Goal: Information Seeking & Learning: Learn about a topic

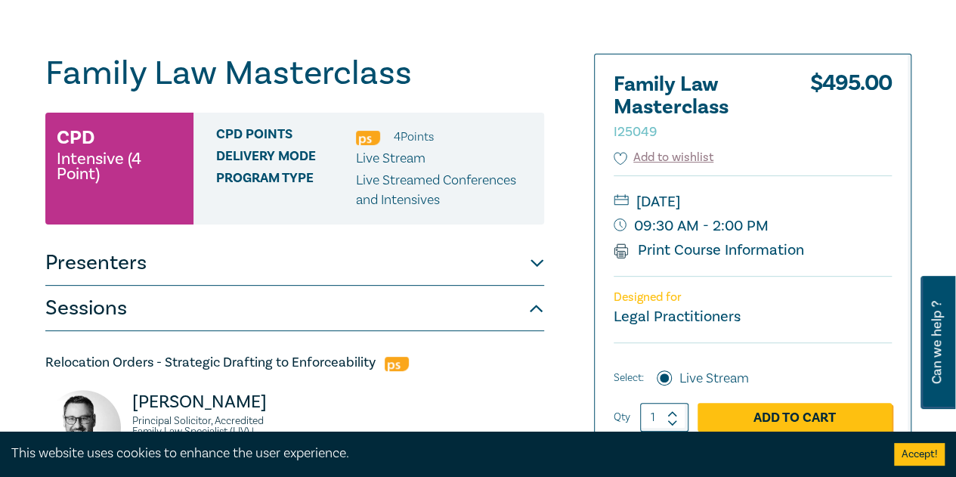
scroll to position [240, 0]
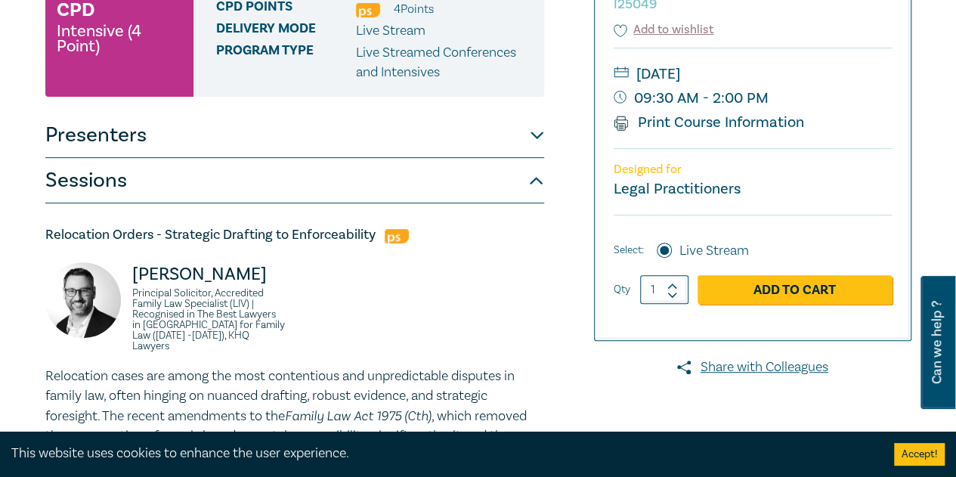
click at [394, 134] on button "Presenters" at bounding box center [294, 135] width 499 height 45
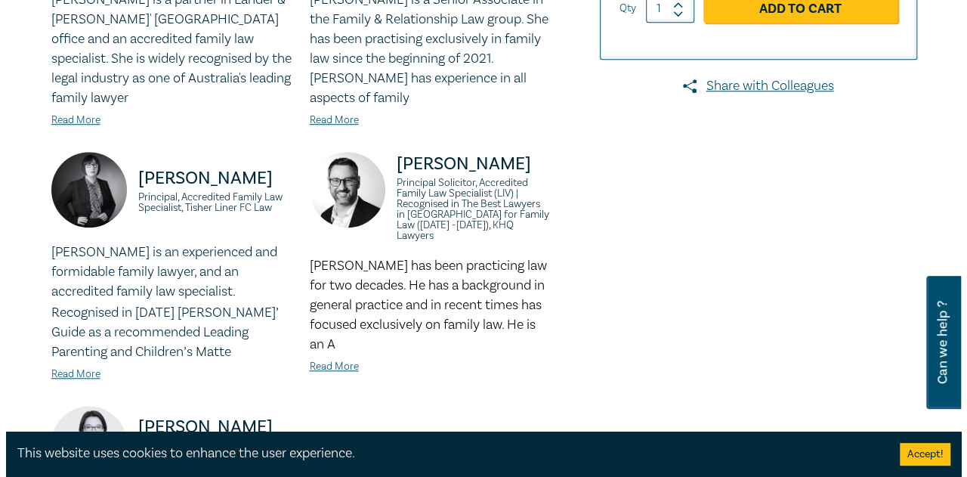
scroll to position [558, 0]
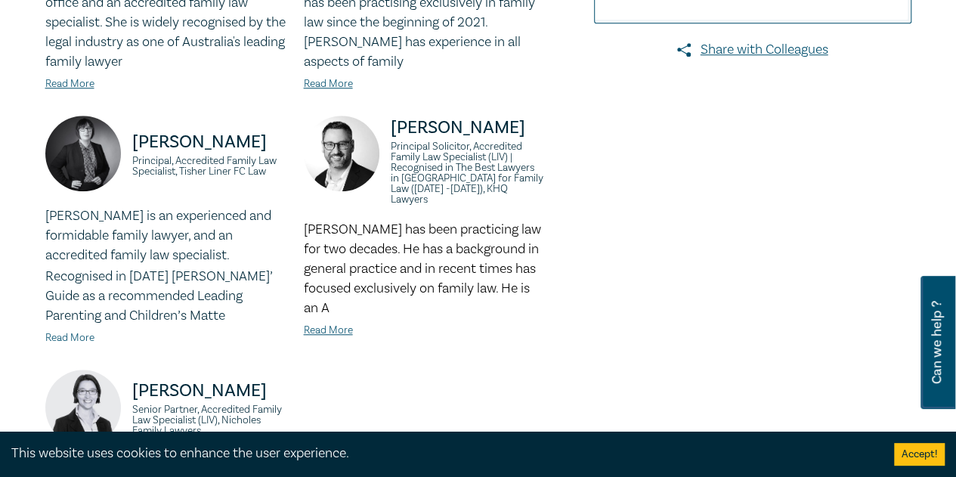
click at [68, 331] on link "Read More" at bounding box center [69, 338] width 49 height 14
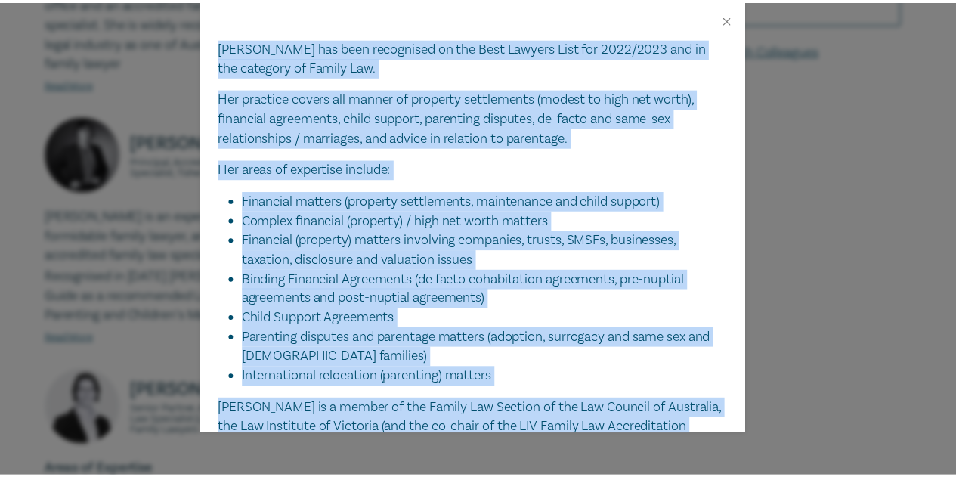
scroll to position [479, 0]
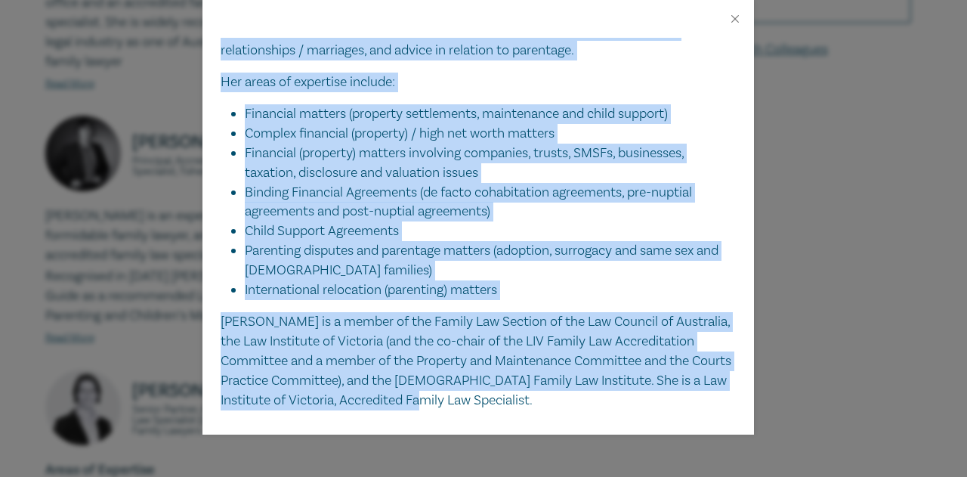
drag, startPoint x: 373, startPoint y: 89, endPoint x: 576, endPoint y: 381, distance: 355.5
click at [576, 381] on div "Justine Clark Principal, Accredited Family Law Specialist, Tisher Liner FC Law …" at bounding box center [478, 236] width 552 height 397
copy div "Justine Clark is an experienced and formidable family lawyer, and an accredited…"
click at [909, 274] on div "Justine Clark Principal, Accredited Family Law Specialist, Tisher Liner FC Law …" at bounding box center [483, 238] width 967 height 477
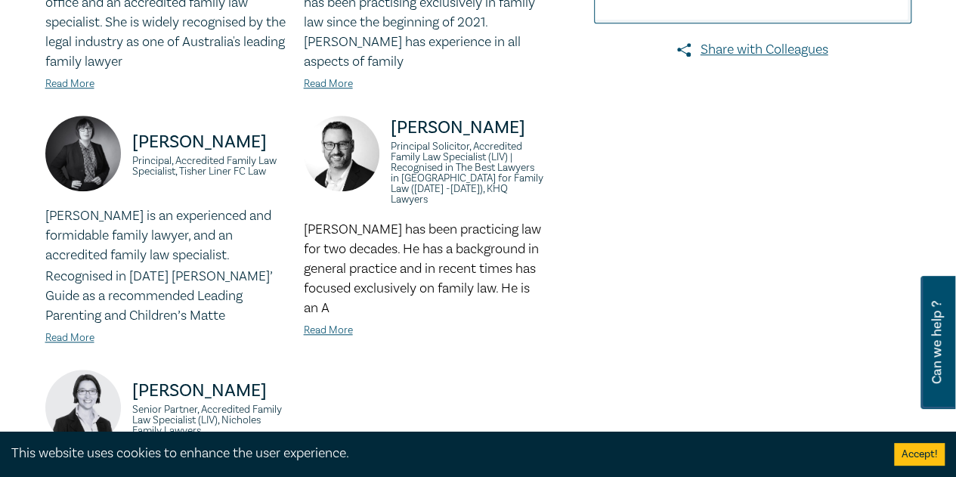
scroll to position [141, 0]
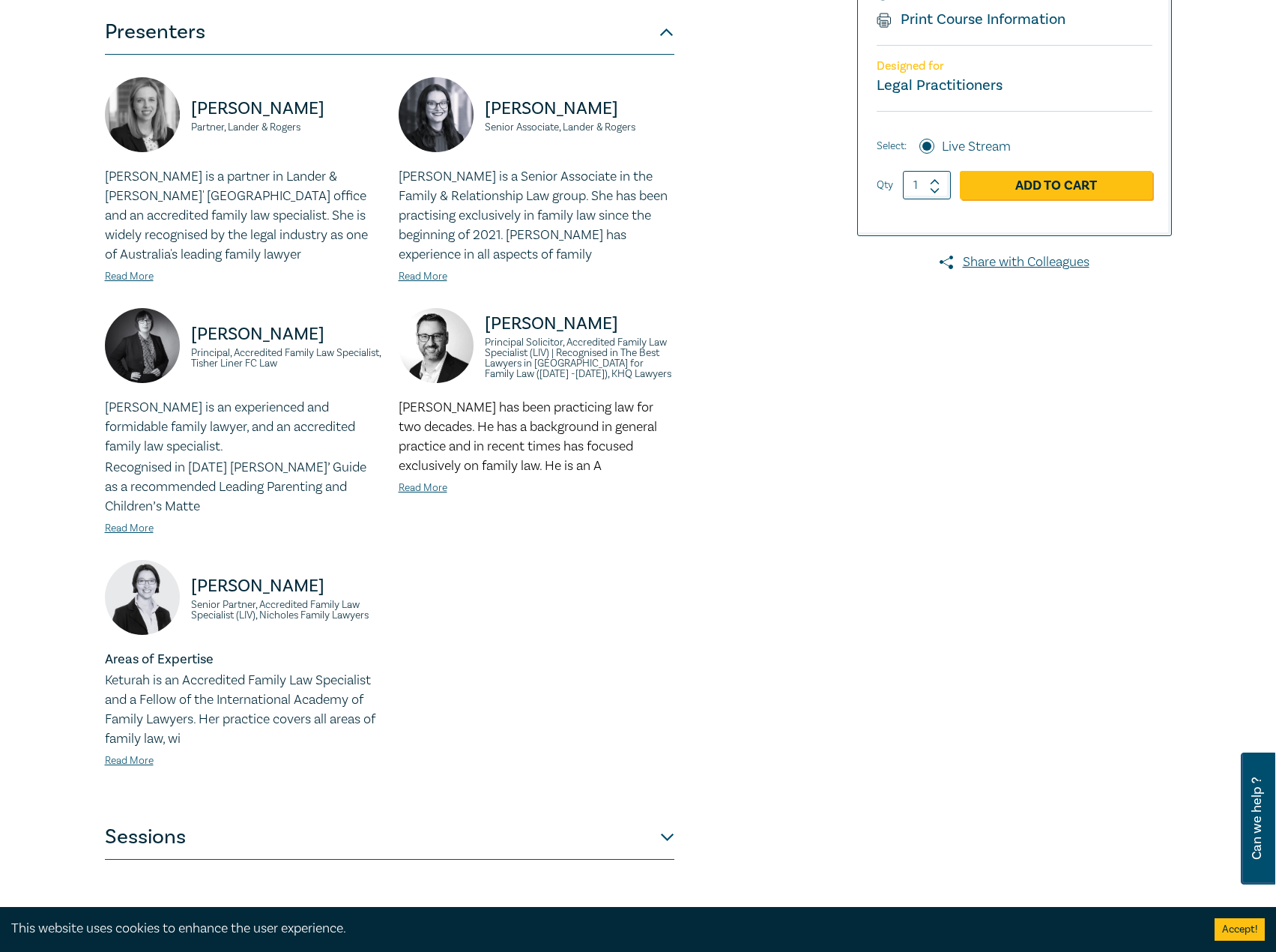
scroll to position [586, 0]
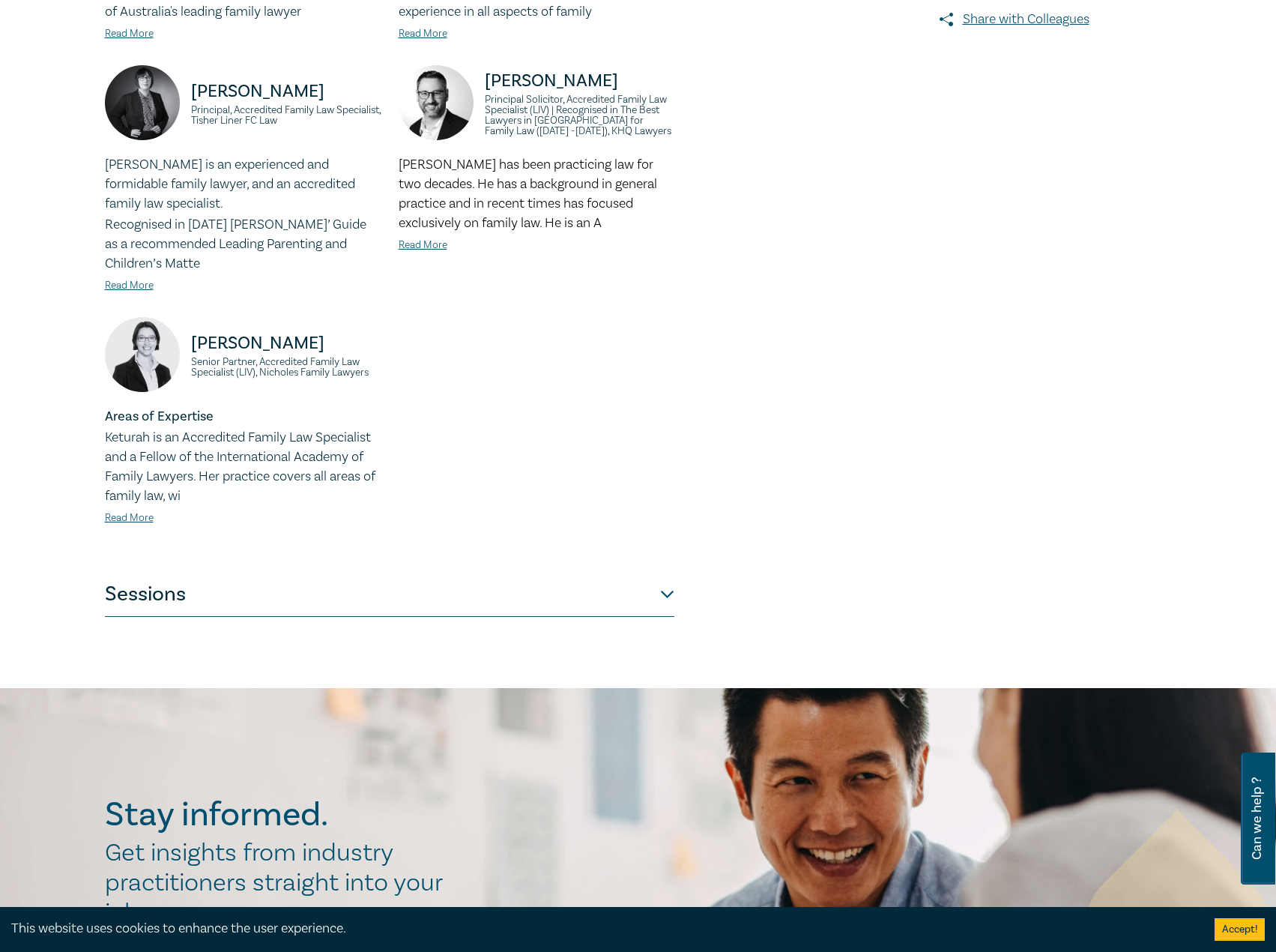
click at [418, 472] on button "Sessions" at bounding box center [390, 593] width 569 height 45
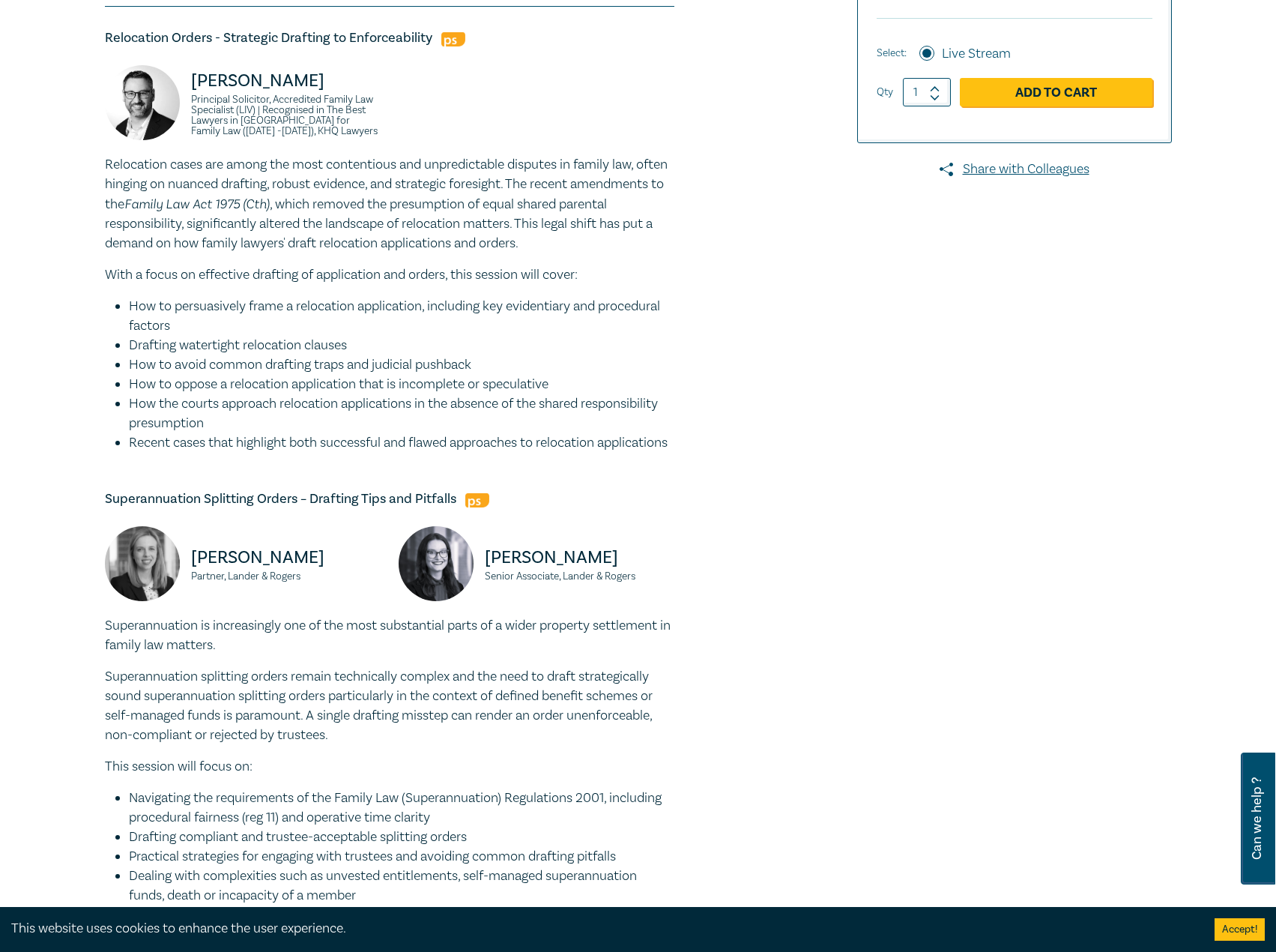
scroll to position [0, 0]
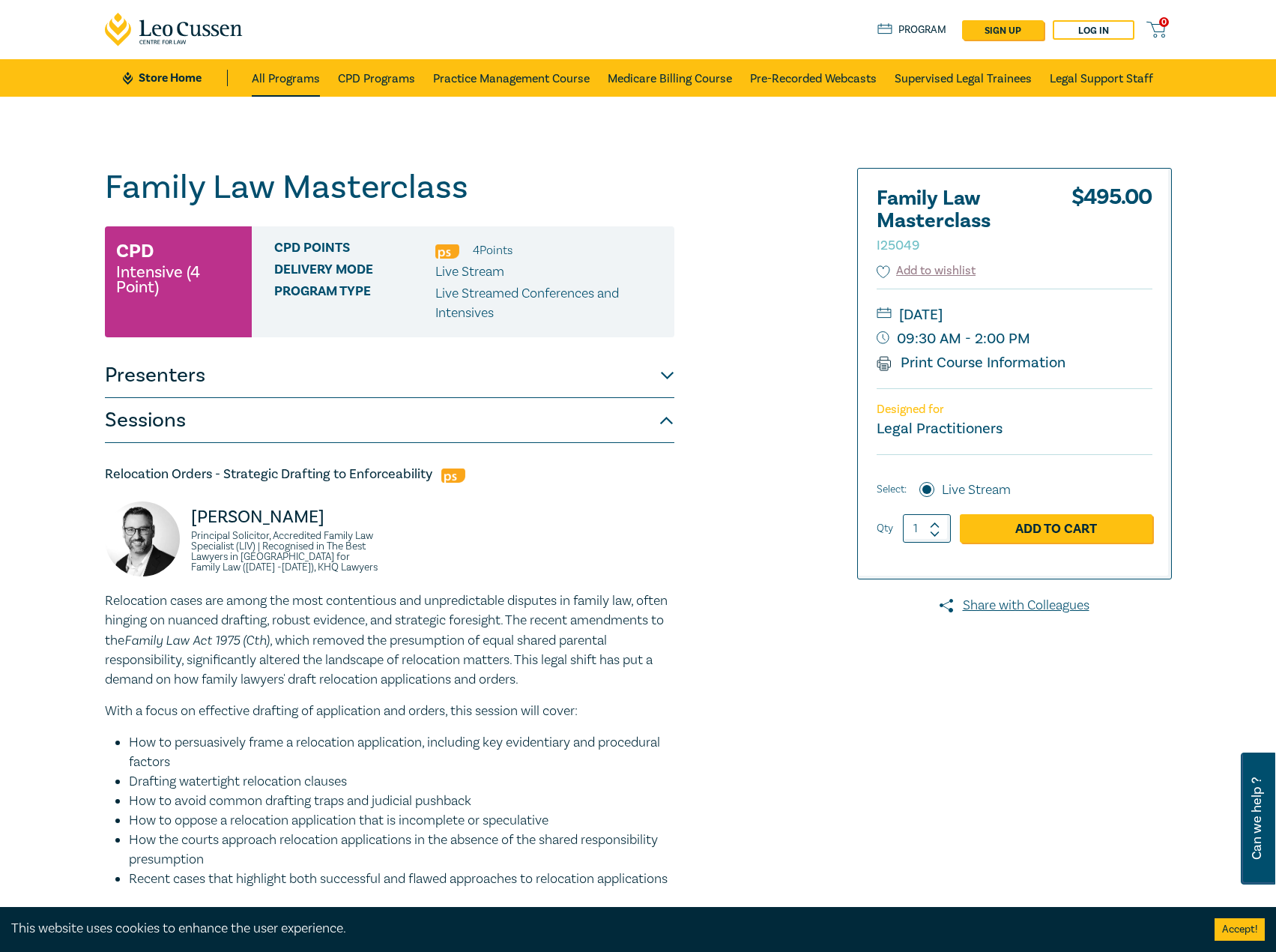
click at [290, 72] on link "All Programs" at bounding box center [286, 78] width 68 height 38
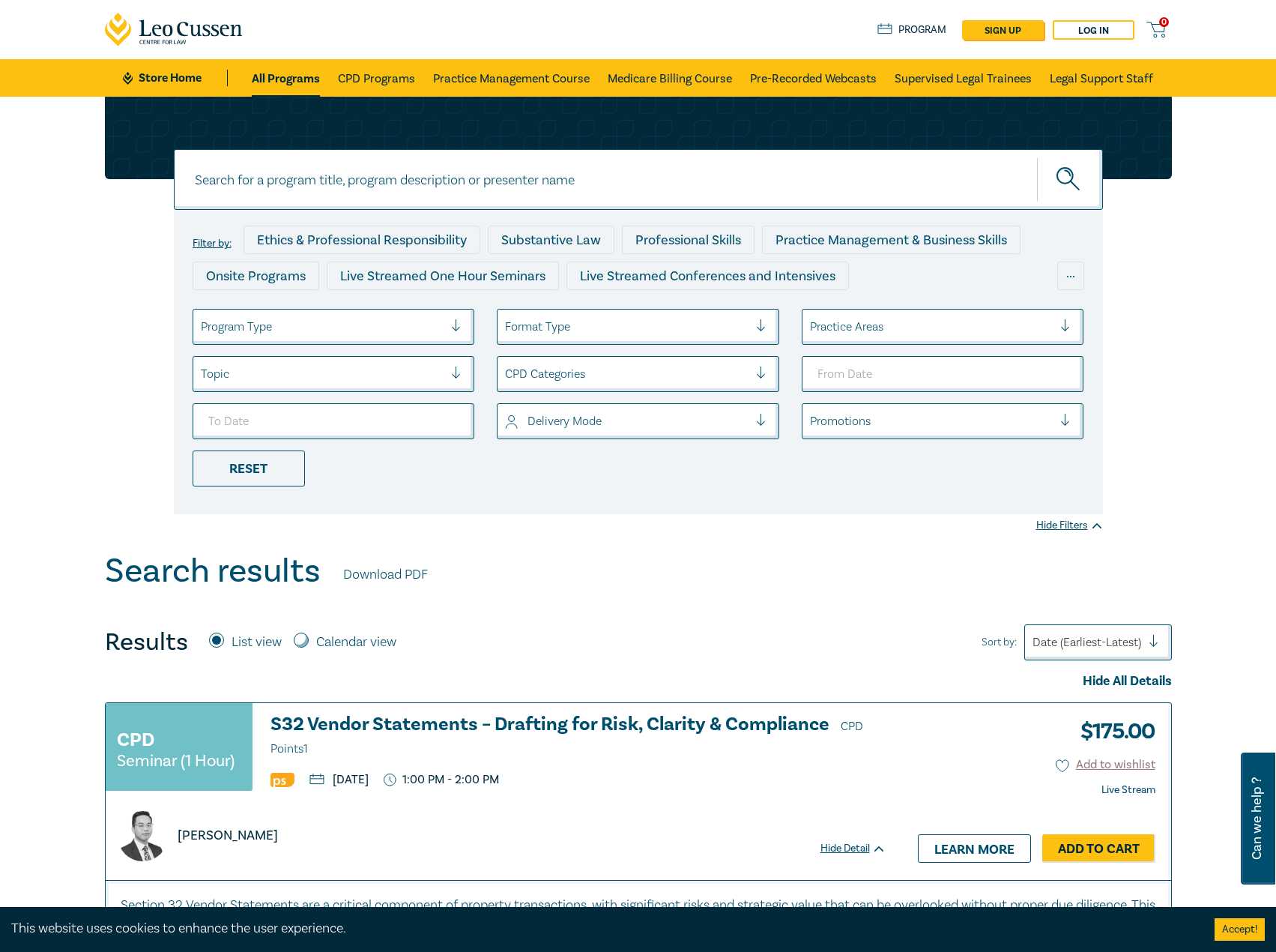
click at [553, 472] on h3 "S32 Vendor Statements – Drafting for Risk, Clarity & Compliance CPD Points 1" at bounding box center [578, 736] width 616 height 45
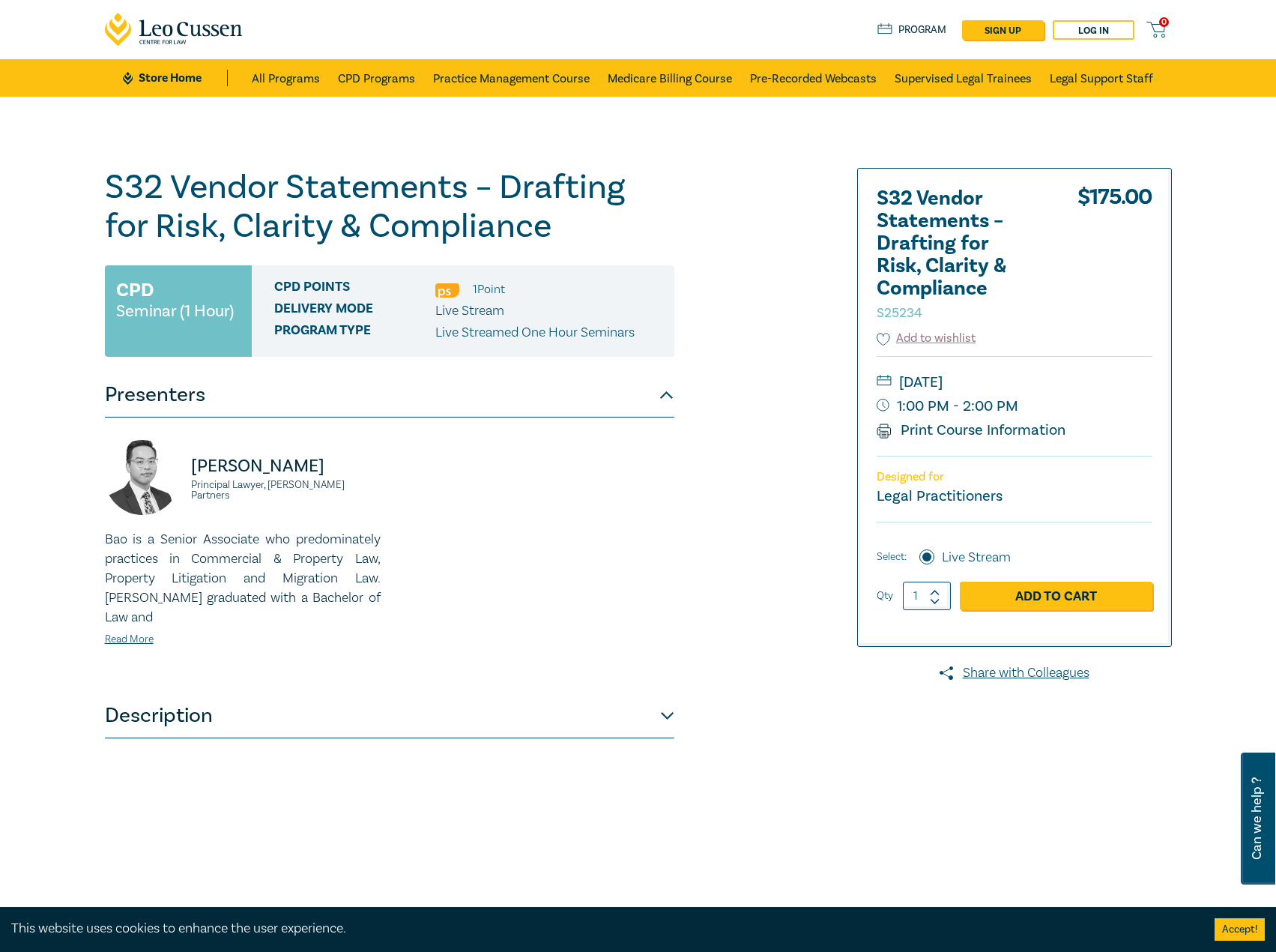
drag, startPoint x: 171, startPoint y: 89, endPoint x: 182, endPoint y: 80, distance: 14.2
click at [146, 633] on link "Read More" at bounding box center [129, 640] width 49 height 14
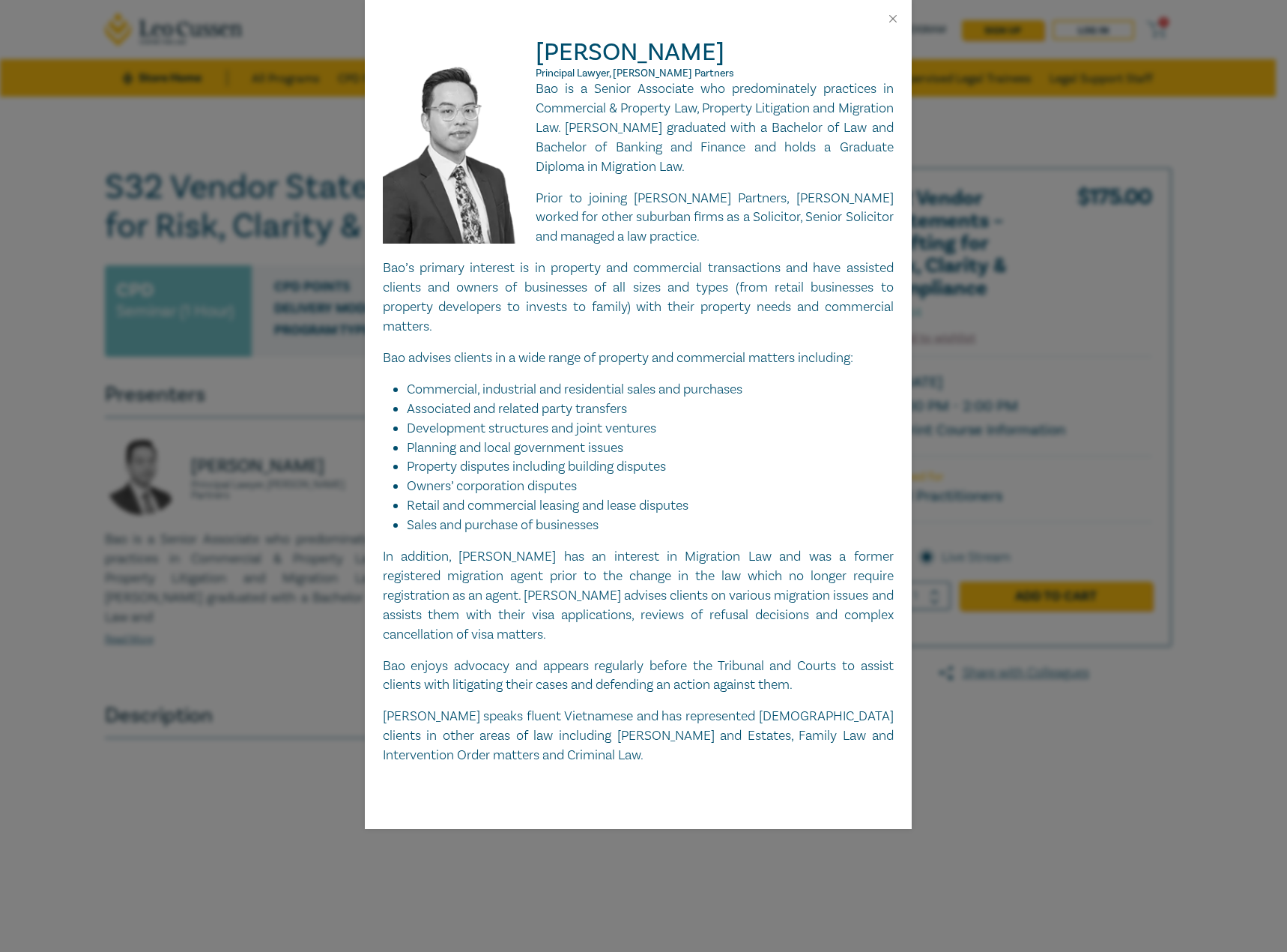
drag, startPoint x: 924, startPoint y: 24, endPoint x: 914, endPoint y: 20, distance: 10.8
click at [920, 23] on div "Bao Ngo Principal Lawyer, Aitken Partners Bao is a Senior Associate who predomi…" at bounding box center [644, 476] width 1287 height 952
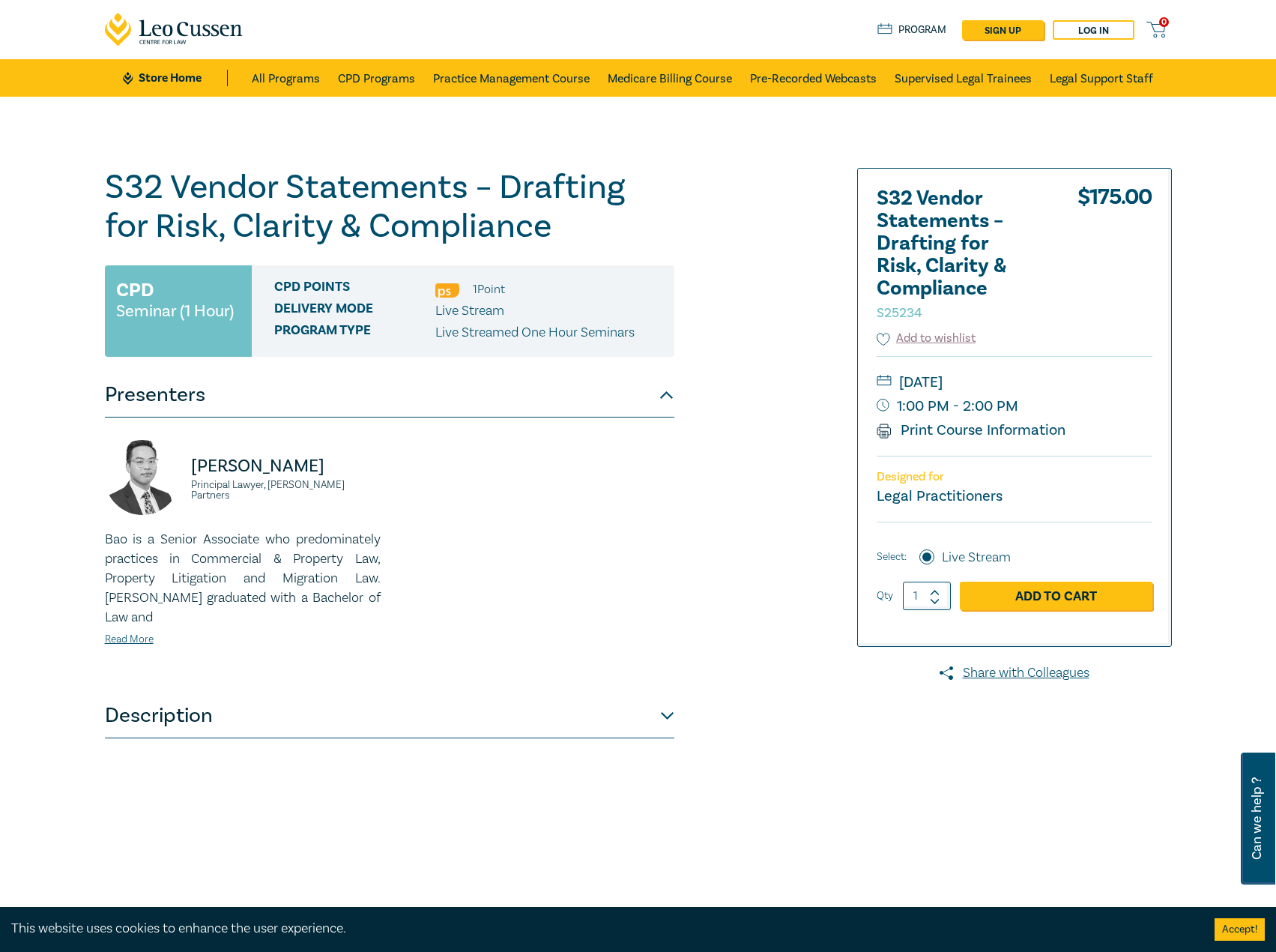
click at [149, 64] on ul "Store Home All Programs CPD Programs Practice Management Course Medicare Billin…" at bounding box center [638, 78] width 1029 height 38
click at [148, 74] on link "Store Home" at bounding box center [174, 77] width 104 height 17
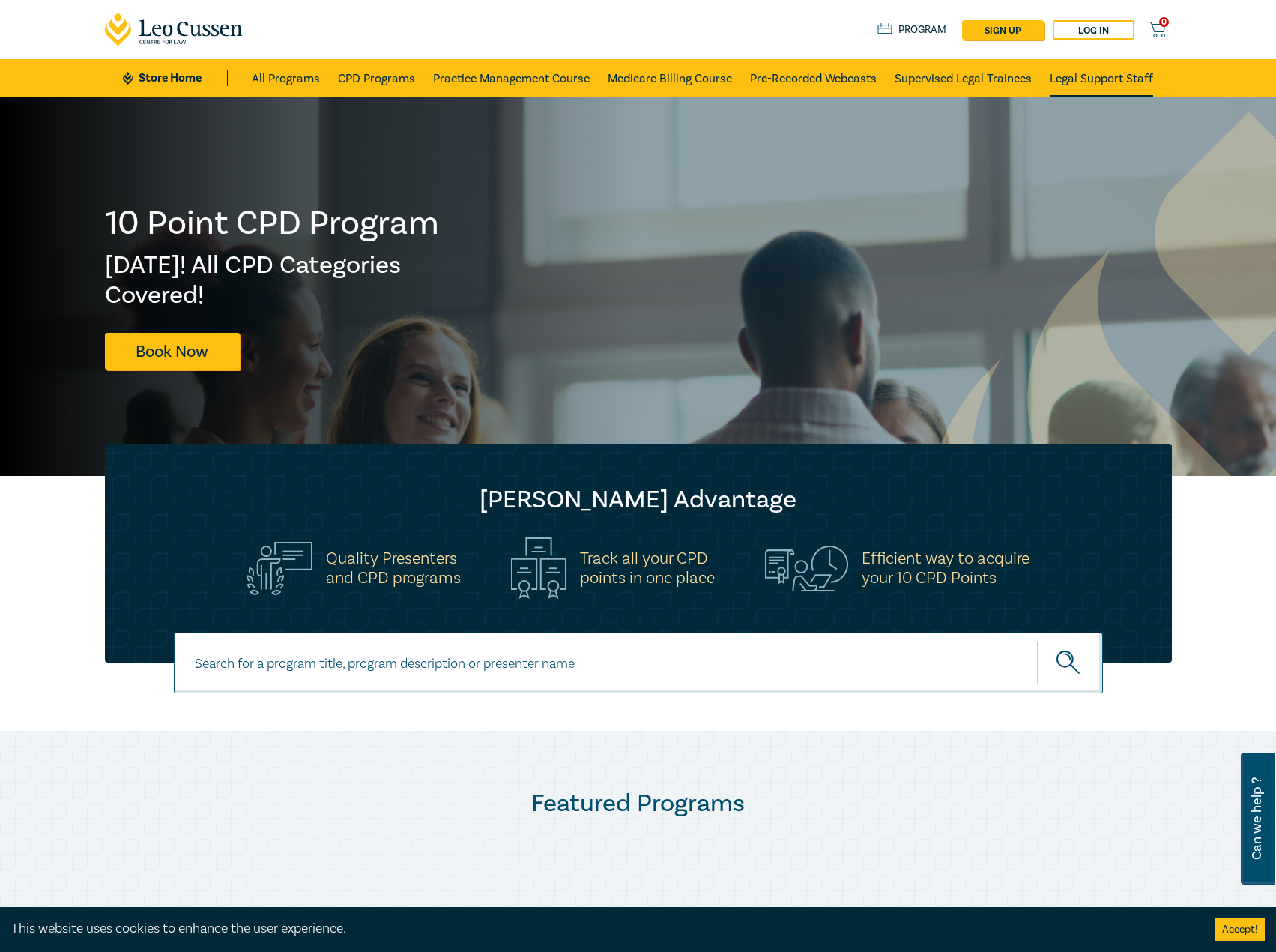
click at [1047, 73] on li "Legal Support Staff" at bounding box center [1096, 78] width 112 height 38
click at [1123, 77] on link "Legal Support Staff" at bounding box center [1101, 78] width 103 height 38
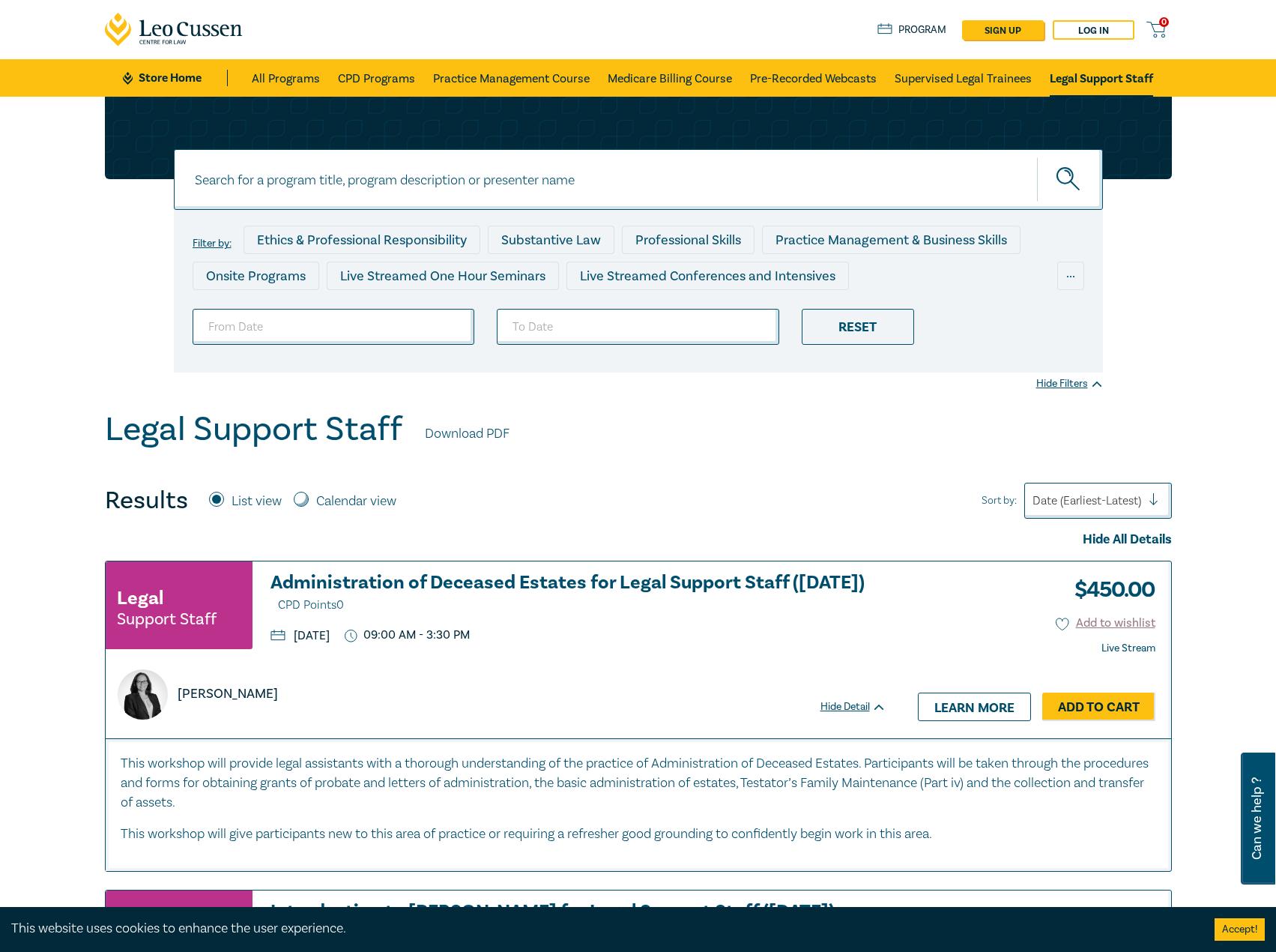
click at [157, 79] on link "Store Home" at bounding box center [174, 77] width 104 height 17
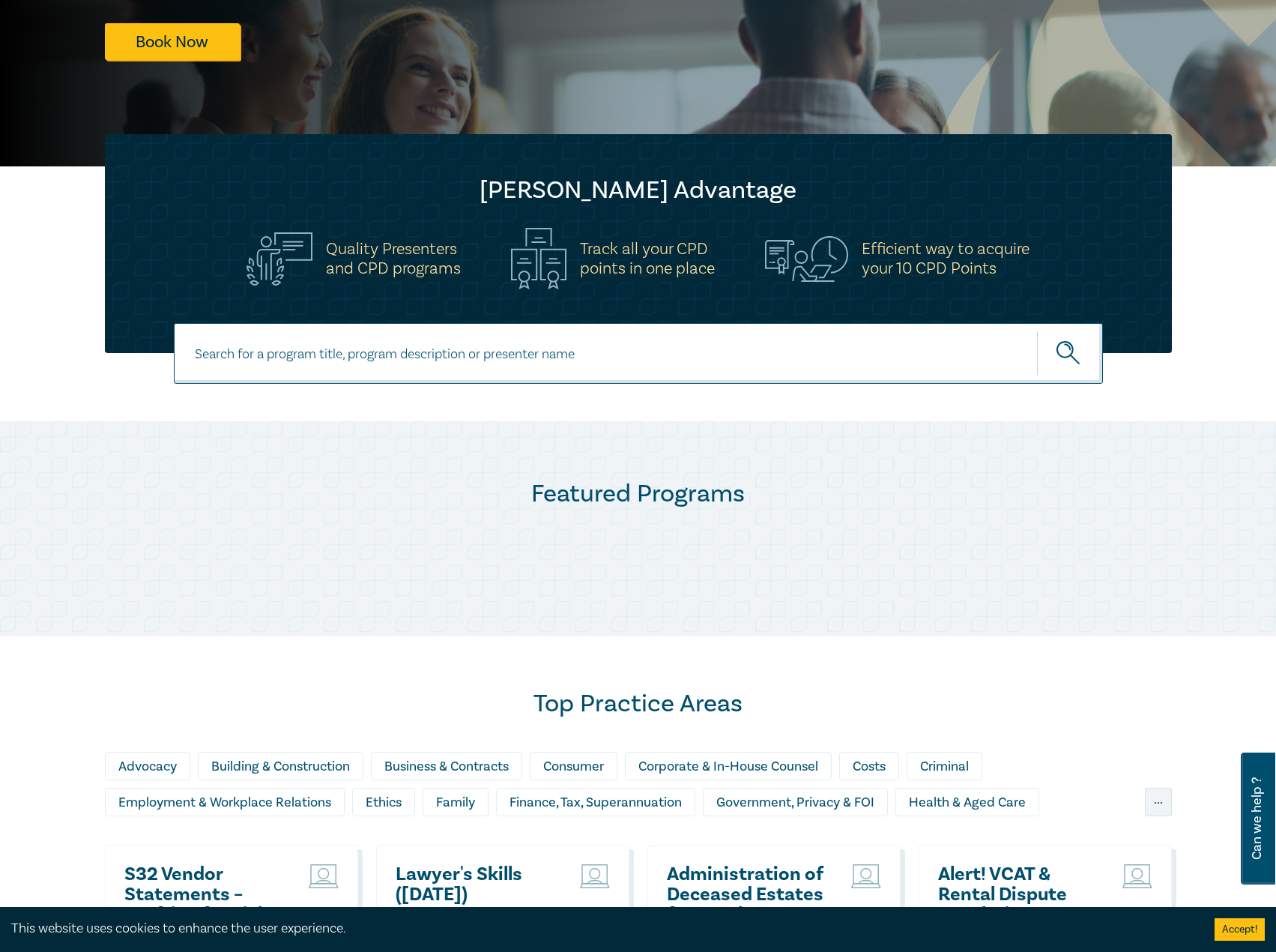
scroll to position [150, 0]
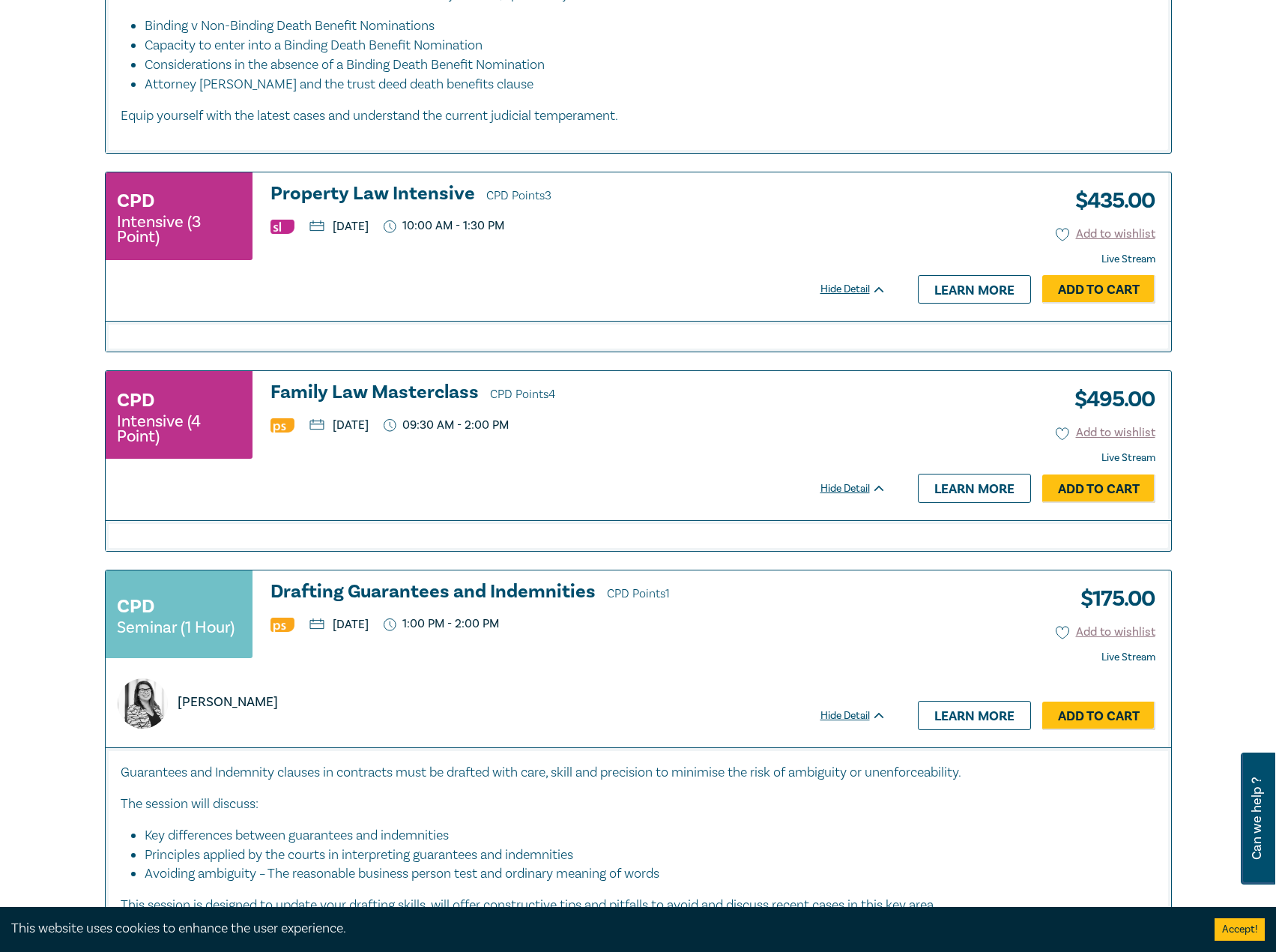
scroll to position [3072, 0]
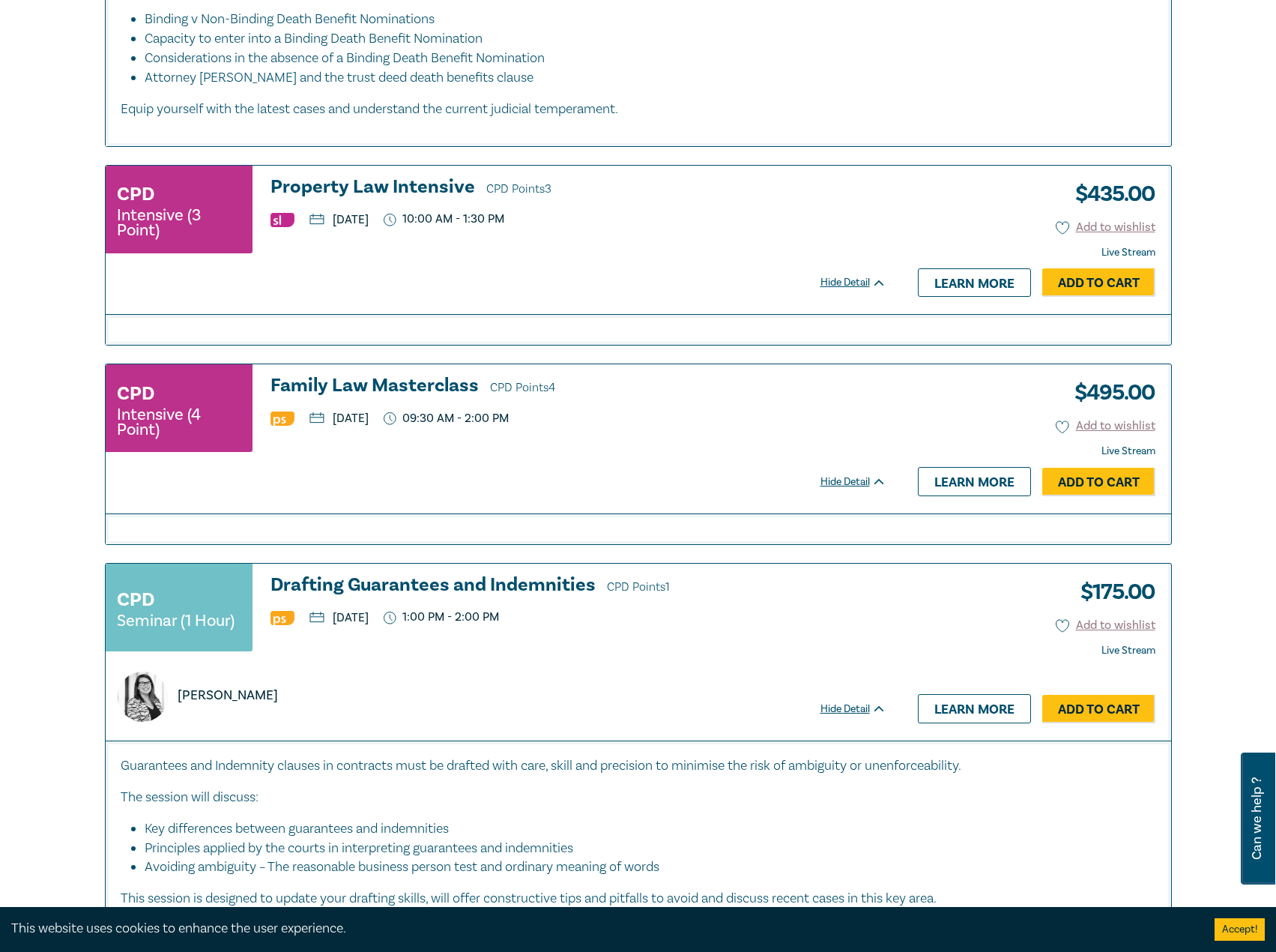
click at [437, 388] on h3 "Family Law Masterclass CPD Points 4" at bounding box center [578, 387] width 616 height 23
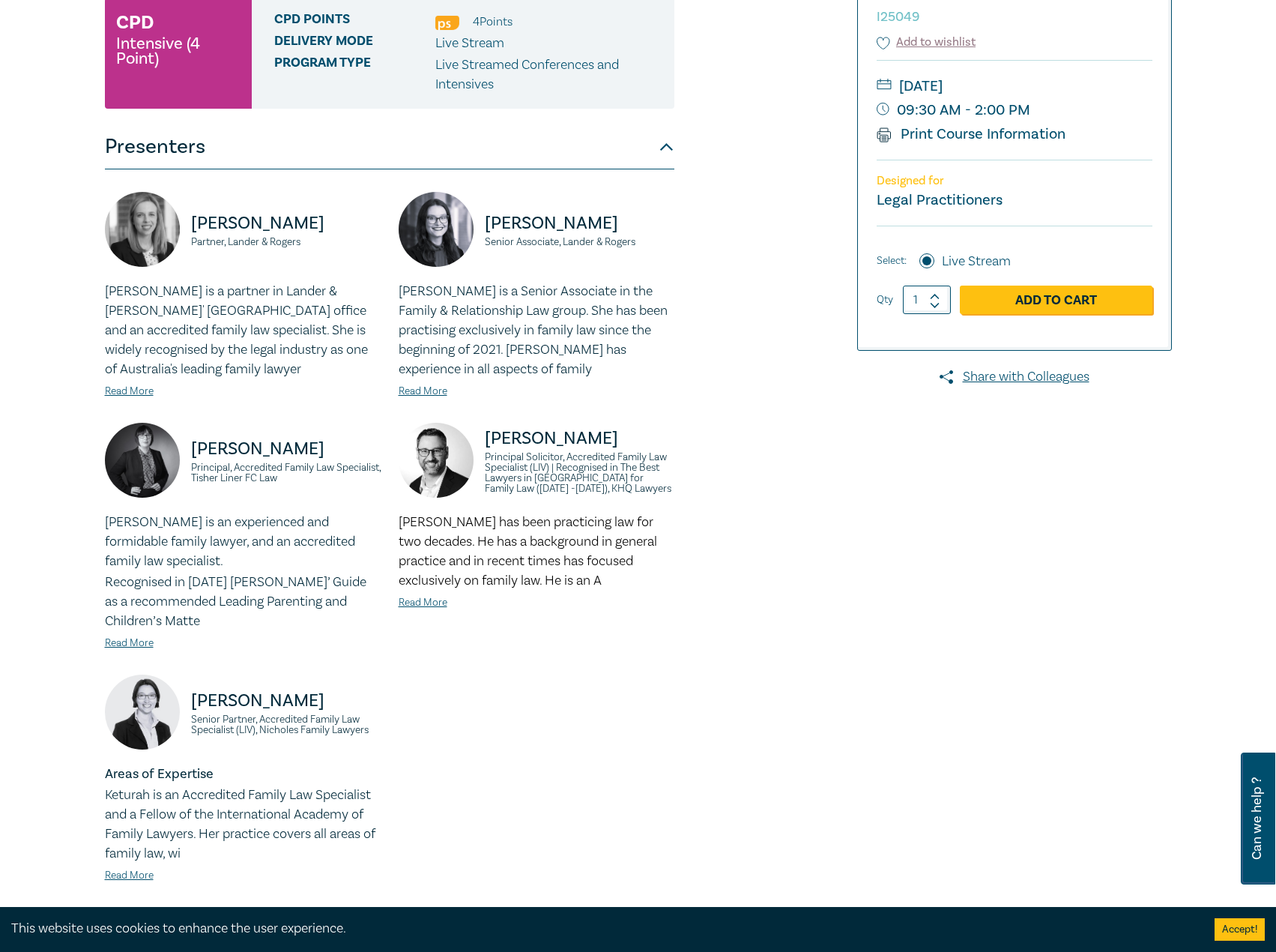
scroll to position [449, 0]
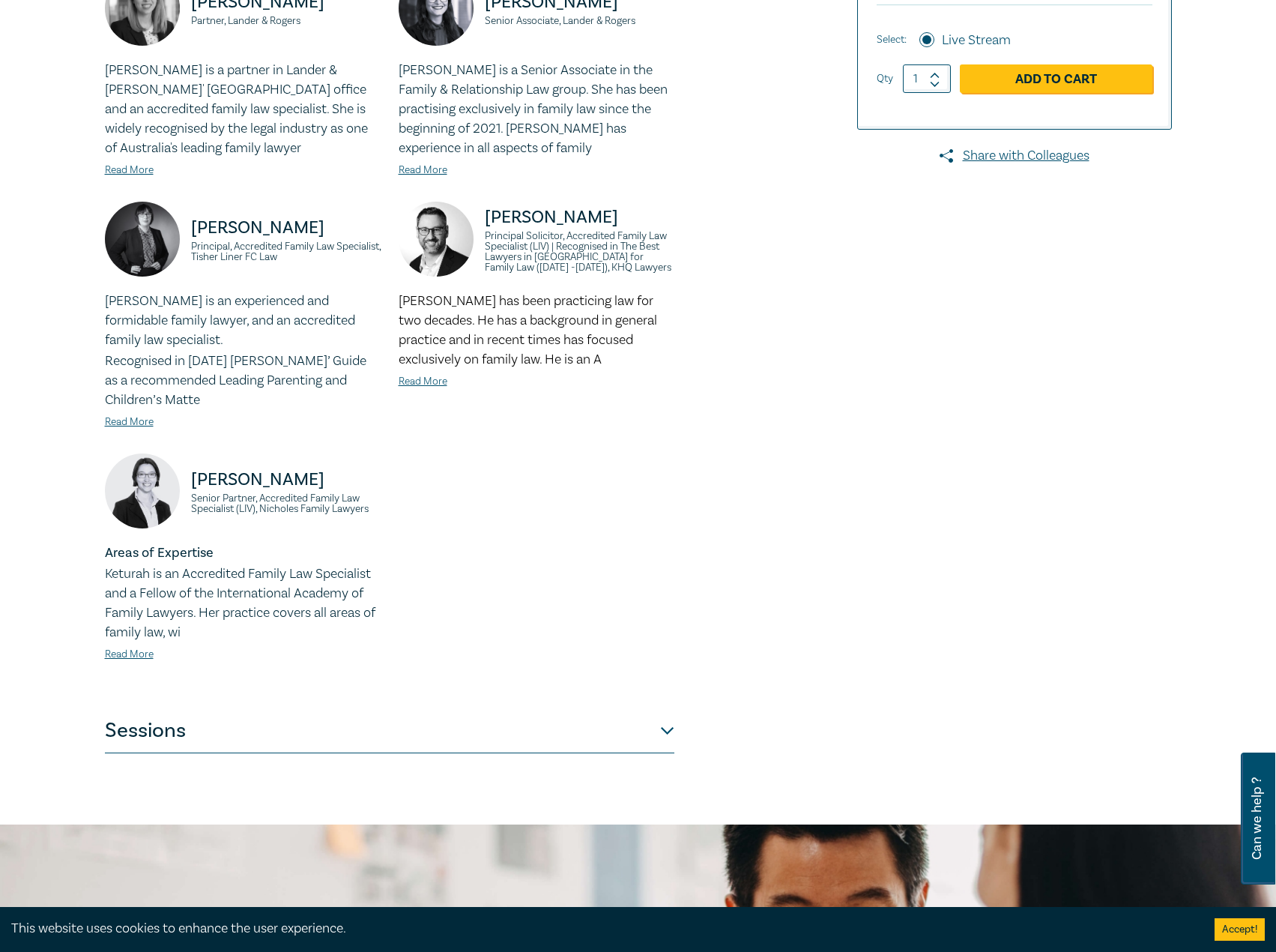
click at [279, 723] on button "Sessions" at bounding box center [390, 730] width 569 height 45
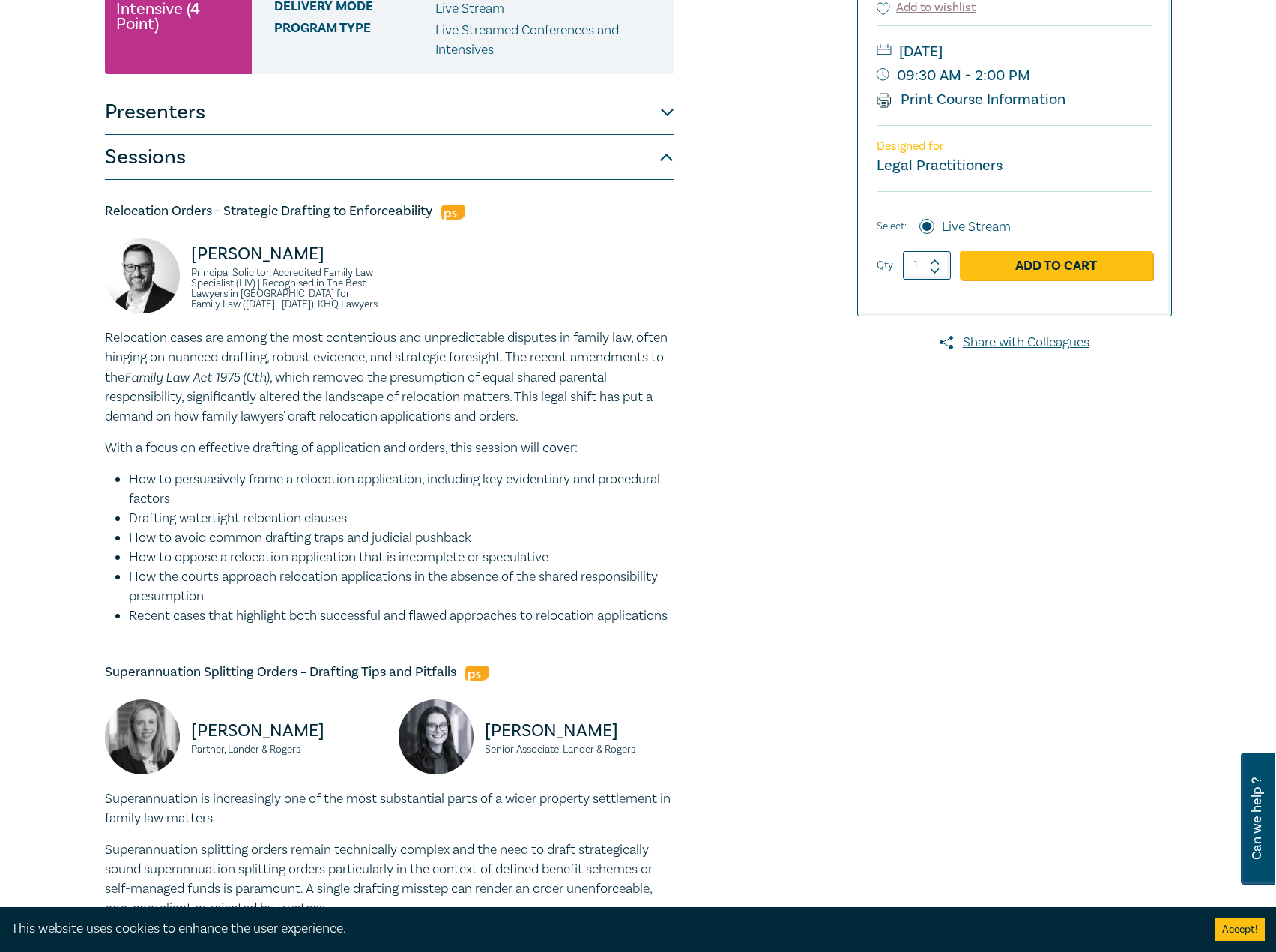
scroll to position [0, 0]
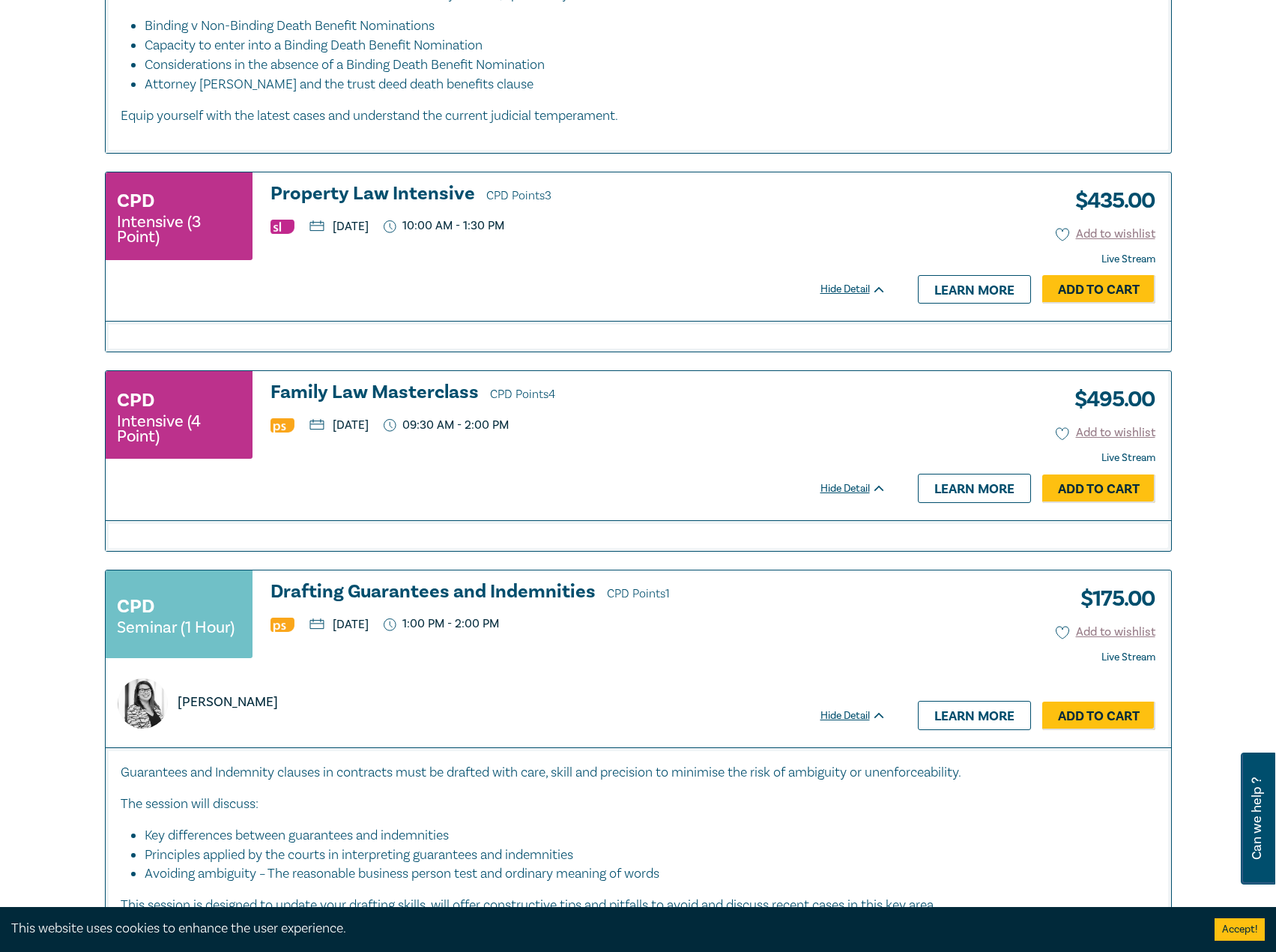
scroll to position [3072, 0]
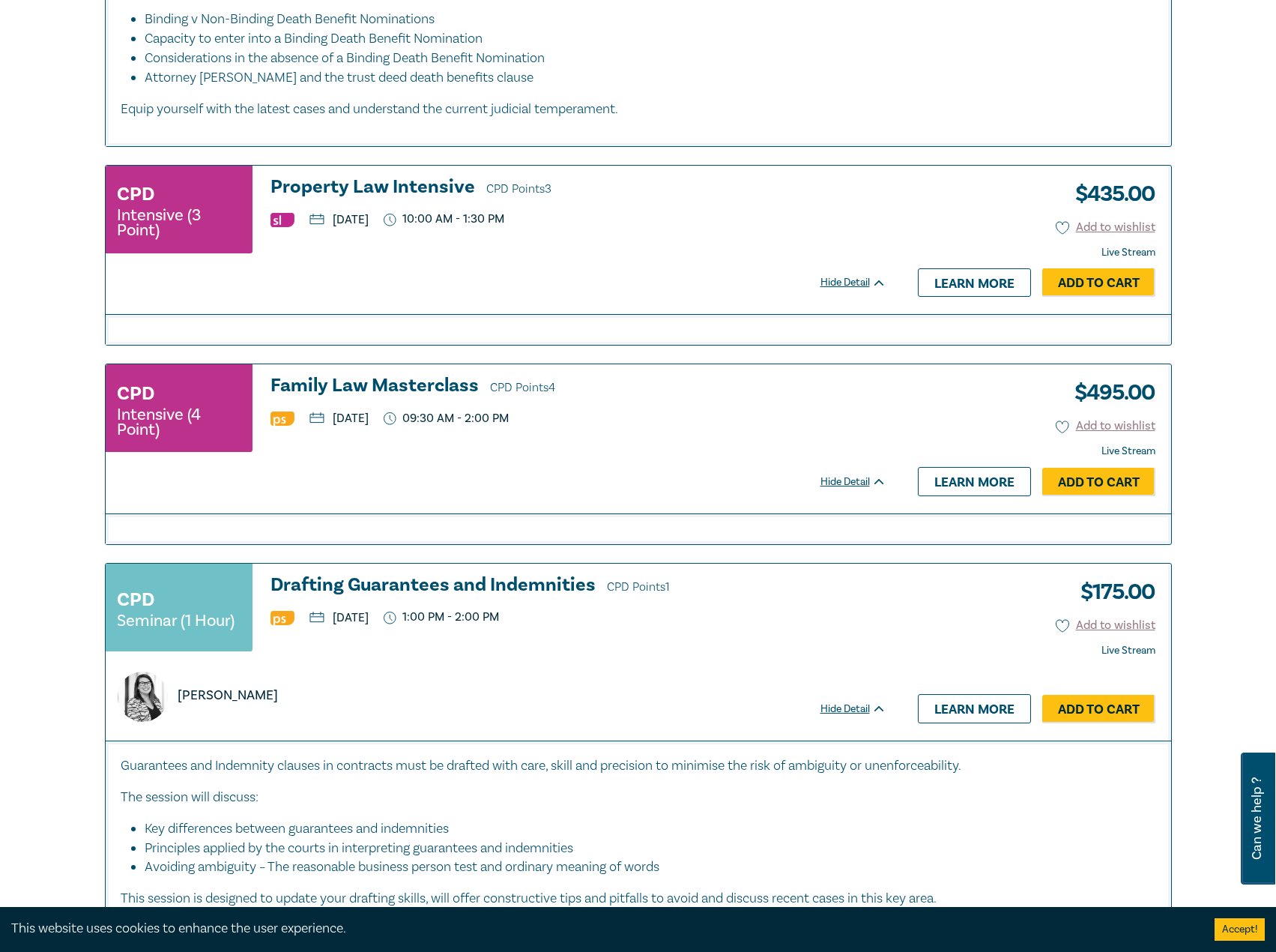
click at [406, 185] on h3 "Property Law Intensive CPD Points 3" at bounding box center [578, 187] width 616 height 23
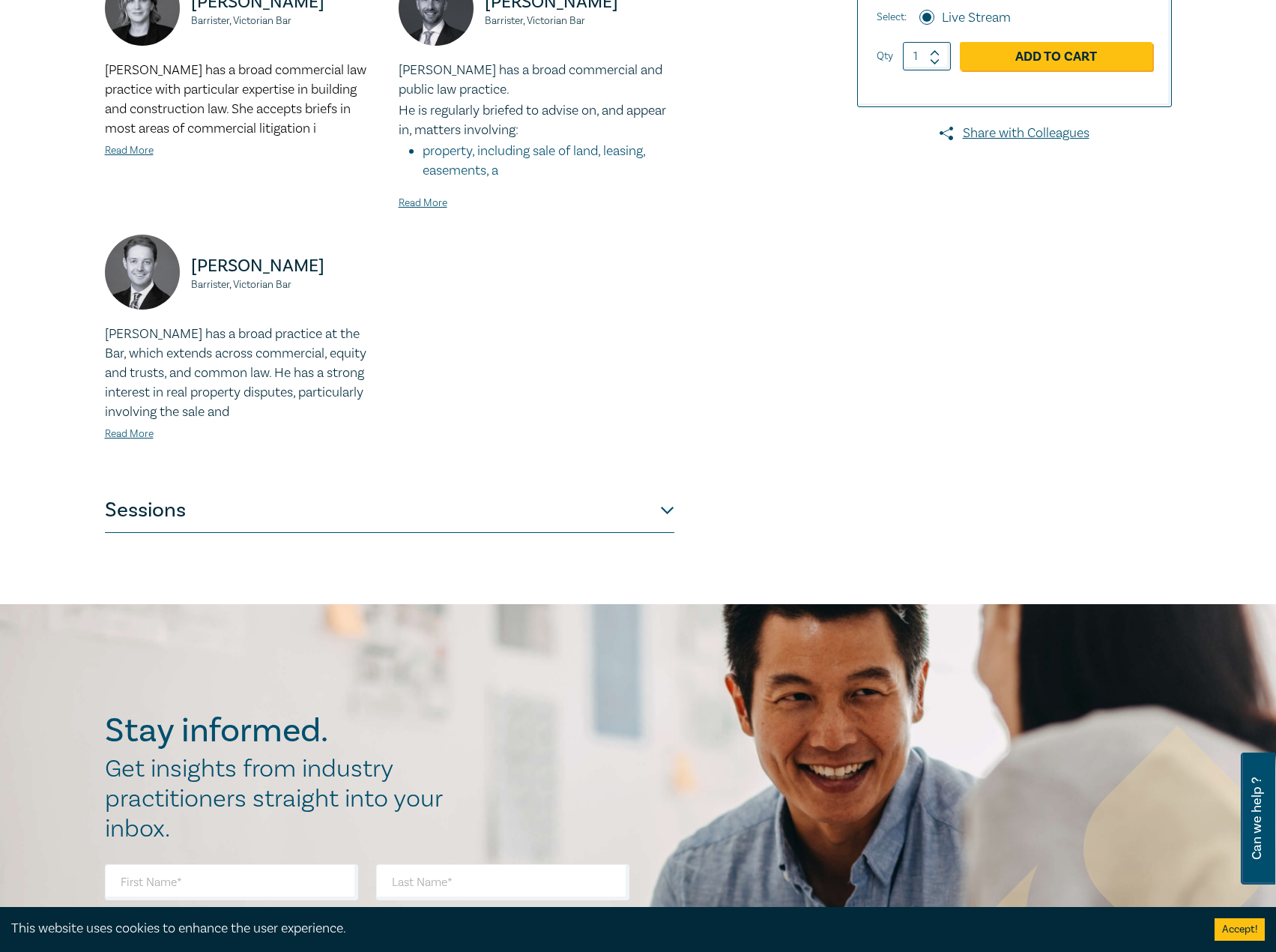
click at [472, 526] on button "Sessions" at bounding box center [390, 510] width 569 height 45
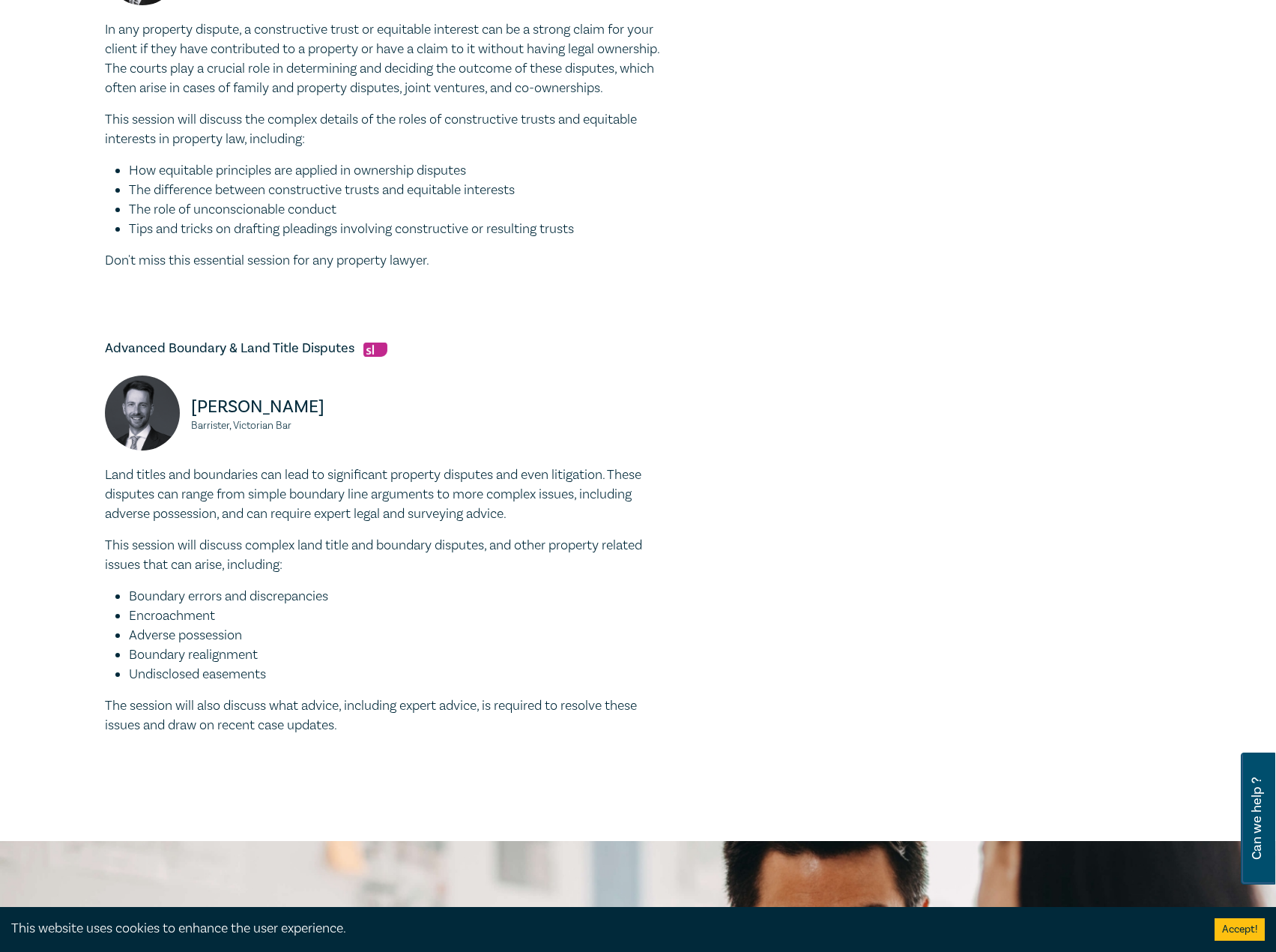
scroll to position [974, 0]
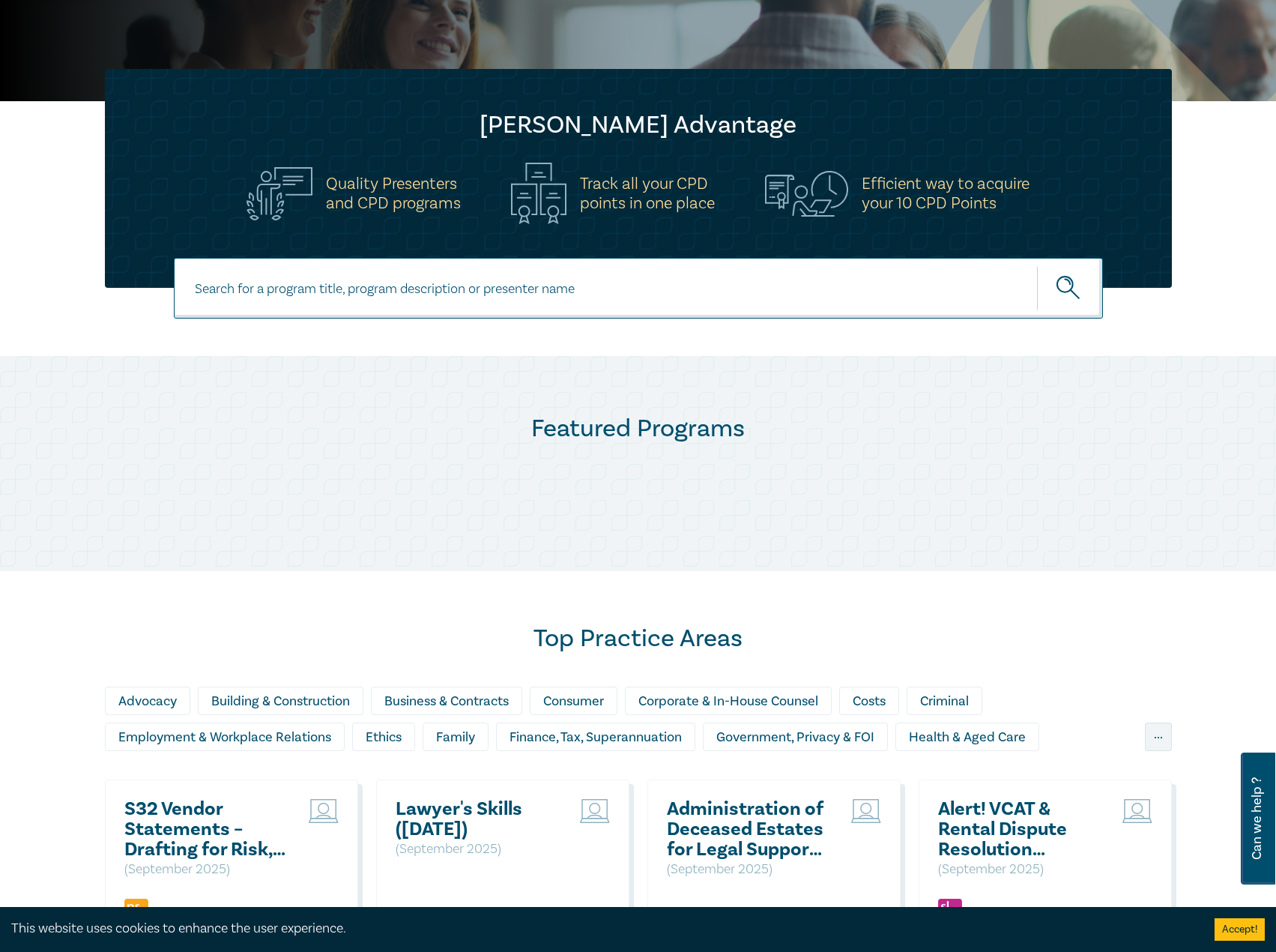
scroll to position [750, 0]
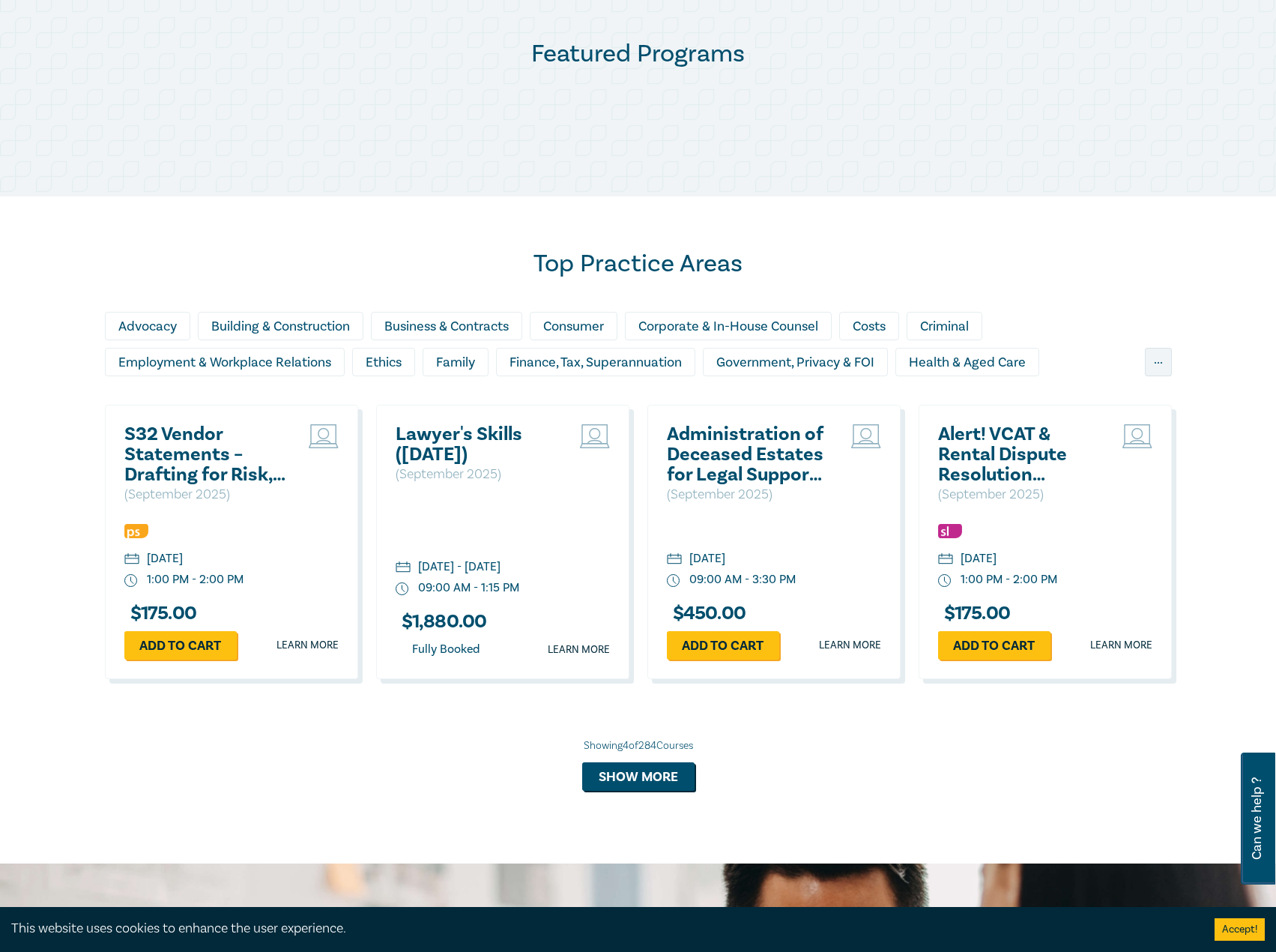
click at [1003, 440] on h2 "Alert! VCAT & Rental Dispute Resolution Victoria Reforms 2025" at bounding box center [1018, 454] width 161 height 60
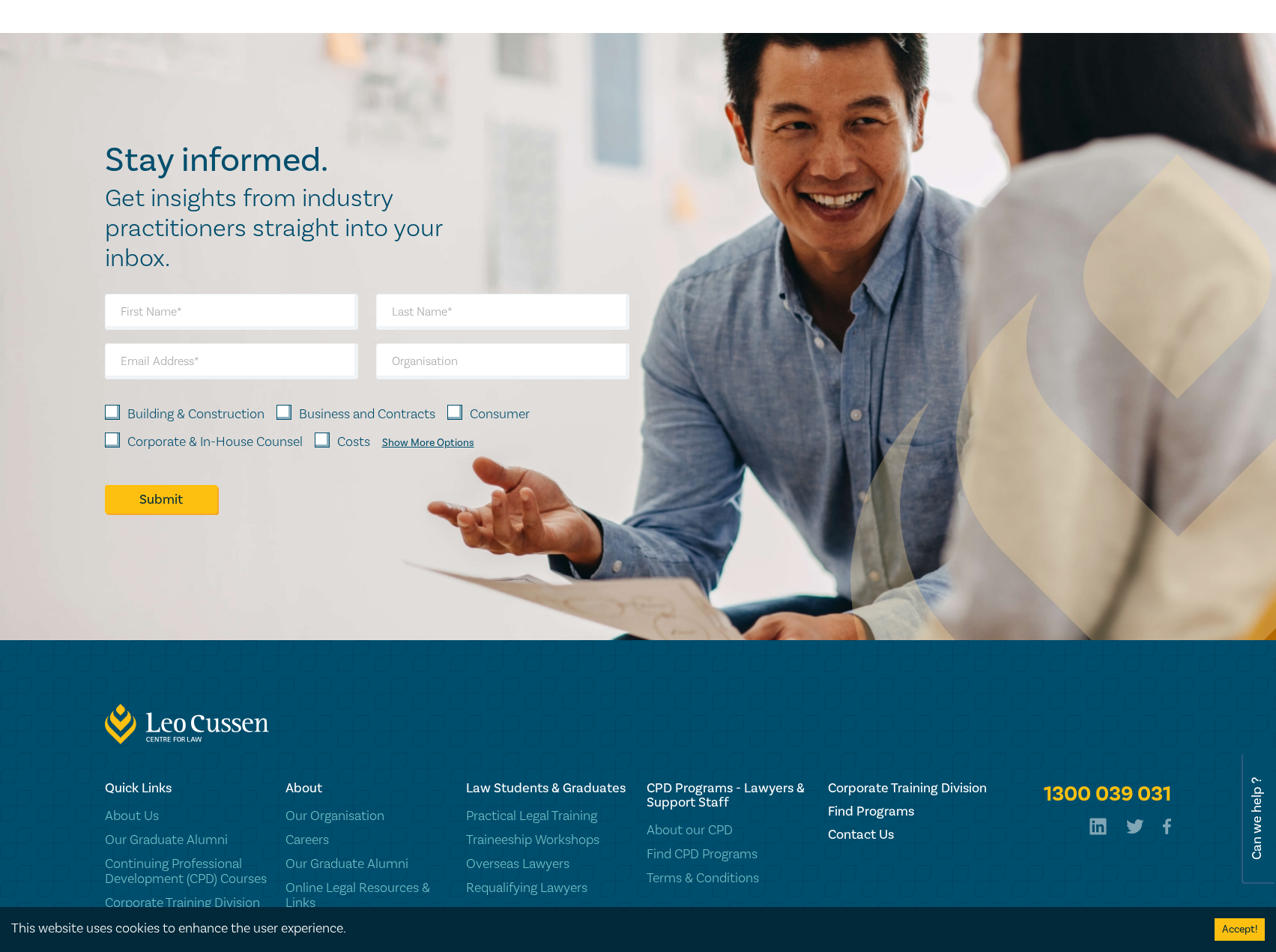
scroll to position [750, 0]
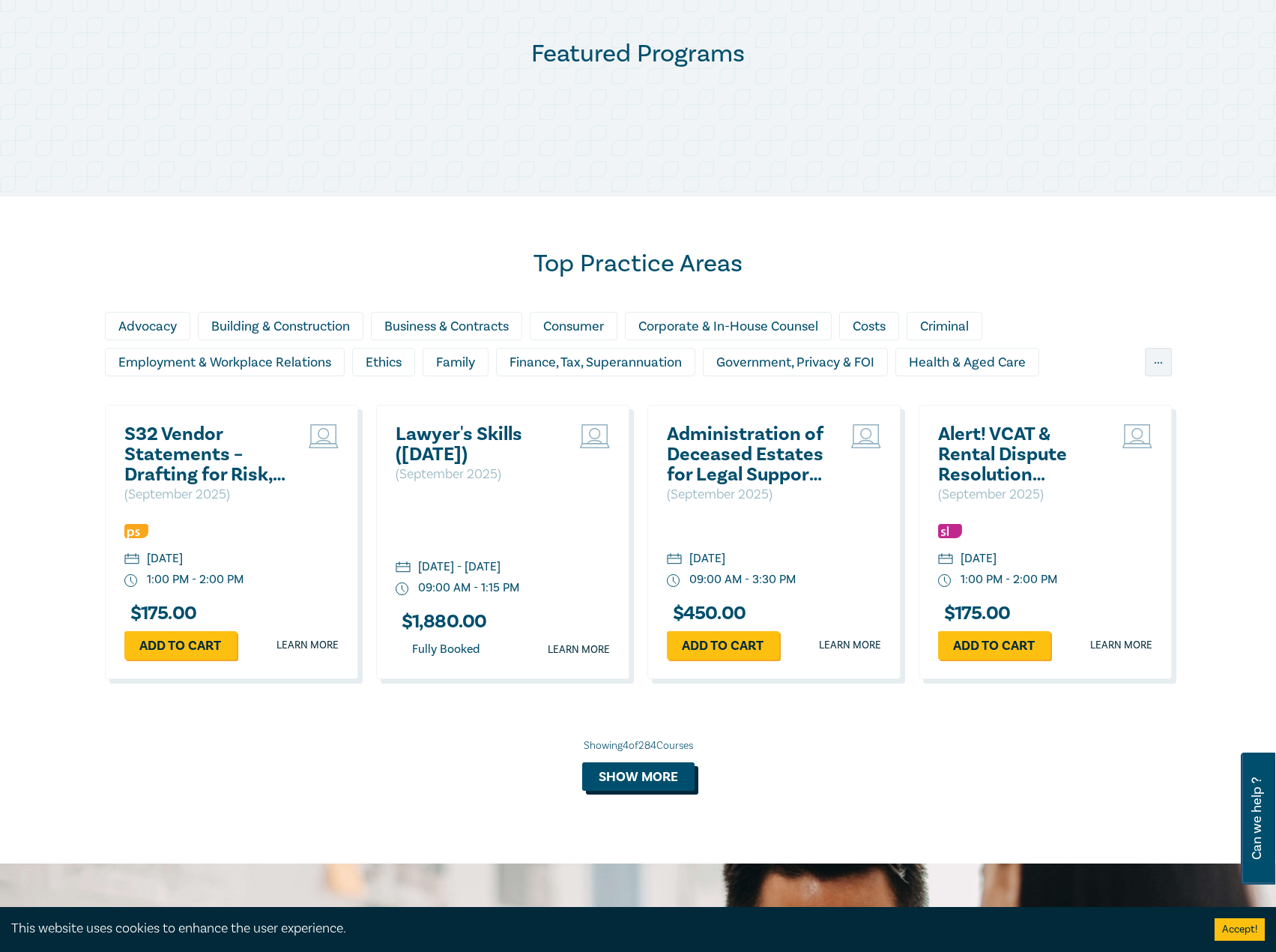
click at [689, 763] on button "Show more" at bounding box center [638, 775] width 112 height 29
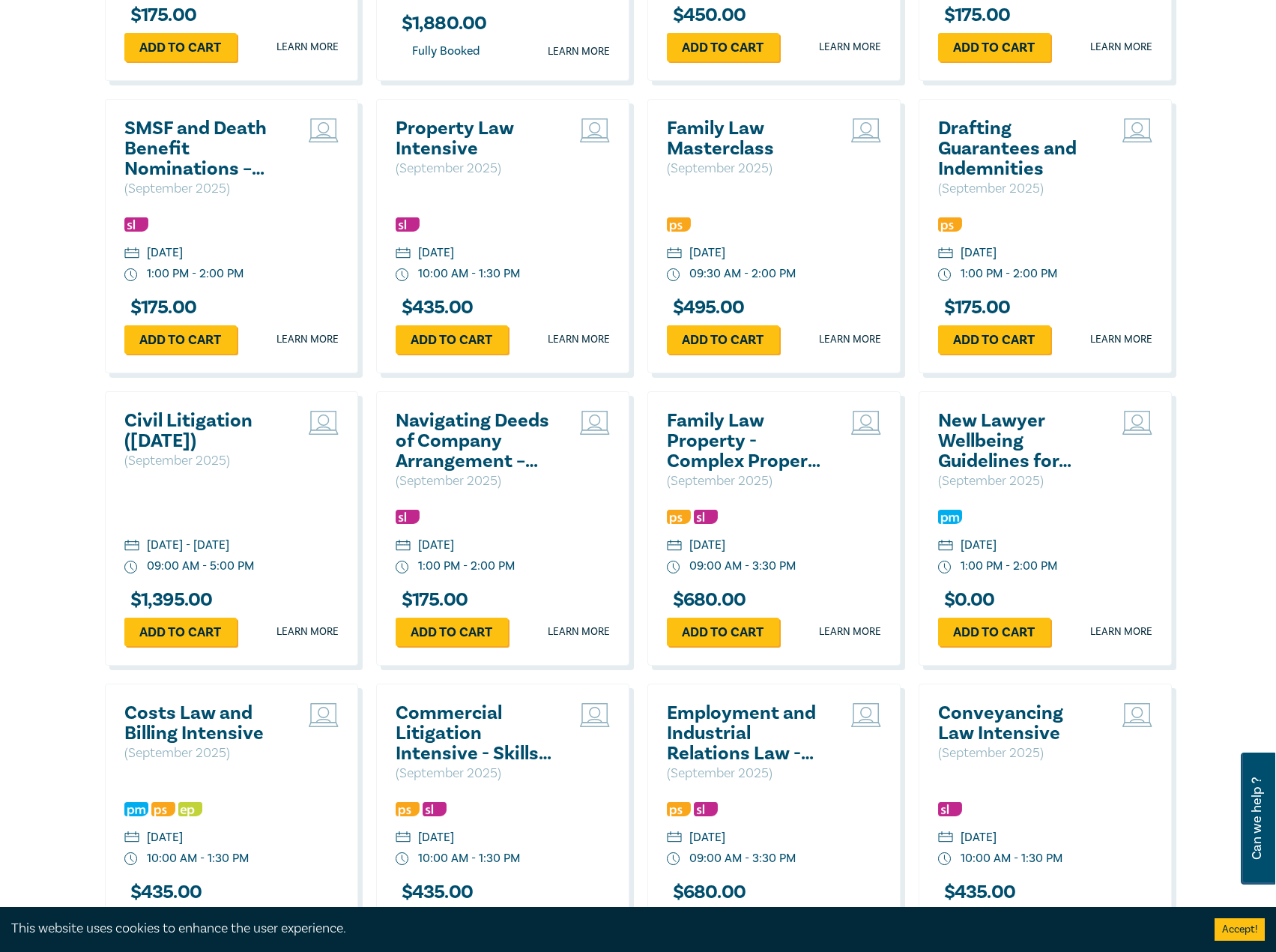
scroll to position [1349, 0]
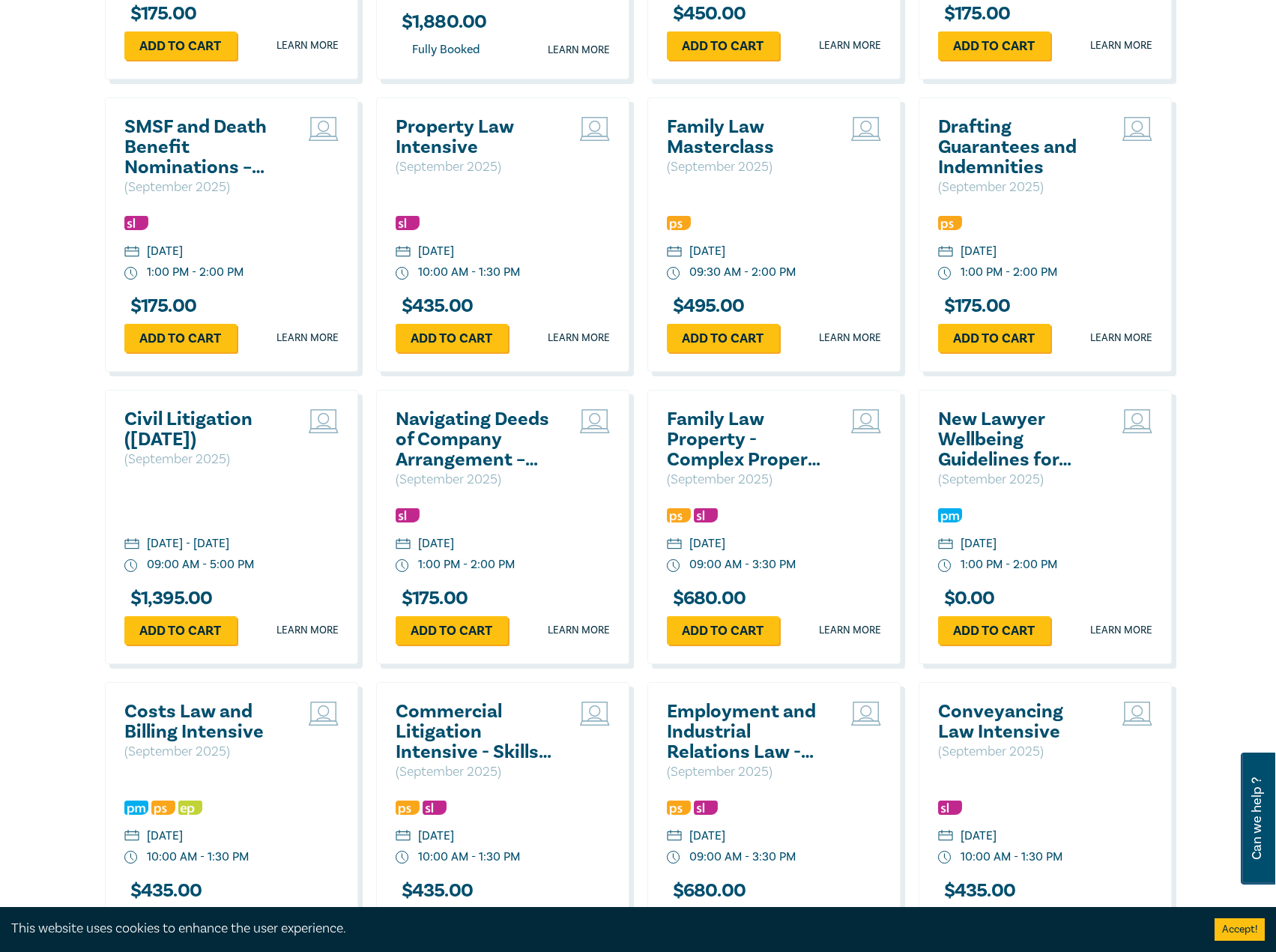
click at [143, 161] on h2 "SMSF and Death Benefit Nominations – Complexity, Validity & Capacity" at bounding box center [204, 147] width 161 height 60
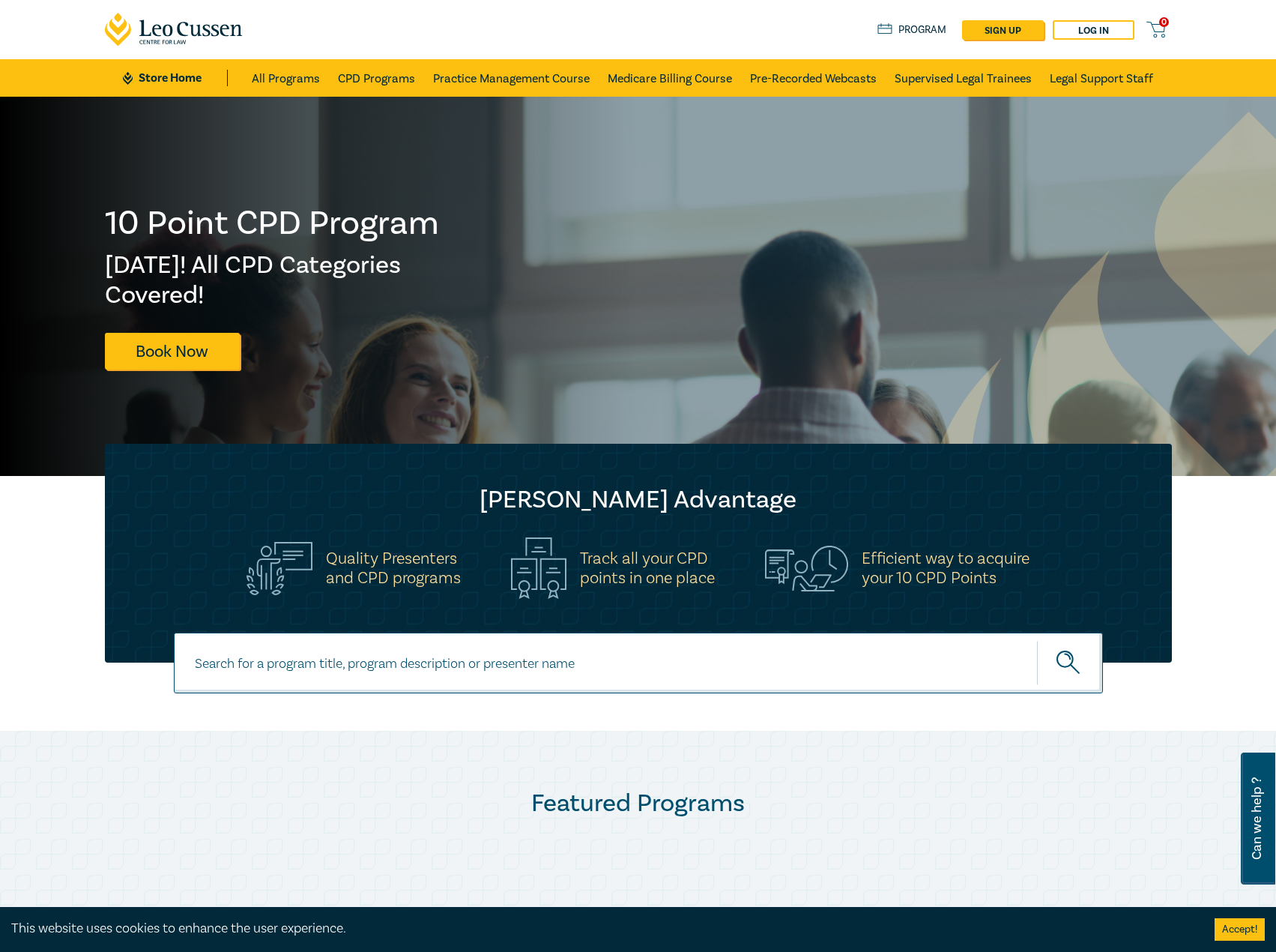
click at [301, 655] on input at bounding box center [638, 662] width 929 height 60
type input "retail lease intensive"
click at [1037, 640] on button "submit" at bounding box center [1070, 662] width 65 height 46
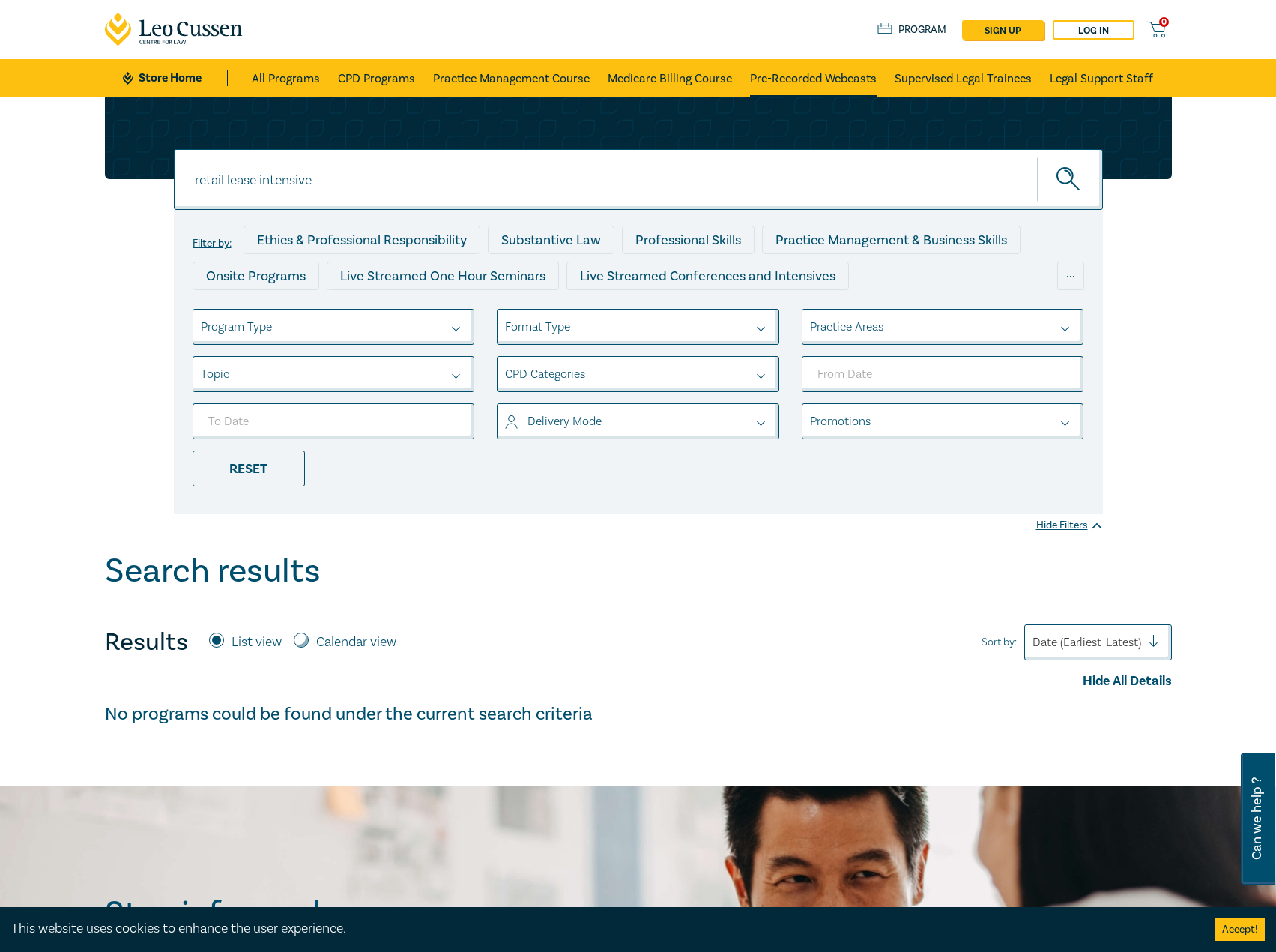
click at [820, 72] on link "Pre-Recorded Webcasts" at bounding box center [813, 78] width 127 height 38
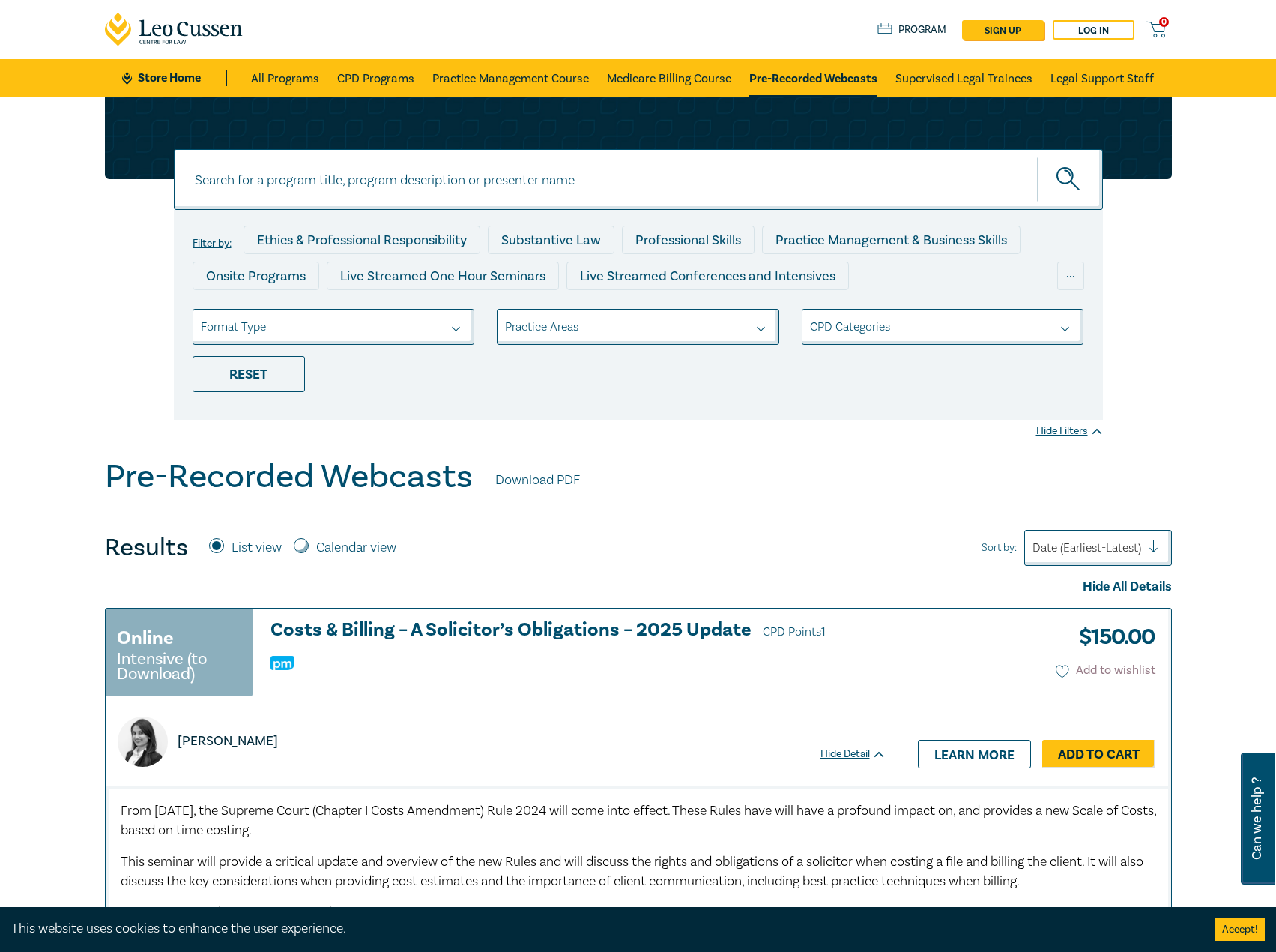
click at [445, 160] on input at bounding box center [638, 178] width 929 height 60
type input "retail lease"
click at [1037, 157] on button "submit" at bounding box center [1070, 179] width 65 height 46
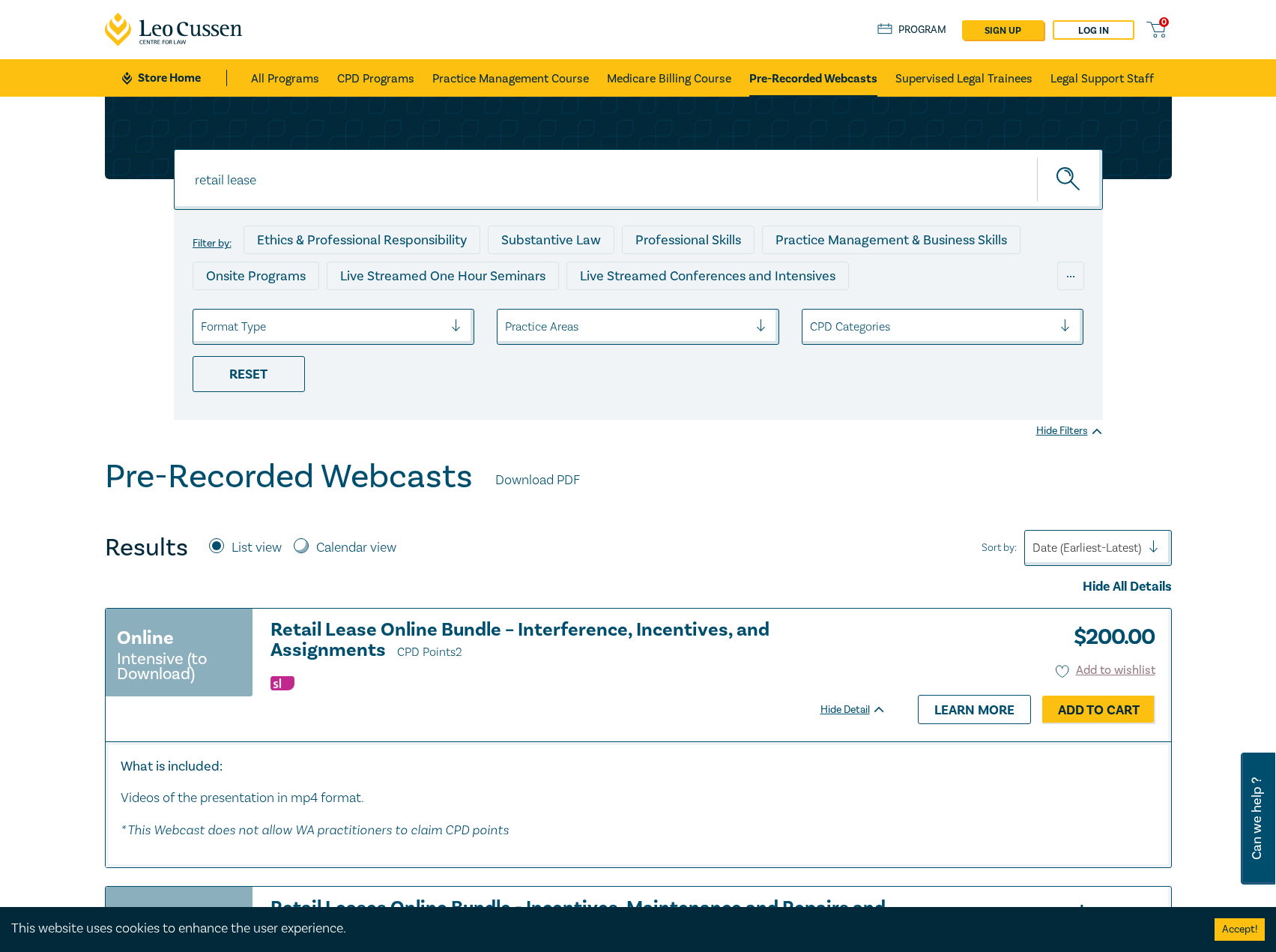
click at [611, 627] on h3 "Retail Lease Online Bundle – Interference, Incentives, and Assignments CPD Poin…" at bounding box center [578, 641] width 616 height 43
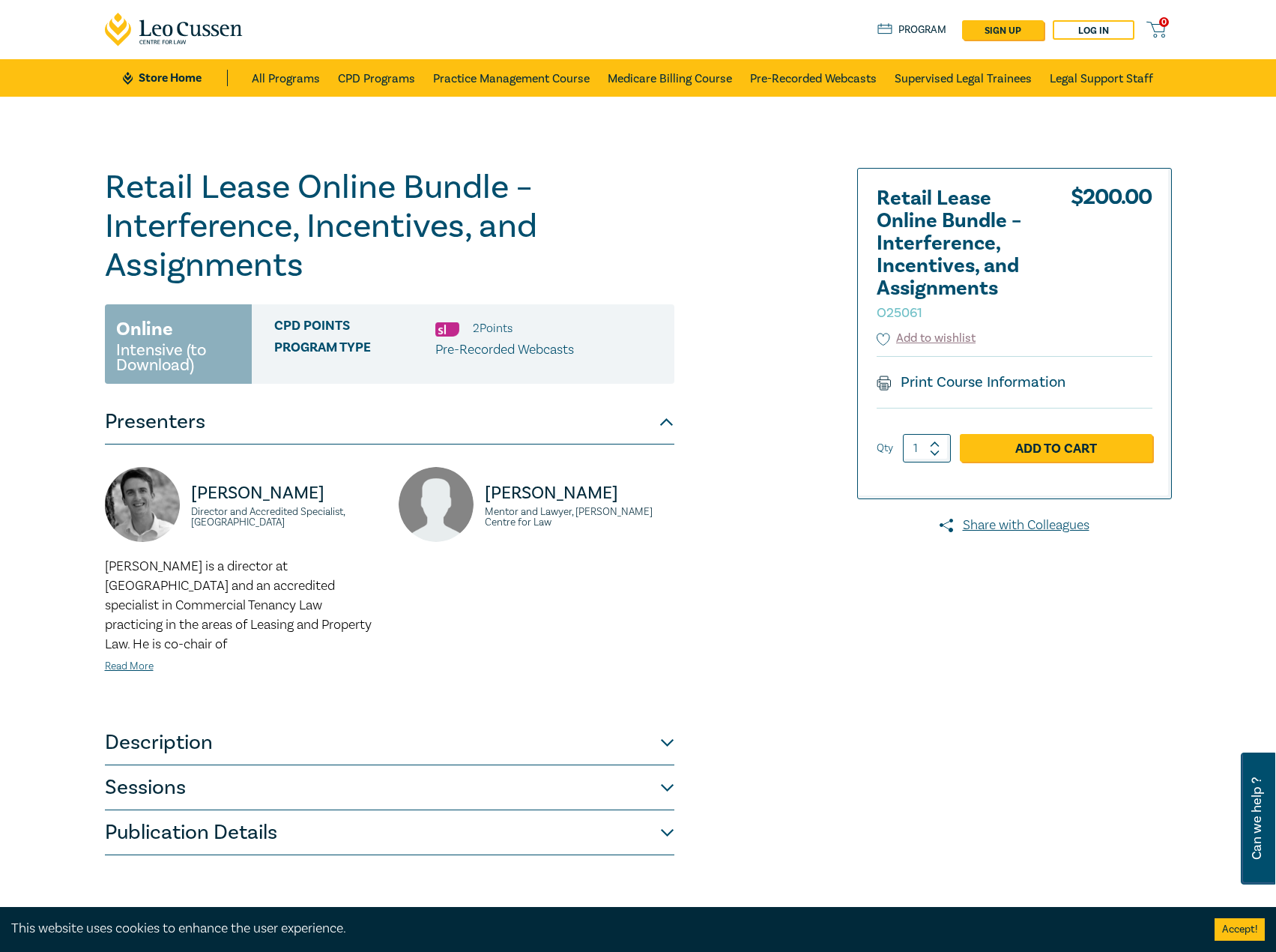
click at [391, 810] on button "Publication Details" at bounding box center [390, 832] width 569 height 45
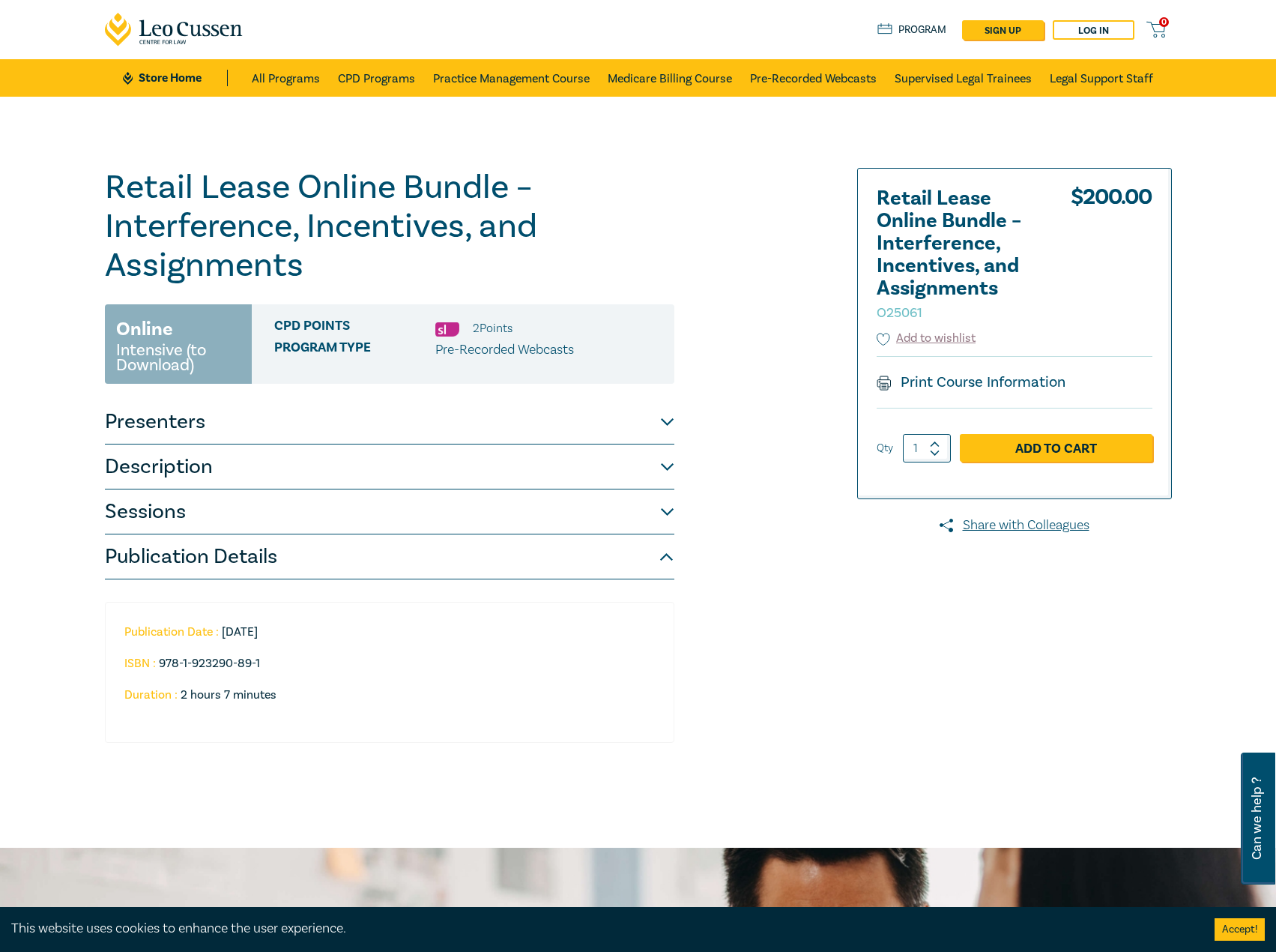
click at [416, 521] on button "Sessions" at bounding box center [390, 511] width 569 height 45
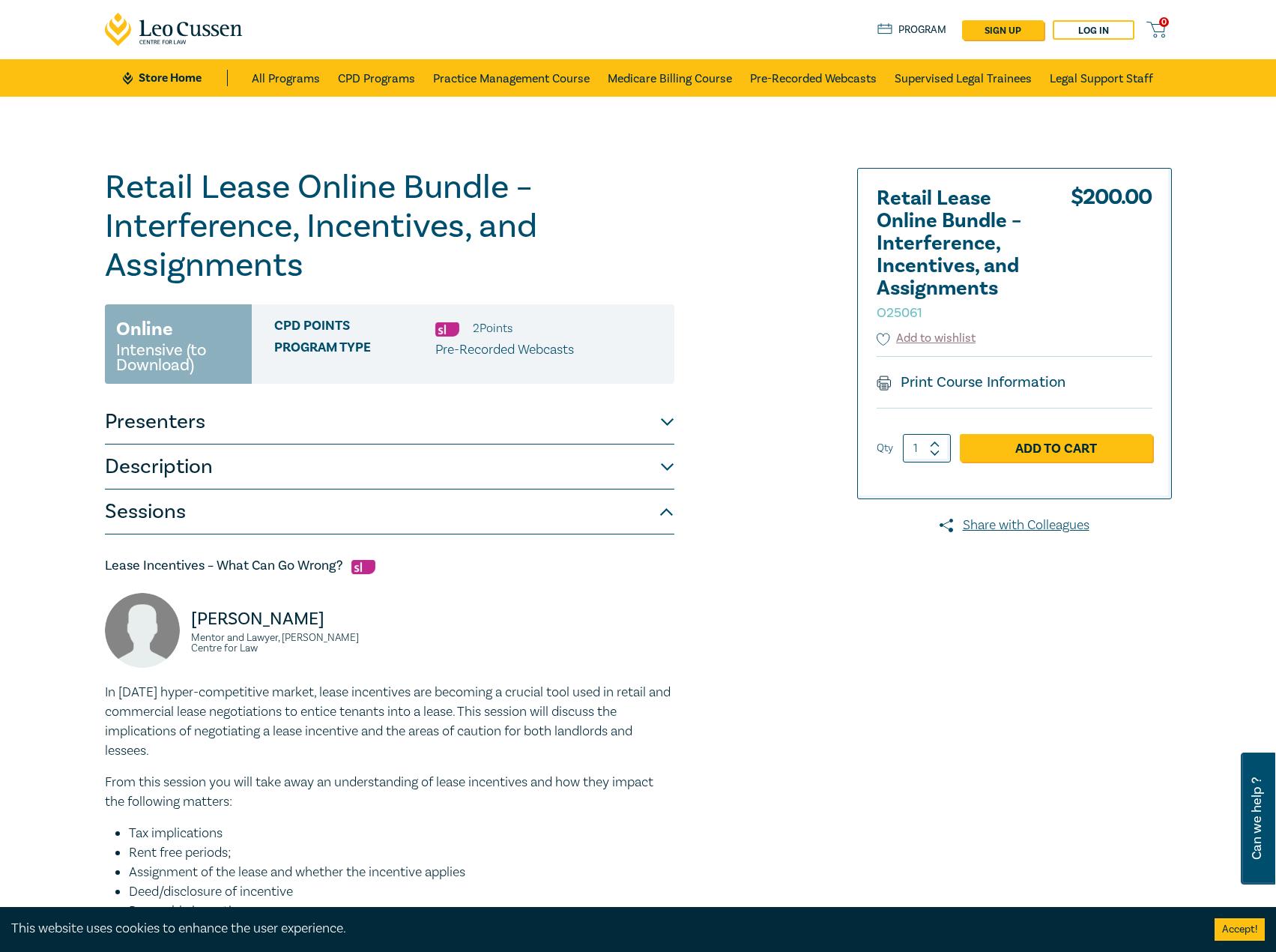
click at [416, 521] on button "Sessions" at bounding box center [390, 511] width 569 height 45
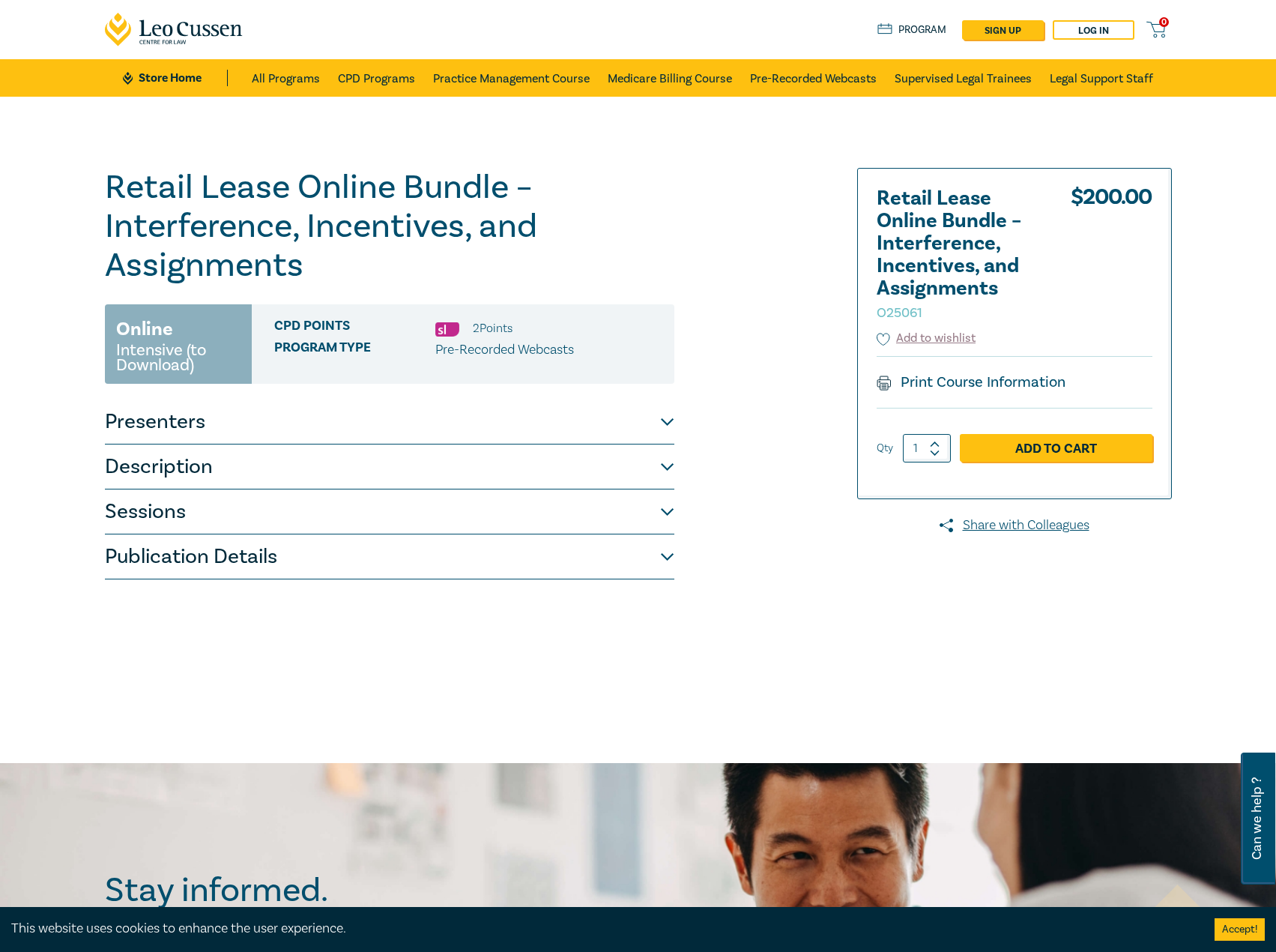
click at [434, 514] on button "Sessions" at bounding box center [390, 511] width 569 height 45
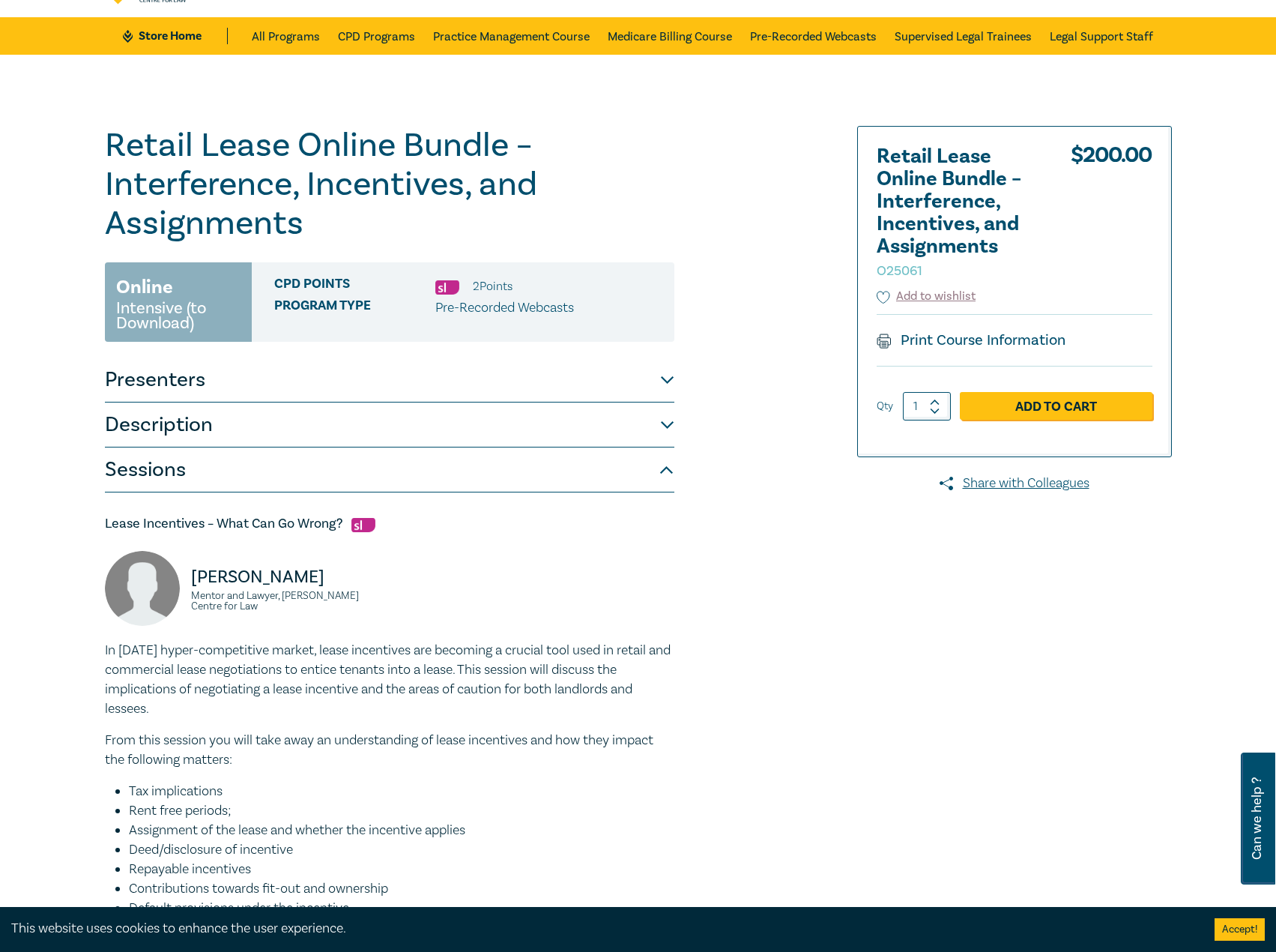
scroll to position [449, 0]
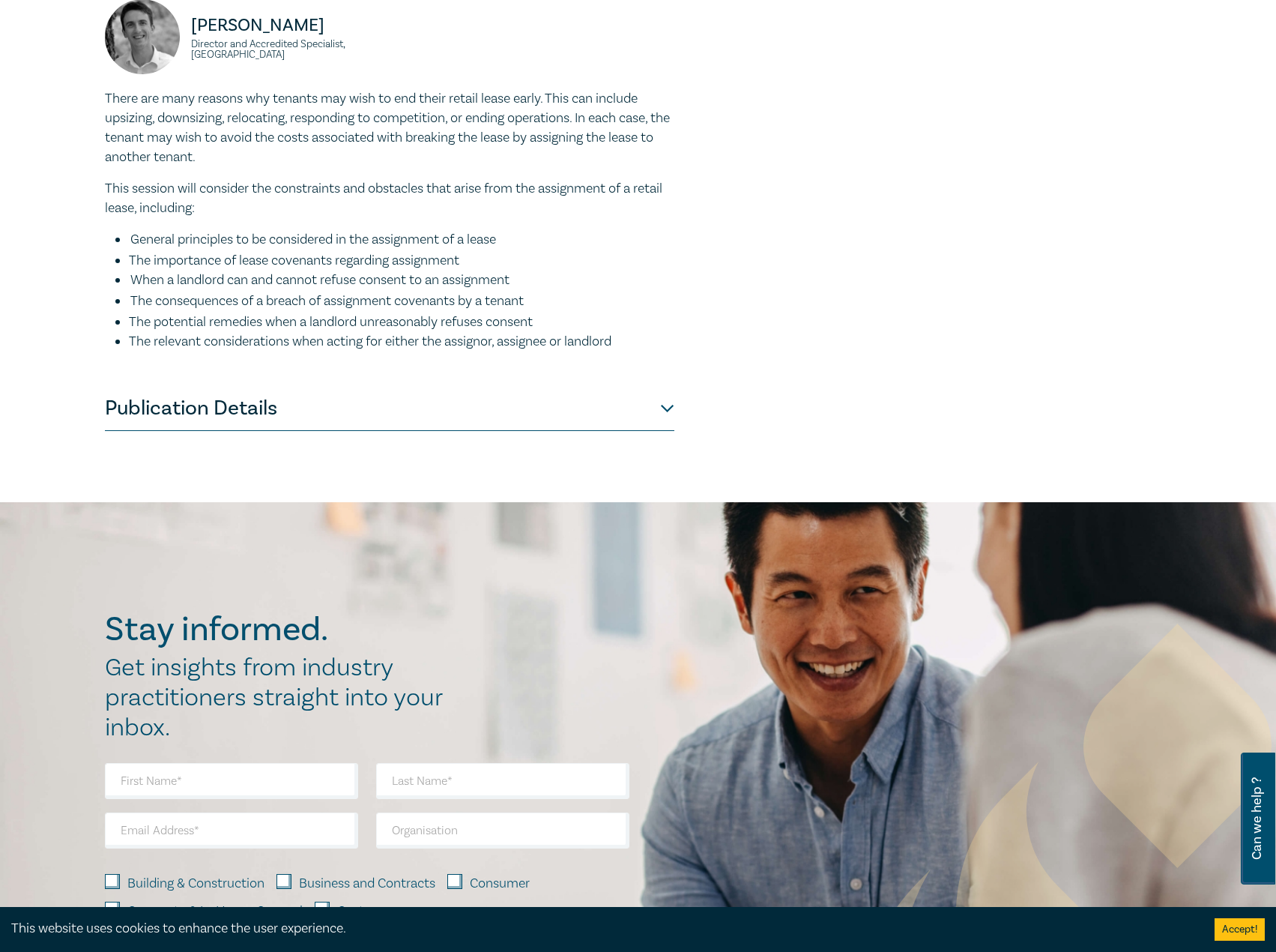
click at [344, 427] on button "Publication Details" at bounding box center [390, 408] width 569 height 45
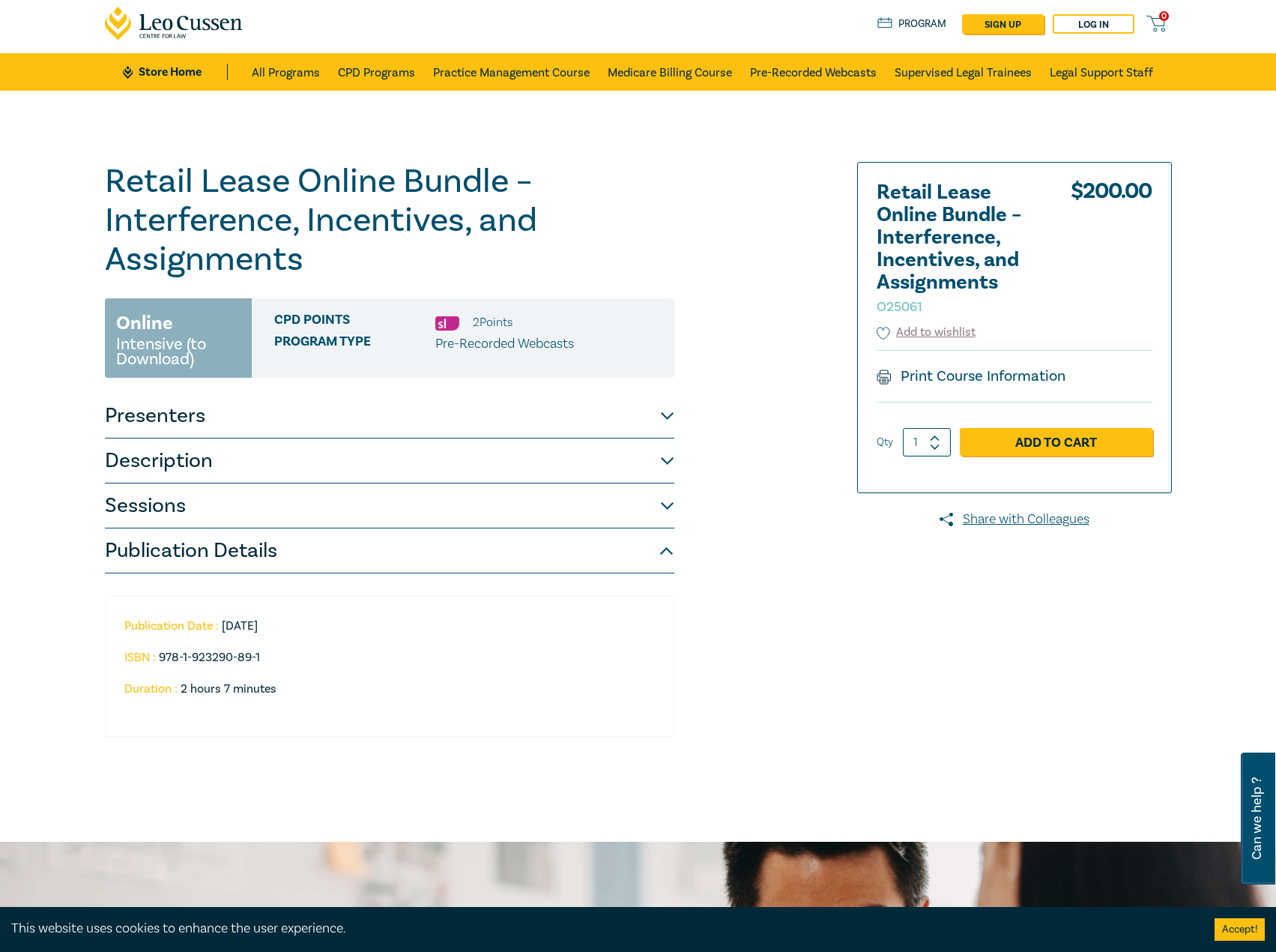
scroll to position [0, 0]
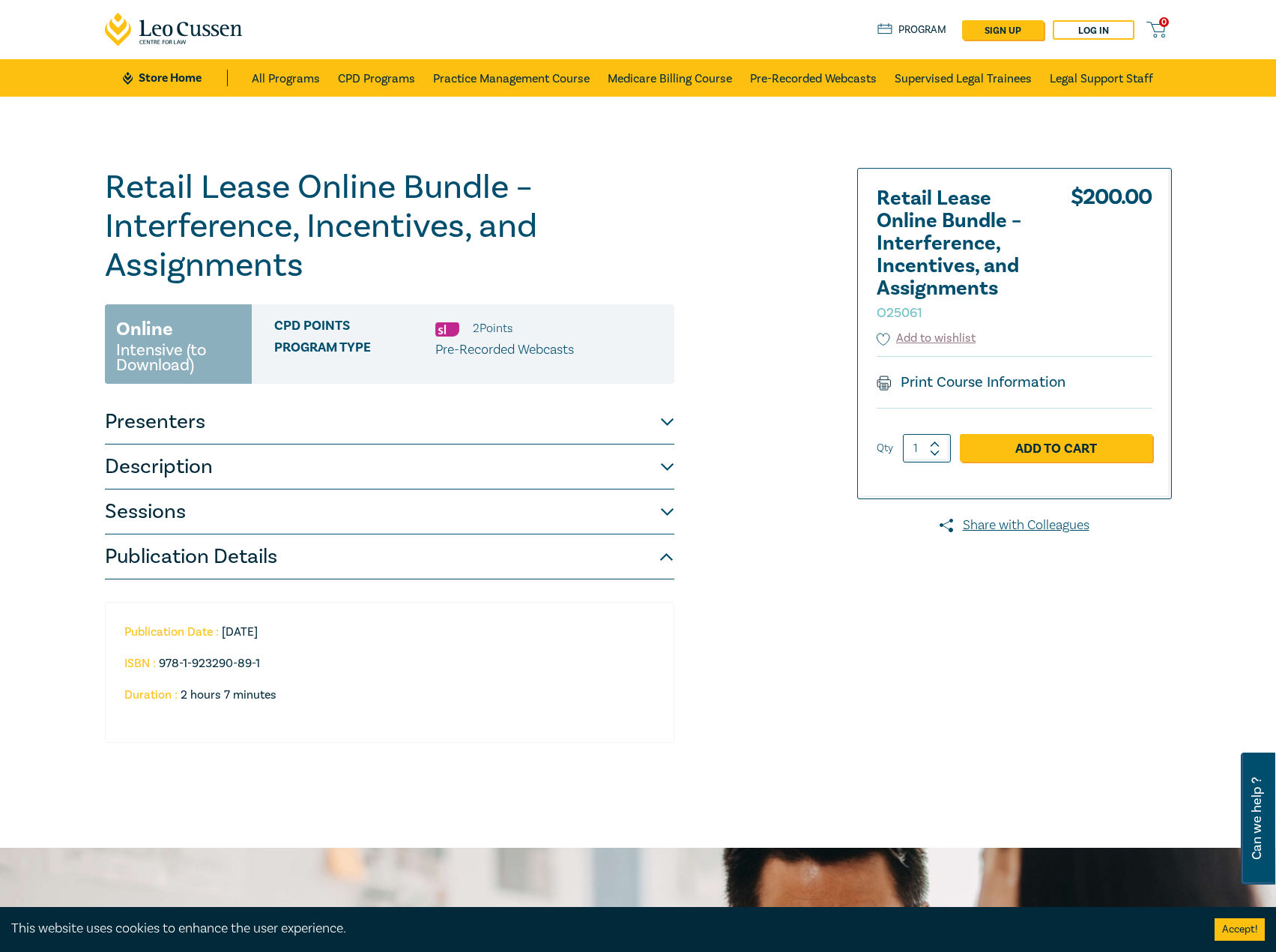
click at [149, 84] on link "Store Home" at bounding box center [174, 77] width 104 height 17
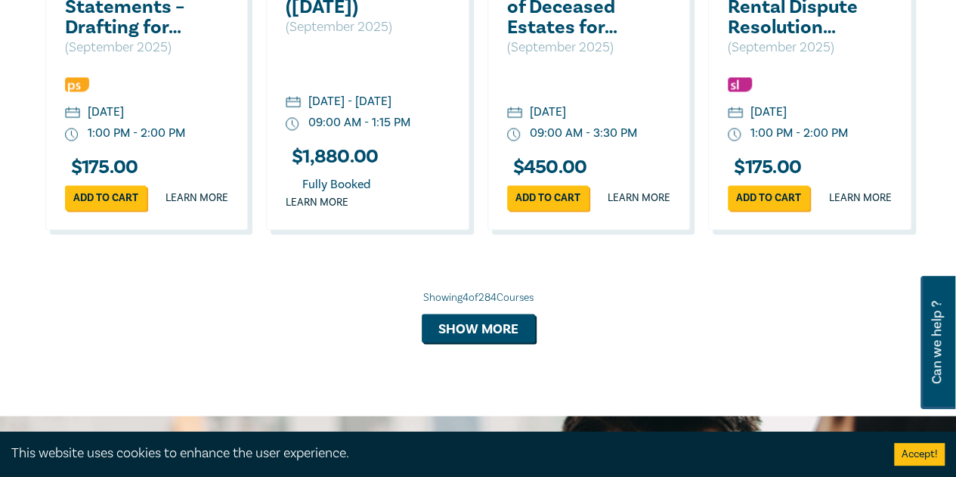
scroll to position [1133, 0]
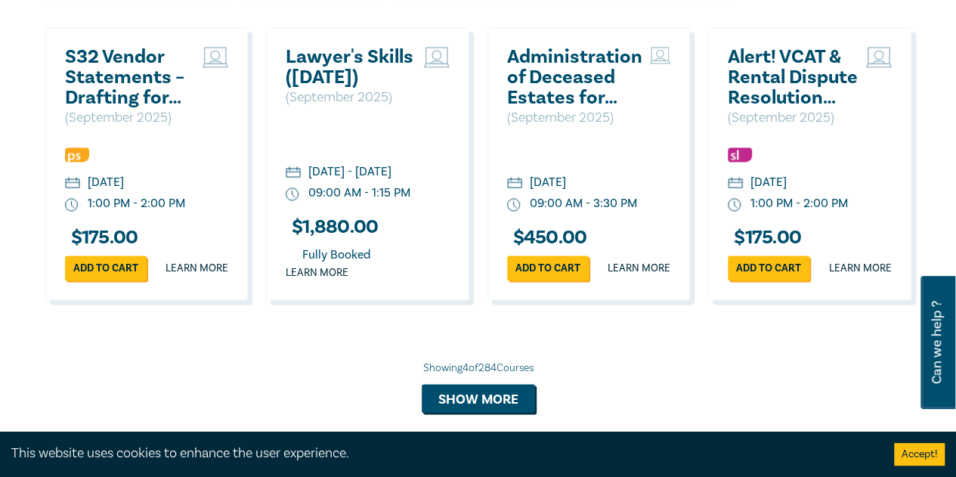
click at [111, 83] on h2 "S32 Vendor Statements – Drafting for Risk, Clarity & Compliance" at bounding box center [130, 77] width 131 height 61
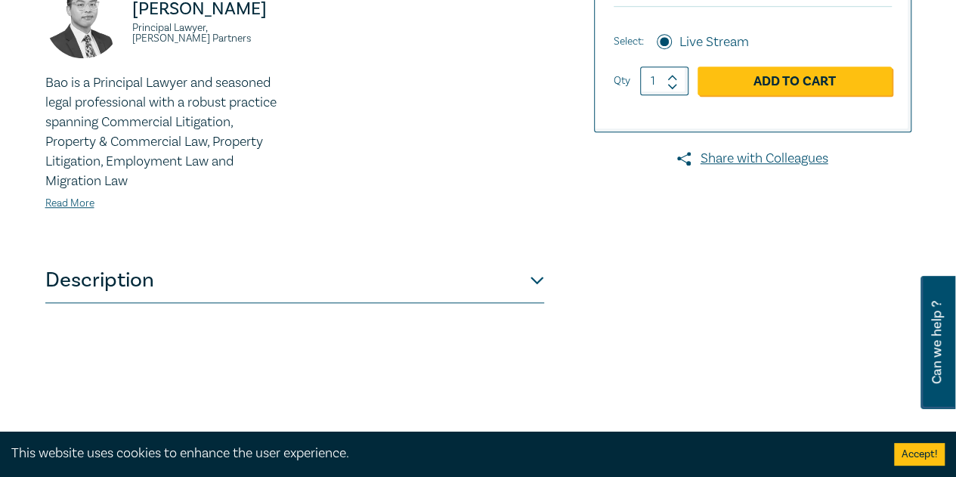
scroll to position [604, 0]
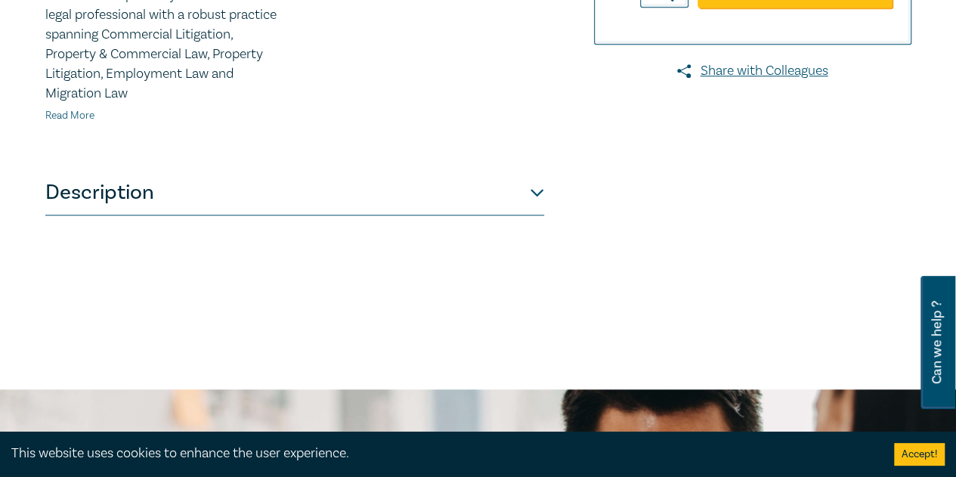
click at [64, 110] on link "Read More" at bounding box center [69, 116] width 49 height 14
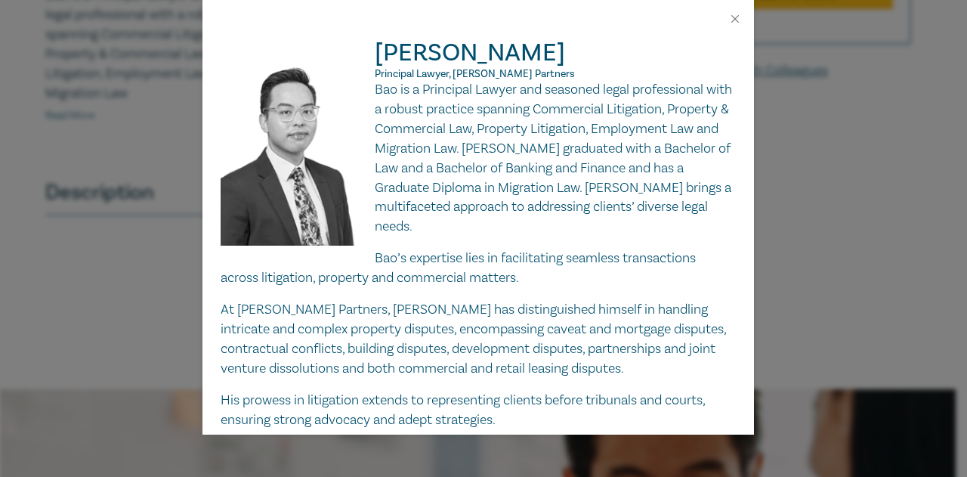
click at [64, 110] on div "Bao Ngo Principal Lawyer, Aitken Partners Bao is a Principal Lawyer and seasone…" at bounding box center [483, 238] width 967 height 477
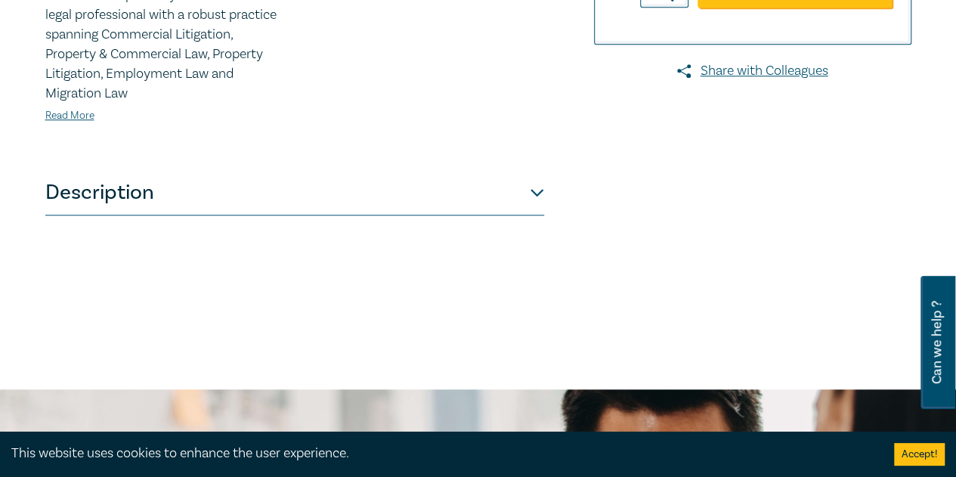
click at [107, 209] on button "Description" at bounding box center [294, 192] width 499 height 45
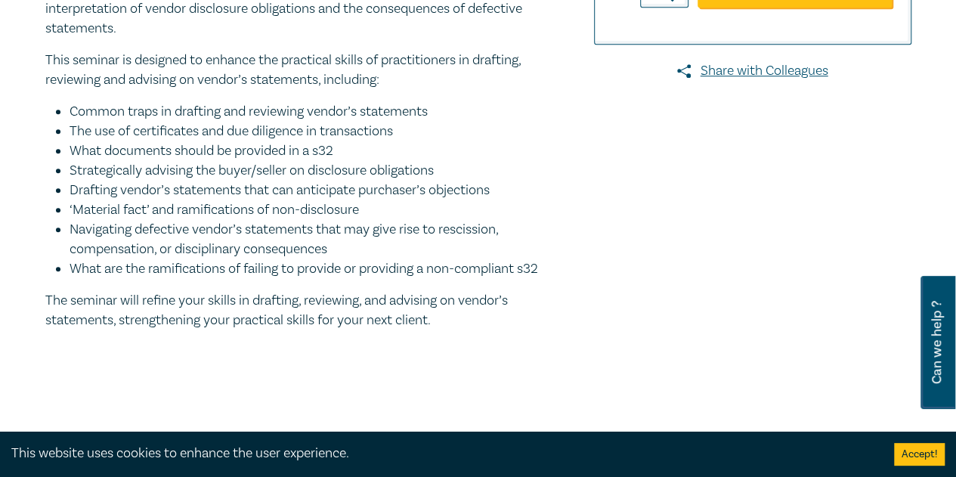
click at [110, 202] on li "‘Material fact’ and ramifications of non-disclosure" at bounding box center [307, 210] width 474 height 20
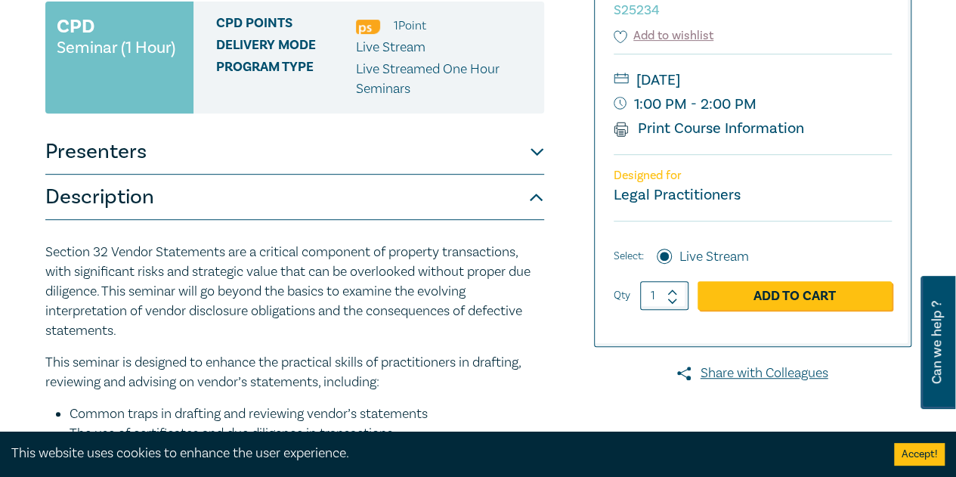
click at [143, 156] on button "Presenters" at bounding box center [294, 151] width 499 height 45
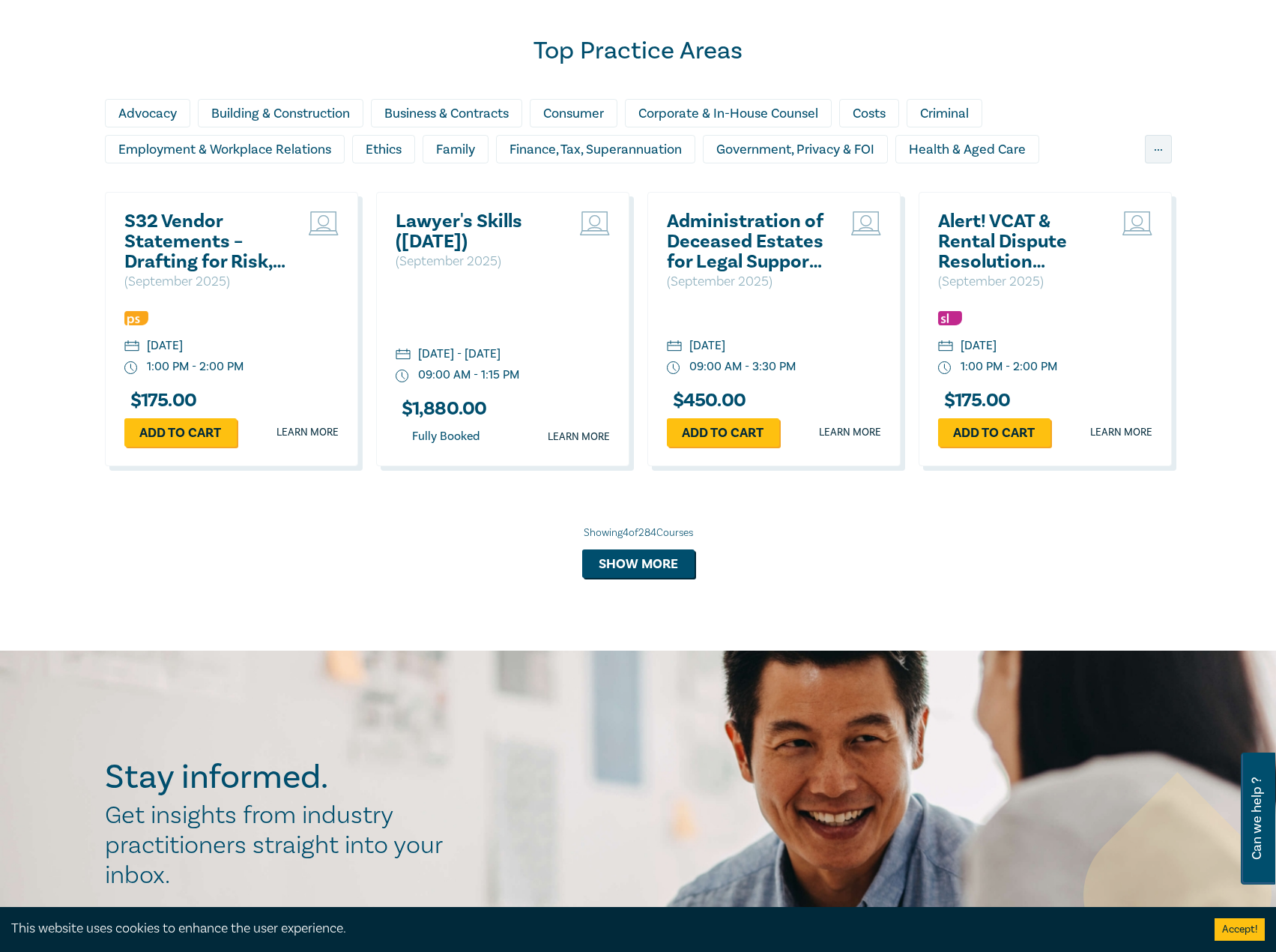
scroll to position [974, 0]
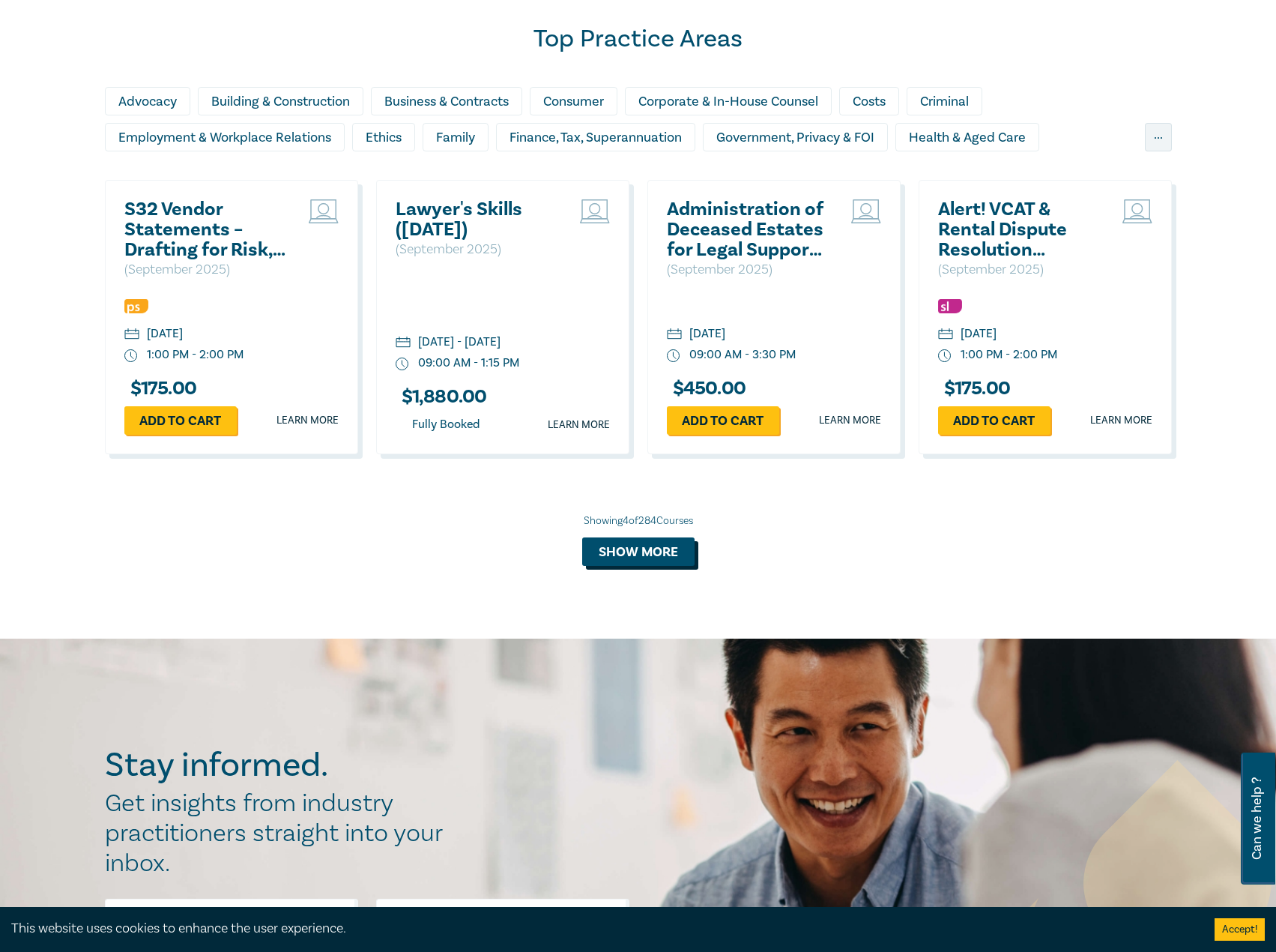
click at [675, 541] on button "Show more" at bounding box center [638, 551] width 112 height 29
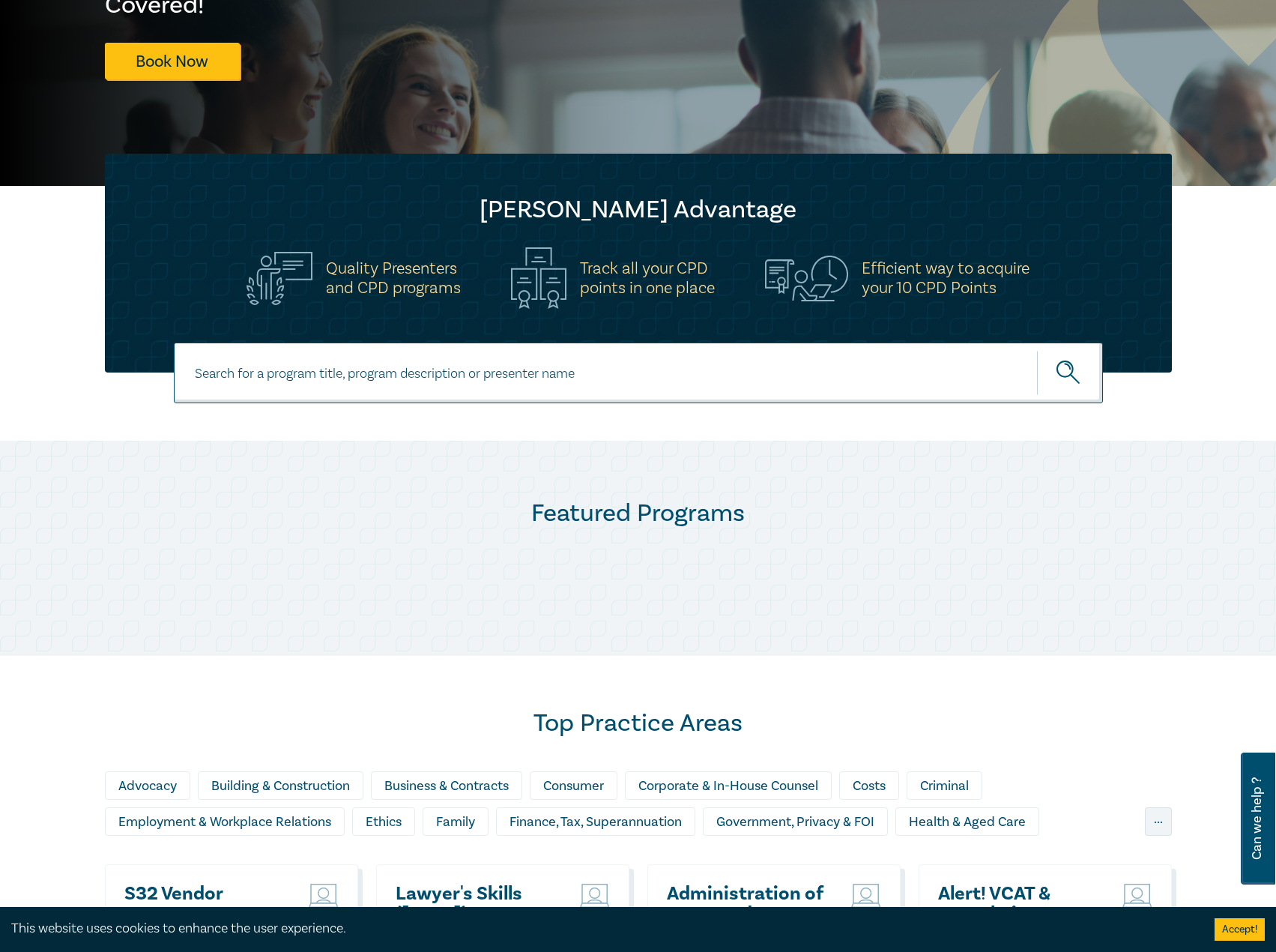
scroll to position [0, 0]
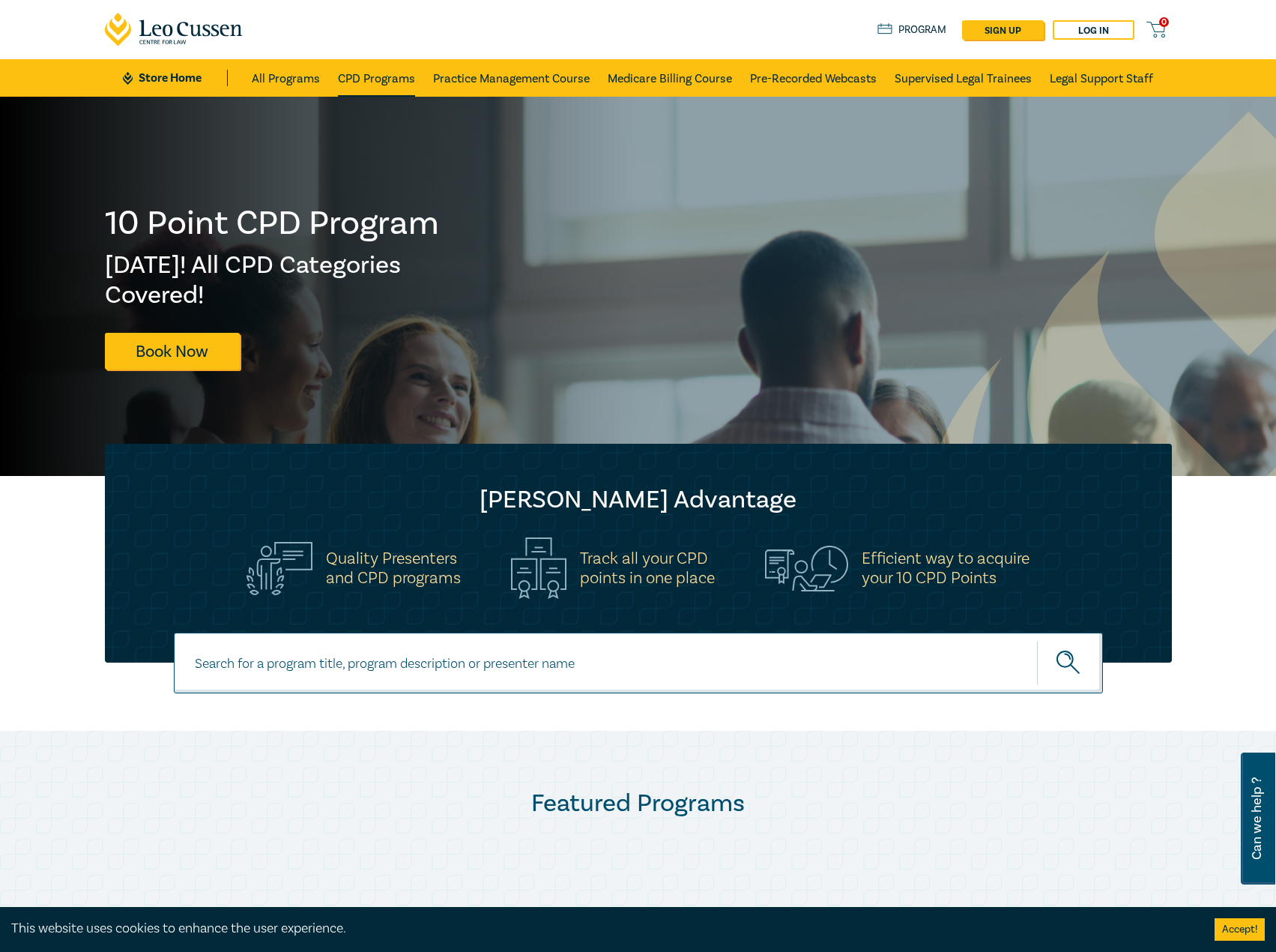
click at [384, 65] on link "CPD Programs" at bounding box center [377, 78] width 77 height 38
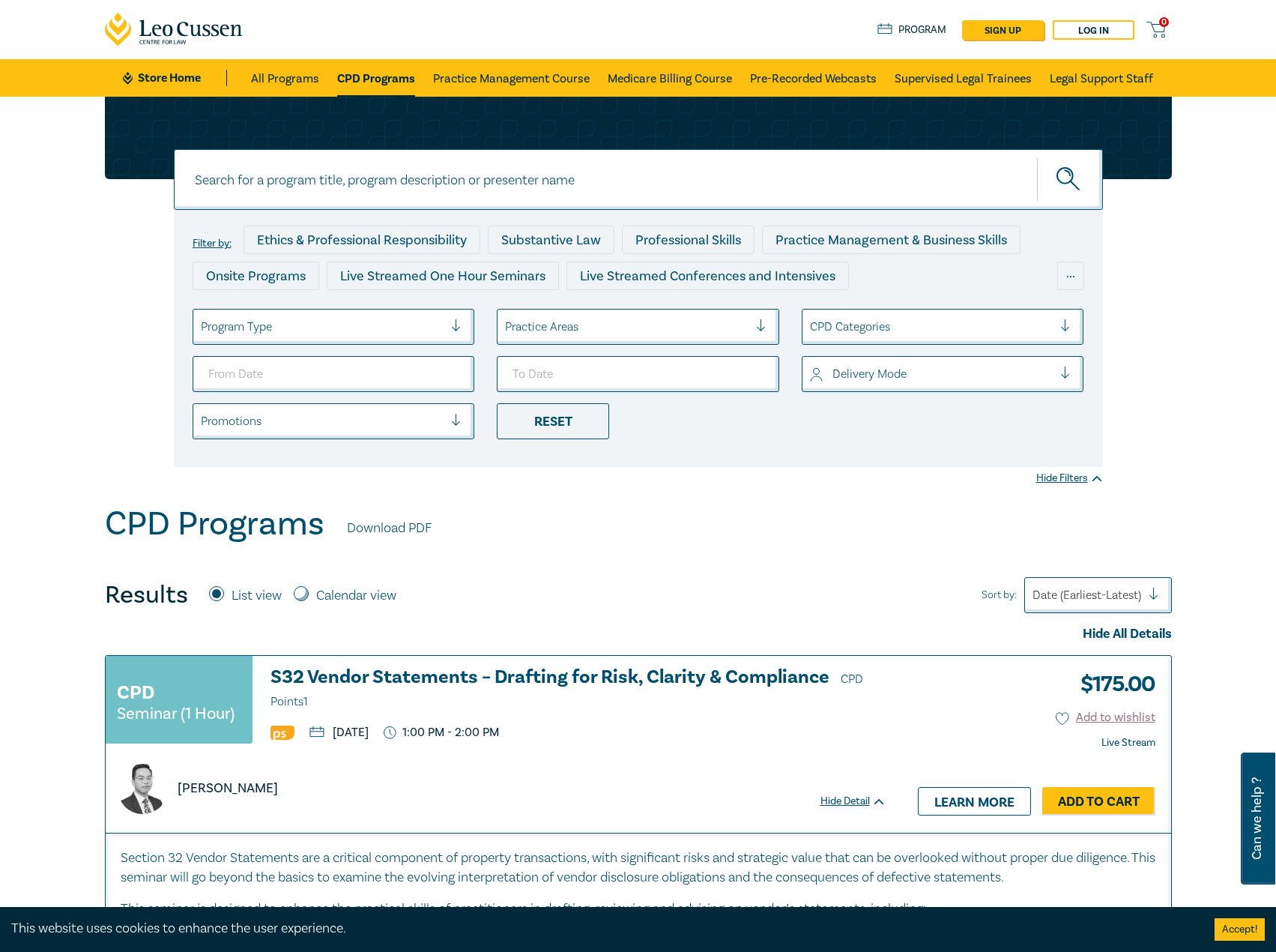
click at [312, 326] on div at bounding box center [322, 327] width 244 height 20
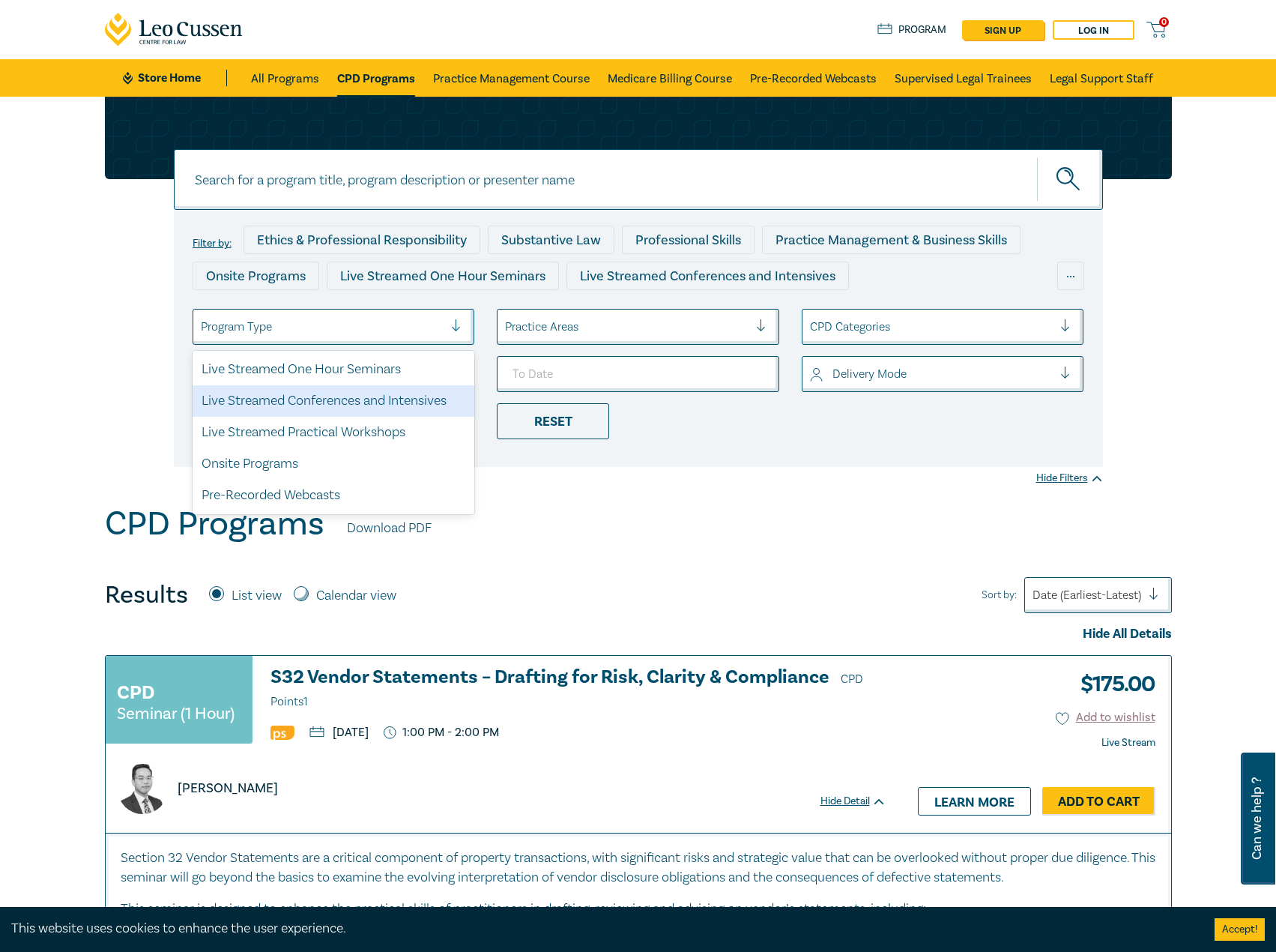
click at [329, 396] on div "Live Streamed Conferences and Intensives" at bounding box center [333, 401] width 283 height 32
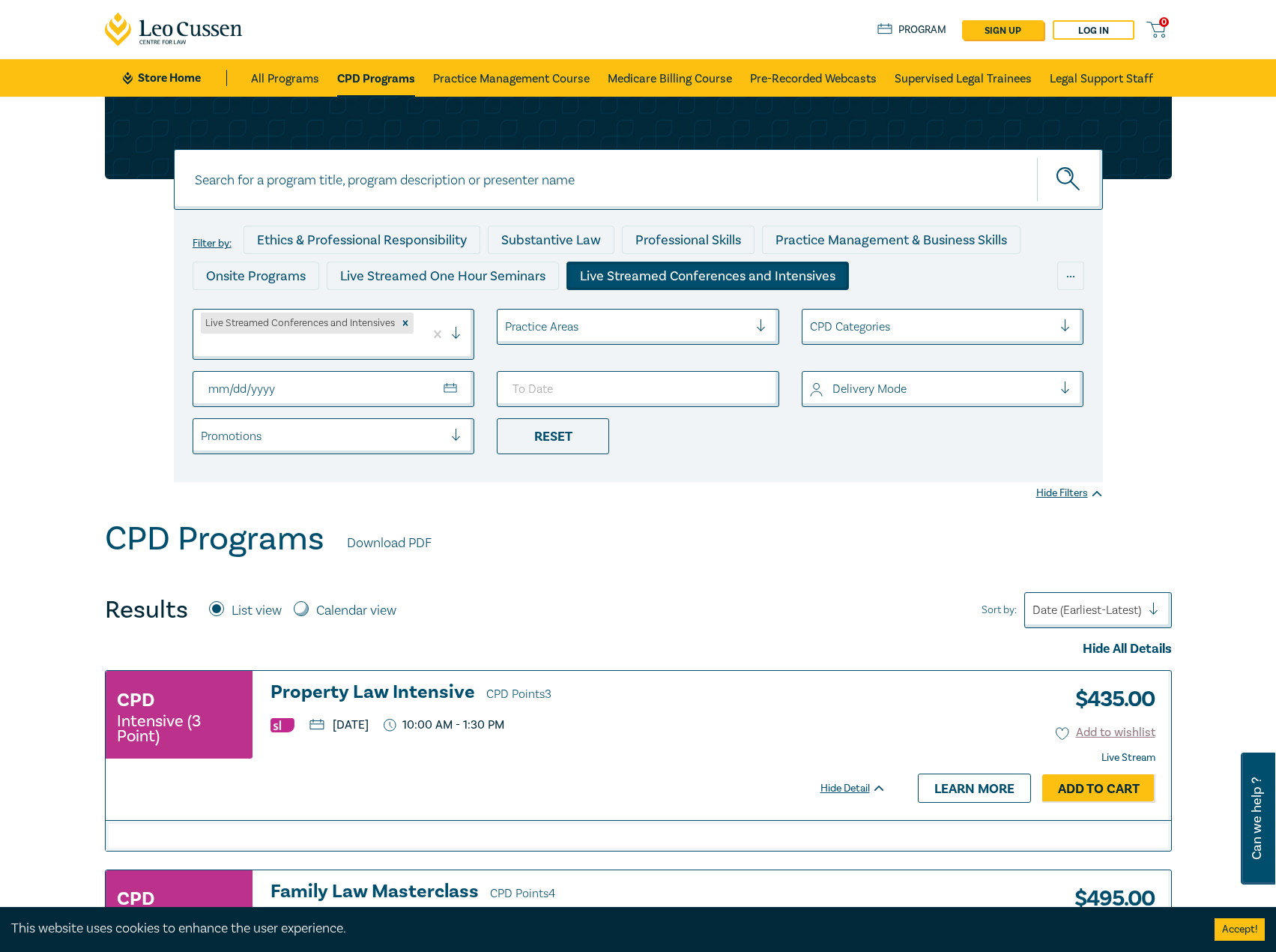
click at [446, 391] on input "From Date" at bounding box center [333, 389] width 283 height 36
type input "2025-10-01"
click at [688, 382] on input "To Date" at bounding box center [638, 389] width 283 height 36
click at [747, 382] on input "To Date" at bounding box center [638, 389] width 283 height 36
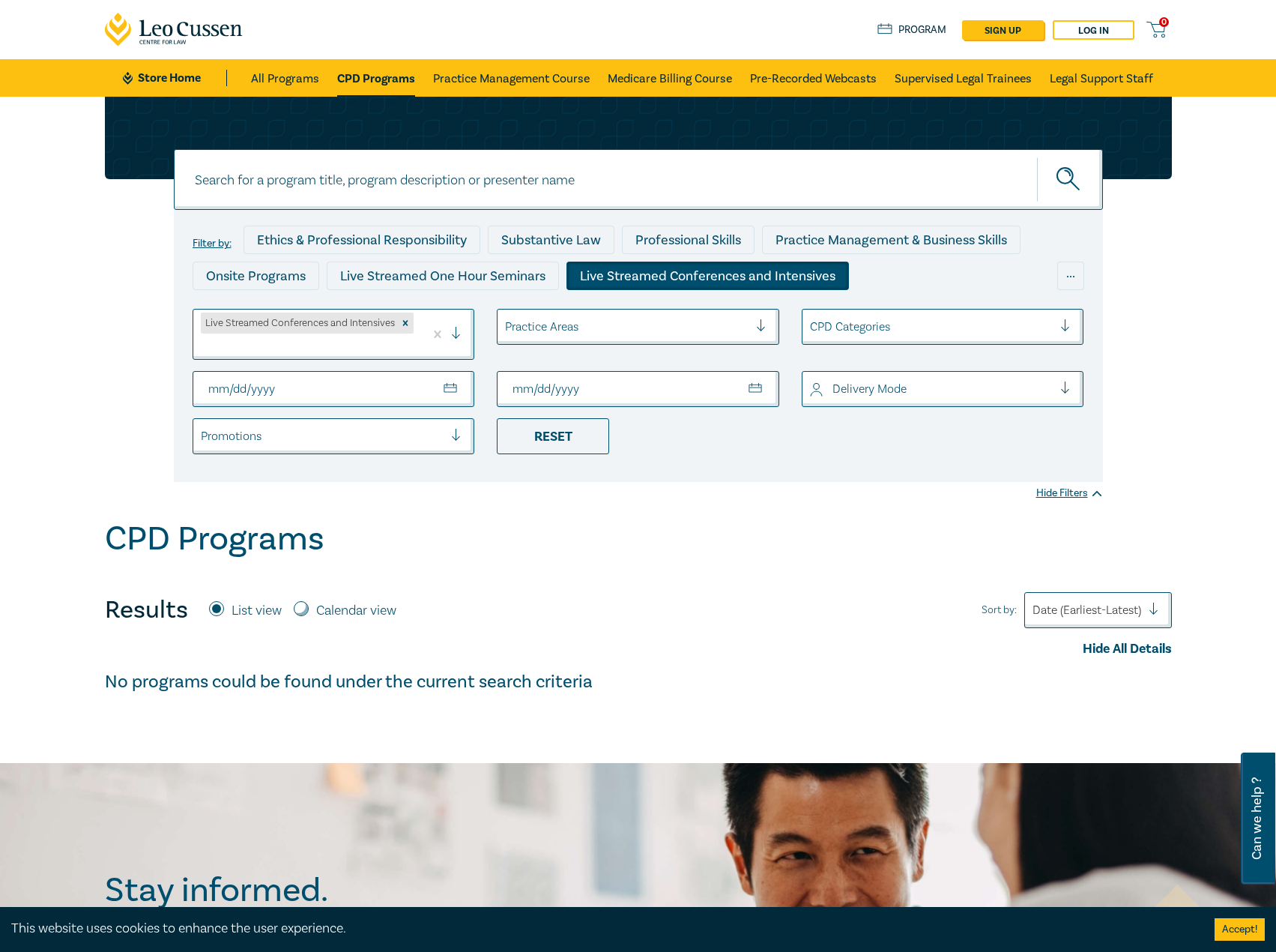
type input "2025-10-31"
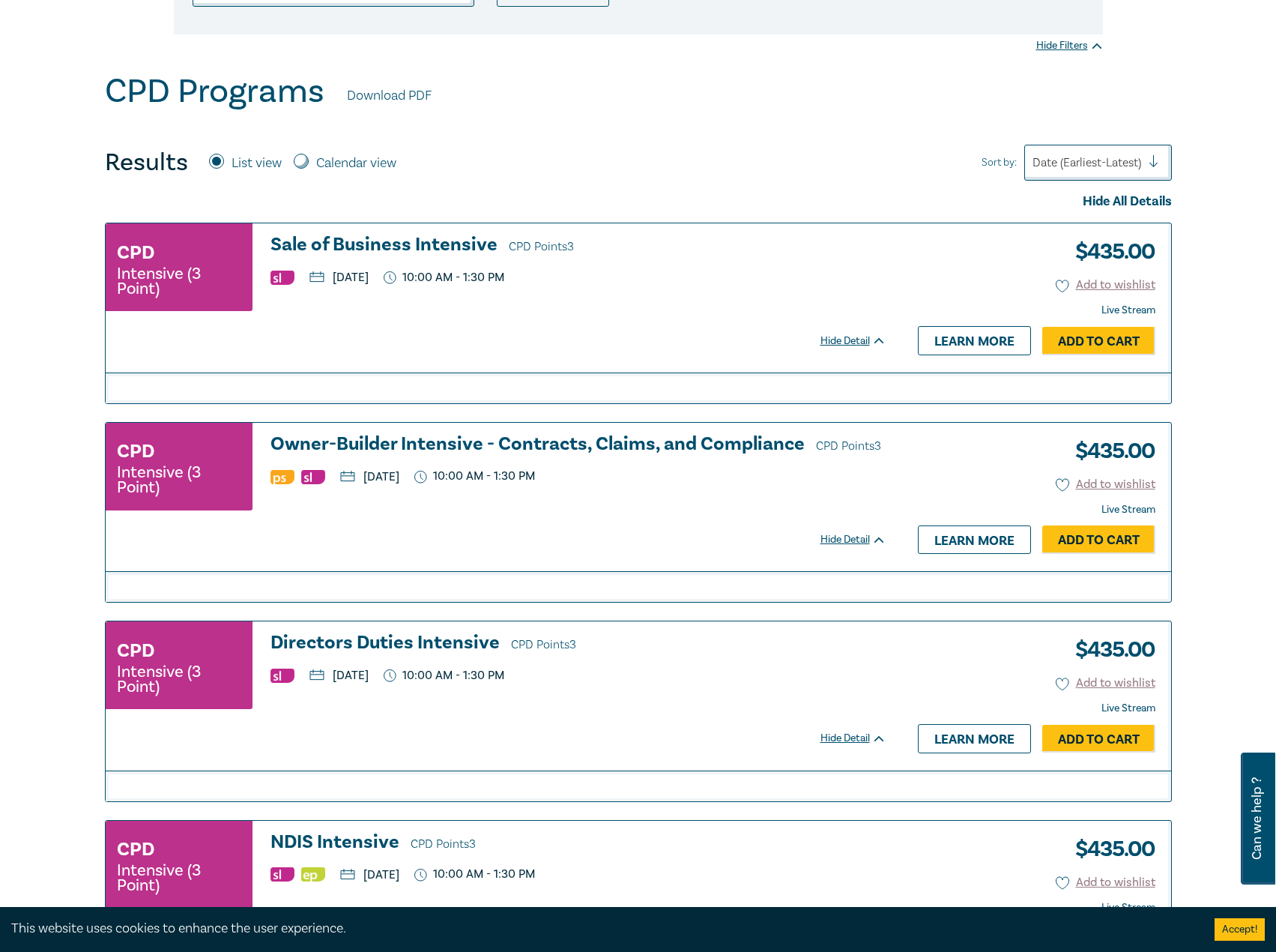
scroll to position [449, 0]
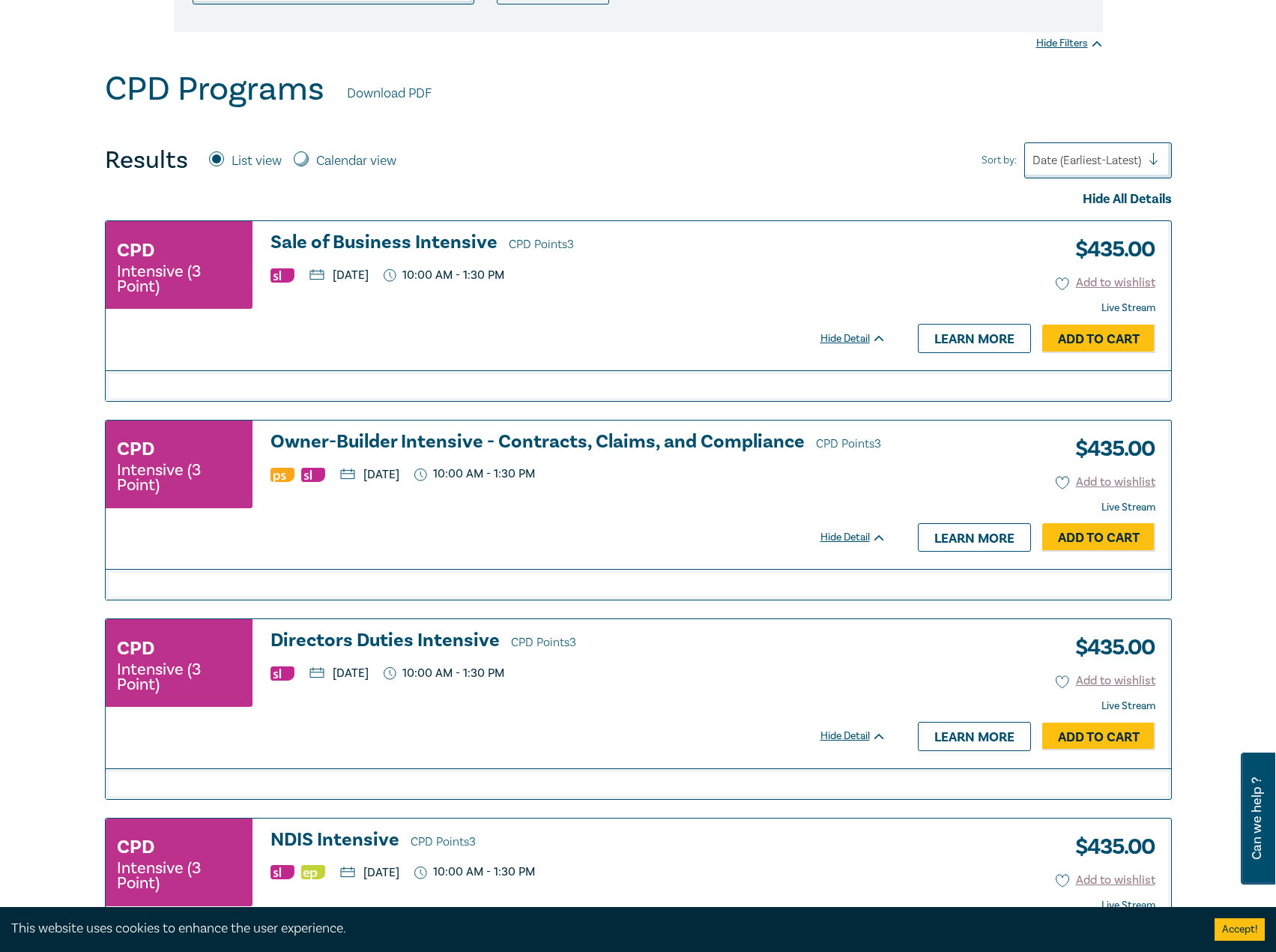
click at [441, 637] on h3 "Directors Duties Intensive CPD Points 3" at bounding box center [578, 641] width 616 height 23
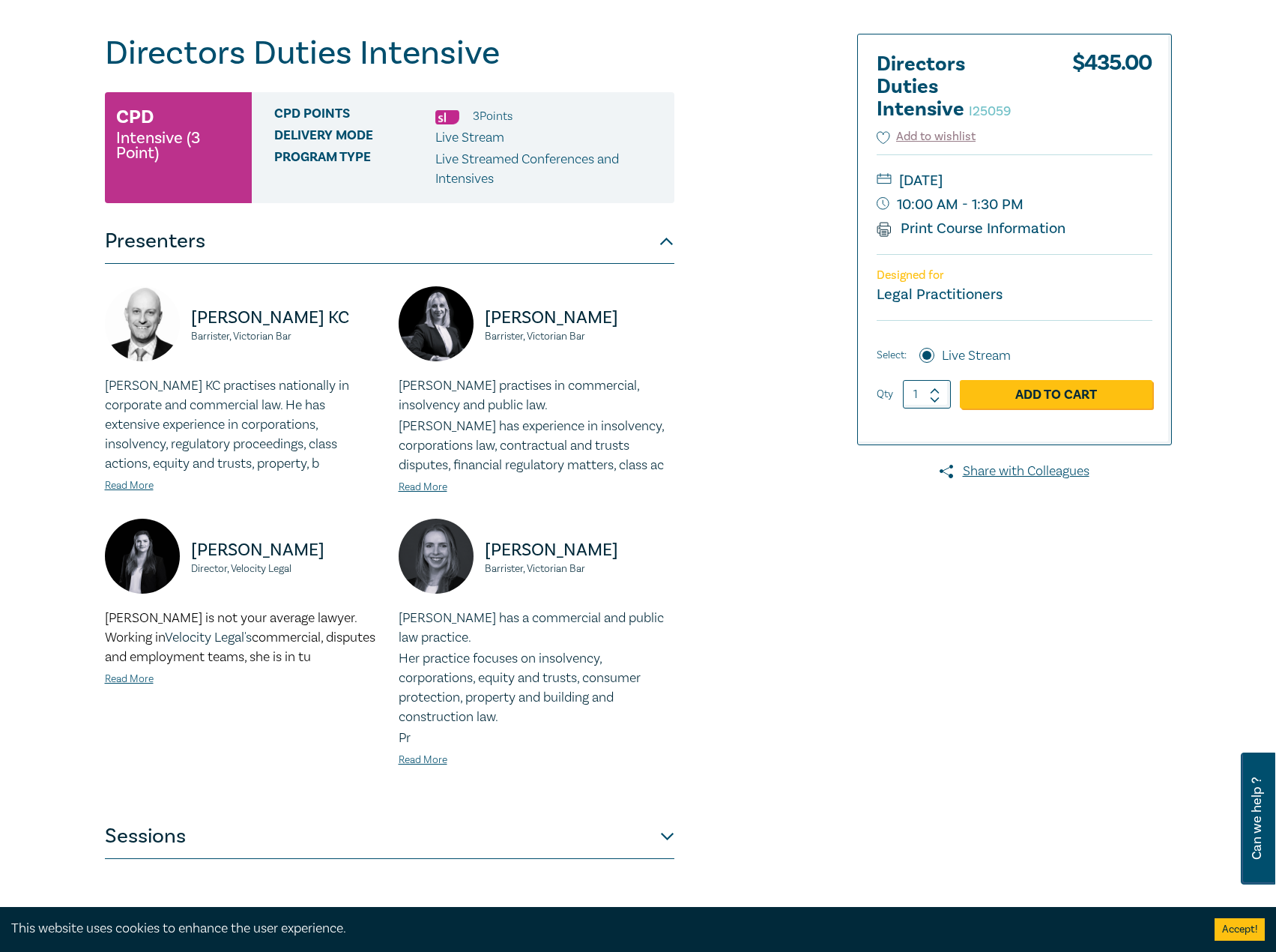
scroll to position [299, 0]
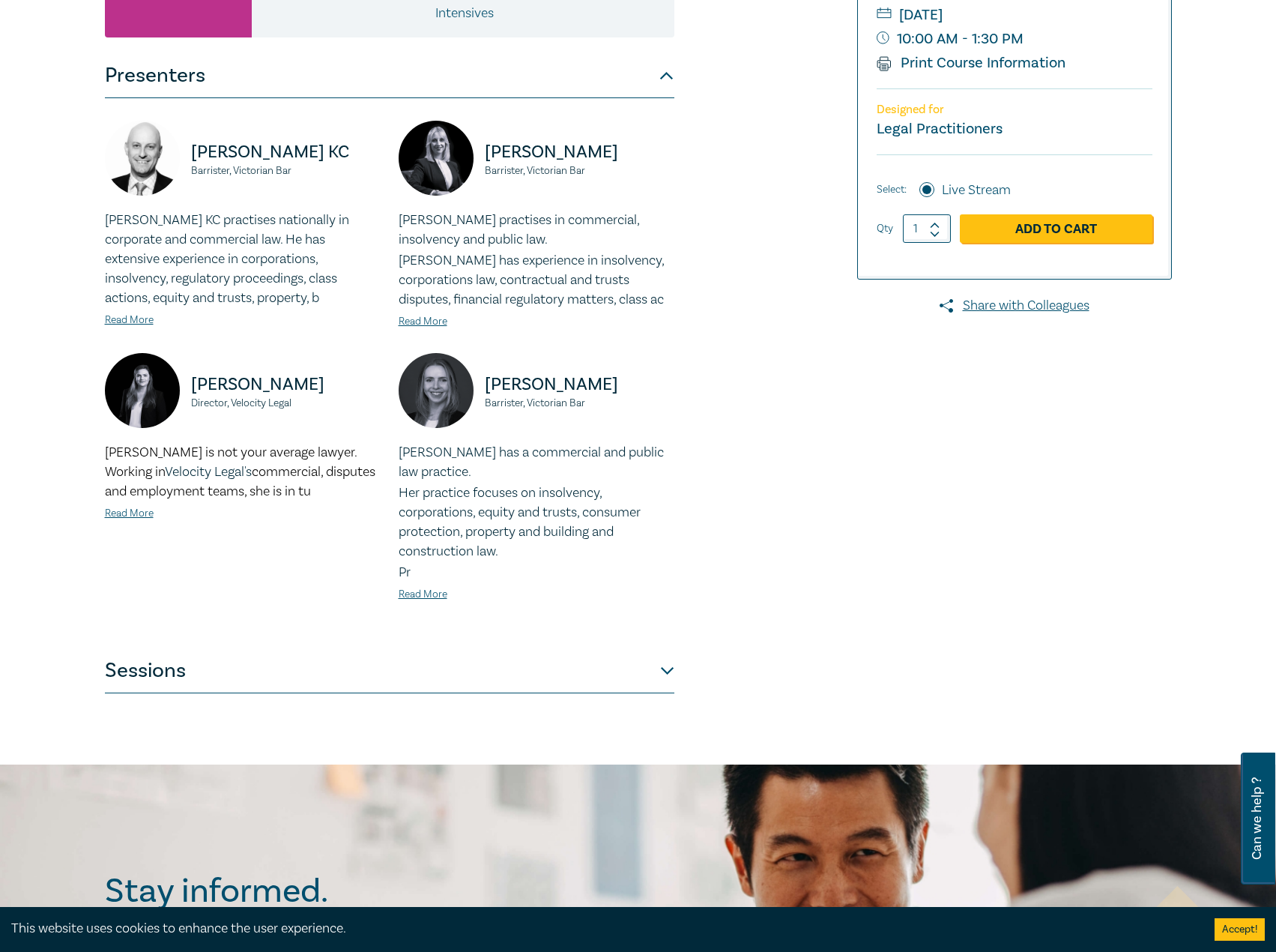
click at [412, 660] on button "Sessions" at bounding box center [390, 670] width 569 height 45
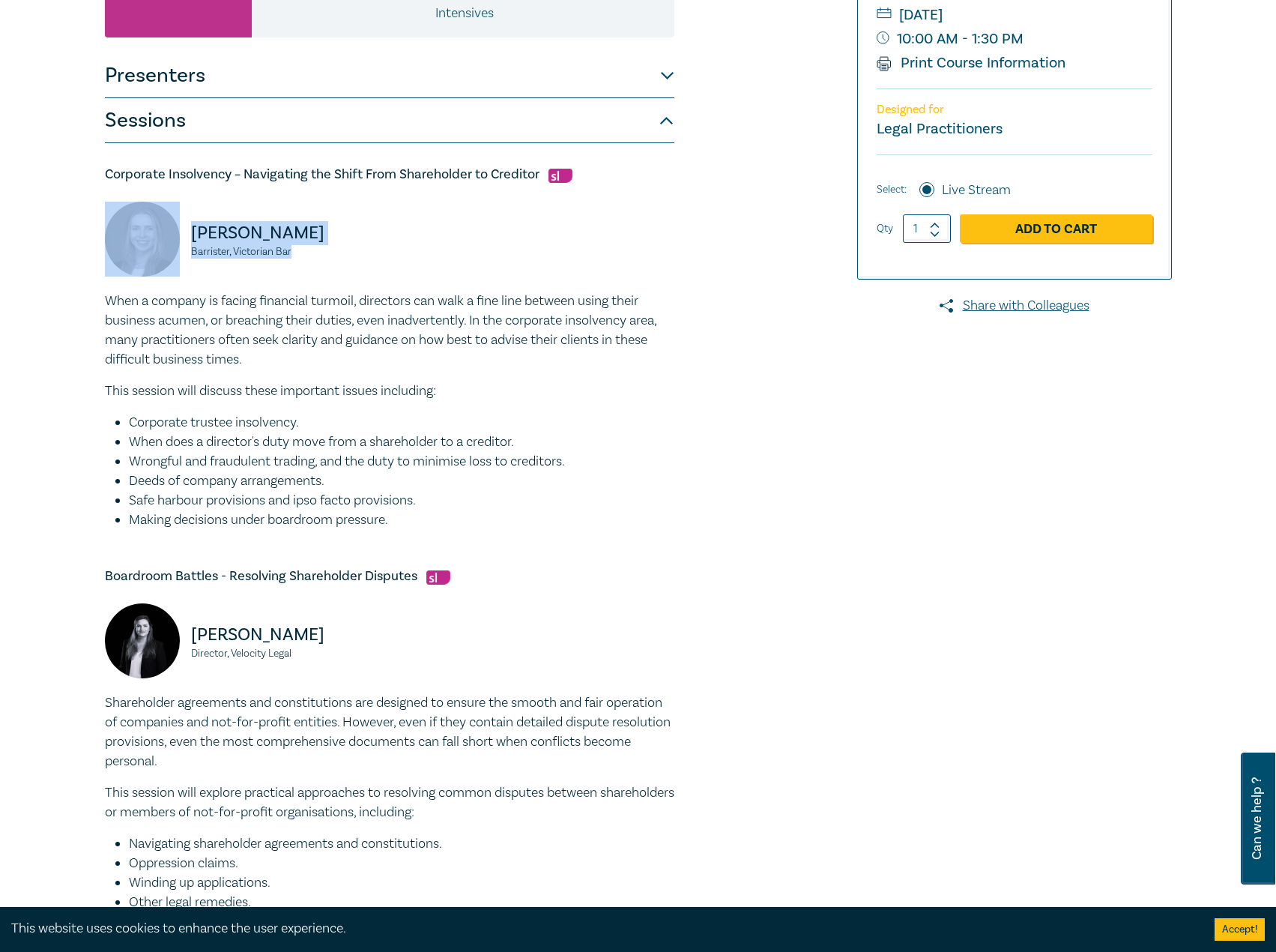
drag, startPoint x: 302, startPoint y: 251, endPoint x: 155, endPoint y: 231, distance: 148.4
click at [155, 231] on div "Hannah McIvor Barrister, Victorian Bar" at bounding box center [243, 246] width 276 height 90
copy div "Hannah McIvor Barrister, Victorian Bar"
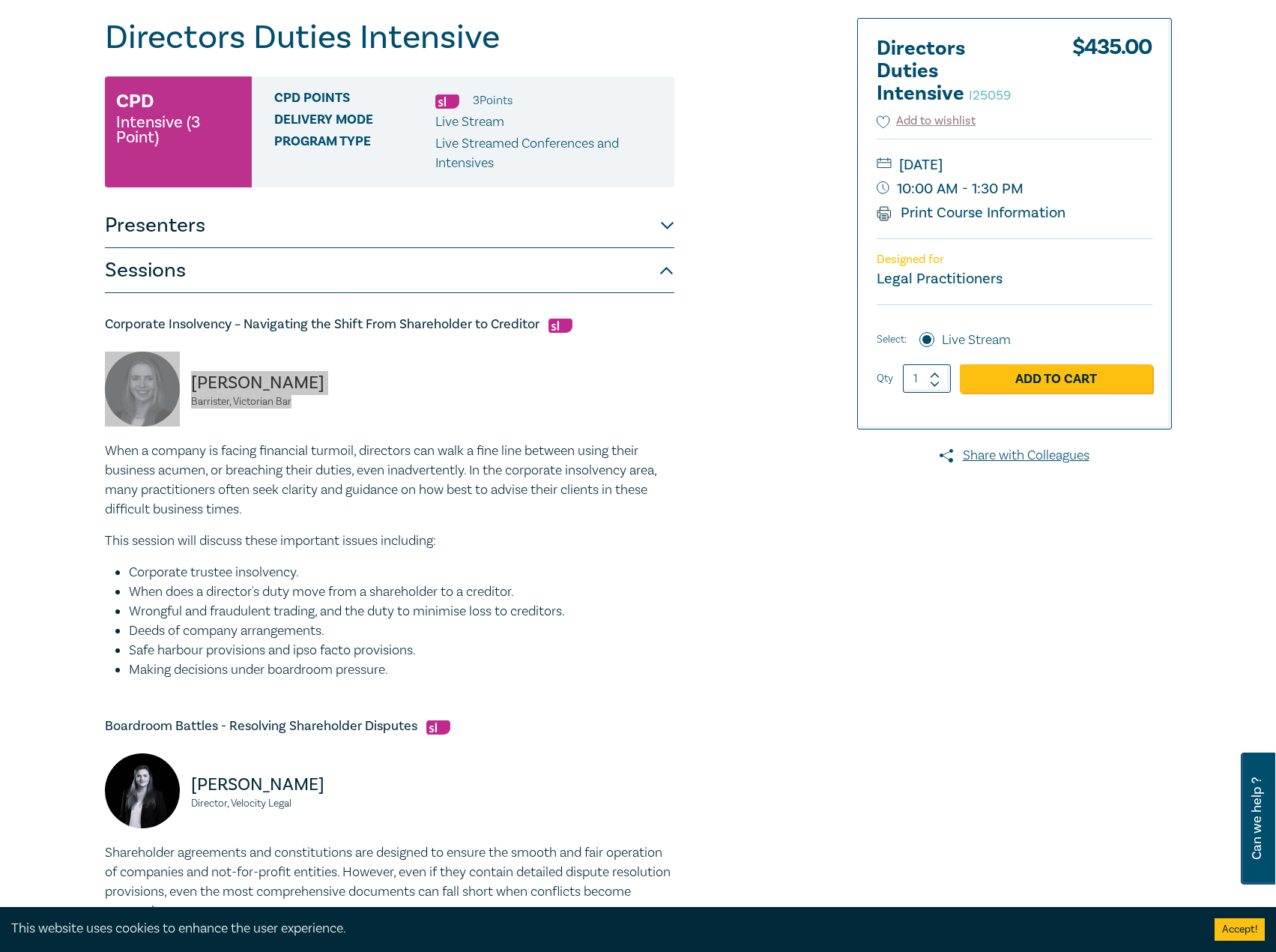
scroll to position [449, 0]
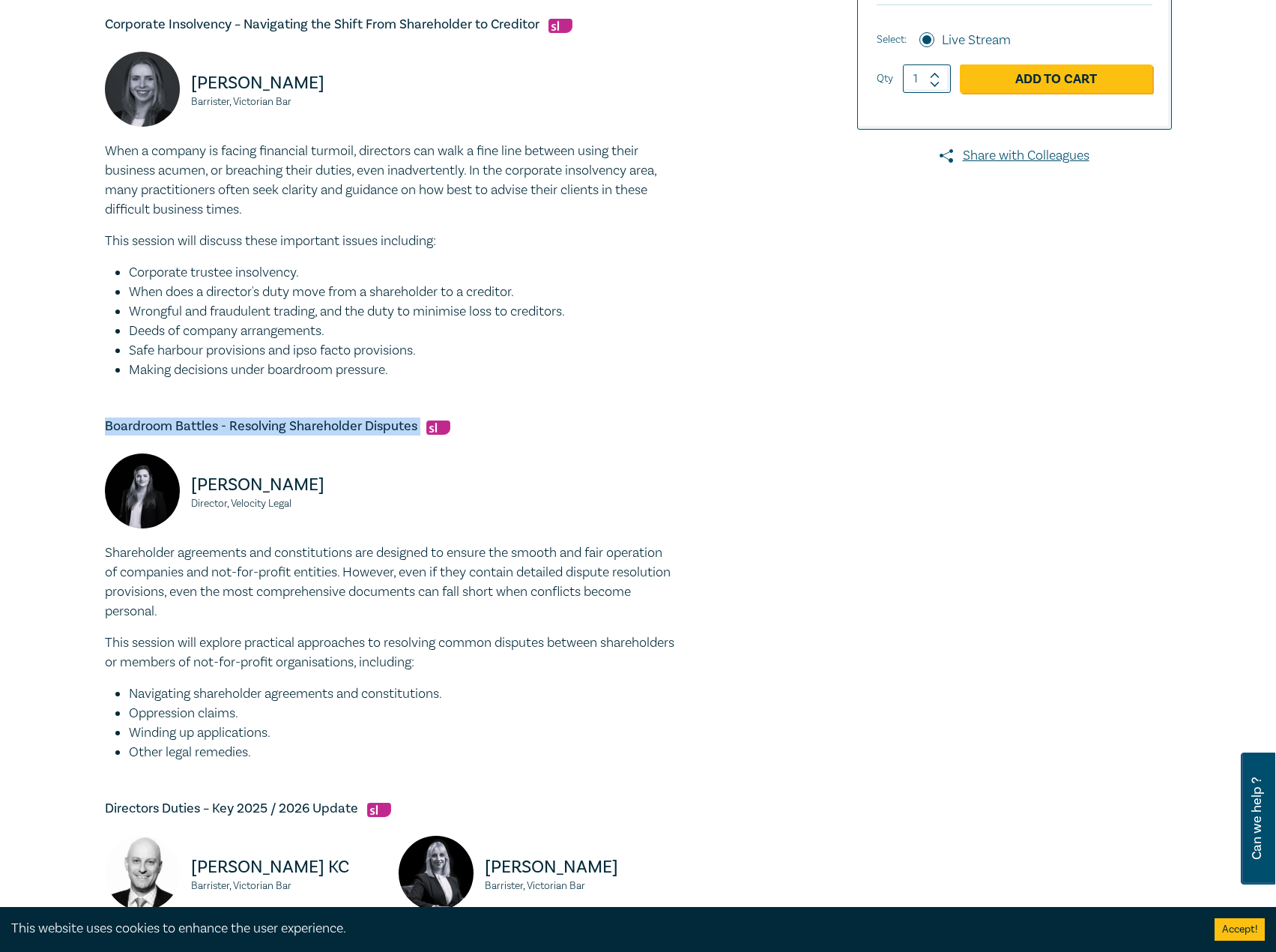
drag, startPoint x: 422, startPoint y: 426, endPoint x: 164, endPoint y: 410, distance: 258.5
click at [71, 408] on div "Directors Duties Intensive I25059 CPD Intensive (3 Point) CPD Points 3 Point s …" at bounding box center [638, 483] width 1276 height 1673
copy h5 "Boardroom Battles - Resolving Shareholder Disputes"
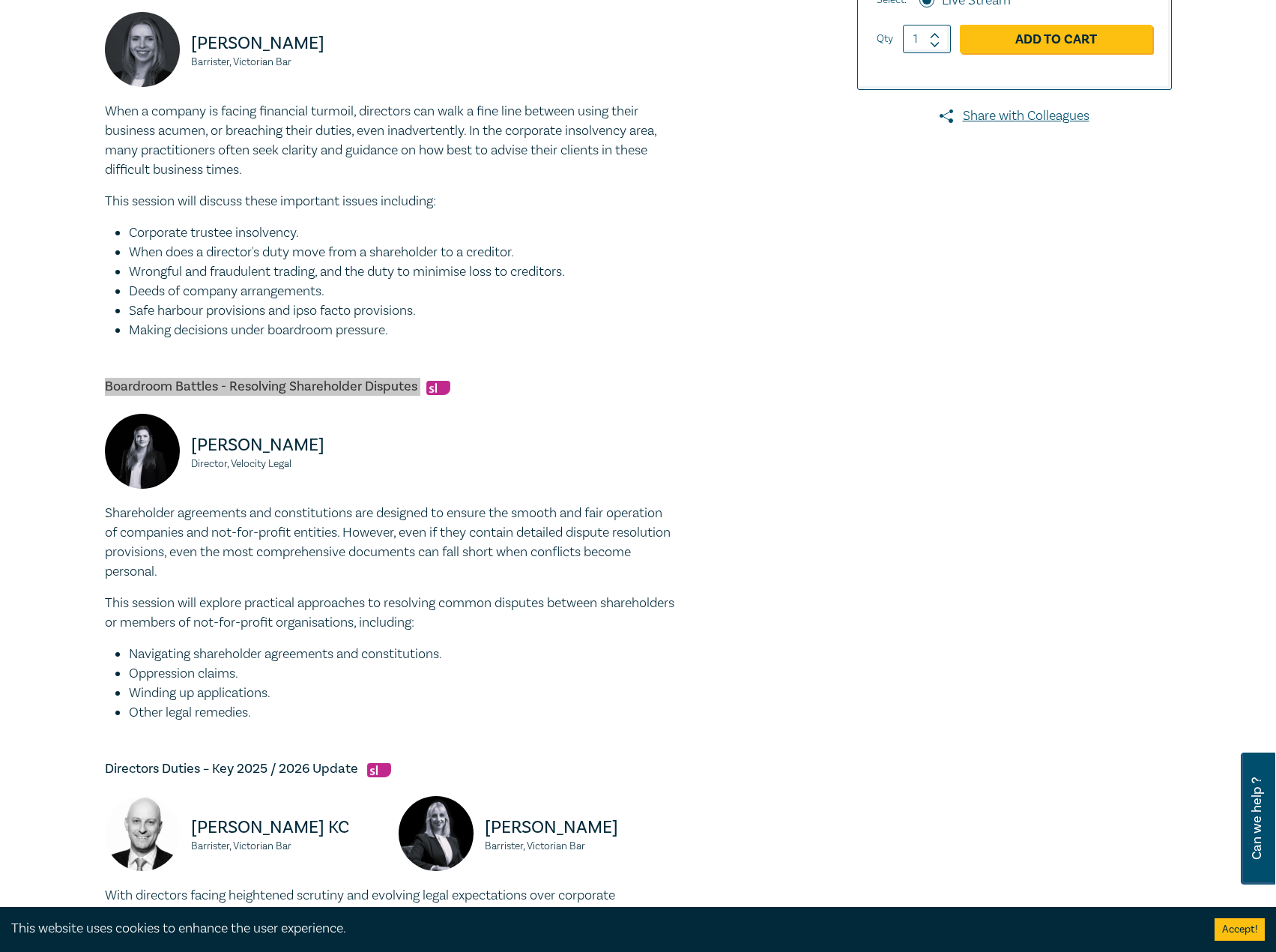
scroll to position [525, 0]
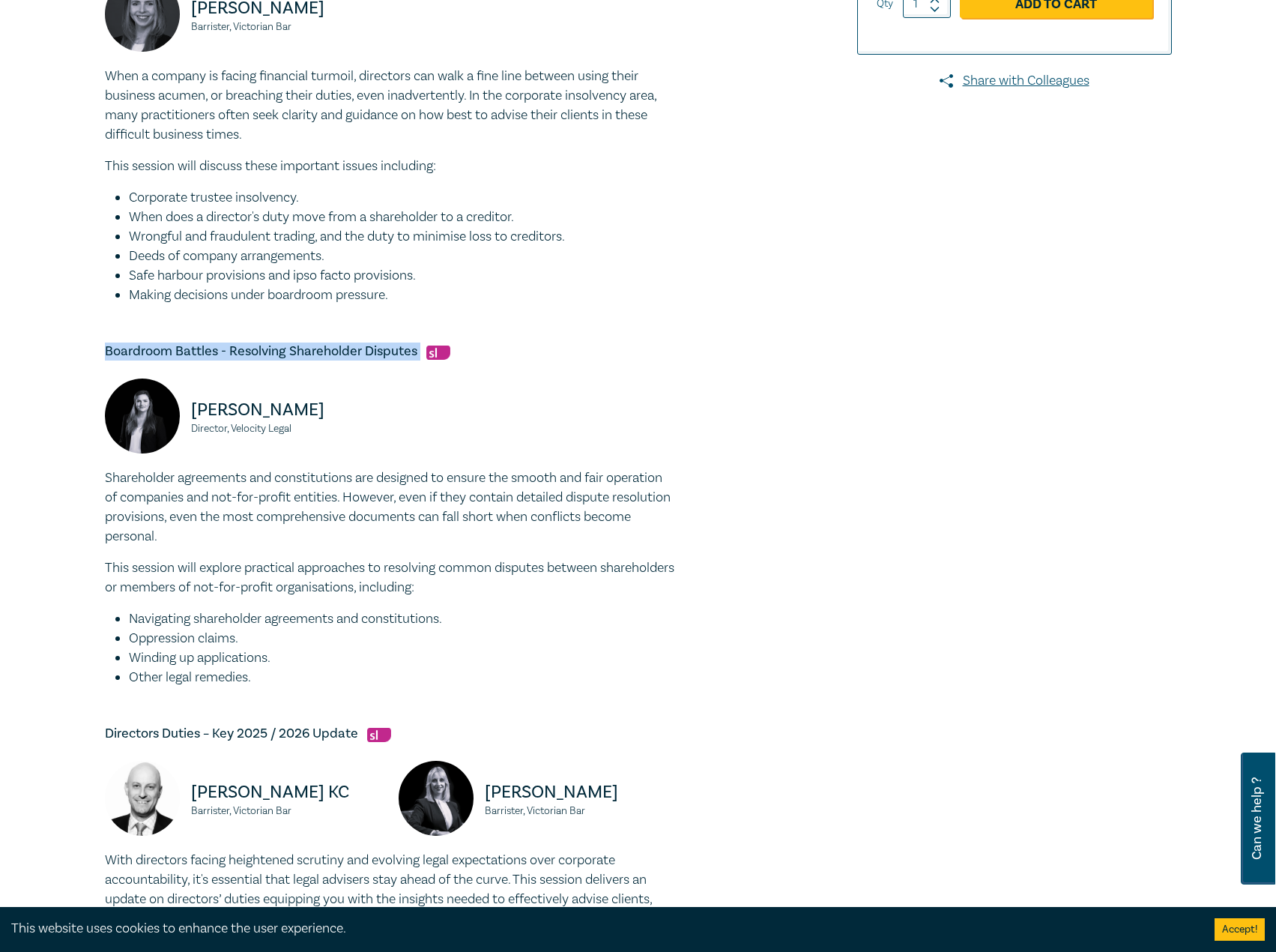
drag, startPoint x: 258, startPoint y: 671, endPoint x: 104, endPoint y: 479, distance: 246.1
click at [105, 479] on div "Shareholder agreements and constitutions are designed to ensure the smooth and …" at bounding box center [390, 577] width 569 height 219
copy div "Shareholder agreements and constitutions are designed to ensure the smooth and …"
drag, startPoint x: 303, startPoint y: 433, endPoint x: 182, endPoint y: 416, distance: 122.2
click at [182, 416] on div "Jess Hill Director, Velocity Legal" at bounding box center [243, 423] width 276 height 90
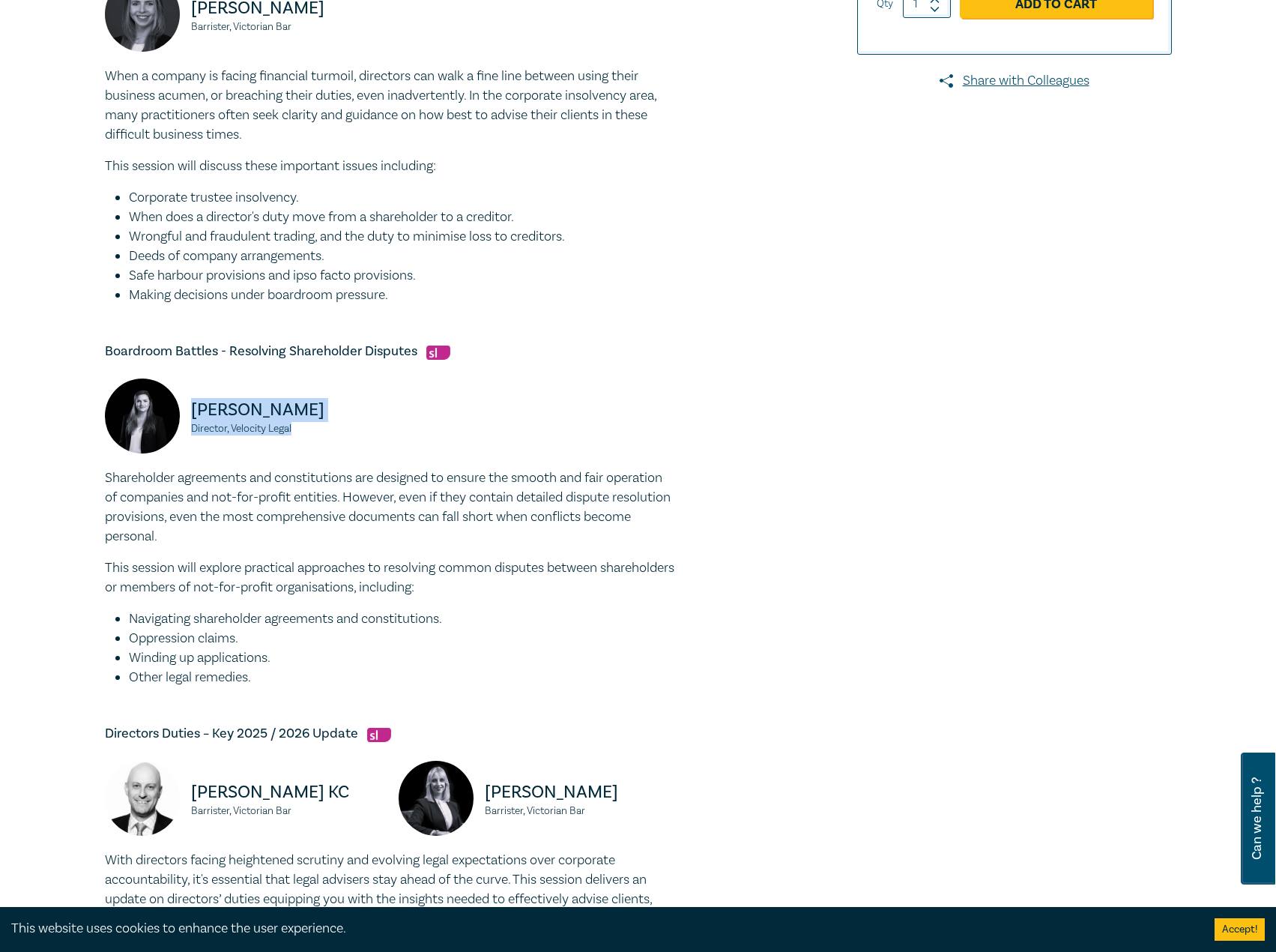
copy div "Jess Hill Director, Velocity Legal"
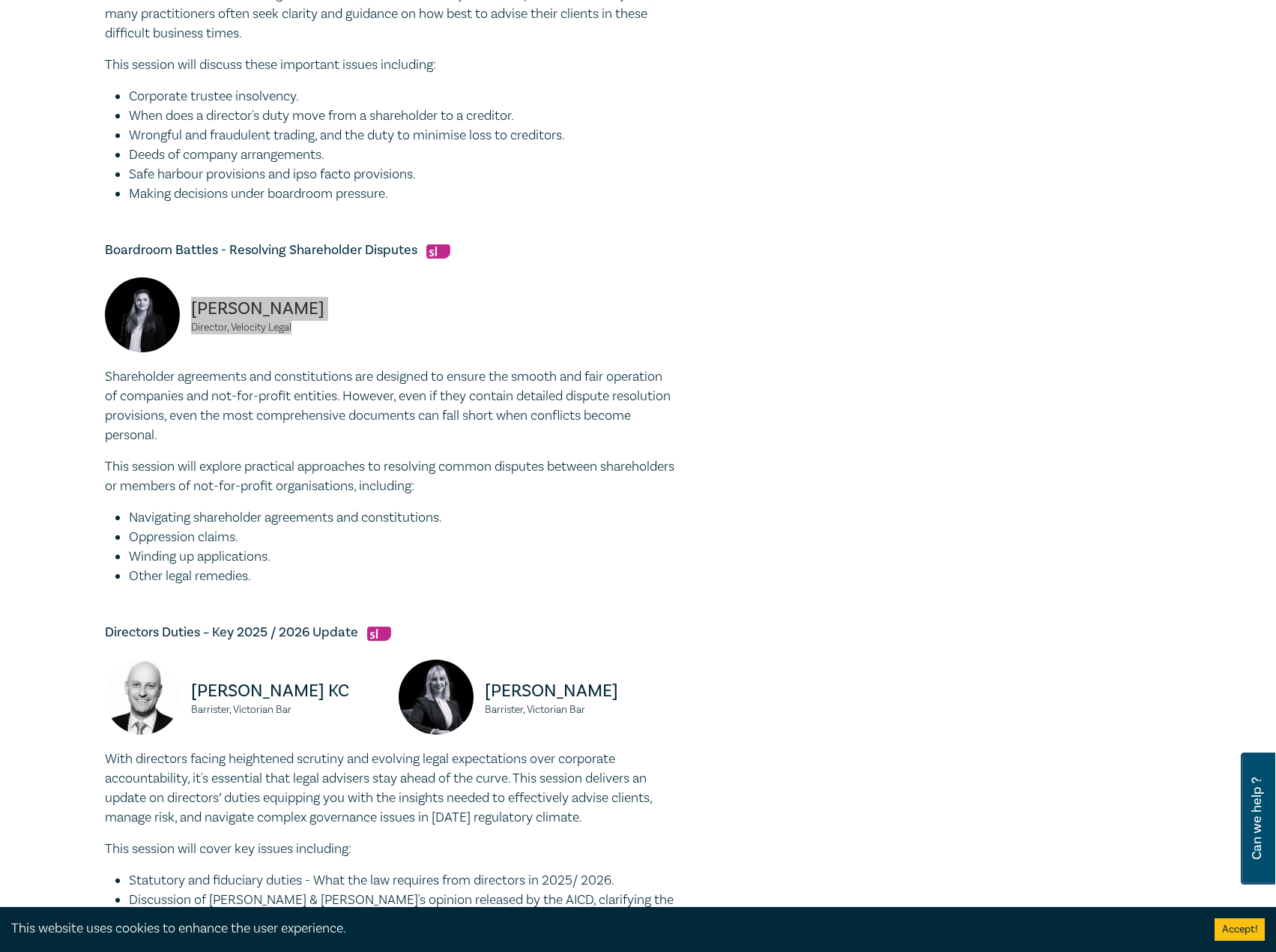
scroll to position [824, 0]
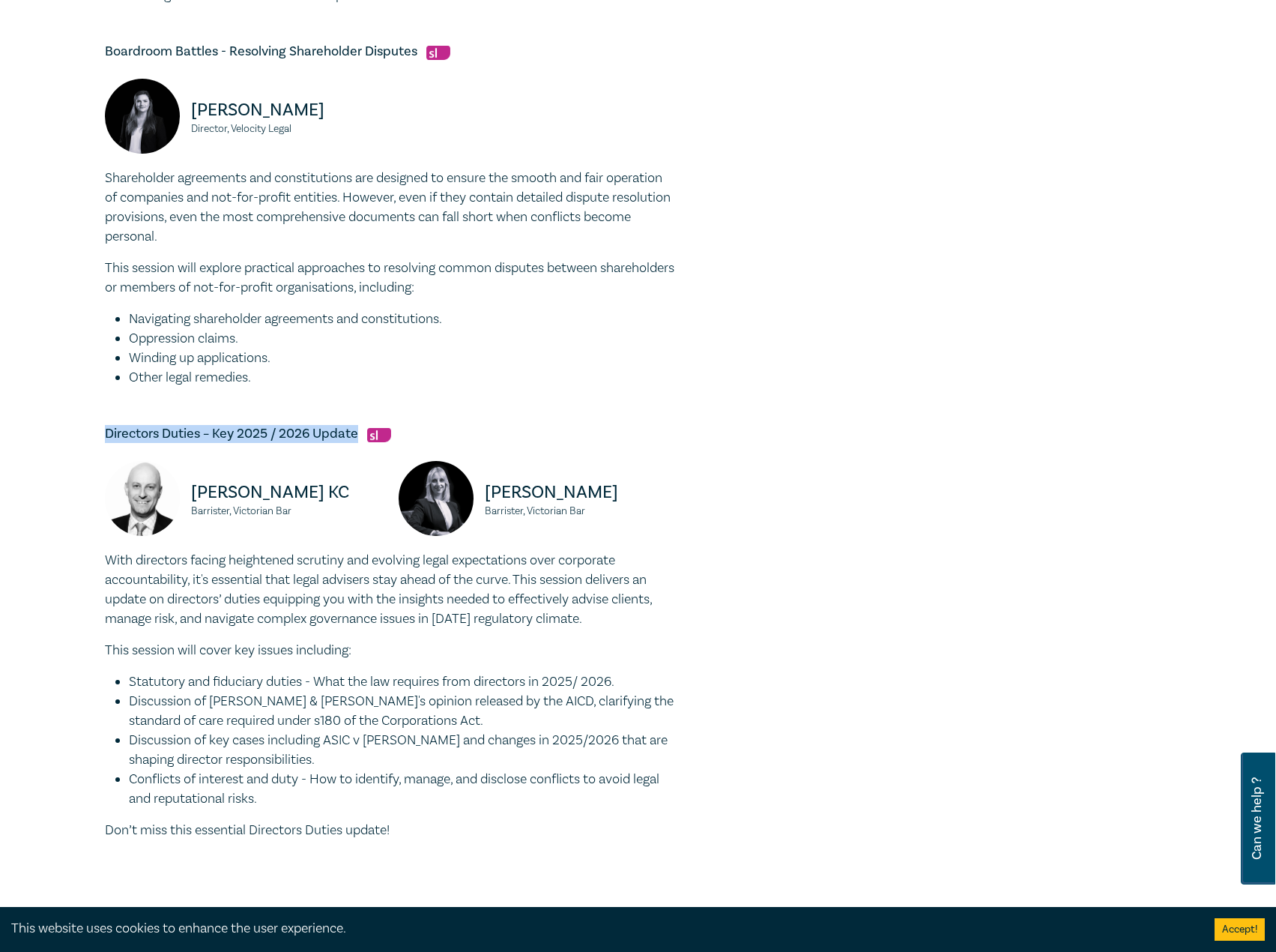
drag, startPoint x: 357, startPoint y: 428, endPoint x: 168, endPoint y: 424, distance: 189.0
click at [87, 426] on div "Directors Duties Intensive I25059 CPD Intensive (3 Point) CPD Points 3 Point s …" at bounding box center [638, 108] width 1276 height 1673
copy h5 "Directors Duties – Key 2025 / 2026 Update"
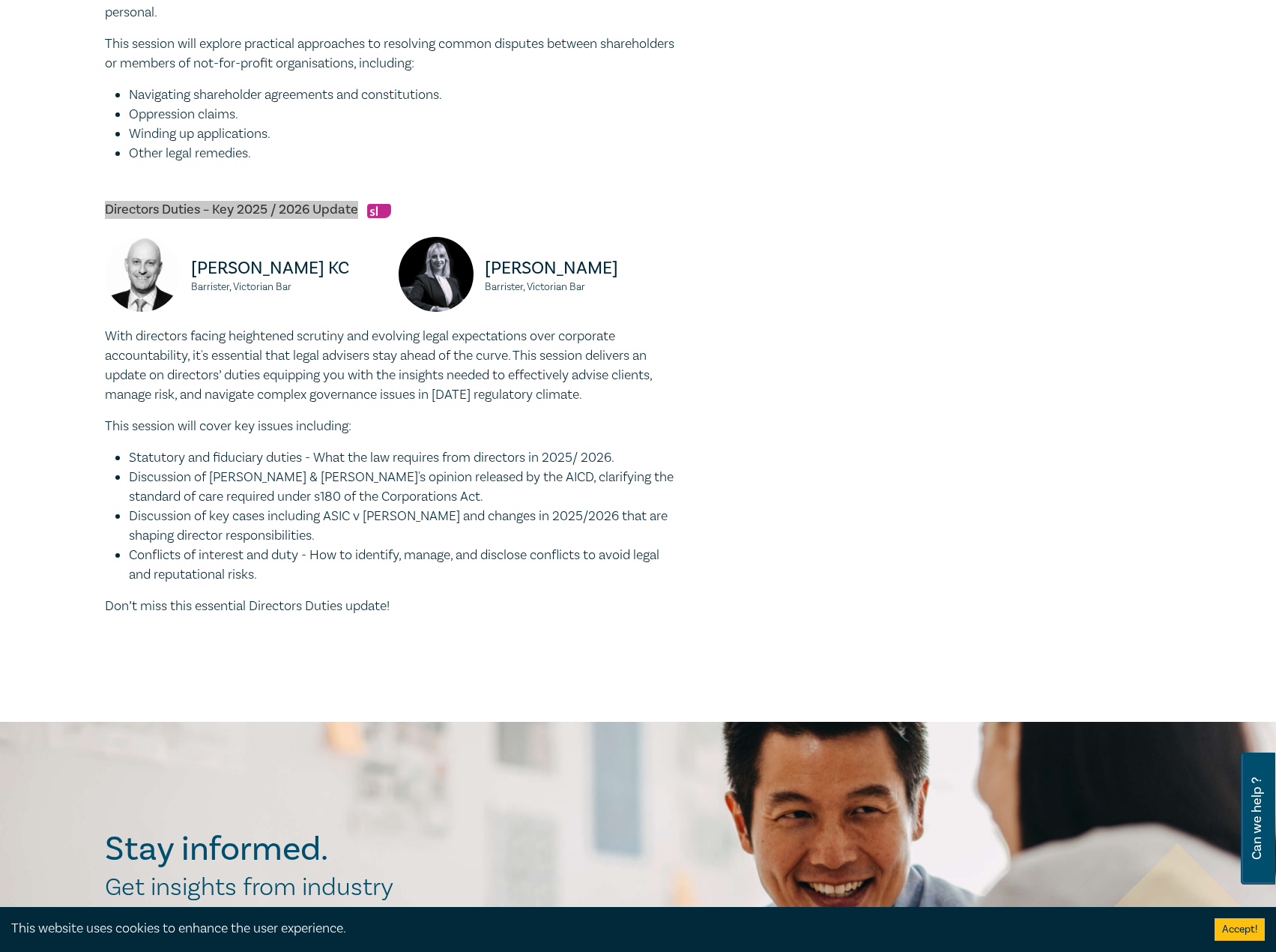
scroll to position [1049, 0]
drag, startPoint x: 108, startPoint y: 331, endPoint x: 421, endPoint y: 600, distance: 412.7
click at [421, 600] on div "With directors facing heightened scrutiny and evolving legal expectations over …" at bounding box center [390, 471] width 569 height 290
copy div "With directors facing heightened scrutiny and evolving legal expectations over …"
click at [323, 284] on small "Barrister, Victorian Bar" at bounding box center [286, 286] width 189 height 11
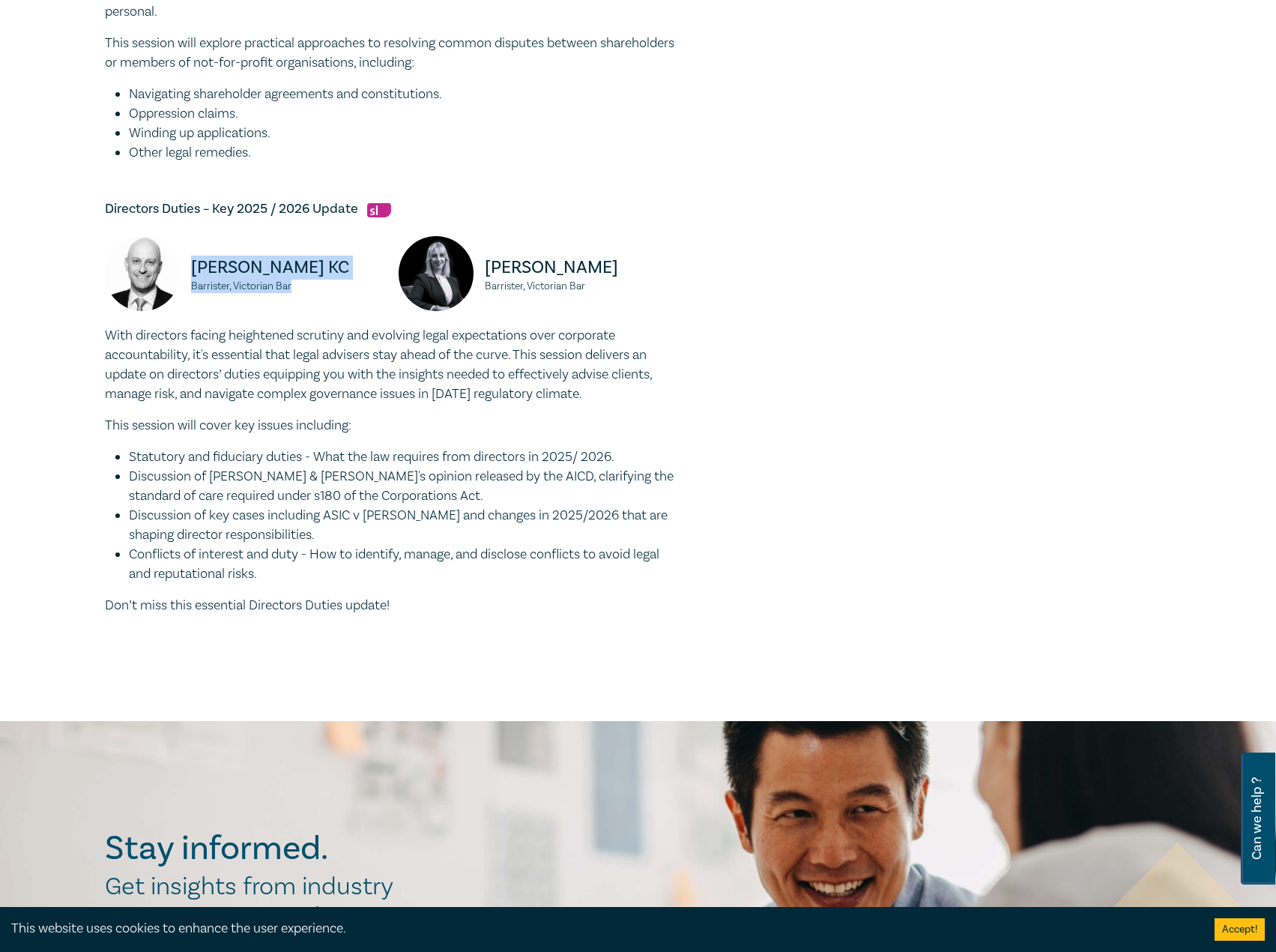
drag, startPoint x: 309, startPoint y: 284, endPoint x: 187, endPoint y: 266, distance: 123.3
click at [187, 266] on div "Dr. Oren Bigos KC Barrister, Victorian Bar" at bounding box center [243, 281] width 276 height 90
copy div "Dr. Oren Bigos KC Barrister, Victorian Bar"
drag, startPoint x: 601, startPoint y: 282, endPoint x: 479, endPoint y: 276, distance: 122.1
click at [479, 276] on div "Panagiota Pisani Barrister, Victorian Bar" at bounding box center [536, 281] width 276 height 90
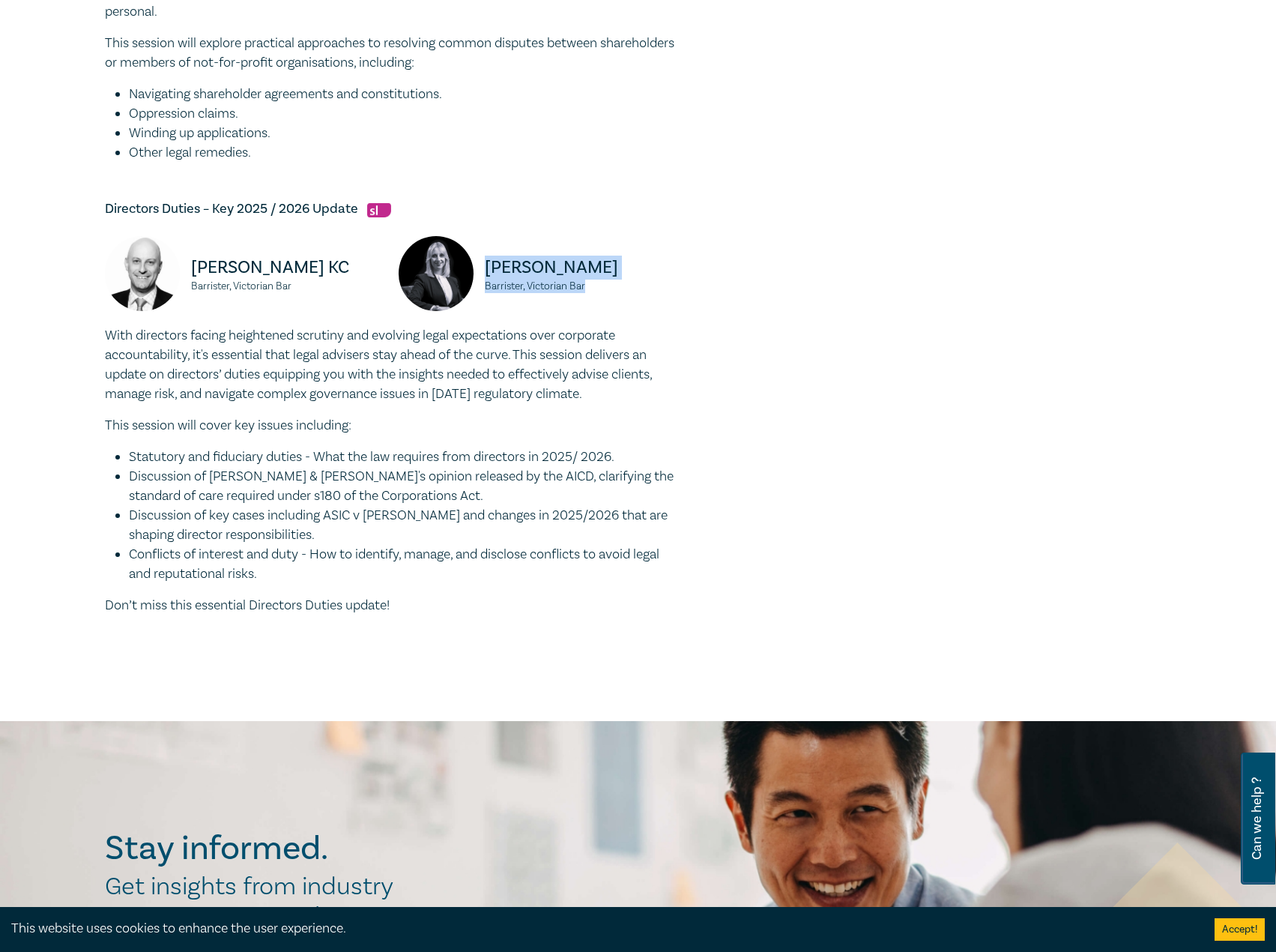
copy div "Panagiota Pisani Barrister, Victorian Bar"
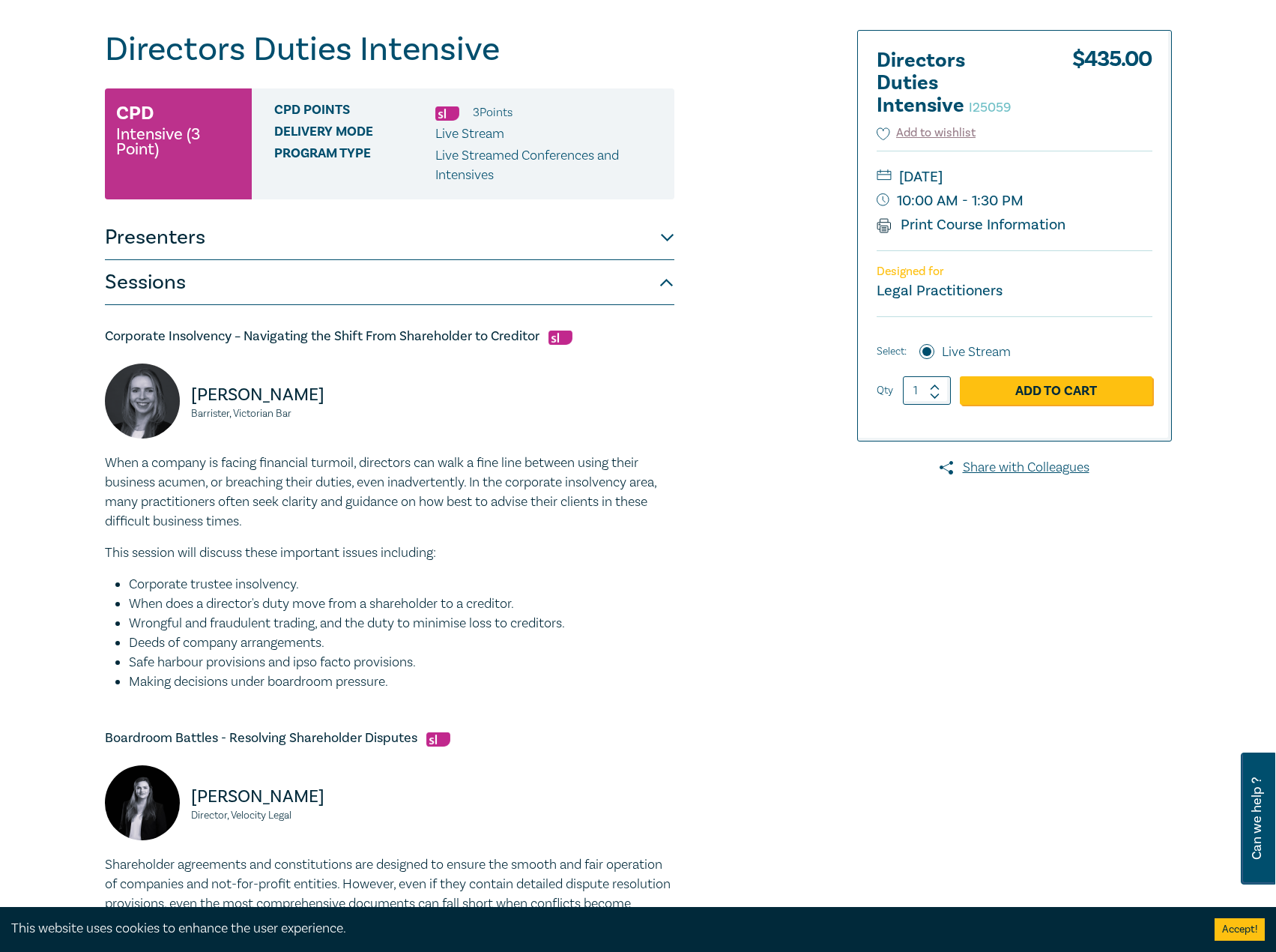
scroll to position [0, 0]
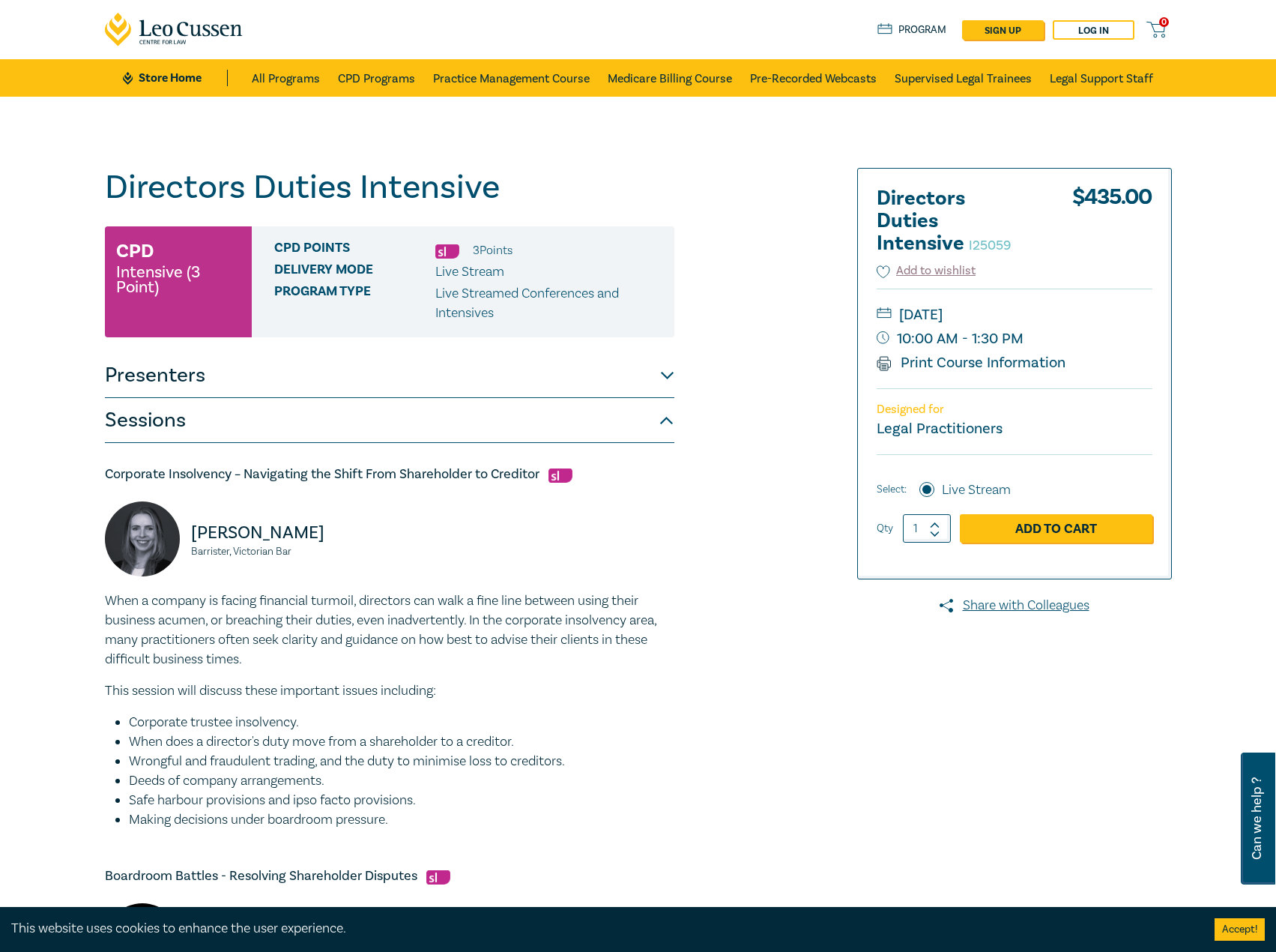
click at [473, 373] on button "Presenters" at bounding box center [390, 375] width 569 height 45
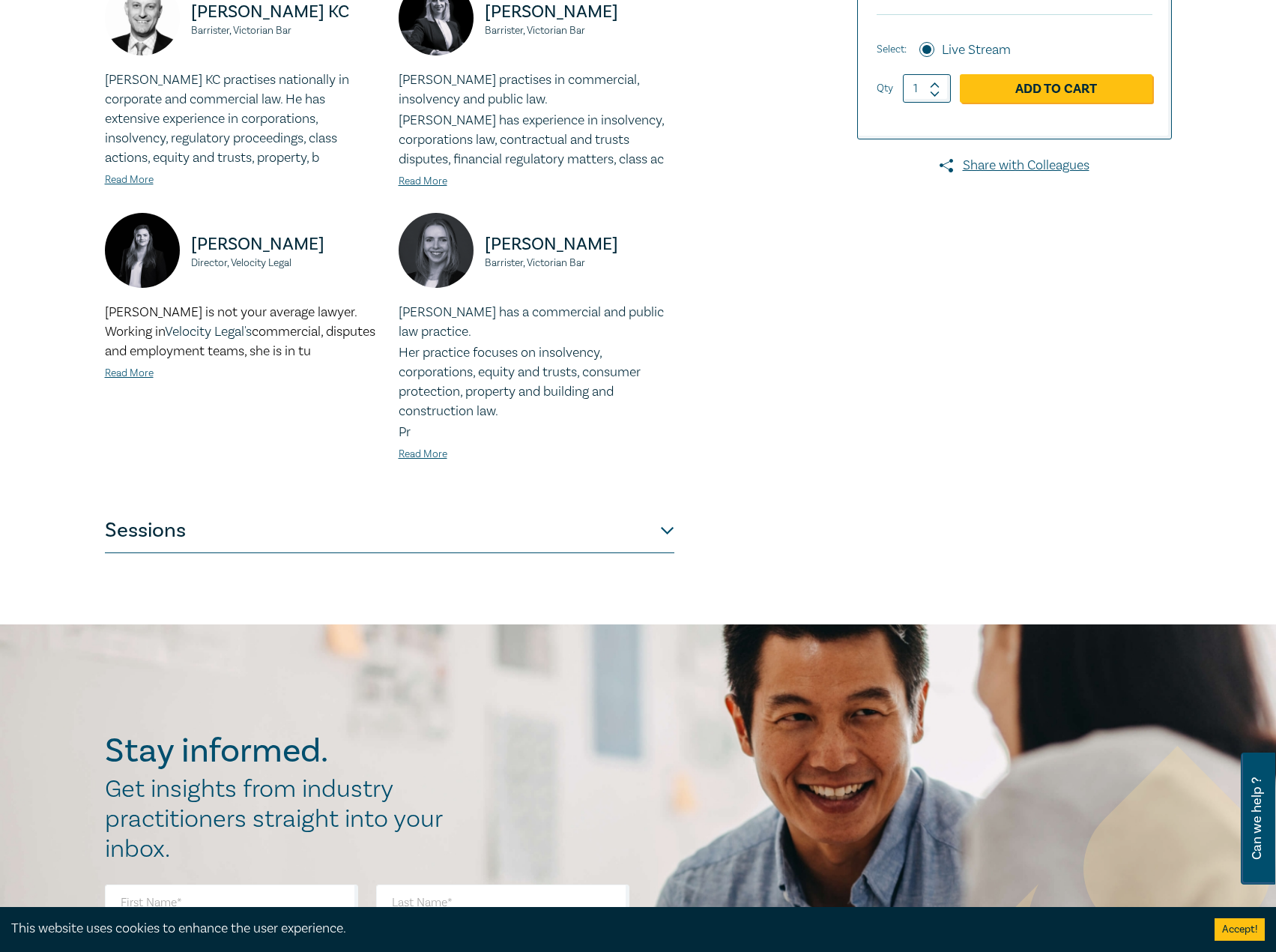
scroll to position [449, 0]
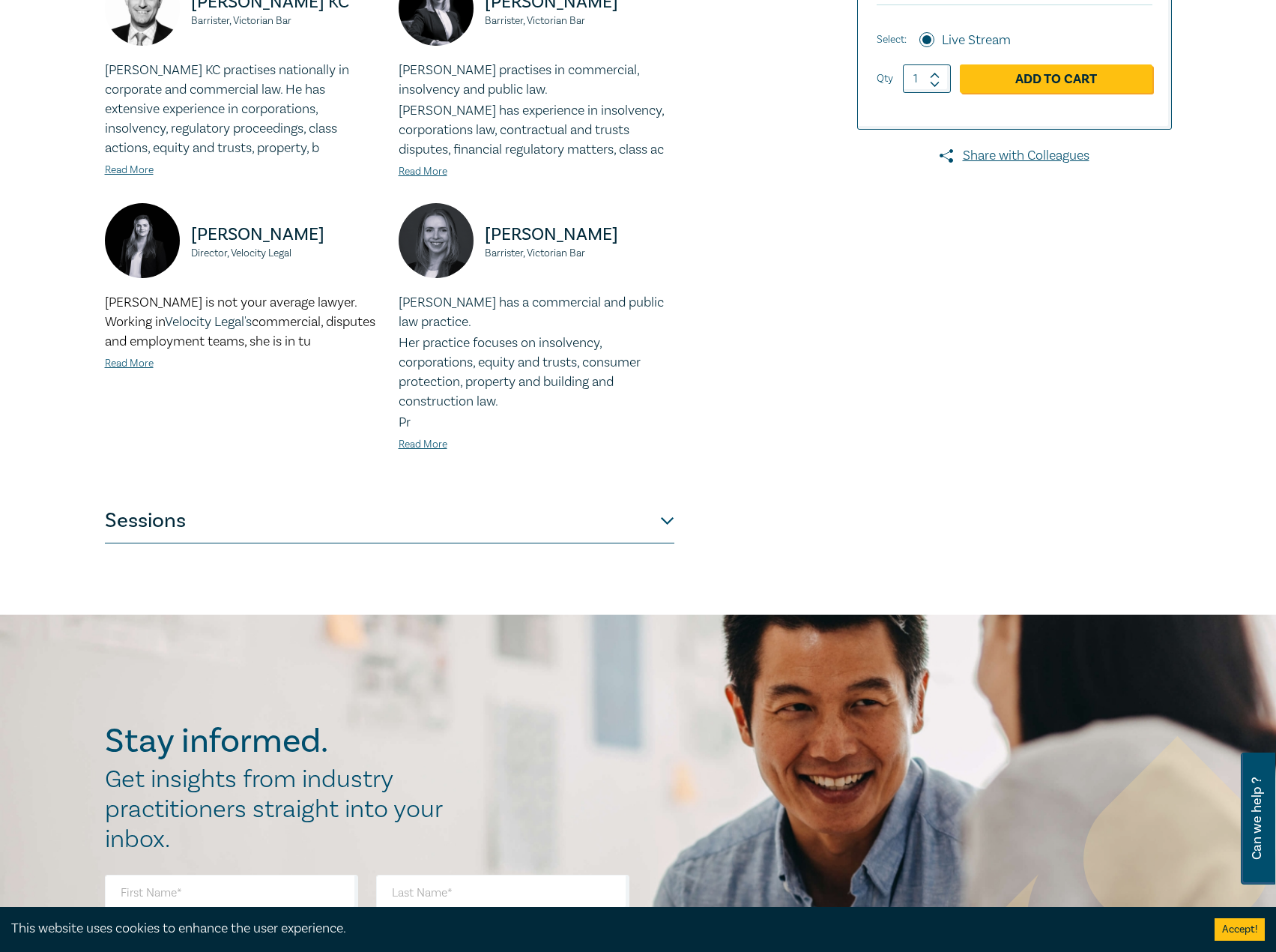
click at [358, 497] on div "Dr. Oren Bigos KC Barrister, Victorian Bar Dr Oren Bigos KC practises nationall…" at bounding box center [390, 223] width 569 height 550
click at [314, 518] on button "Sessions" at bounding box center [390, 520] width 569 height 45
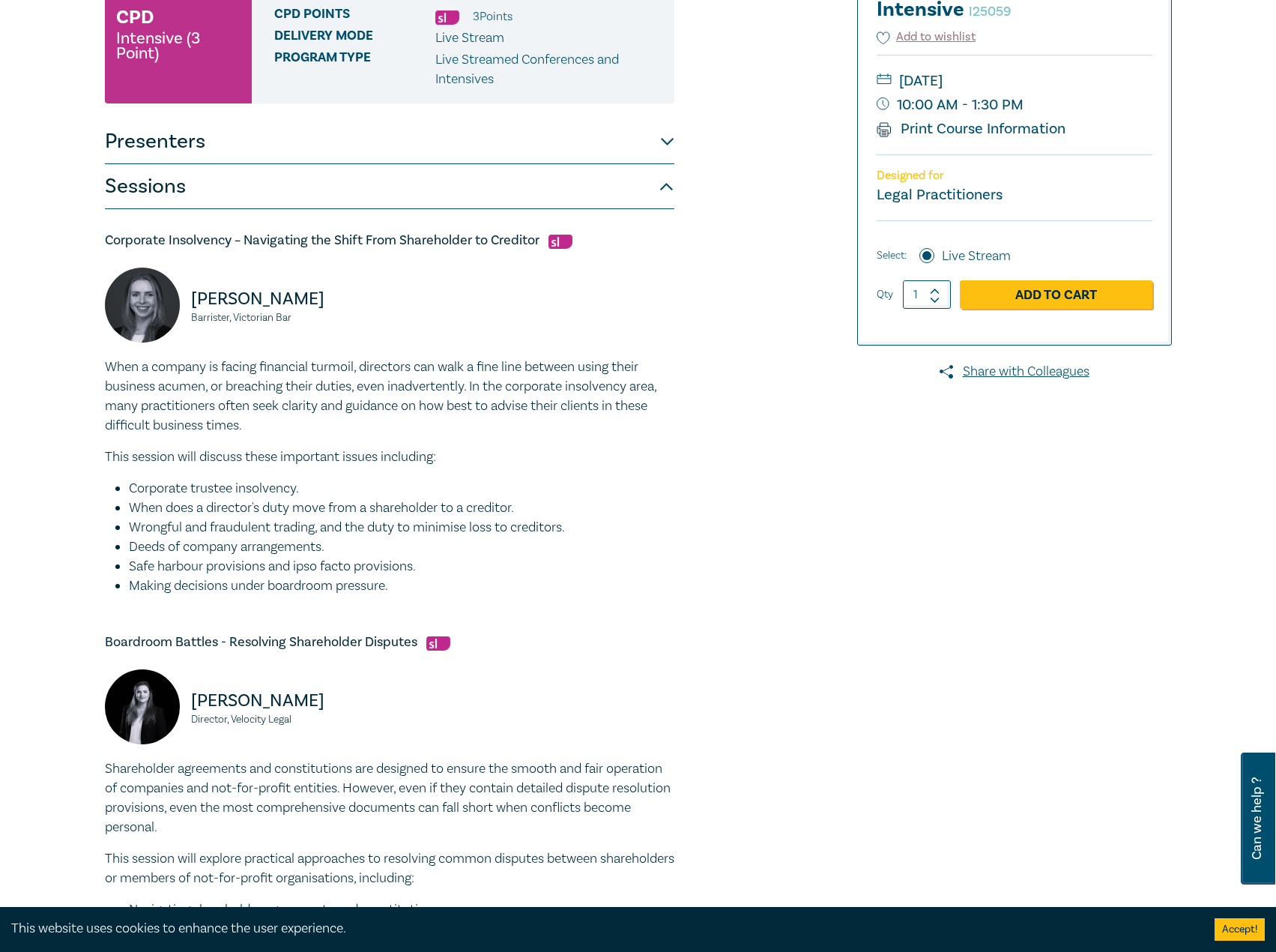
scroll to position [75, 0]
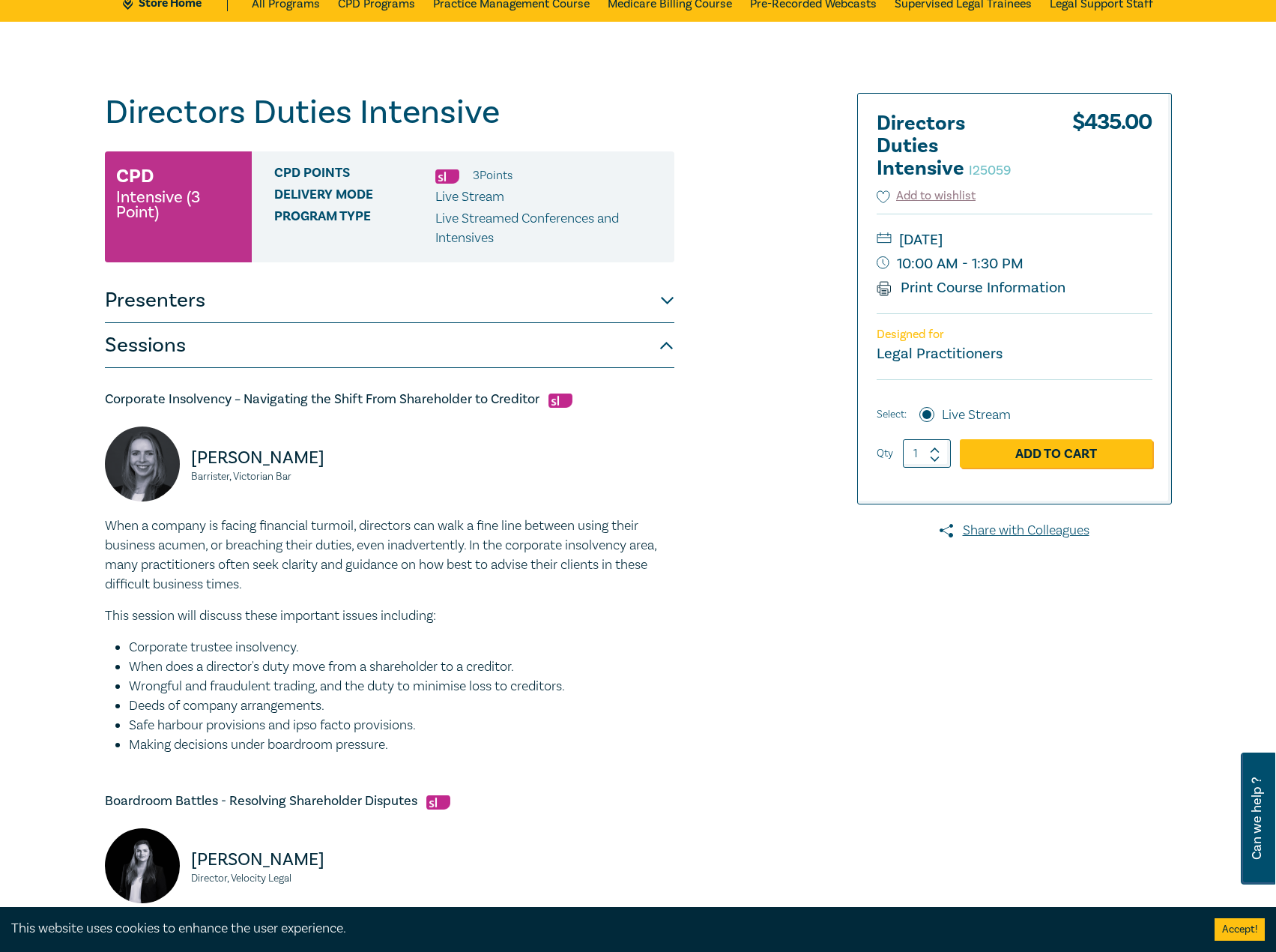
click at [423, 316] on button "Presenters" at bounding box center [390, 299] width 569 height 45
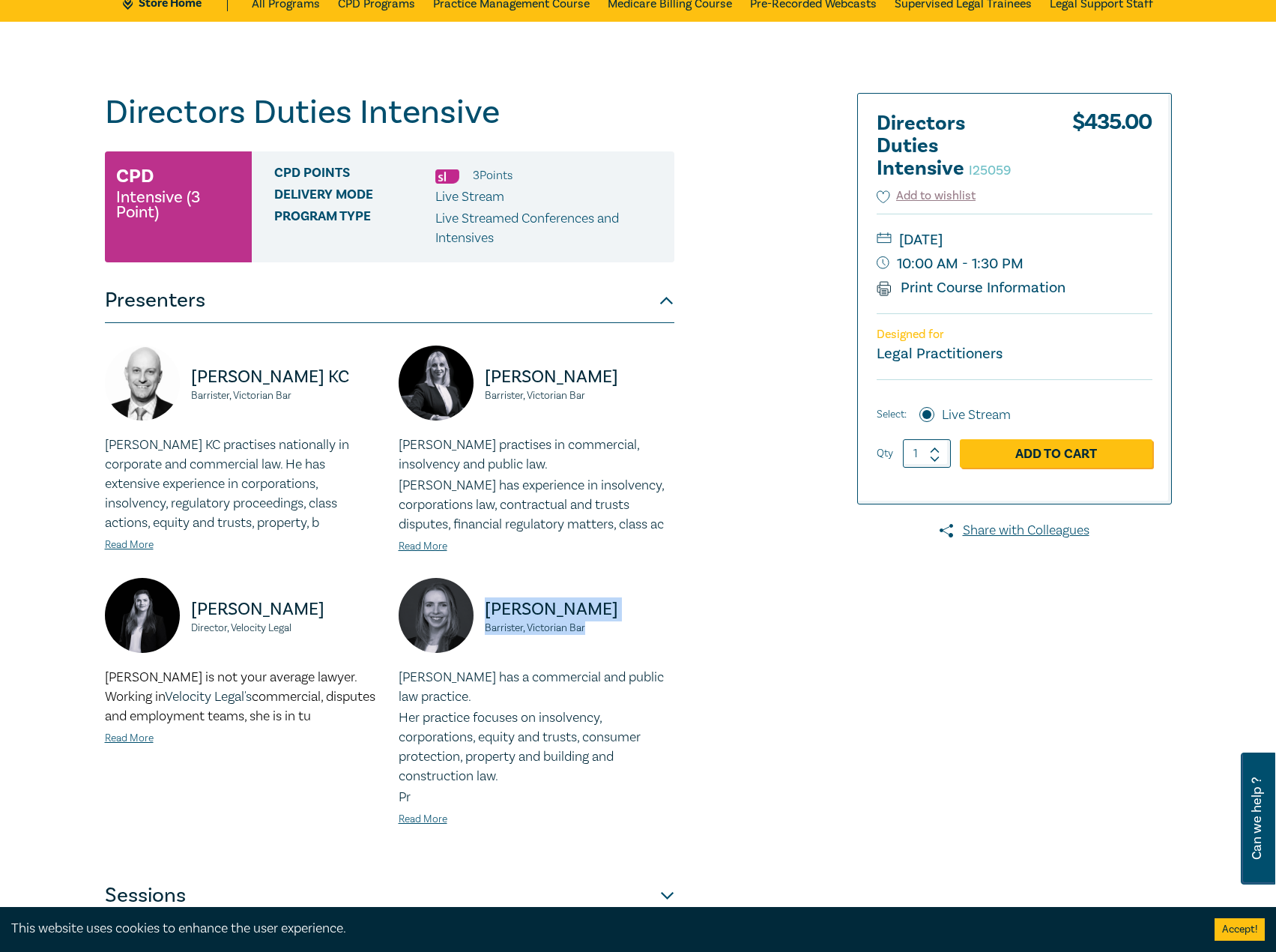
drag, startPoint x: 604, startPoint y: 627, endPoint x: 475, endPoint y: 607, distance: 130.5
click at [475, 607] on div "Hannah McIvor Barrister, Victorian Bar" at bounding box center [536, 623] width 276 height 90
copy div "Hannah McIvor Barrister, Victorian Bar"
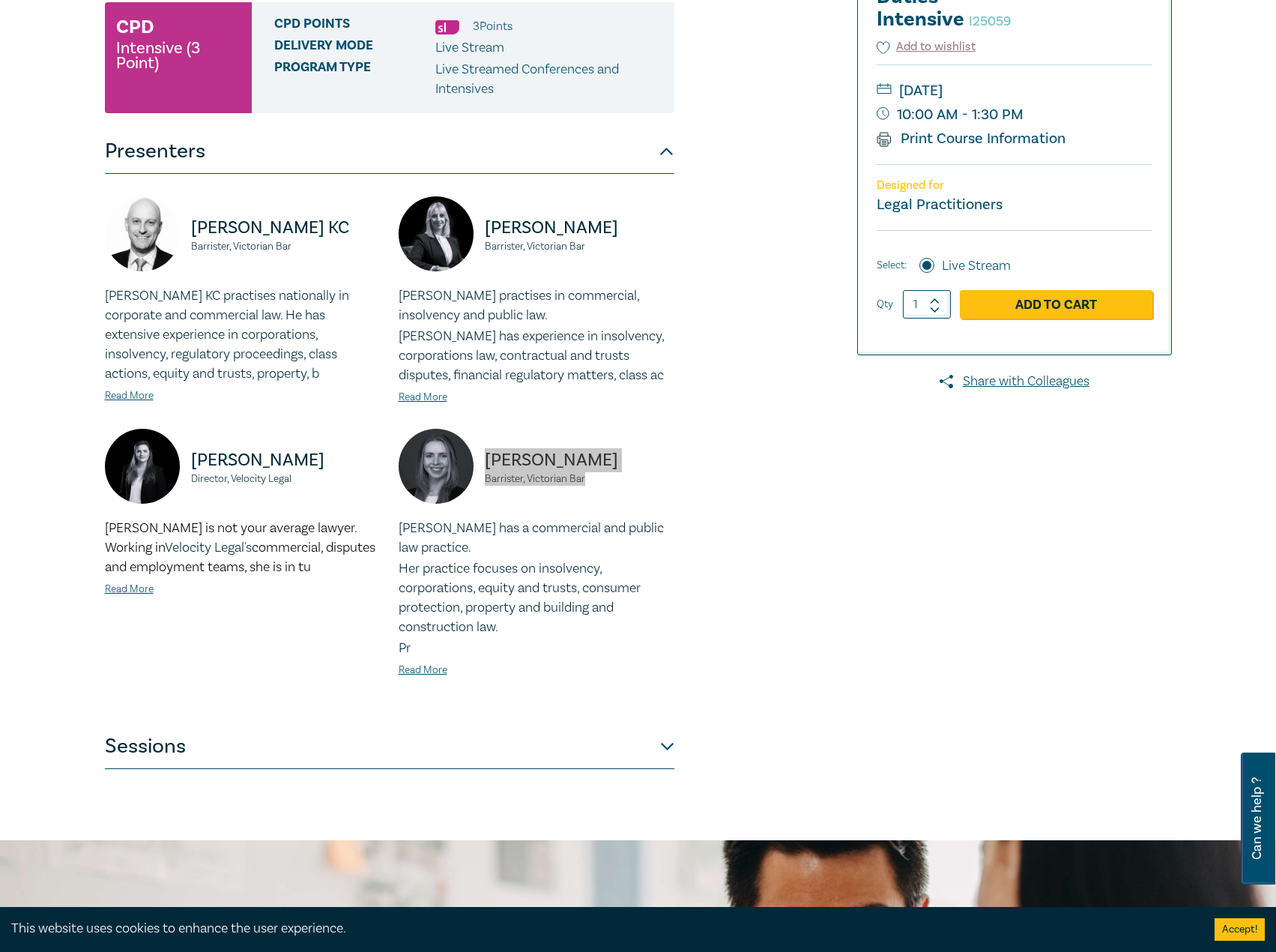
scroll to position [225, 0]
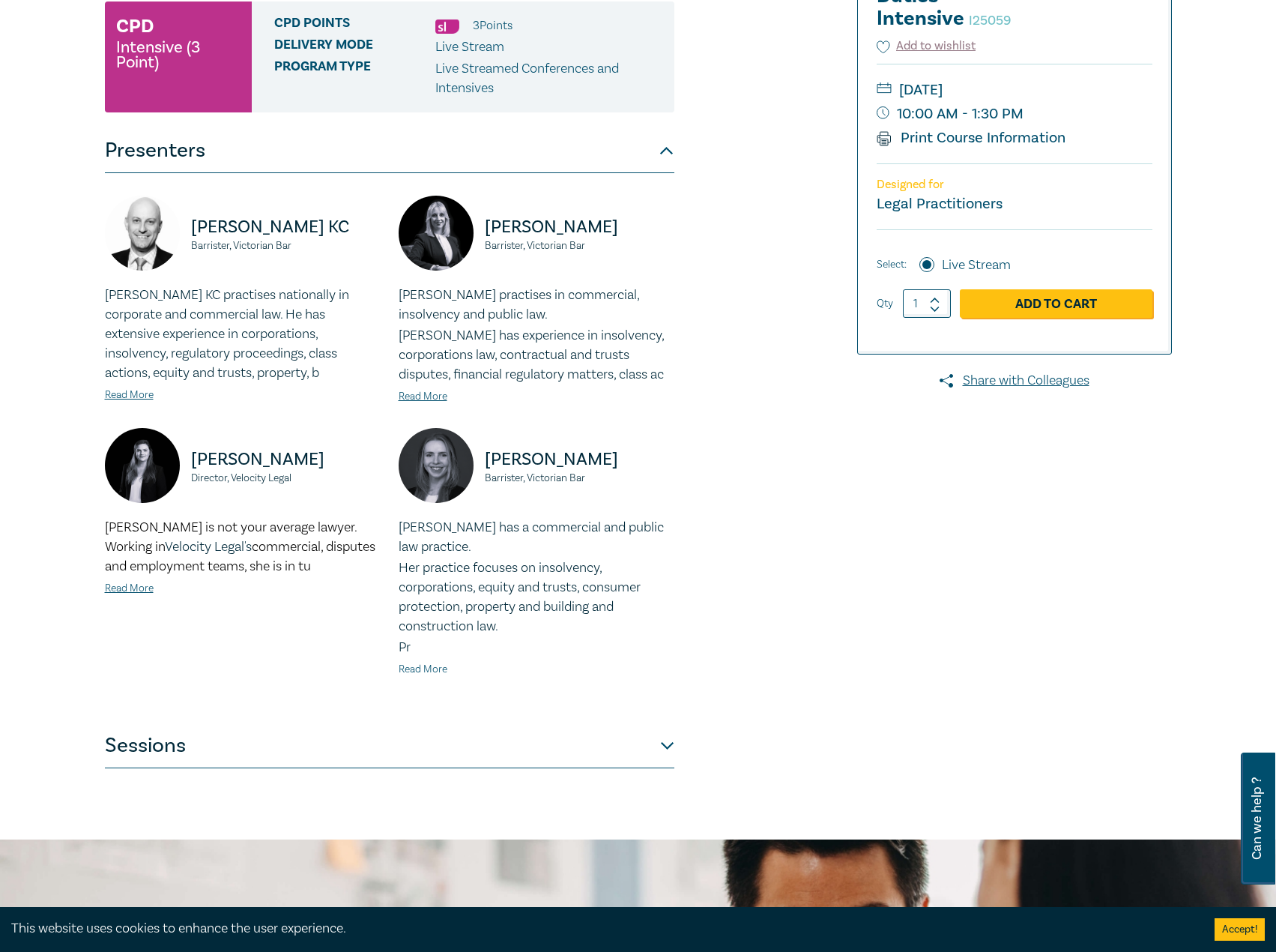
click at [424, 663] on link "Read More" at bounding box center [422, 669] width 49 height 14
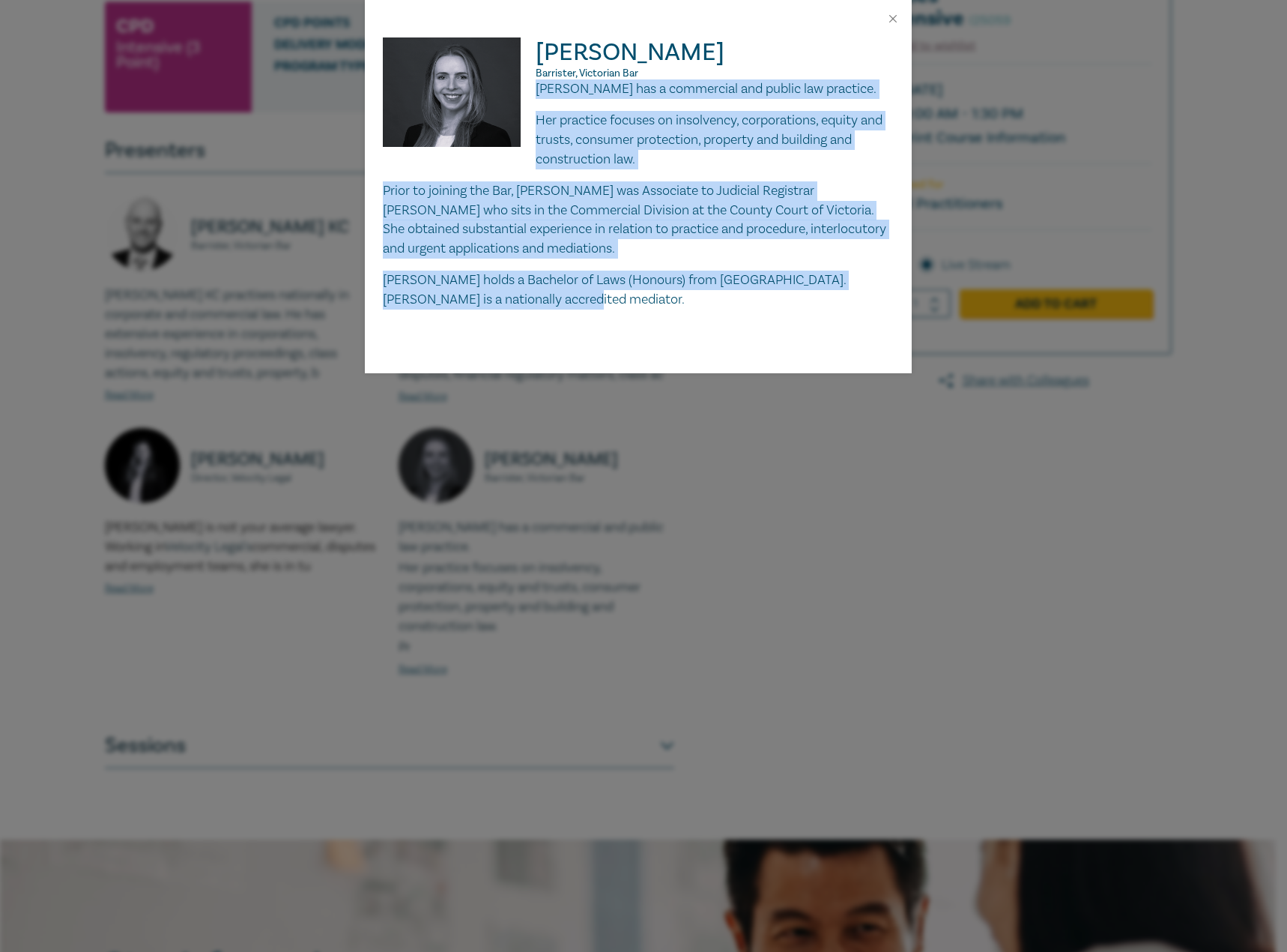
drag, startPoint x: 537, startPoint y: 89, endPoint x: 618, endPoint y: 302, distance: 227.9
click at [618, 302] on div "Hannah has a commercial and public law practice. Her practice focuses on insolv…" at bounding box center [638, 194] width 511 height 230
copy div "Hannah has a commercial and public law practice. Her practice focuses on insolv…"
drag, startPoint x: 899, startPoint y: 17, endPoint x: 914, endPoint y: 17, distance: 15.0
click at [899, 17] on div at bounding box center [639, 19] width 547 height 38
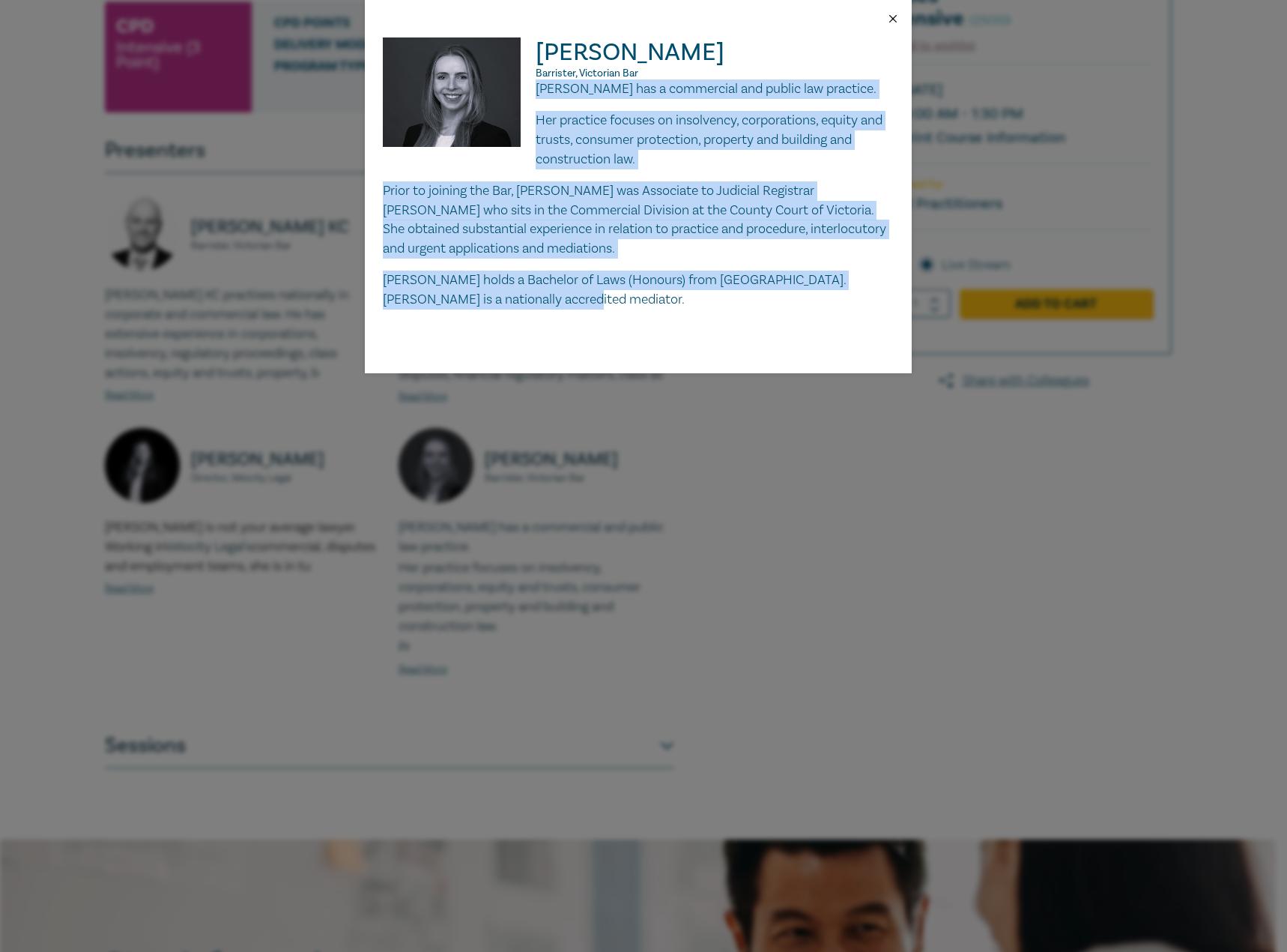
click at [887, 14] on button "Close" at bounding box center [893, 19] width 14 height 14
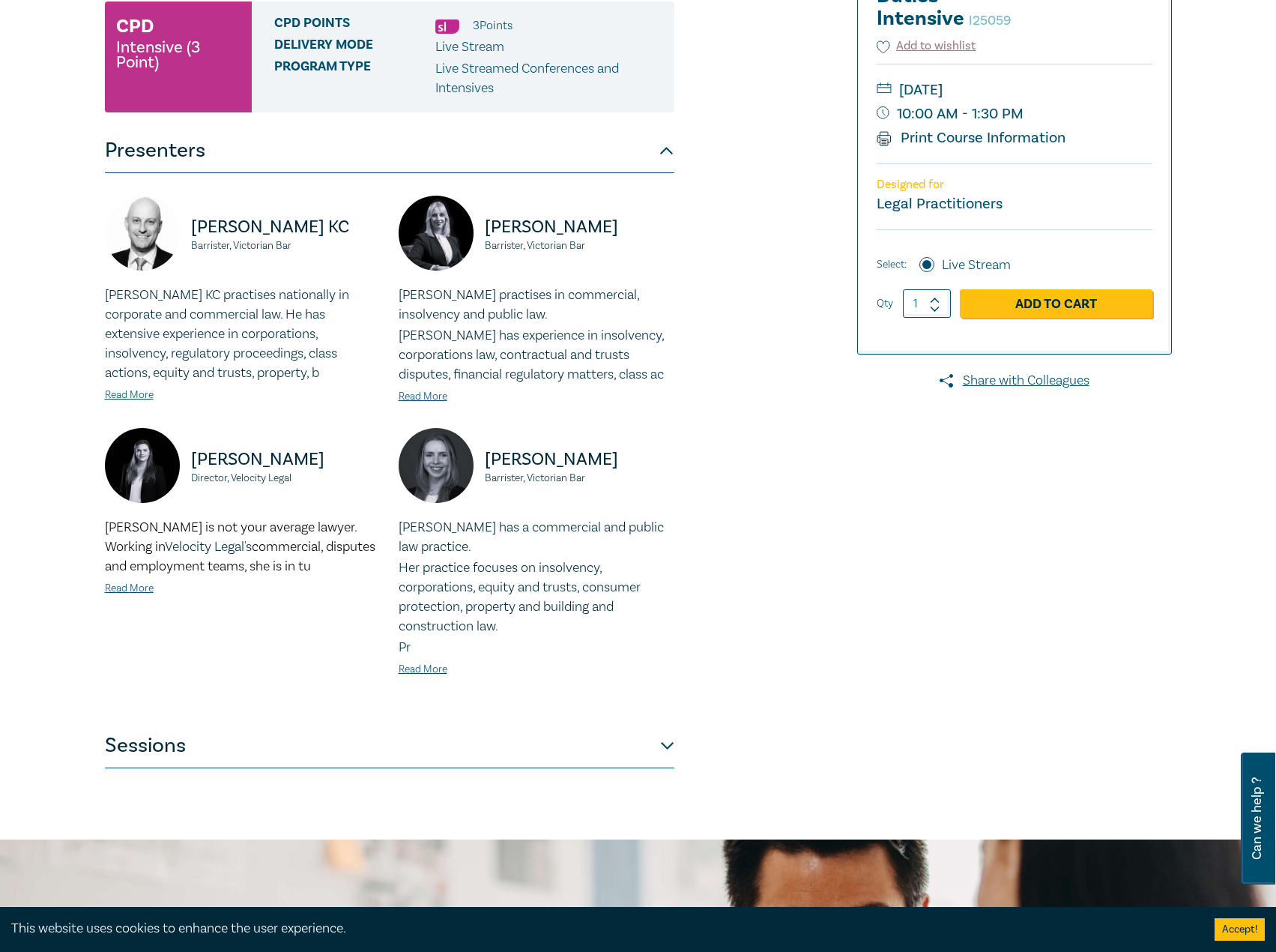
click at [416, 735] on button "Sessions" at bounding box center [390, 745] width 569 height 45
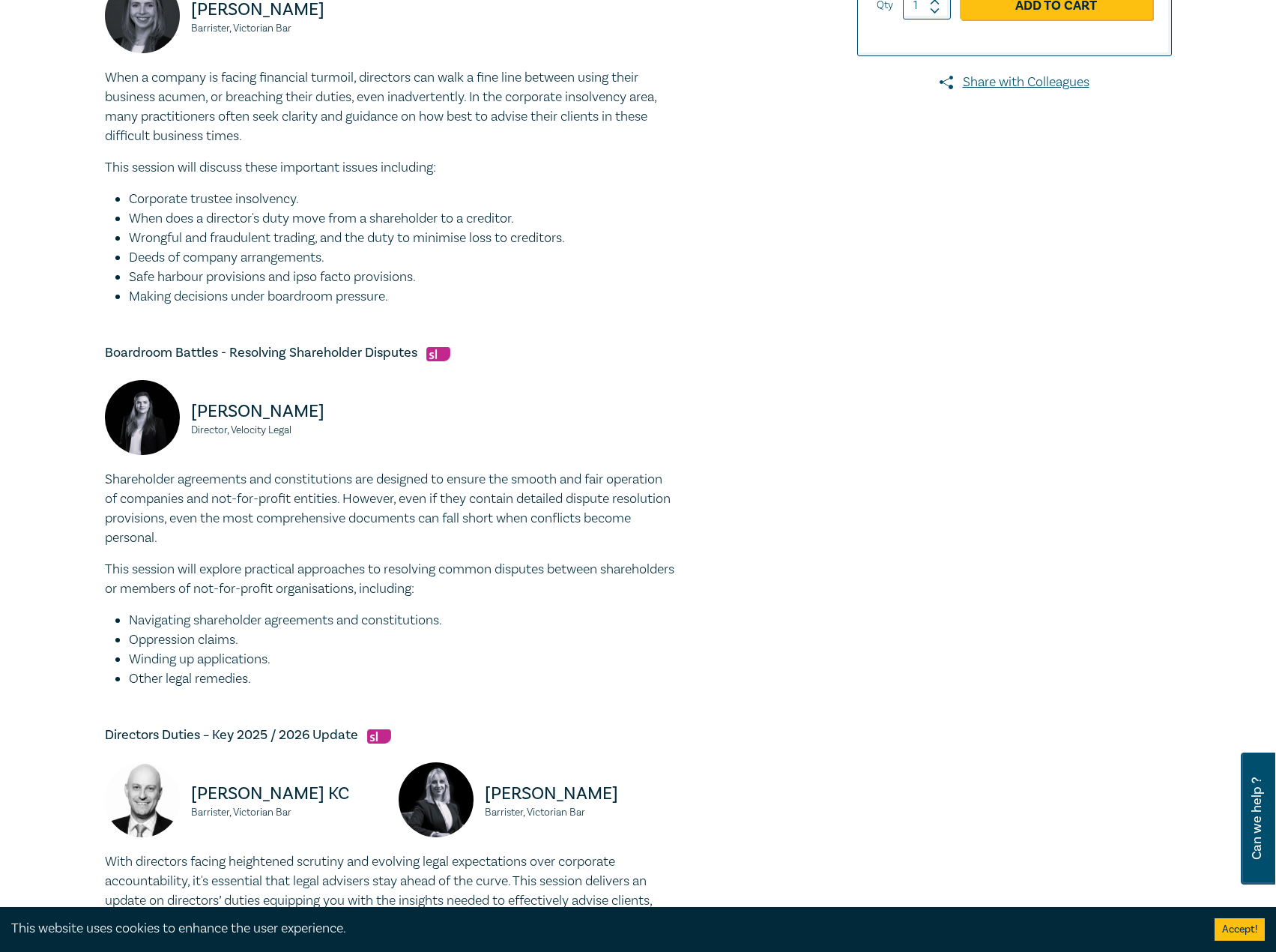
scroll to position [299, 0]
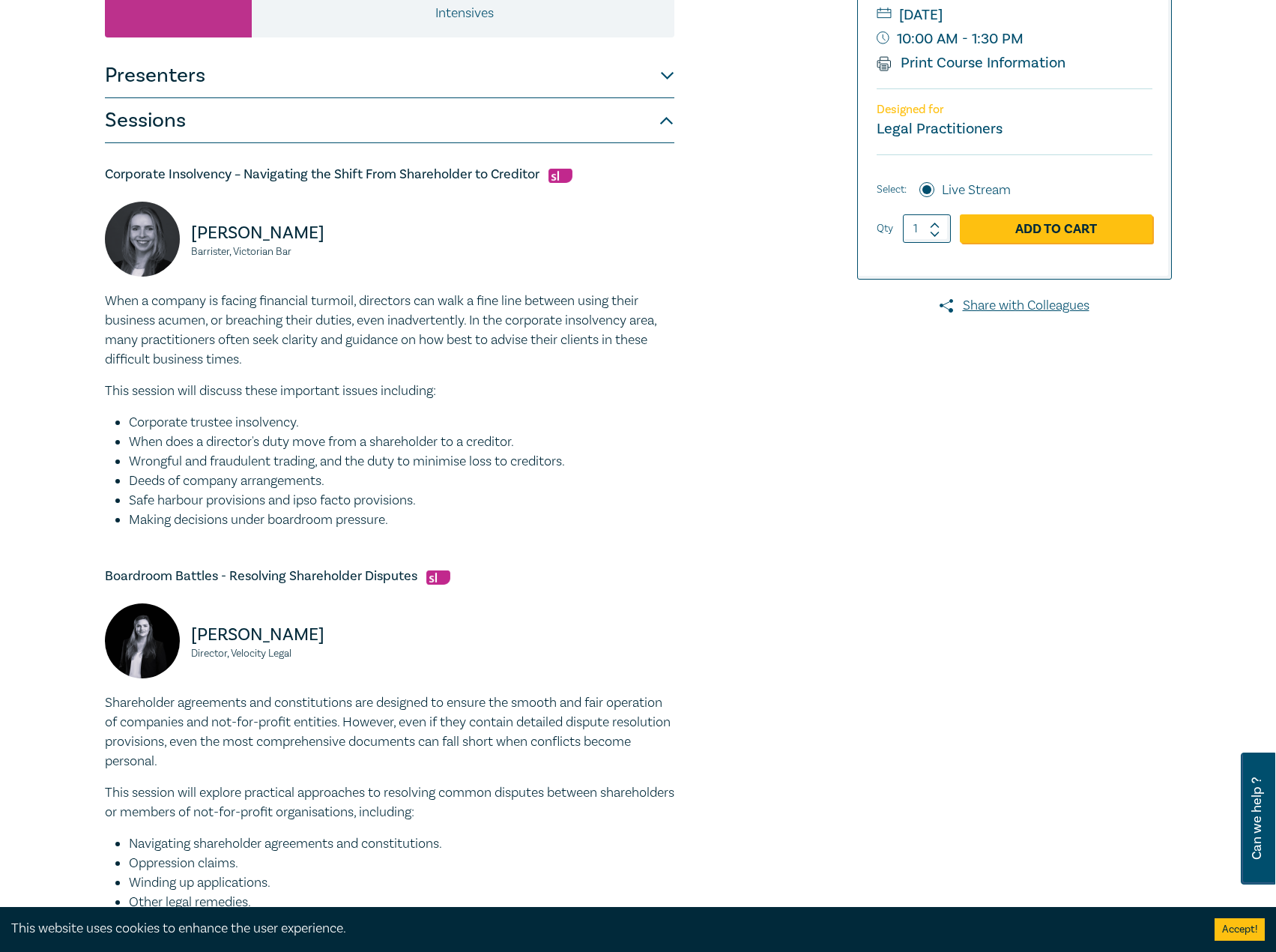
click at [441, 82] on button "Presenters" at bounding box center [390, 75] width 569 height 45
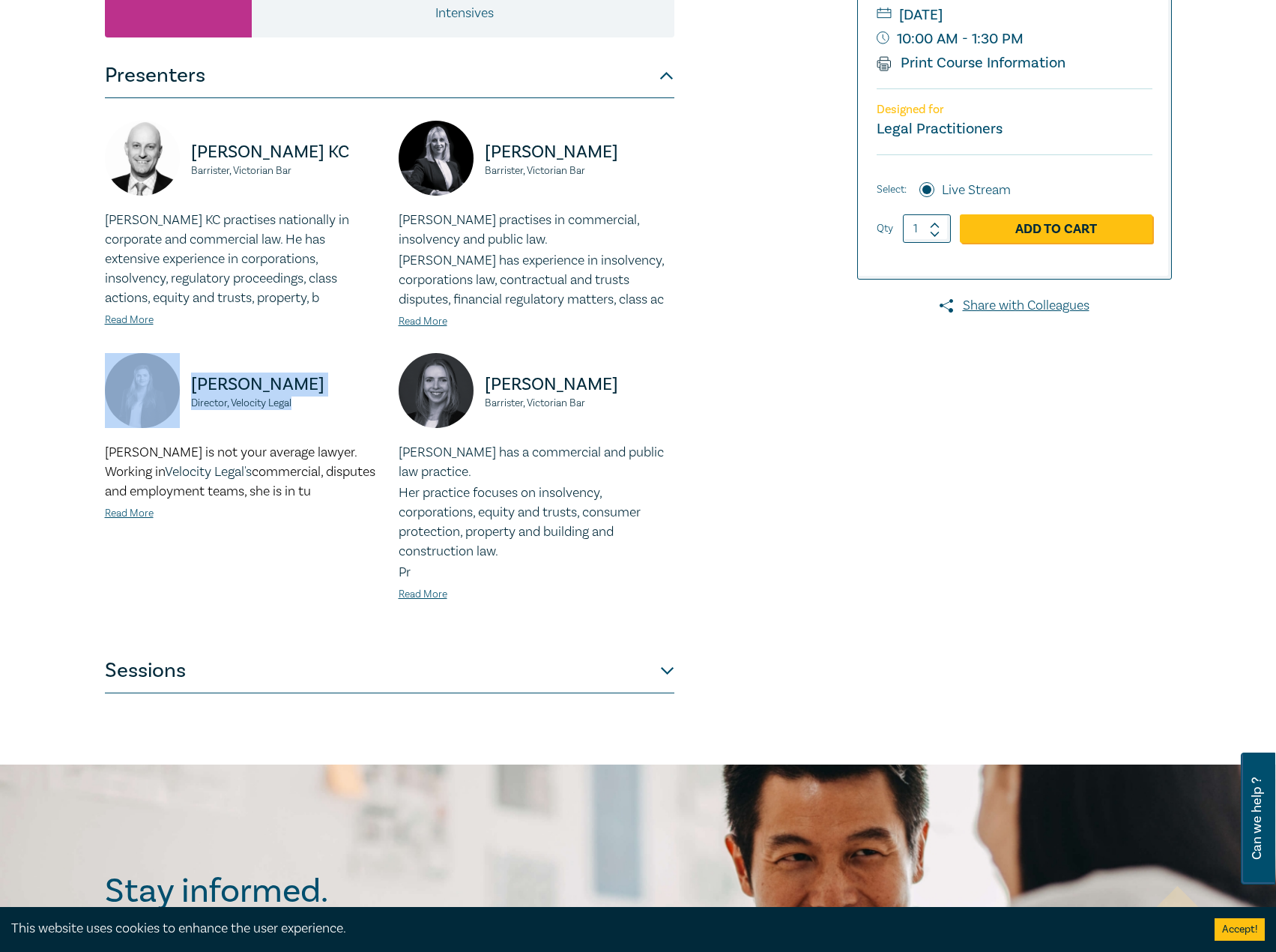
drag, startPoint x: 294, startPoint y: 403, endPoint x: 170, endPoint y: 374, distance: 127.3
click at [170, 374] on div "Jess Hill Director, Velocity Legal" at bounding box center [243, 398] width 276 height 90
click at [129, 512] on link "Read More" at bounding box center [129, 514] width 49 height 14
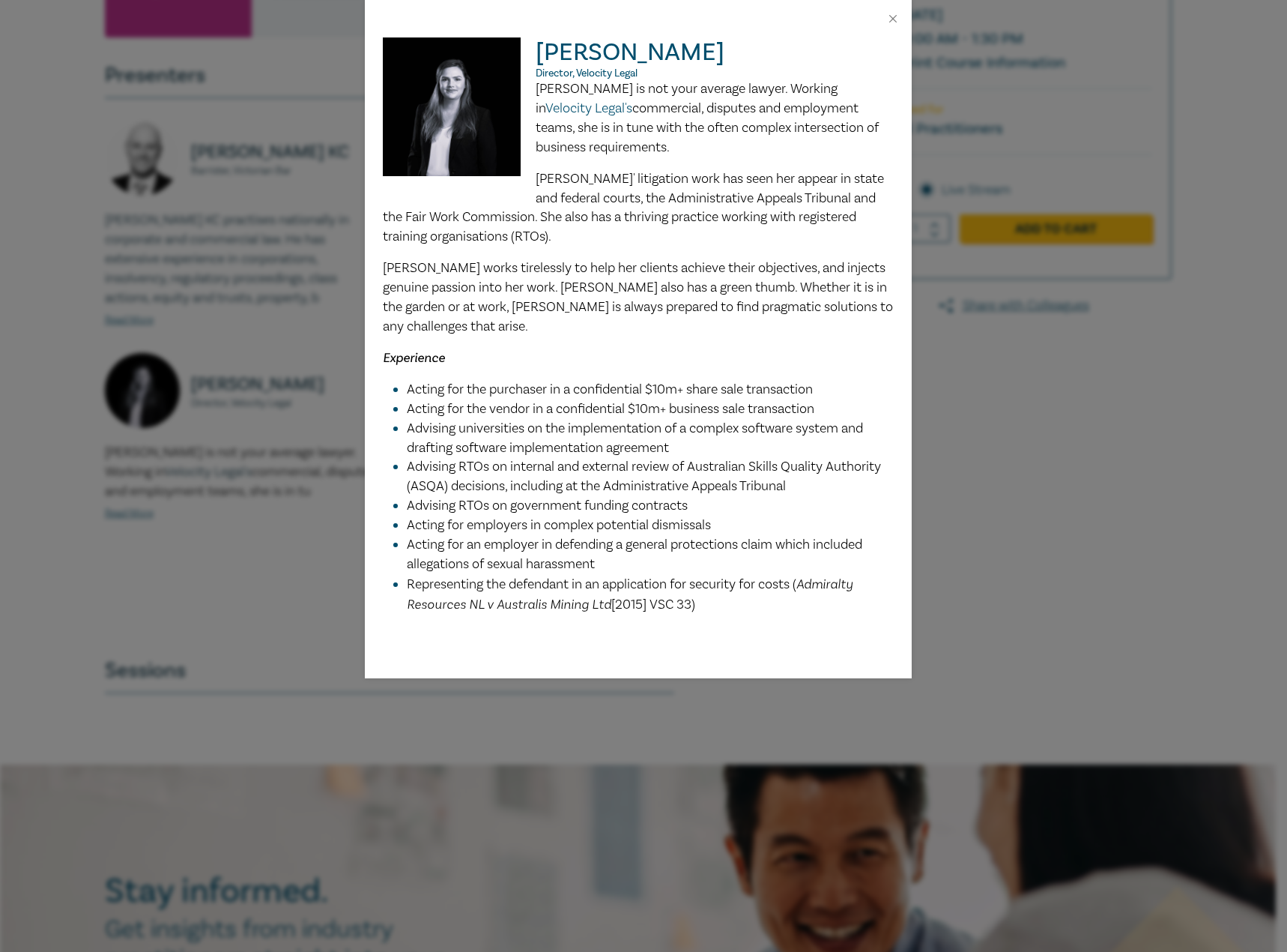
drag, startPoint x: 538, startPoint y: 87, endPoint x: 802, endPoint y: 640, distance: 612.8
click at [819, 658] on div "Jess Hill Director, Velocity Legal Jess is not your average lawyer. Working in …" at bounding box center [644, 476] width 1287 height 952
click at [895, 20] on button "Close" at bounding box center [893, 19] width 14 height 14
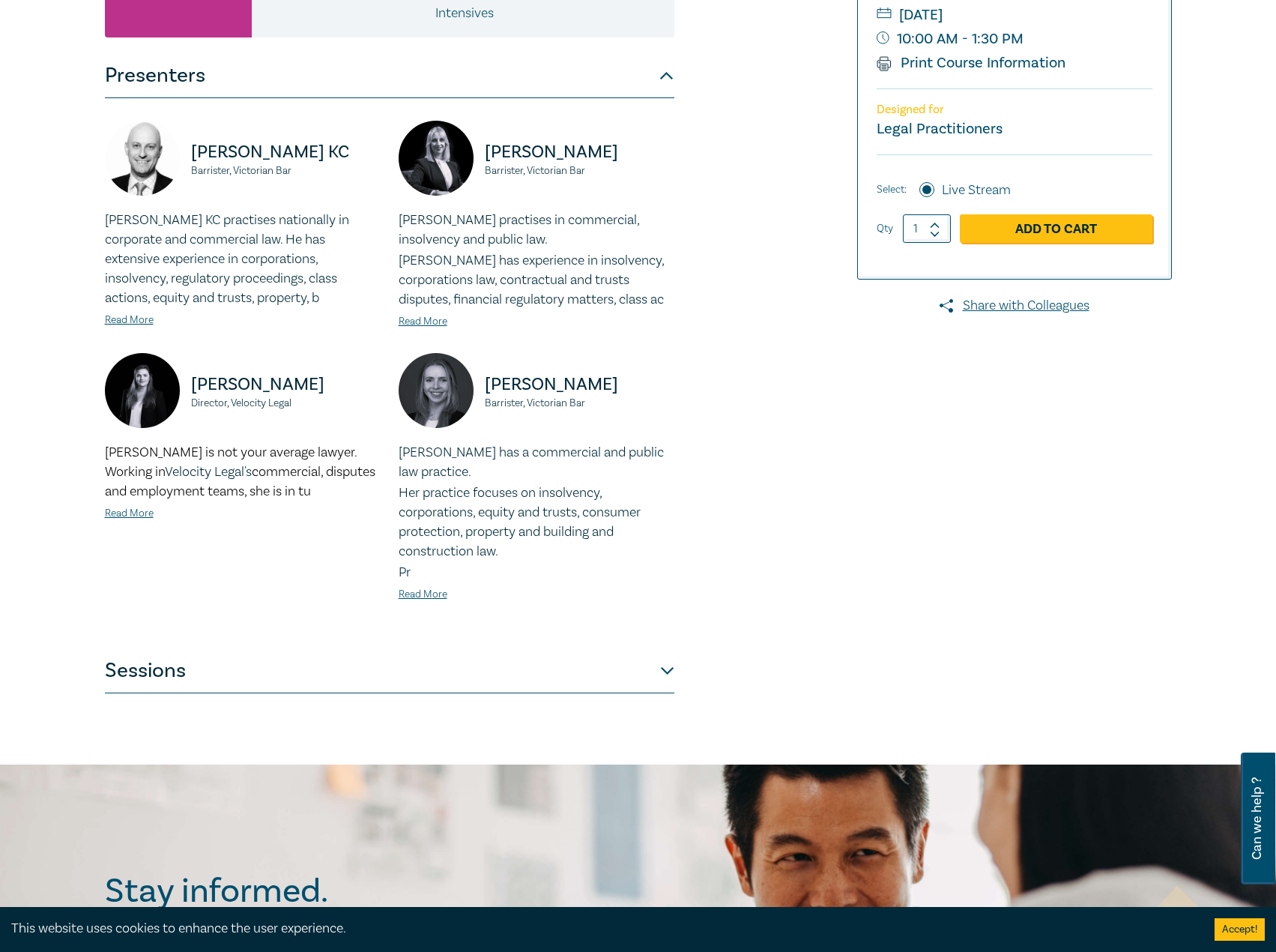
click at [341, 649] on button "Sessions" at bounding box center [390, 670] width 569 height 45
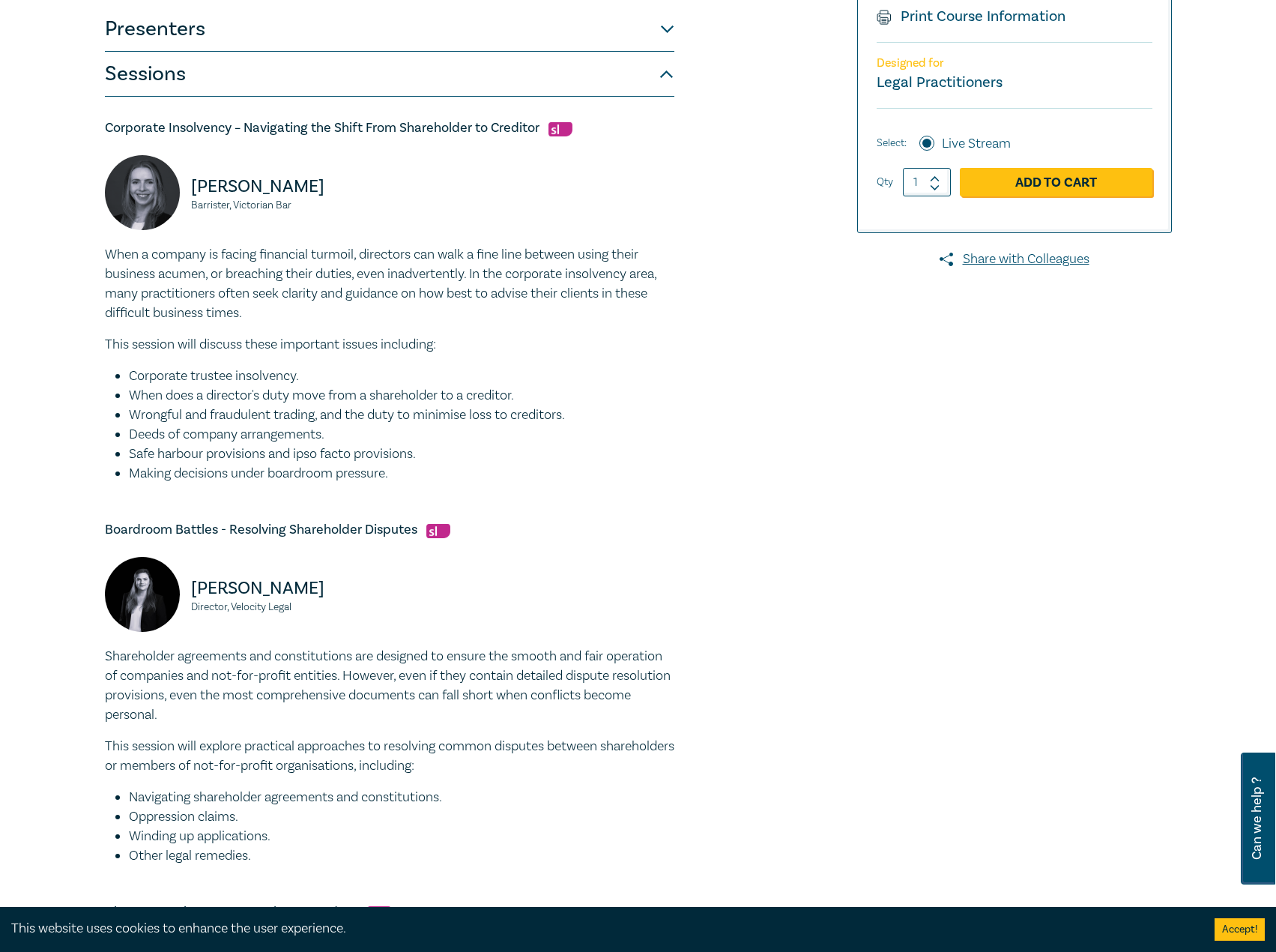
scroll to position [225, 0]
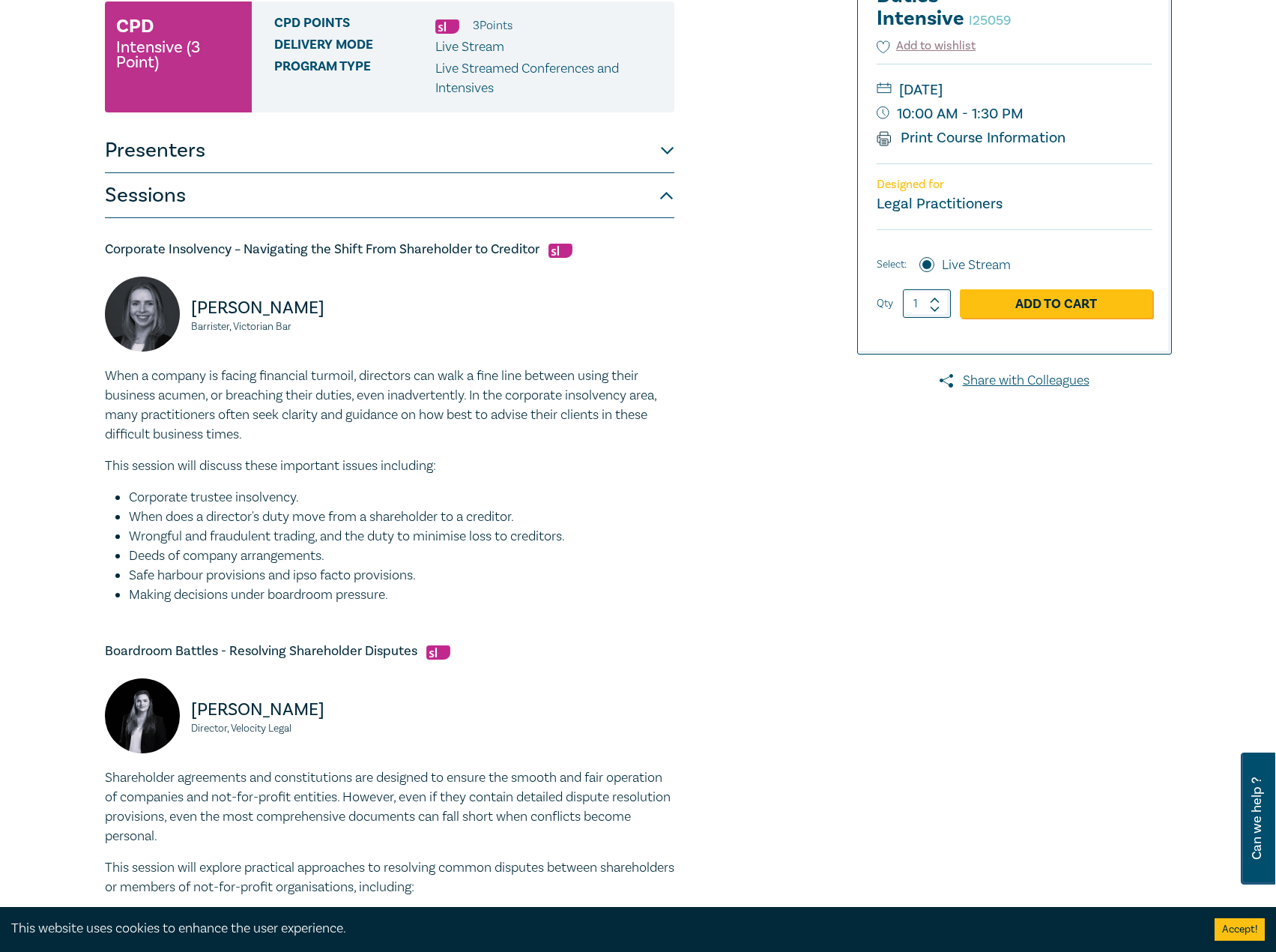
click at [477, 152] on button "Presenters" at bounding box center [390, 150] width 569 height 45
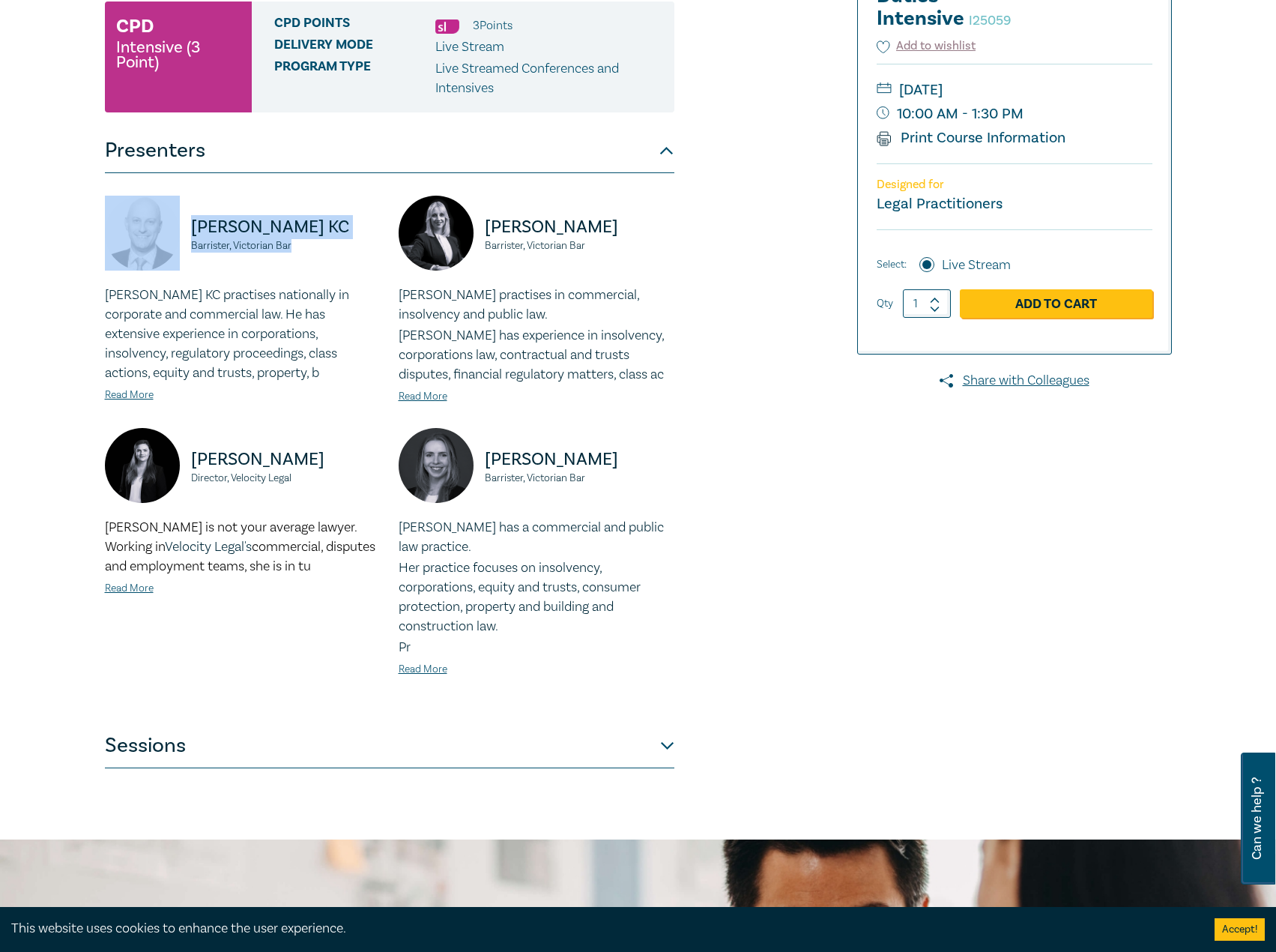
drag, startPoint x: 319, startPoint y: 253, endPoint x: 192, endPoint y: 228, distance: 129.4
click at [149, 222] on div "Dr. Oren Bigos KC Barrister, Victorian Bar" at bounding box center [243, 240] width 276 height 90
click at [144, 396] on link "Read More" at bounding box center [129, 395] width 49 height 14
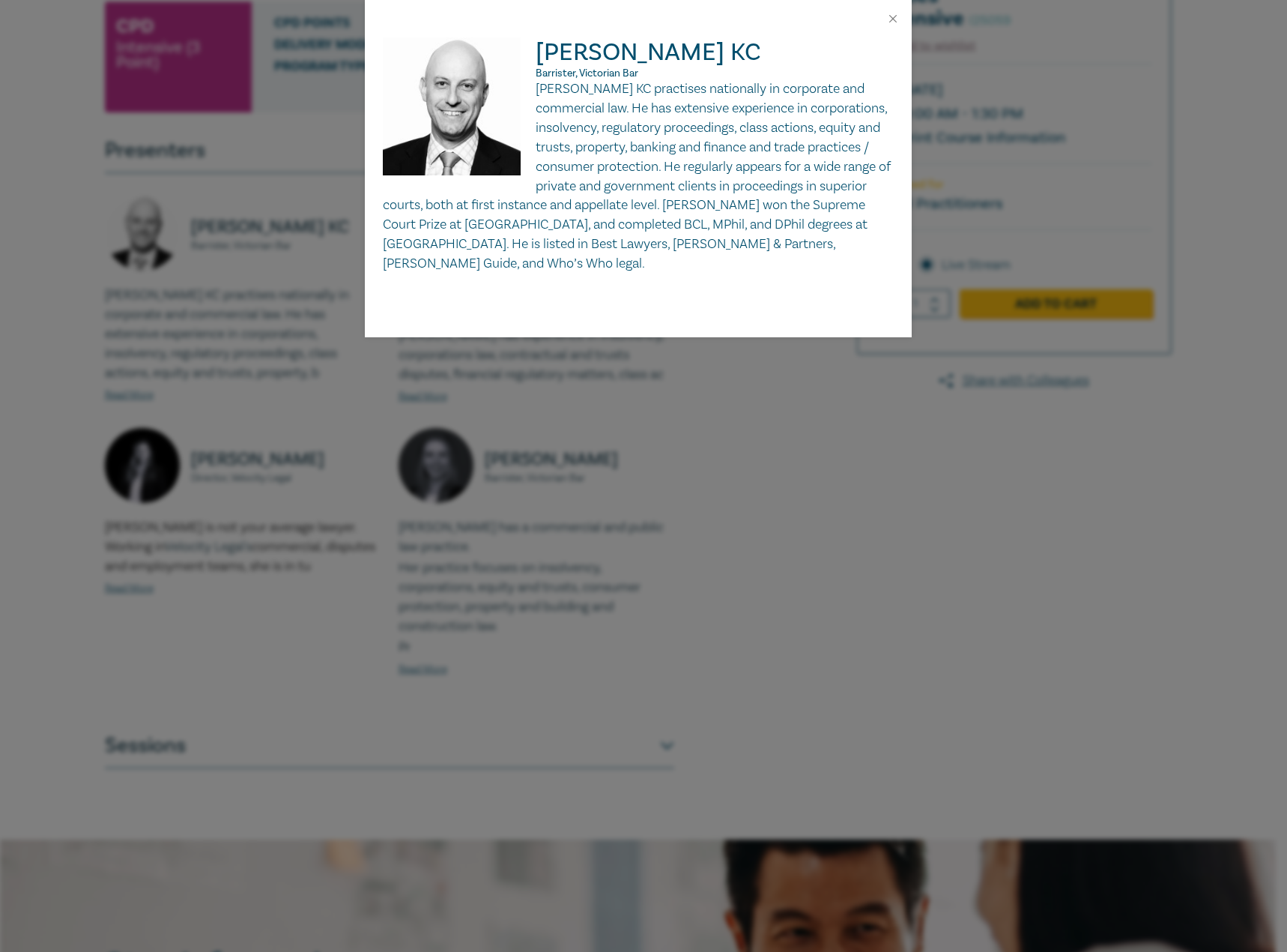
click at [541, 90] on p "Dr Oren Bigos KC practises nationally in corporate and commercial law. He has e…" at bounding box center [638, 177] width 511 height 194
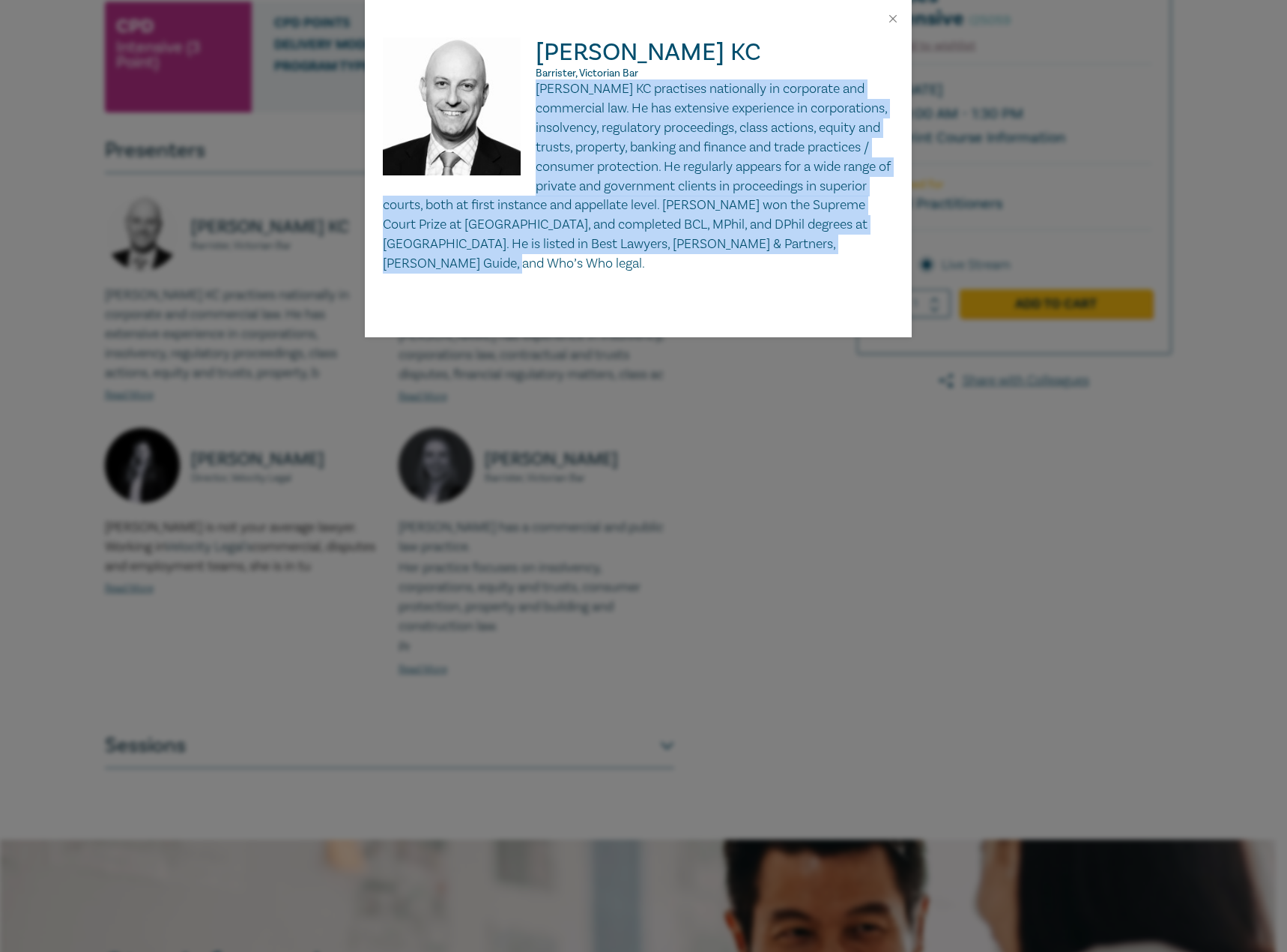
drag, startPoint x: 536, startPoint y: 90, endPoint x: 617, endPoint y: 260, distance: 188.3
click at [617, 260] on p "Dr Oren Bigos KC practises nationally in corporate and commercial law. He has e…" at bounding box center [638, 177] width 511 height 194
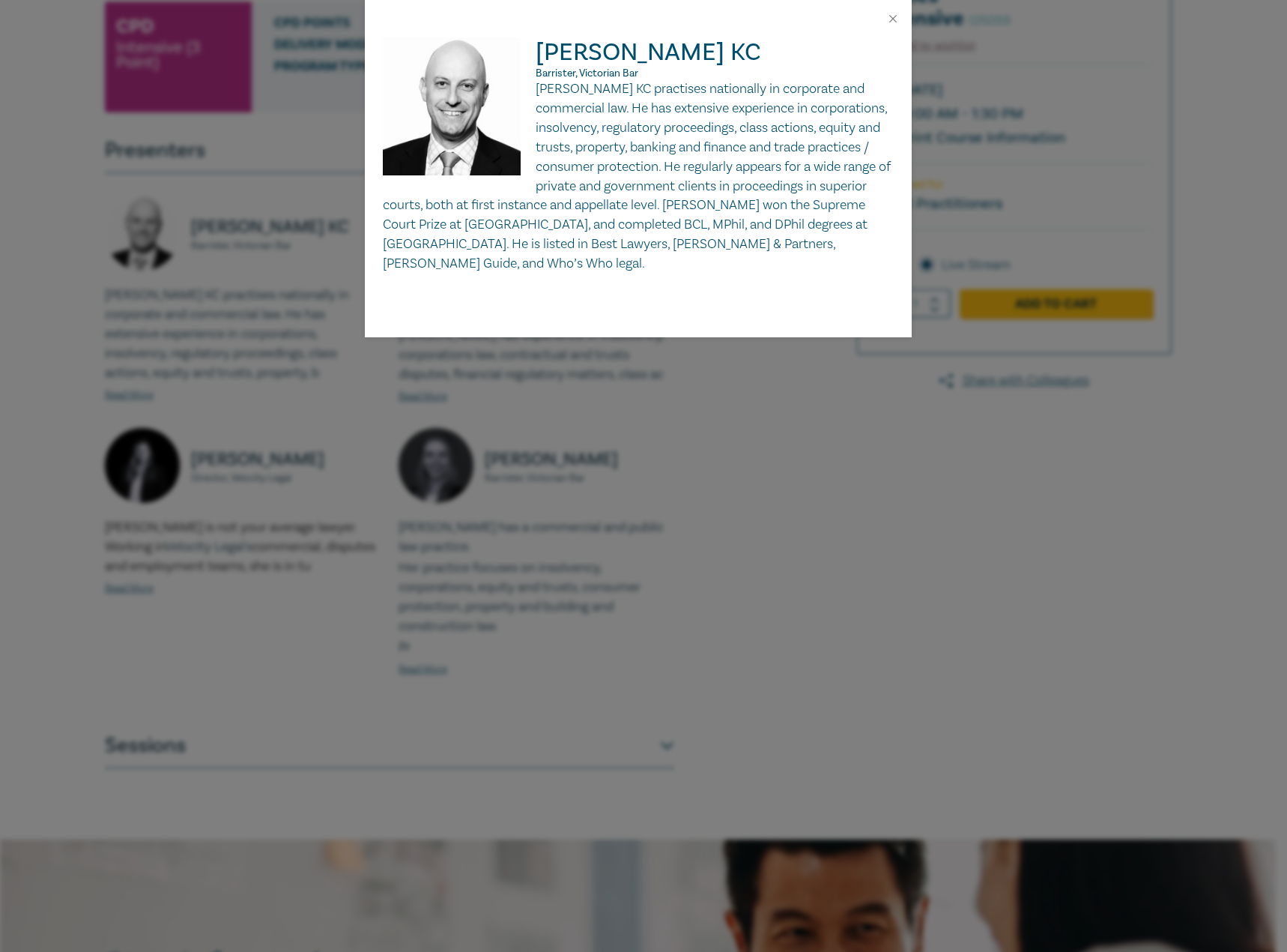
click at [899, 19] on div at bounding box center [639, 19] width 547 height 38
click at [894, 18] on button "Close" at bounding box center [893, 19] width 14 height 14
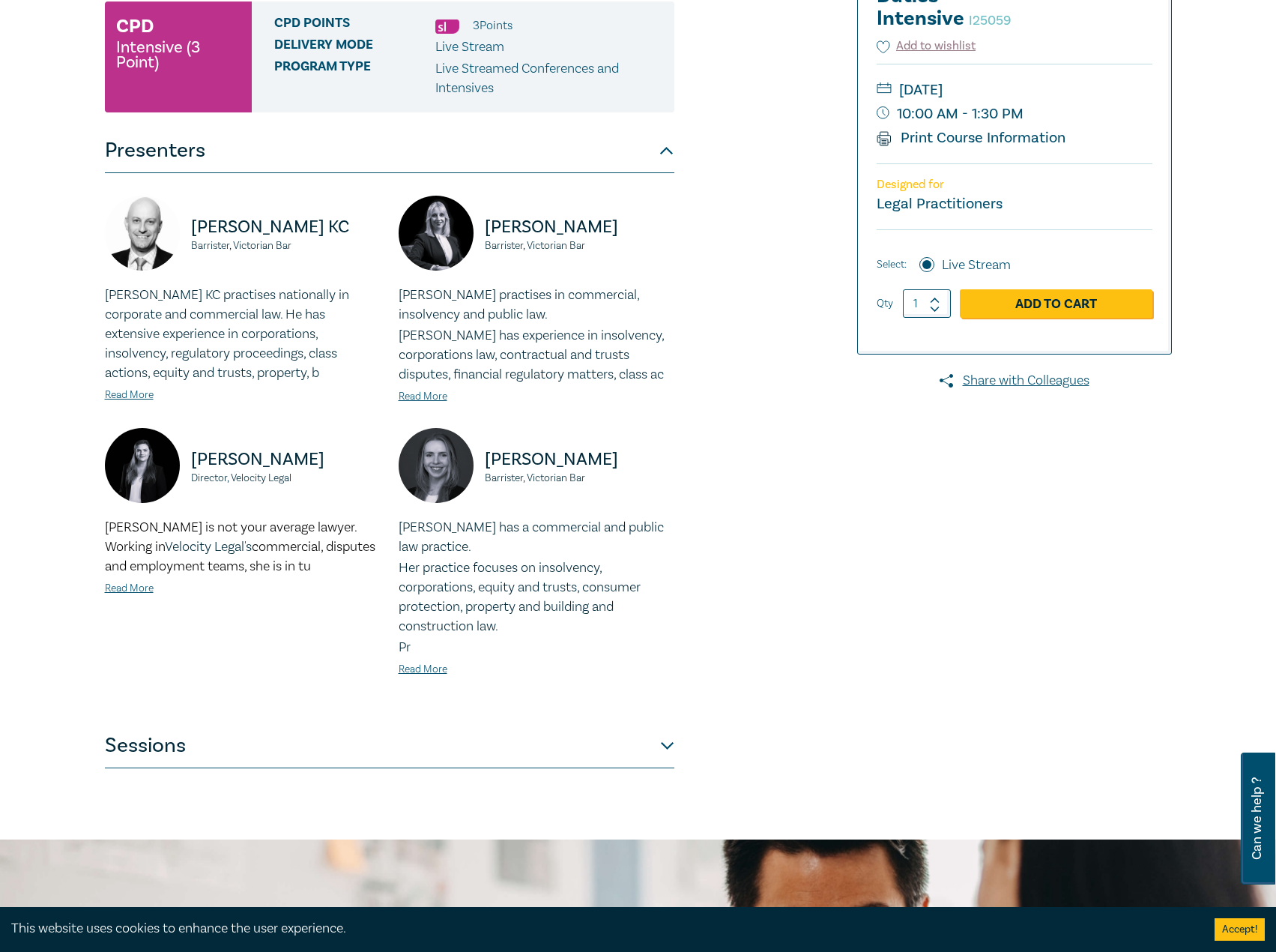
click at [486, 753] on button "Sessions" at bounding box center [390, 745] width 569 height 45
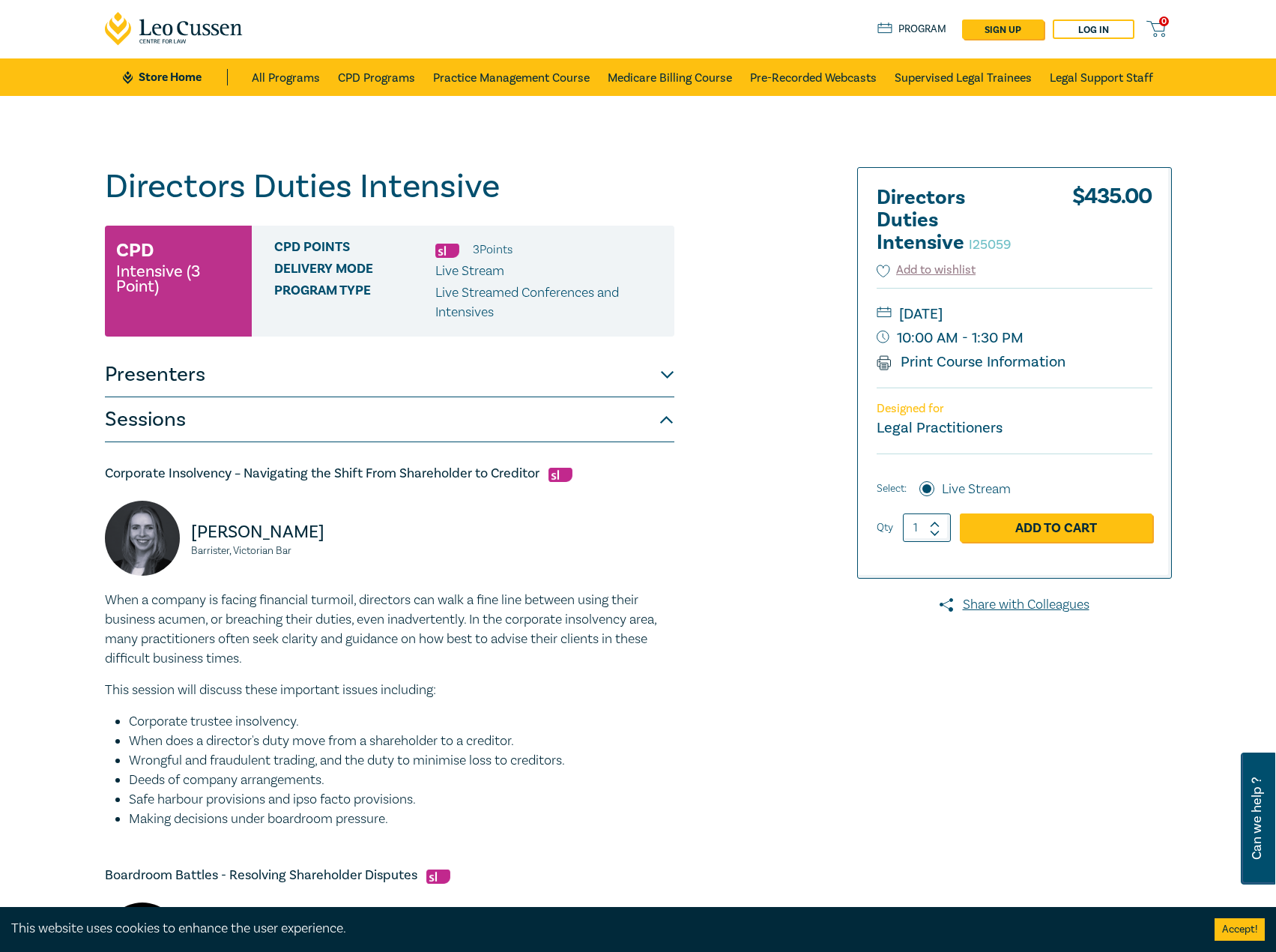
scroll to position [0, 0]
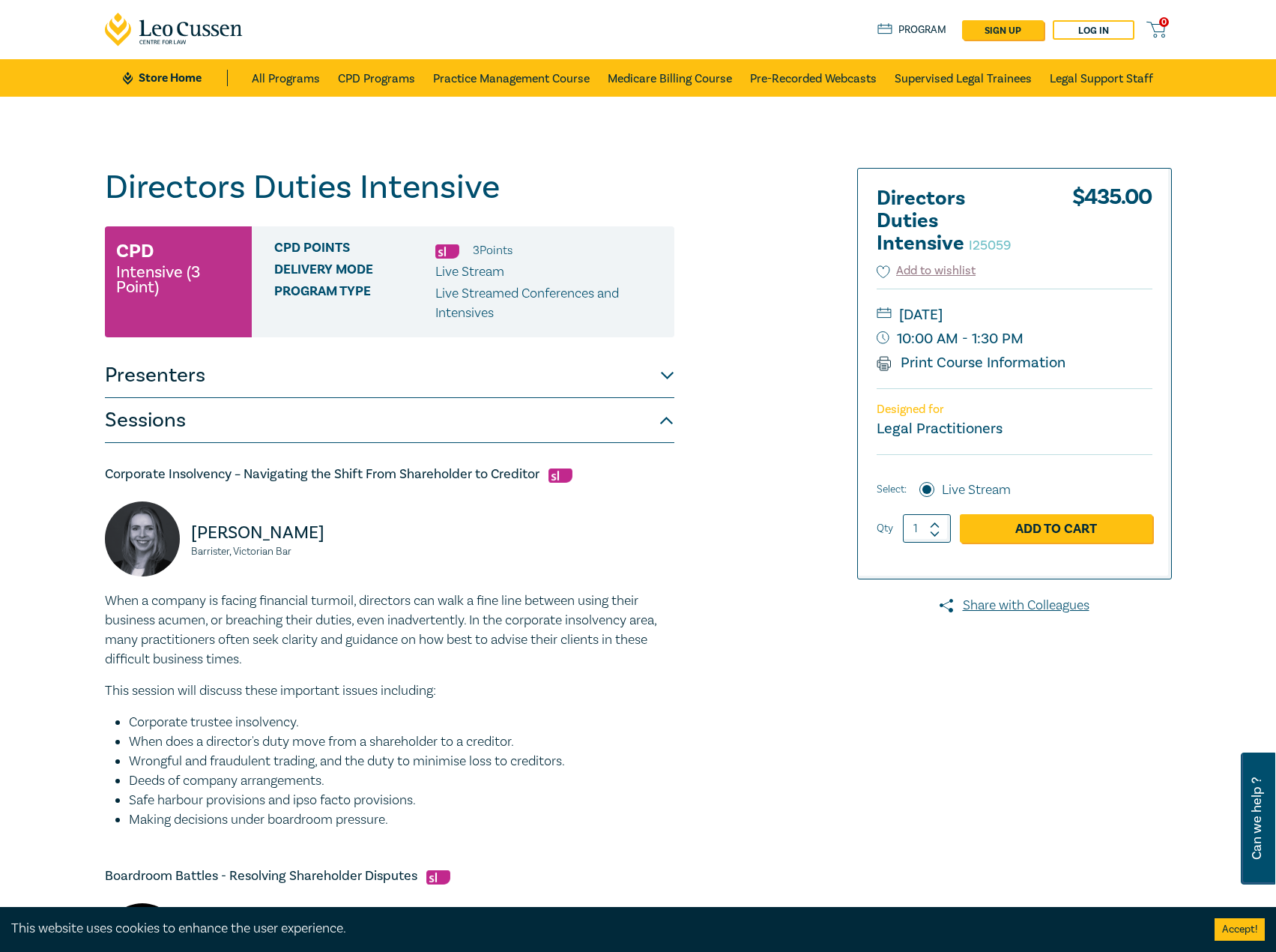
click at [460, 379] on button "Presenters" at bounding box center [390, 375] width 569 height 45
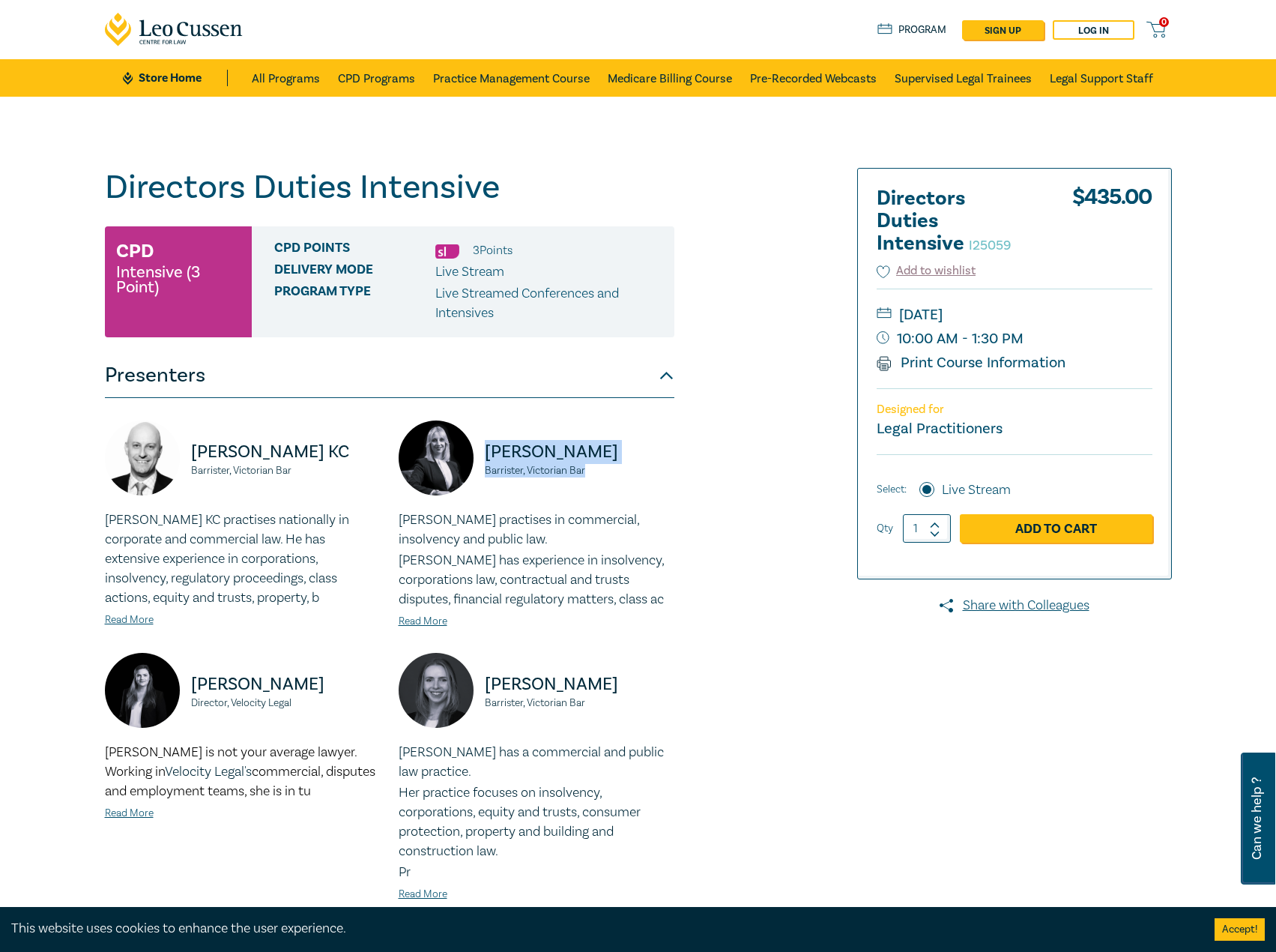
drag, startPoint x: 602, startPoint y: 473, endPoint x: 473, endPoint y: 446, distance: 131.8
click at [473, 446] on div "Panagiota Pisani Barrister, Victorian Bar" at bounding box center [536, 465] width 276 height 90
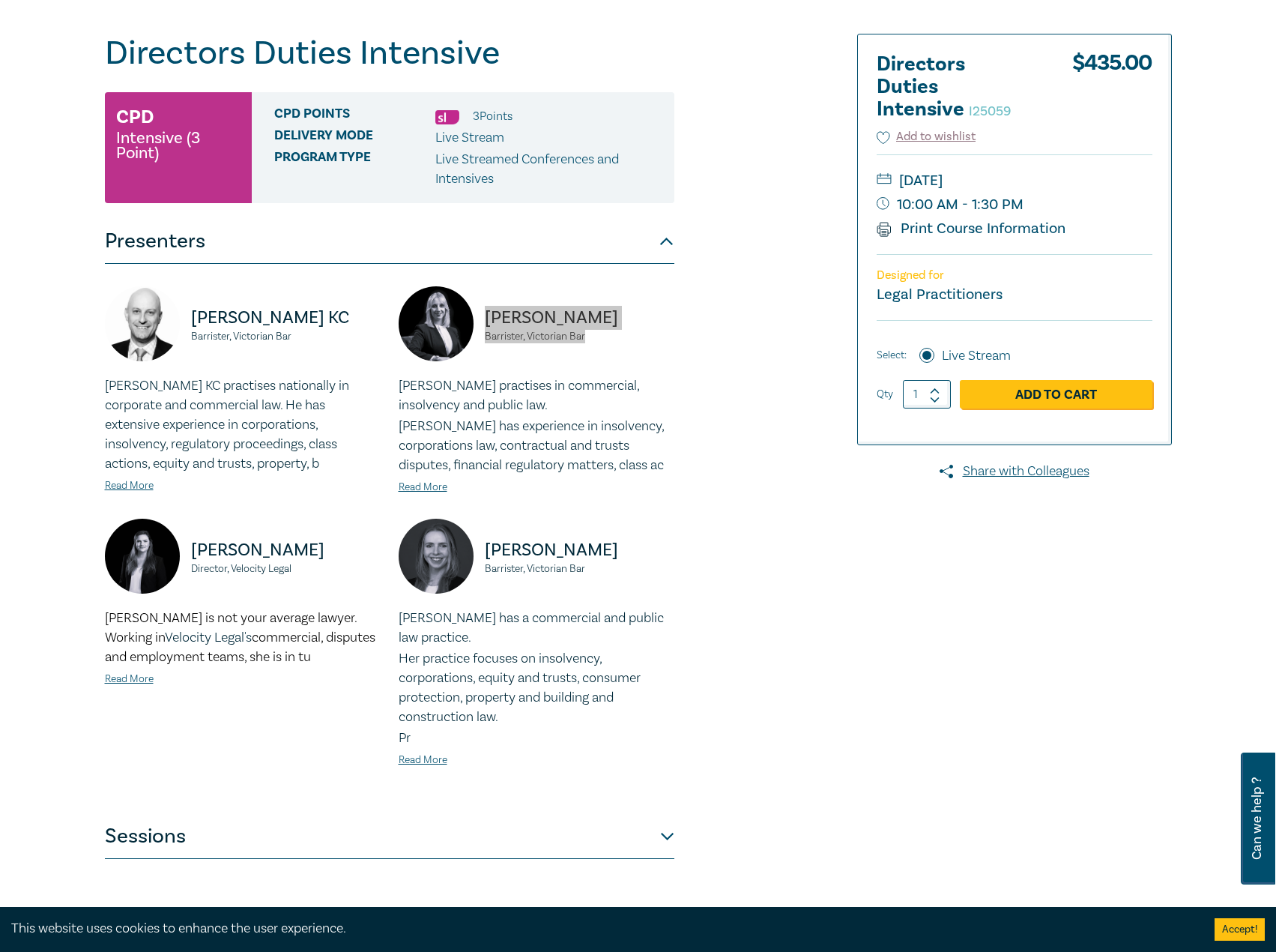
scroll to position [150, 0]
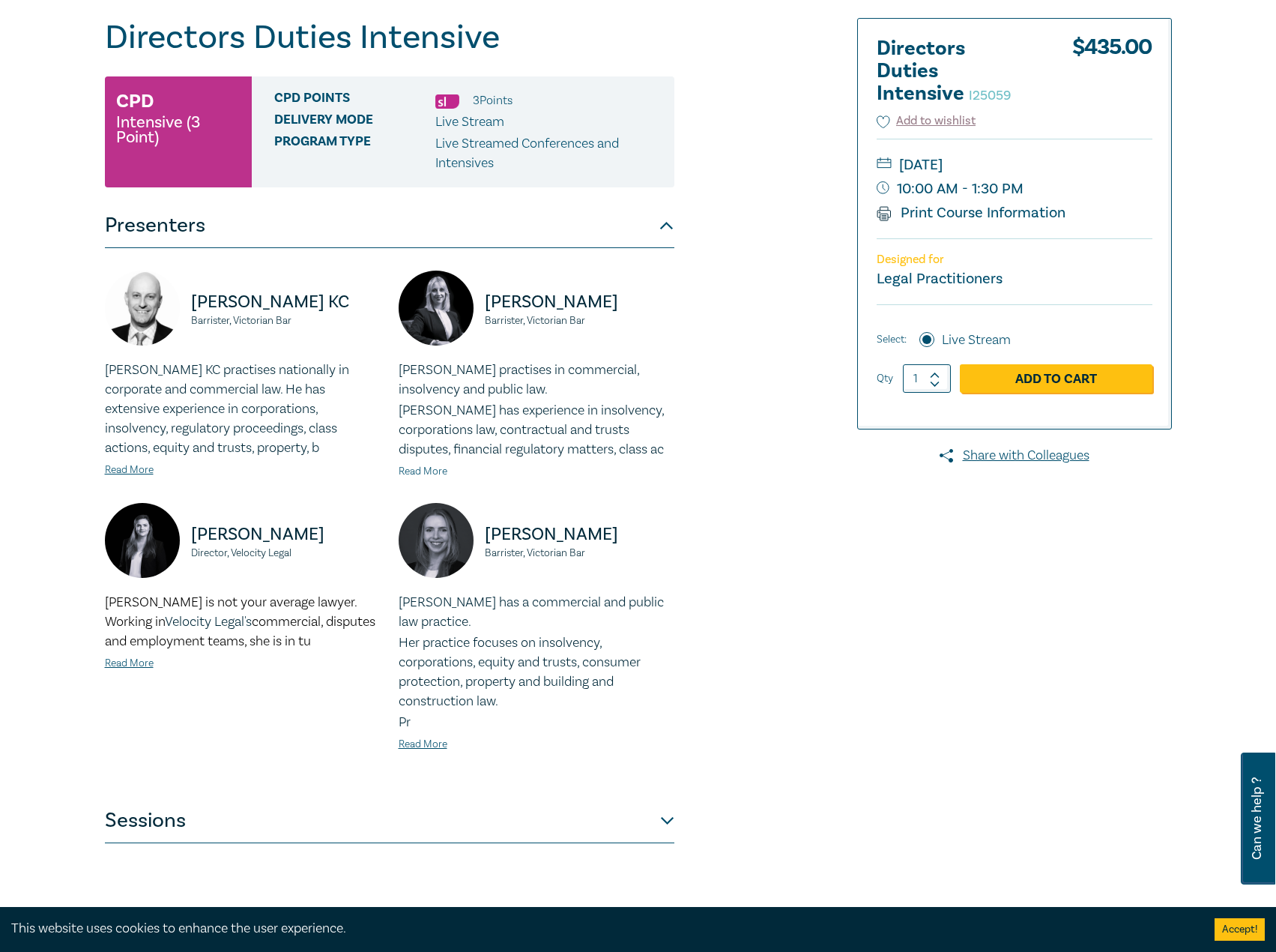
click at [409, 470] on link "Read More" at bounding box center [422, 471] width 49 height 14
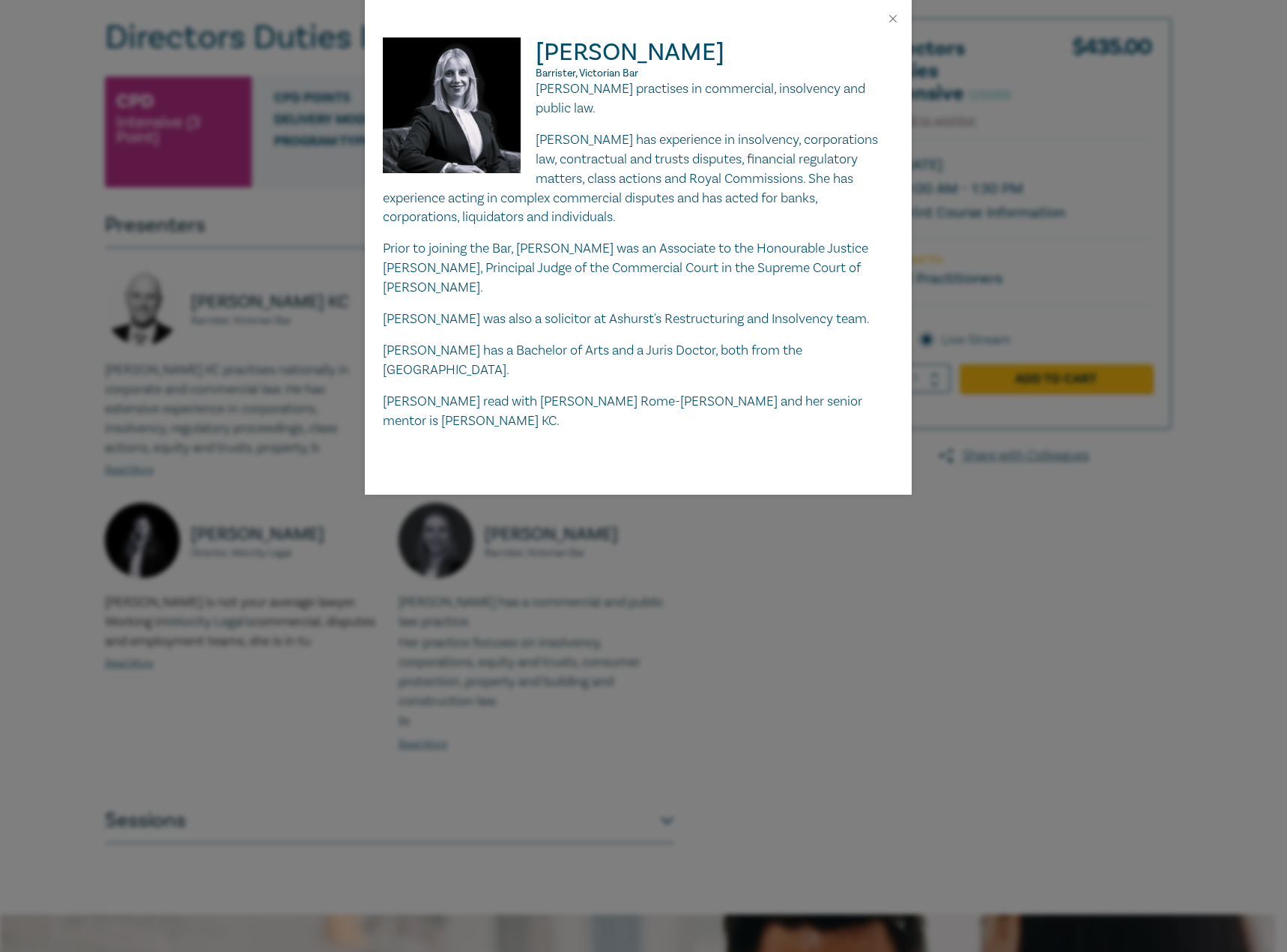
drag, startPoint x: 540, startPoint y: 86, endPoint x: 855, endPoint y: 350, distance: 411.0
click at [855, 350] on div "Panagiota practises in commercial, insolvency and public law. Panagiota has exp…" at bounding box center [638, 255] width 511 height 351
click at [684, 171] on p "Panagiota has experience in insolvency, corporations law, contractual and trust…" at bounding box center [638, 178] width 511 height 97
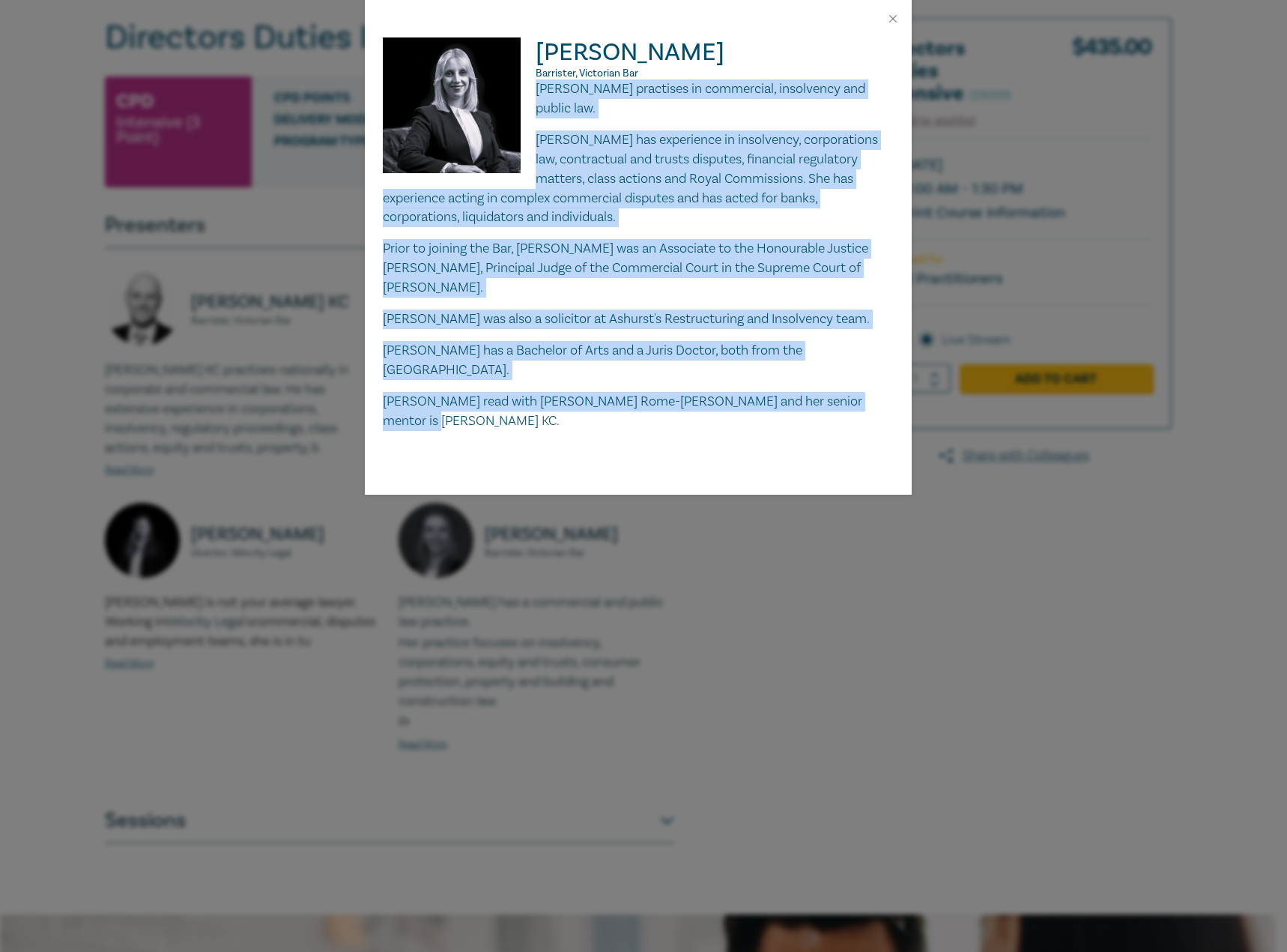
drag, startPoint x: 535, startPoint y: 88, endPoint x: 879, endPoint y: 397, distance: 462.4
click at [879, 397] on div "Panagiota Pisani Barrister, Victorian Bar Panagiota practises in commercial, in…" at bounding box center [639, 266] width 547 height 457
click at [896, 20] on button "Close" at bounding box center [893, 19] width 14 height 14
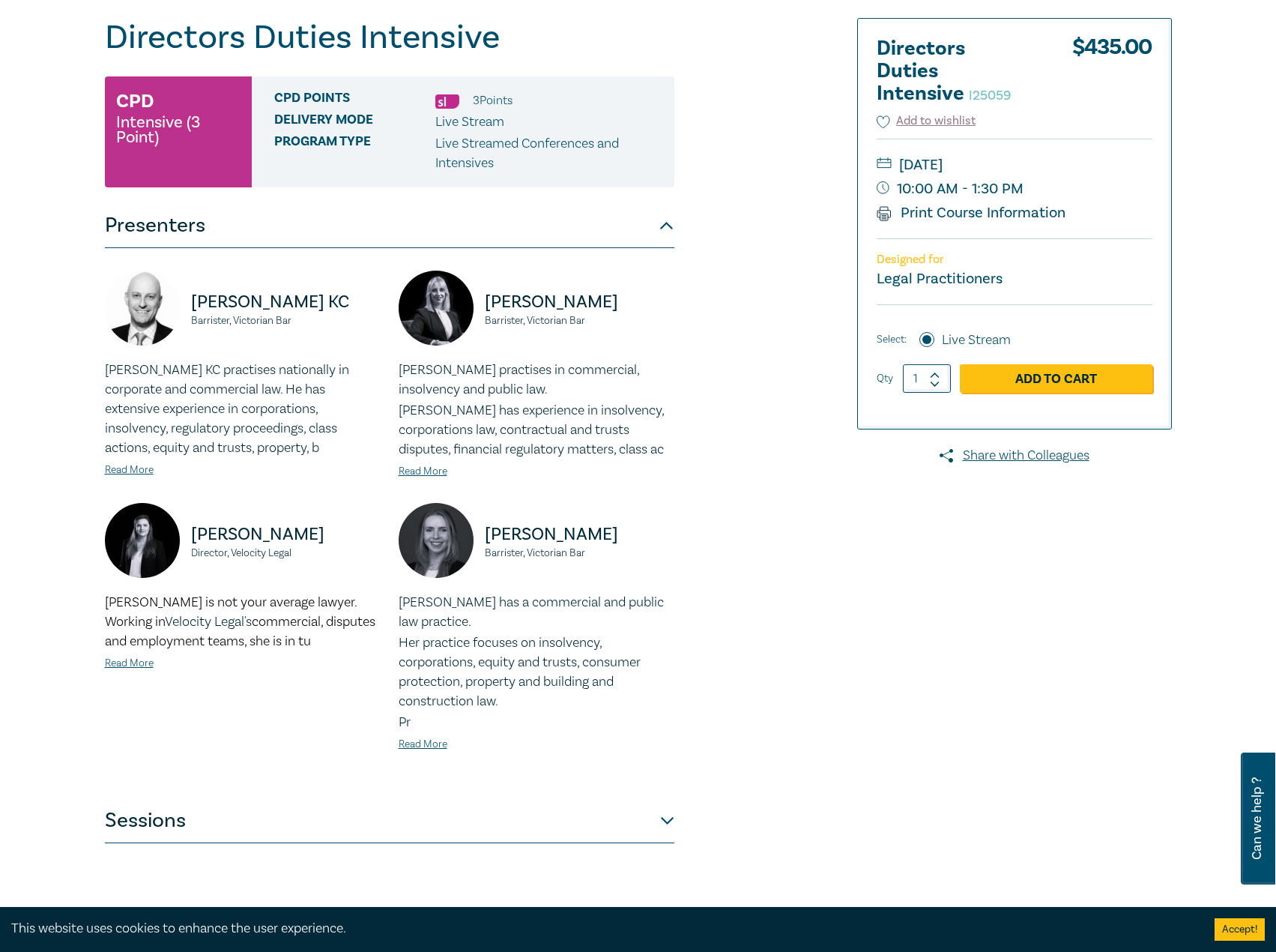
click at [350, 827] on button "Sessions" at bounding box center [390, 820] width 569 height 45
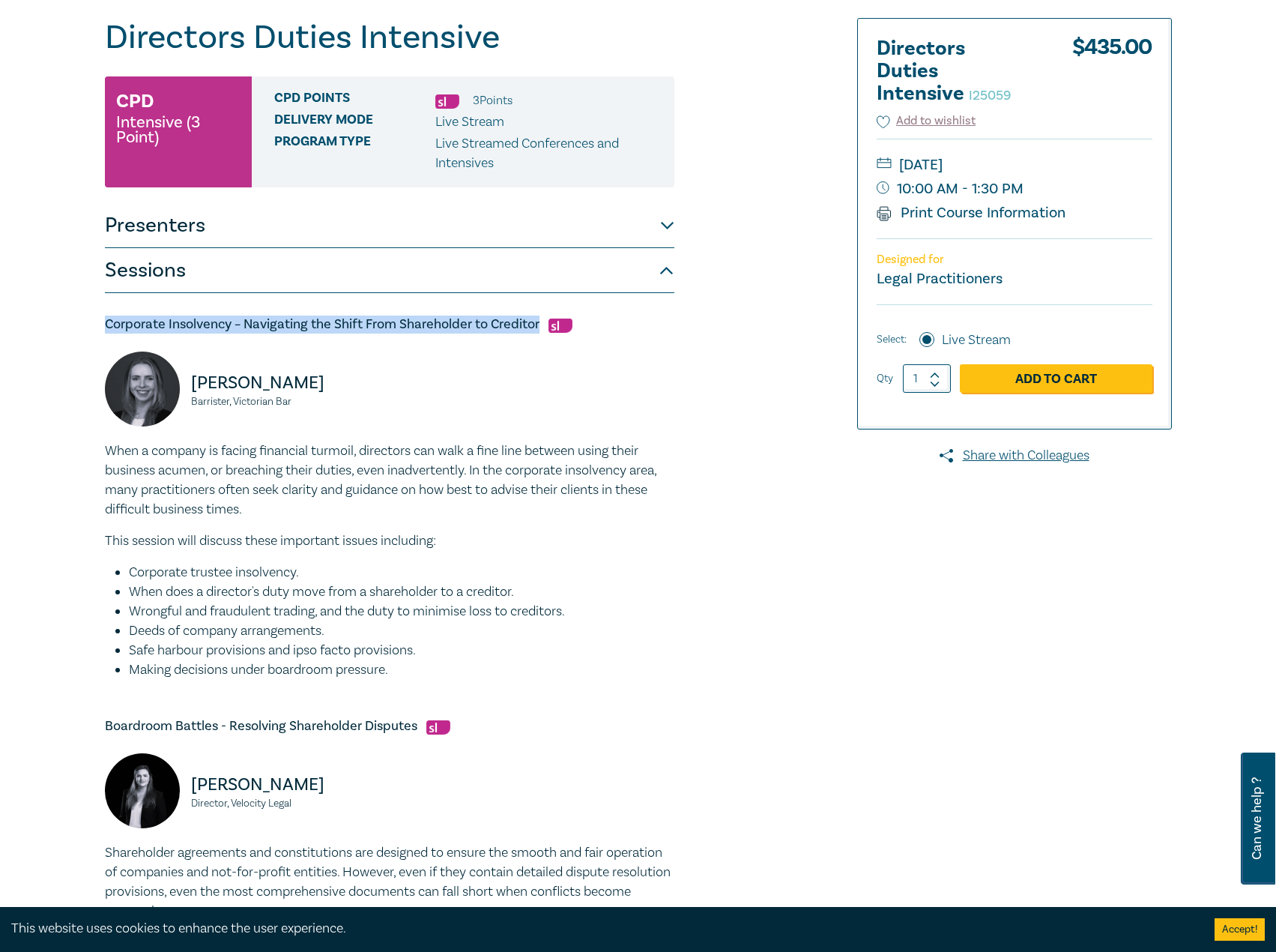
drag, startPoint x: 538, startPoint y: 325, endPoint x: 144, endPoint y: 319, distance: 394.0
click at [87, 325] on div "Directors Duties Intensive I25059 CPD Intensive (3 Point) CPD Points 3 Point s …" at bounding box center [638, 782] width 1276 height 1673
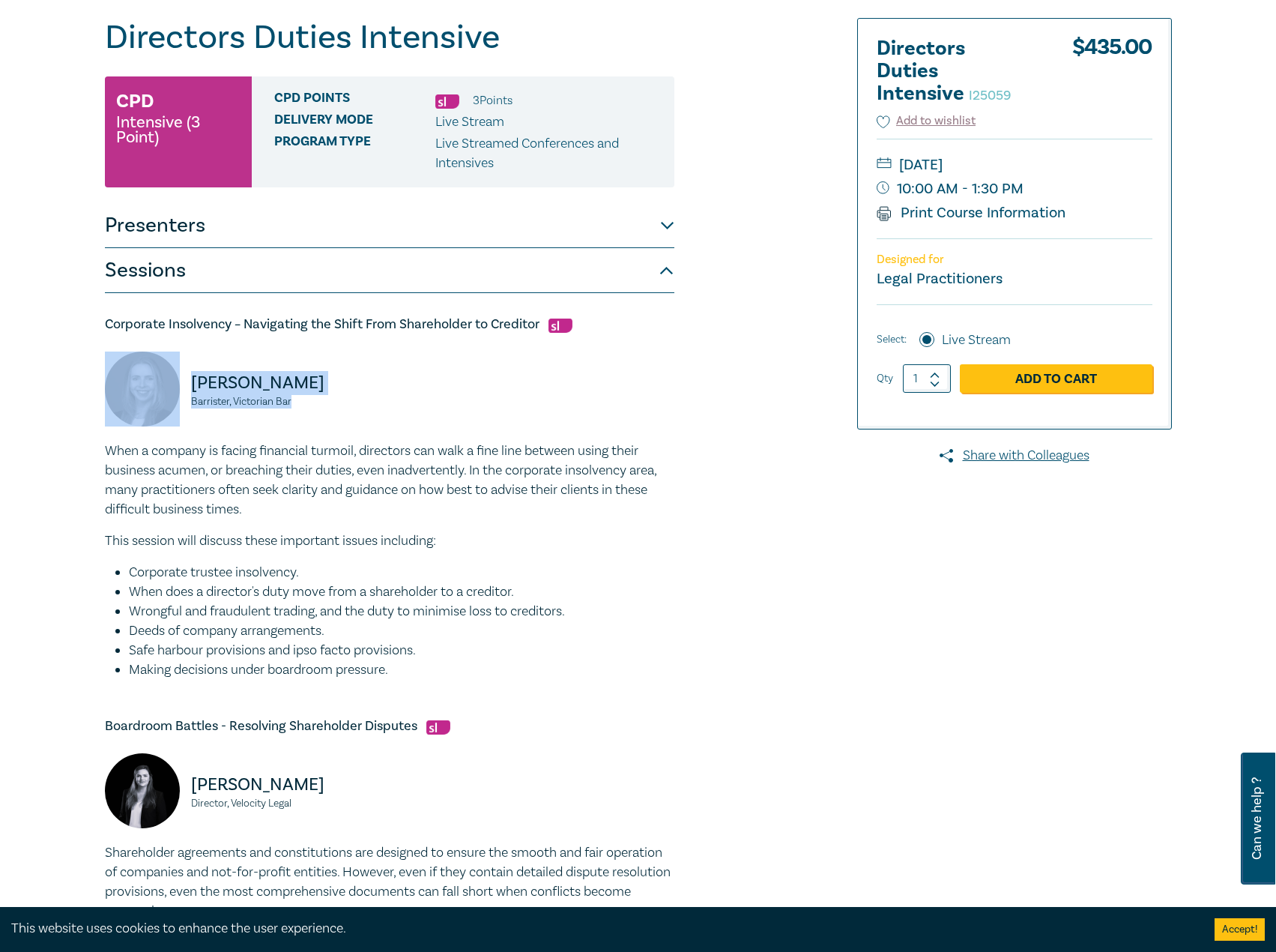
drag, startPoint x: 326, startPoint y: 406, endPoint x: 171, endPoint y: 382, distance: 156.8
click at [171, 382] on div "Hannah McIvor Barrister, Victorian Bar" at bounding box center [243, 396] width 276 height 90
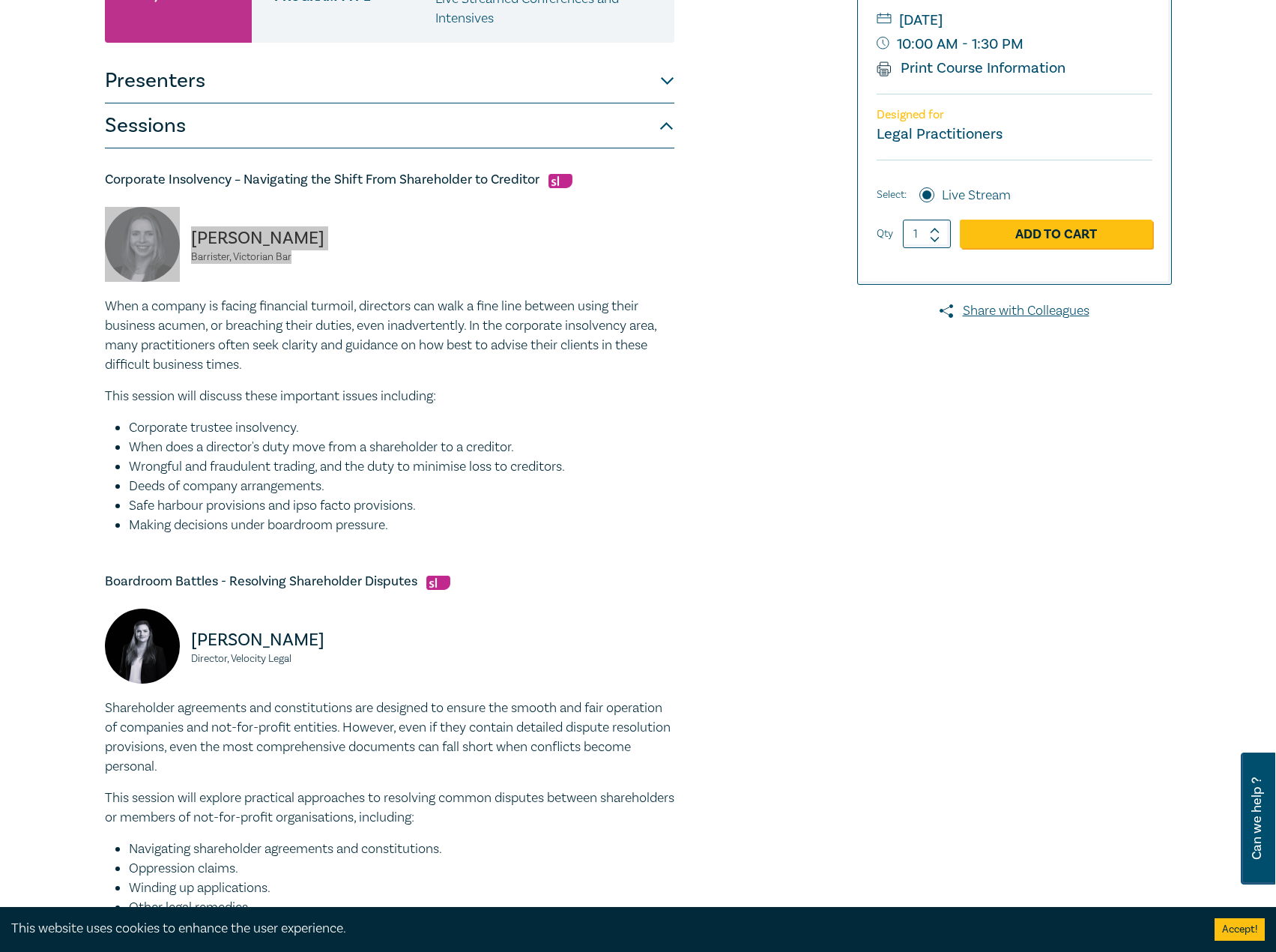
scroll to position [449, 0]
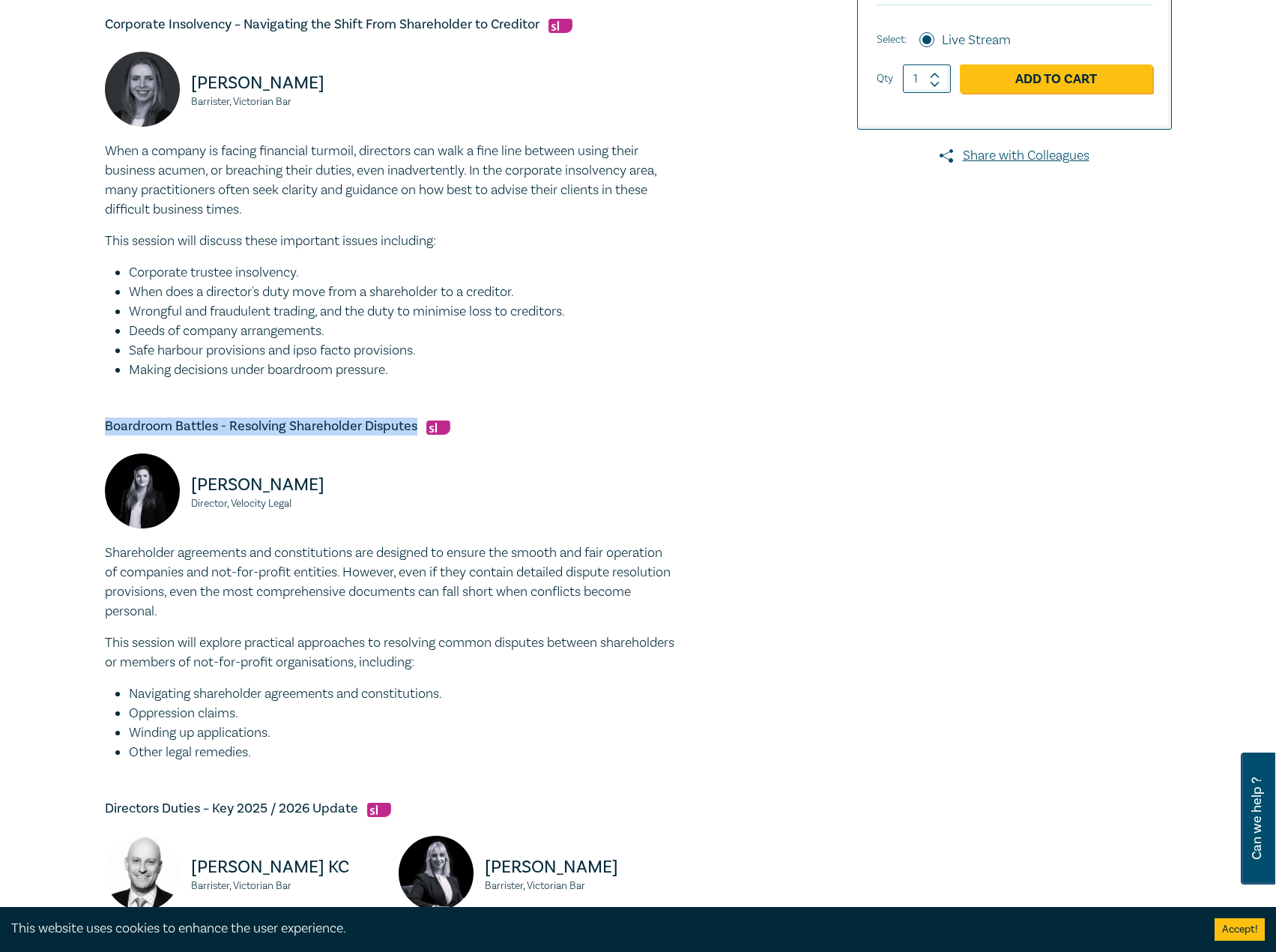
drag, startPoint x: 414, startPoint y: 425, endPoint x: 103, endPoint y: 422, distance: 311.0
click at [103, 422] on div "Directors Duties Intensive I25059 CPD Intensive (3 Point) CPD Points 3 Point s …" at bounding box center [457, 484] width 723 height 1531
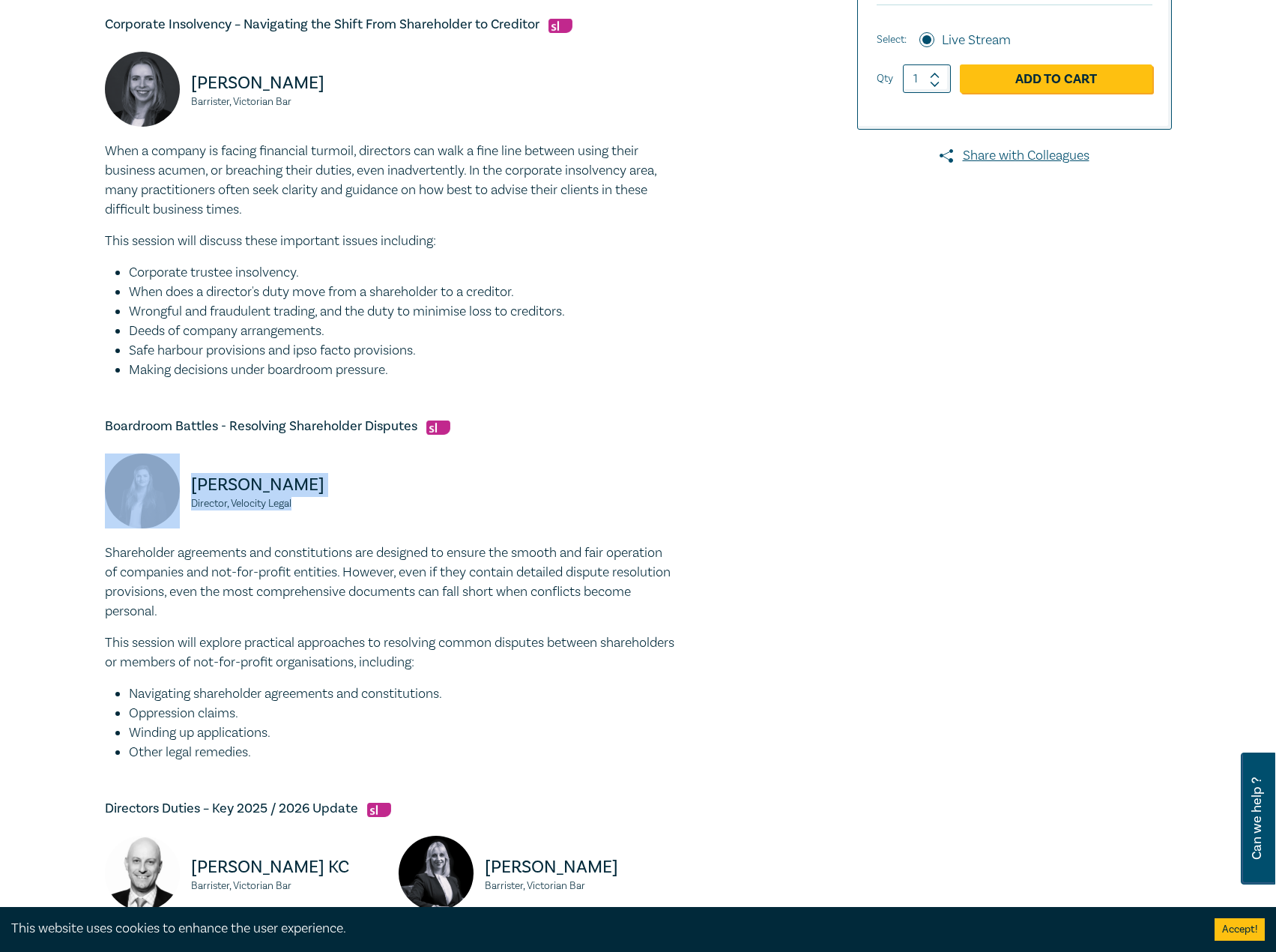
drag, startPoint x: 311, startPoint y: 514, endPoint x: 161, endPoint y: 478, distance: 154.3
click at [161, 478] on div "Jess Hill Director, Velocity Legal" at bounding box center [243, 498] width 276 height 90
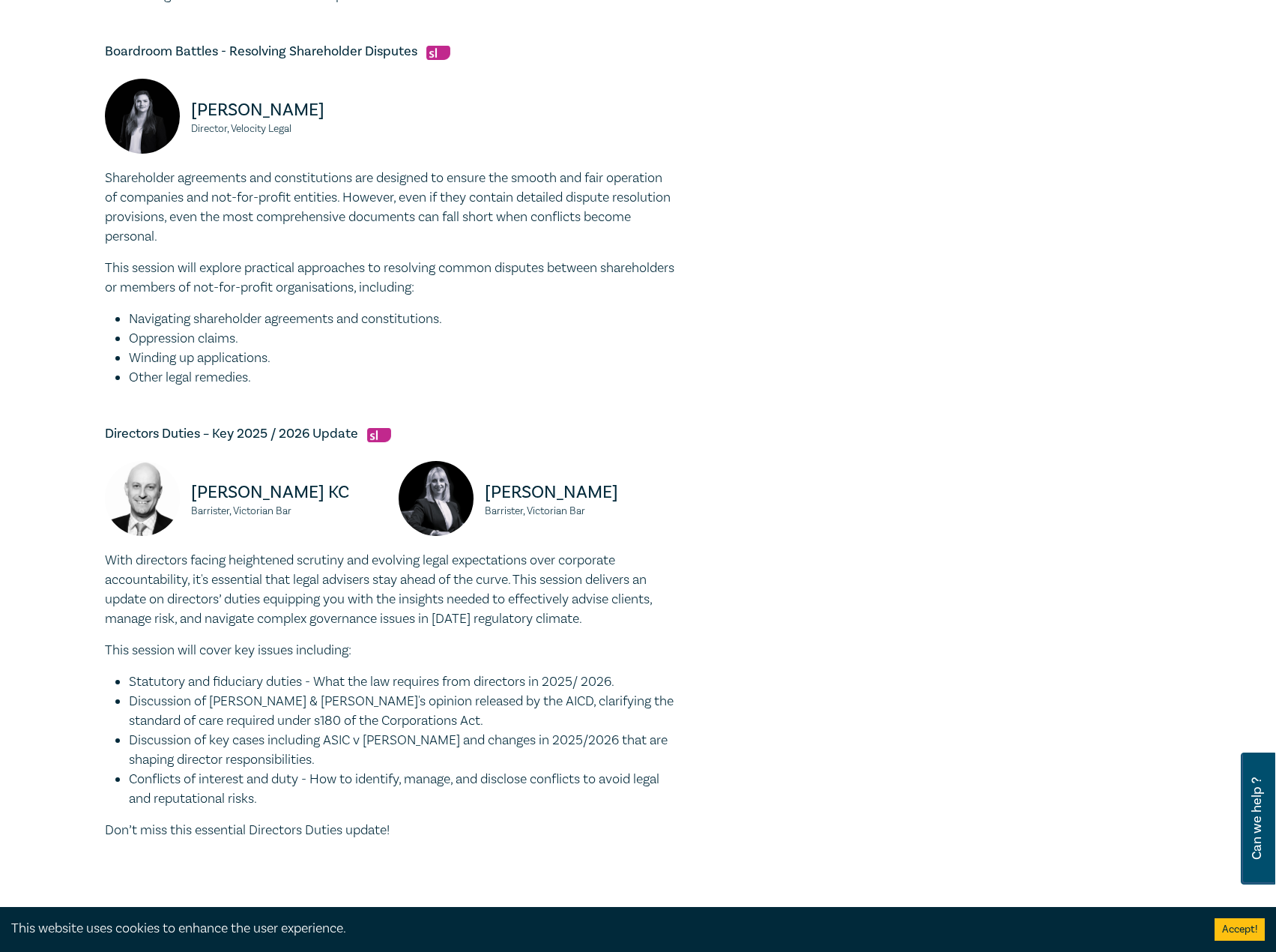
click at [363, 440] on h5 "Directors Duties – Key 2025 / 2026 Update" at bounding box center [390, 433] width 569 height 18
drag, startPoint x: 361, startPoint y: 434, endPoint x: 133, endPoint y: 430, distance: 228.0
click at [96, 432] on div "Directors Duties Intensive I25059 CPD Intensive (3 Point) CPD Points 3 Point s …" at bounding box center [457, 109] width 723 height 1531
drag, startPoint x: 316, startPoint y: 517, endPoint x: 188, endPoint y: 499, distance: 129.3
click at [188, 499] on div "Dr. Oren Bigos KC Barrister, Victorian Bar" at bounding box center [243, 506] width 276 height 90
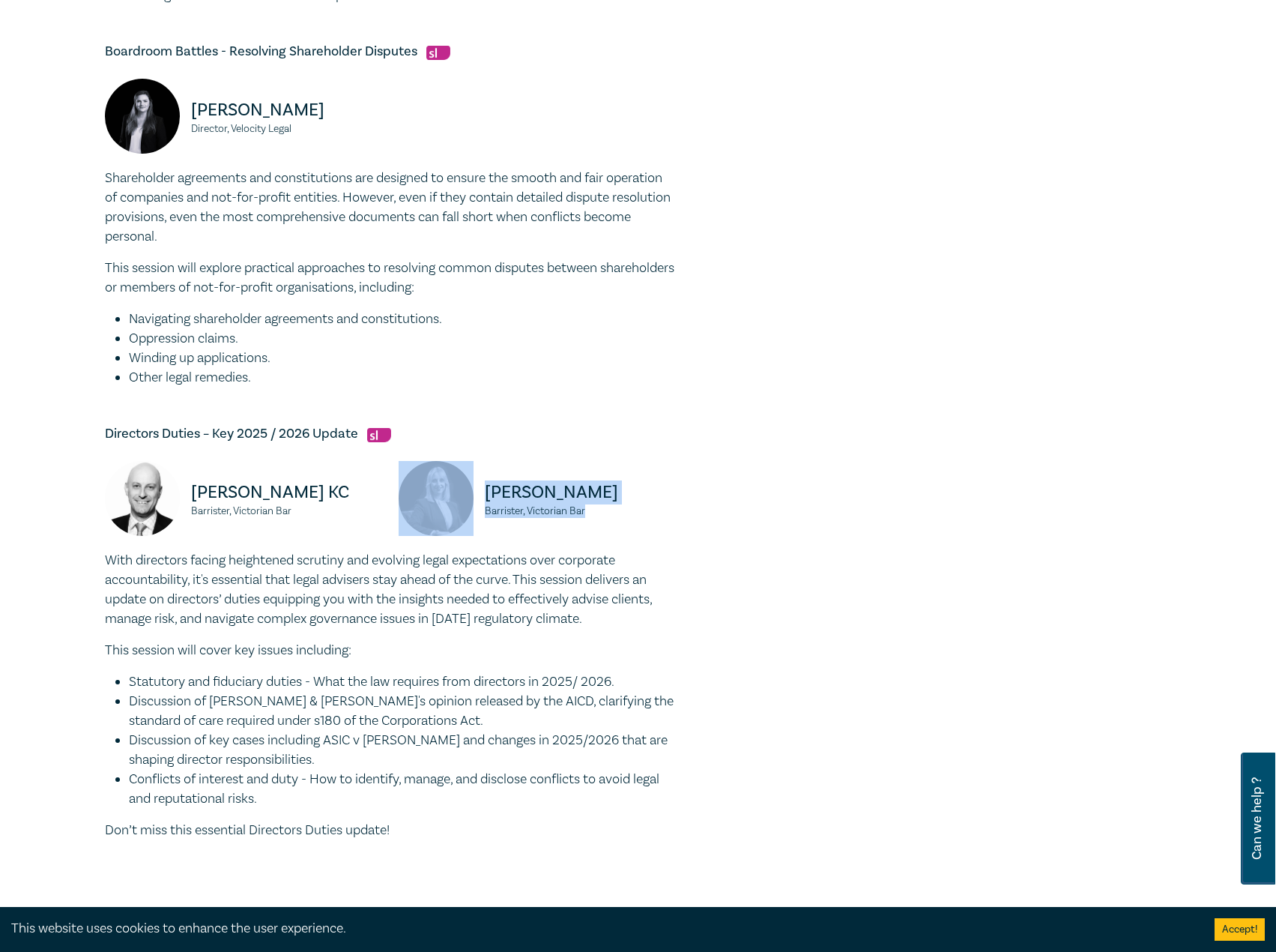
drag, startPoint x: 599, startPoint y: 505, endPoint x: 505, endPoint y: 493, distance: 94.8
click at [446, 498] on div "Panagiota Pisani Barrister, Victorian Bar" at bounding box center [536, 506] width 276 height 90
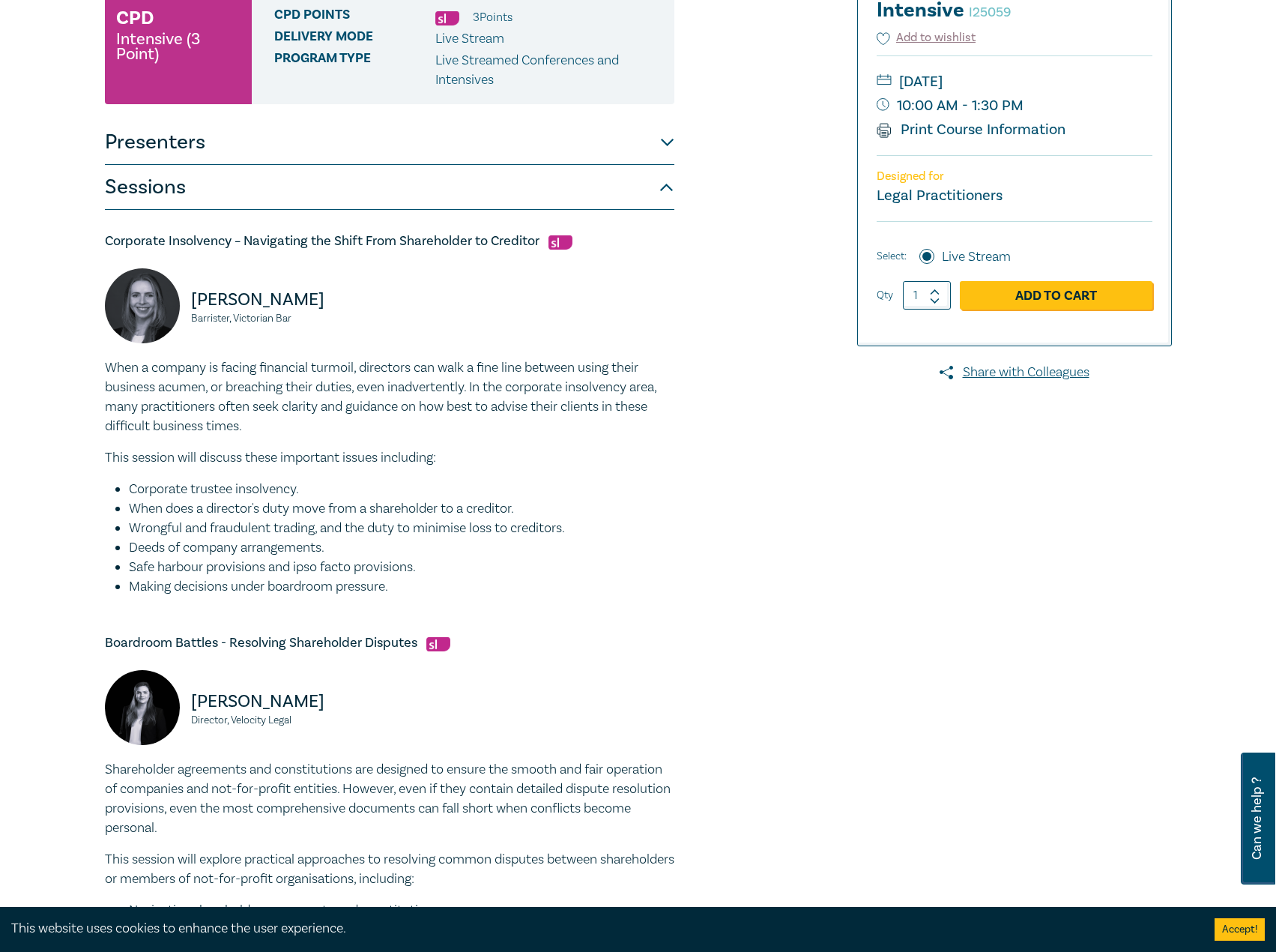
scroll to position [75, 0]
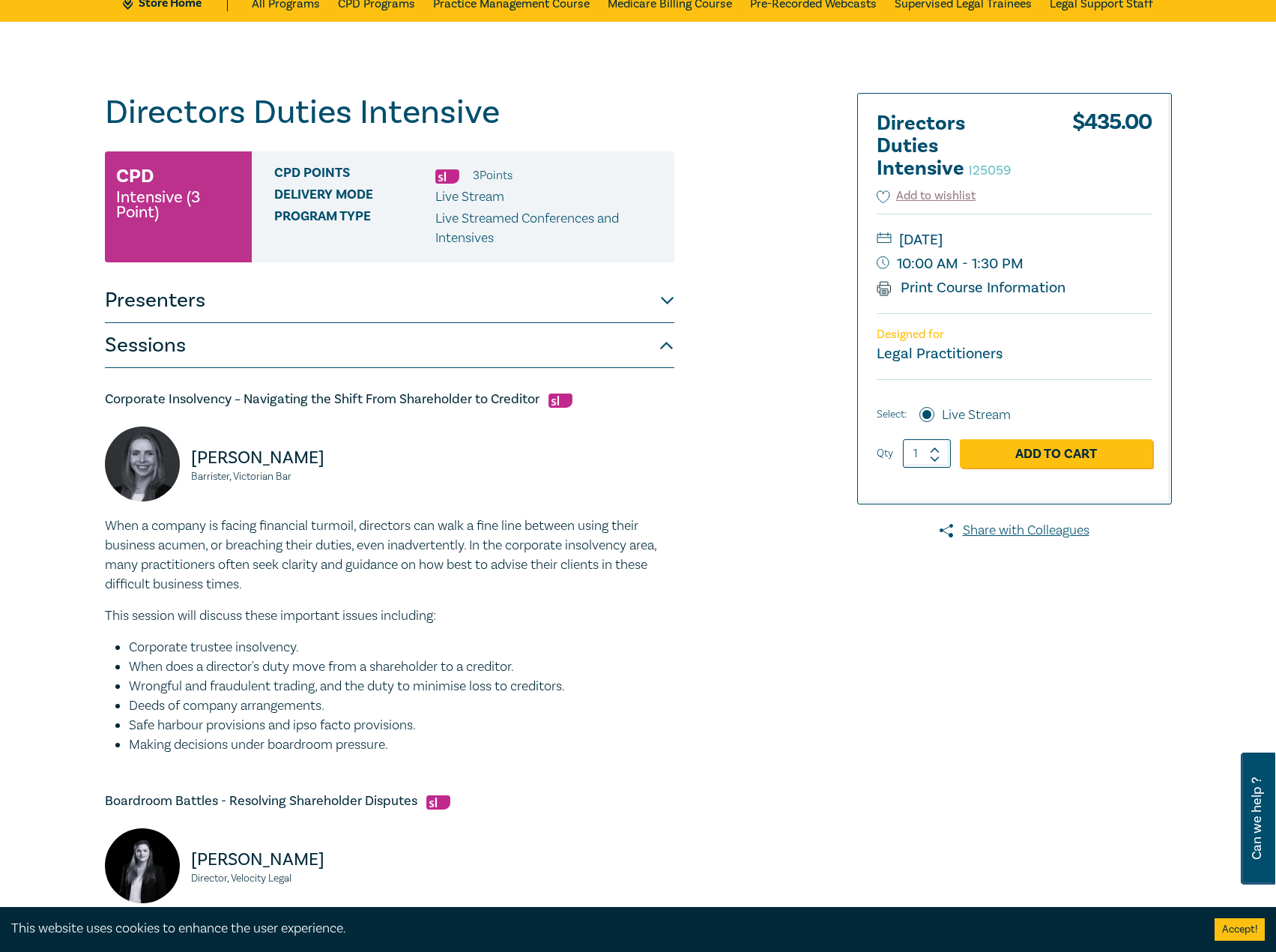
drag, startPoint x: 1094, startPoint y: 243, endPoint x: 1068, endPoint y: 241, distance: 26.1
click at [1068, 241] on small "Tuesday, 21 October 2025" at bounding box center [1014, 240] width 276 height 24
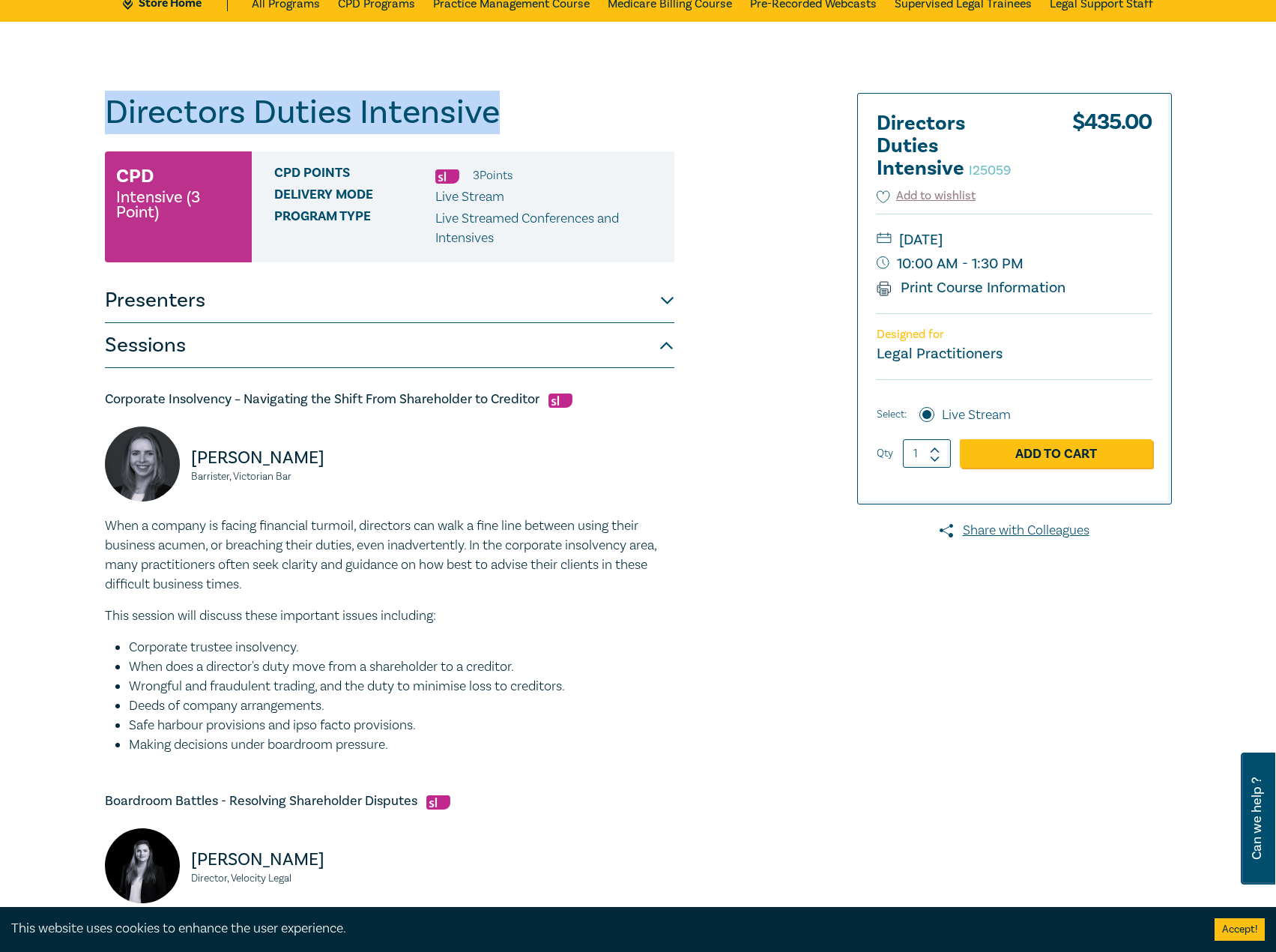
drag, startPoint x: 531, startPoint y: 104, endPoint x: 78, endPoint y: 120, distance: 453.3
click at [78, 120] on div "Directors Duties Intensive I25059 CPD Intensive (3 Point) CPD Points 3 Point s …" at bounding box center [638, 858] width 1276 height 1673
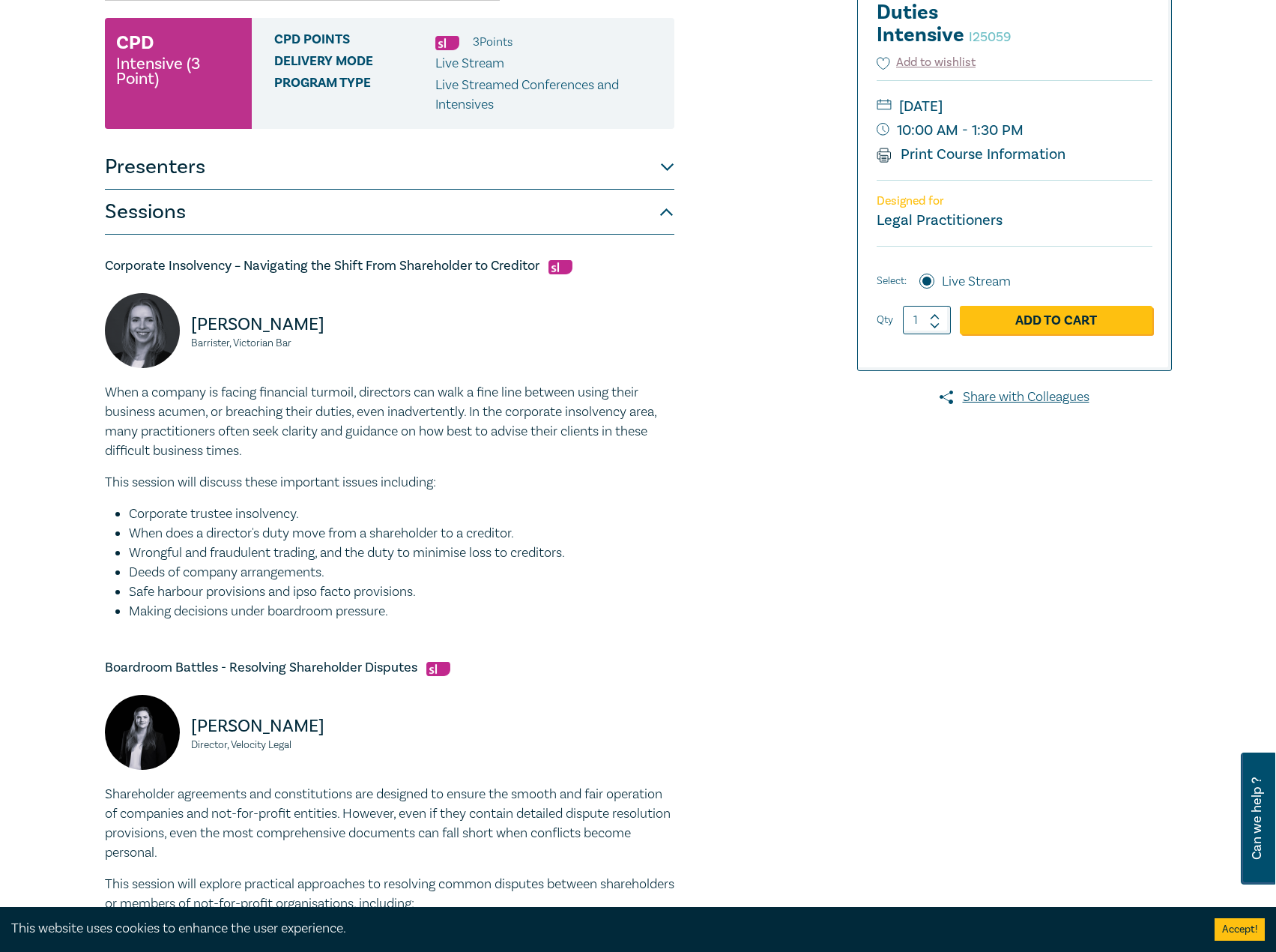
scroll to position [225, 0]
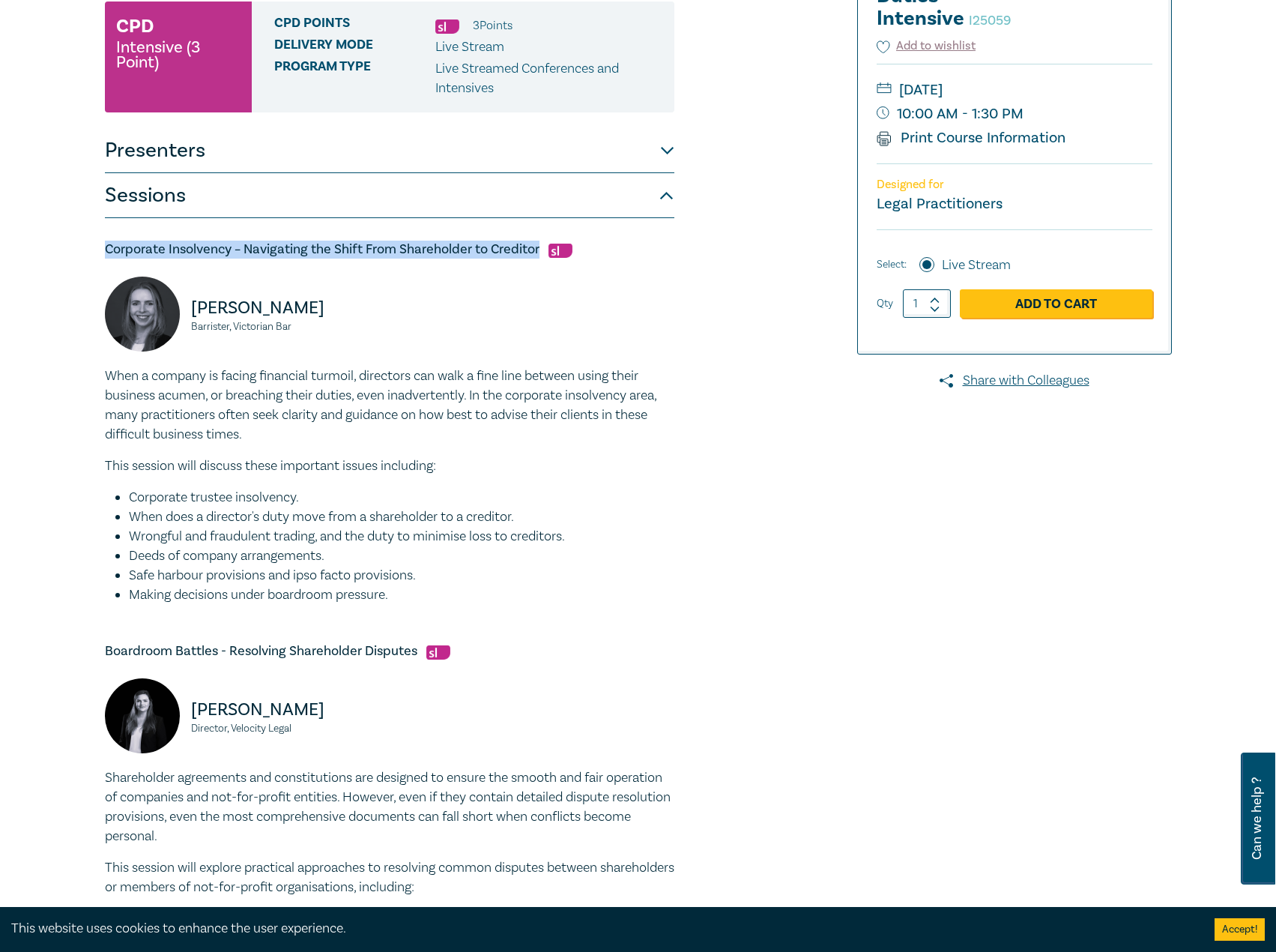
drag, startPoint x: 538, startPoint y: 250, endPoint x: 92, endPoint y: 249, distance: 446.0
click at [92, 249] on div "Directors Duties Intensive I25059 CPD Intensive (3 Point) CPD Points 3 Point s …" at bounding box center [638, 708] width 1276 height 1673
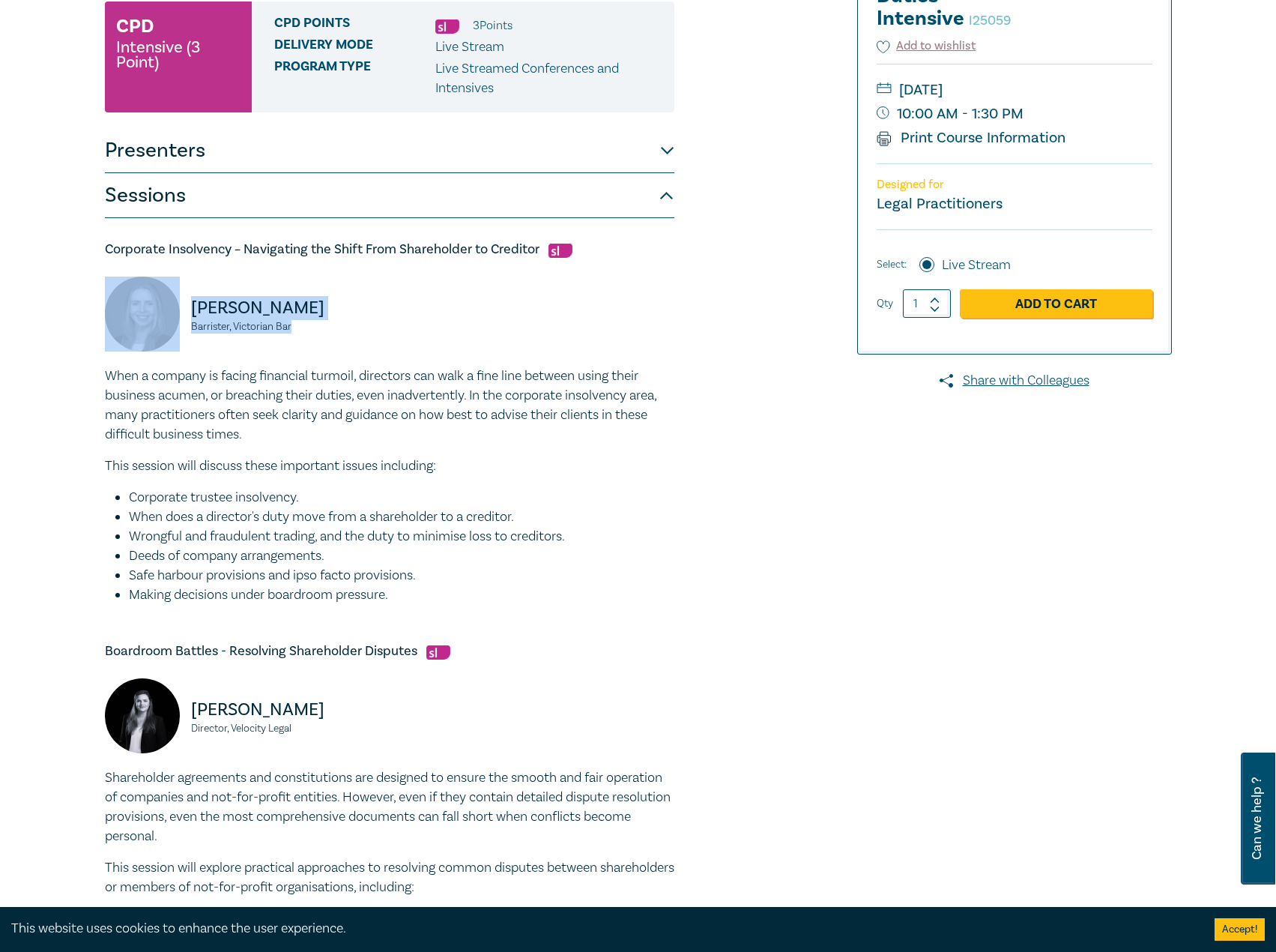
drag, startPoint x: 291, startPoint y: 328, endPoint x: 179, endPoint y: 318, distance: 112.4
click at [179, 318] on div "Hannah McIvor Barrister, Victorian Bar" at bounding box center [243, 321] width 276 height 90
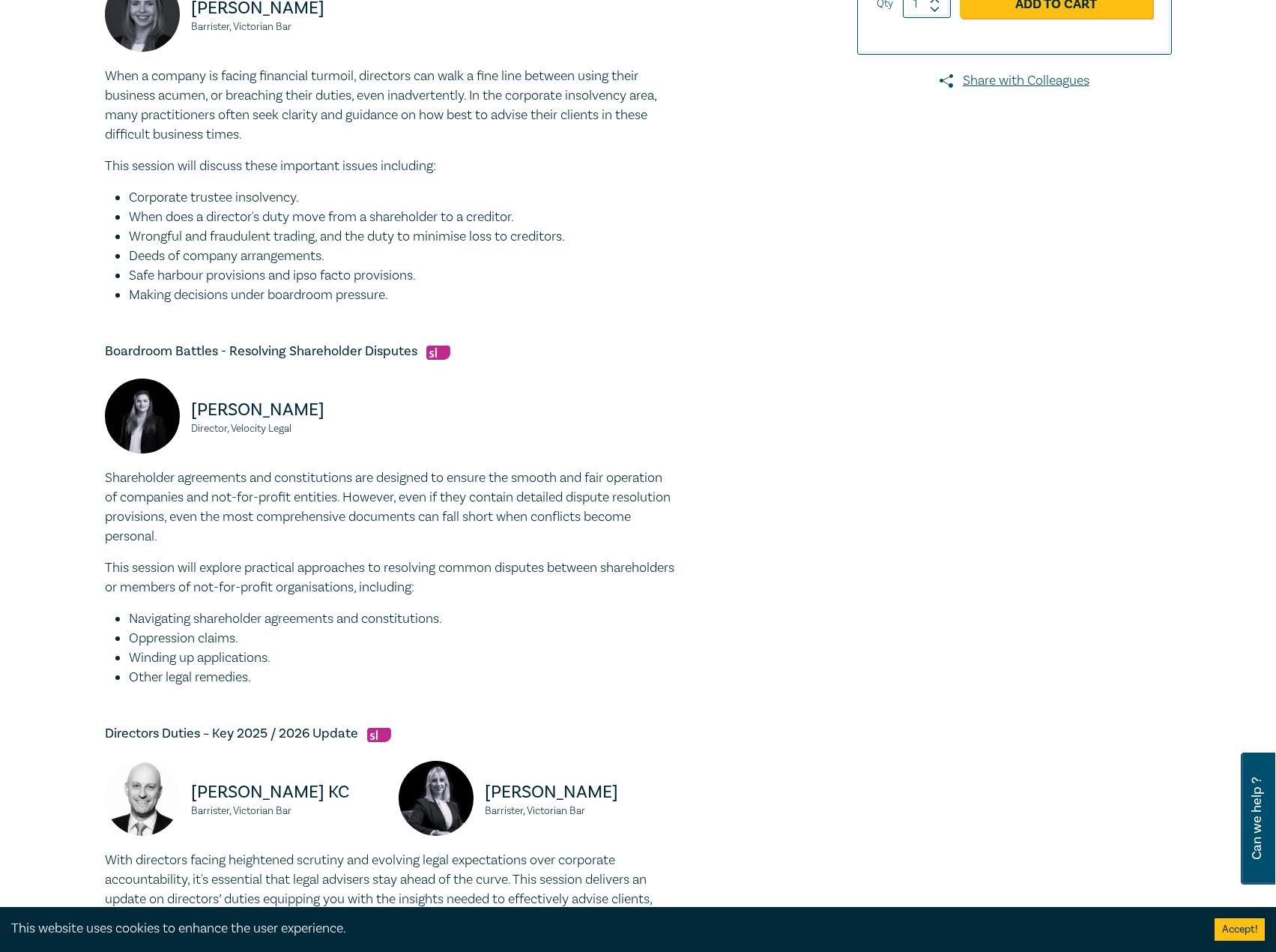
click at [419, 345] on h5 "Boardroom Battles - Resolving Shareholder Disputes" at bounding box center [390, 351] width 569 height 18
drag, startPoint x: 417, startPoint y: 351, endPoint x: 106, endPoint y: 348, distance: 311.0
click at [106, 348] on h5 "Boardroom Battles - Resolving Shareholder Disputes" at bounding box center [390, 351] width 569 height 18
drag, startPoint x: 330, startPoint y: 437, endPoint x: 172, endPoint y: 409, distance: 160.5
click at [172, 409] on div "Jess Hill Director, Velocity Legal" at bounding box center [243, 423] width 276 height 90
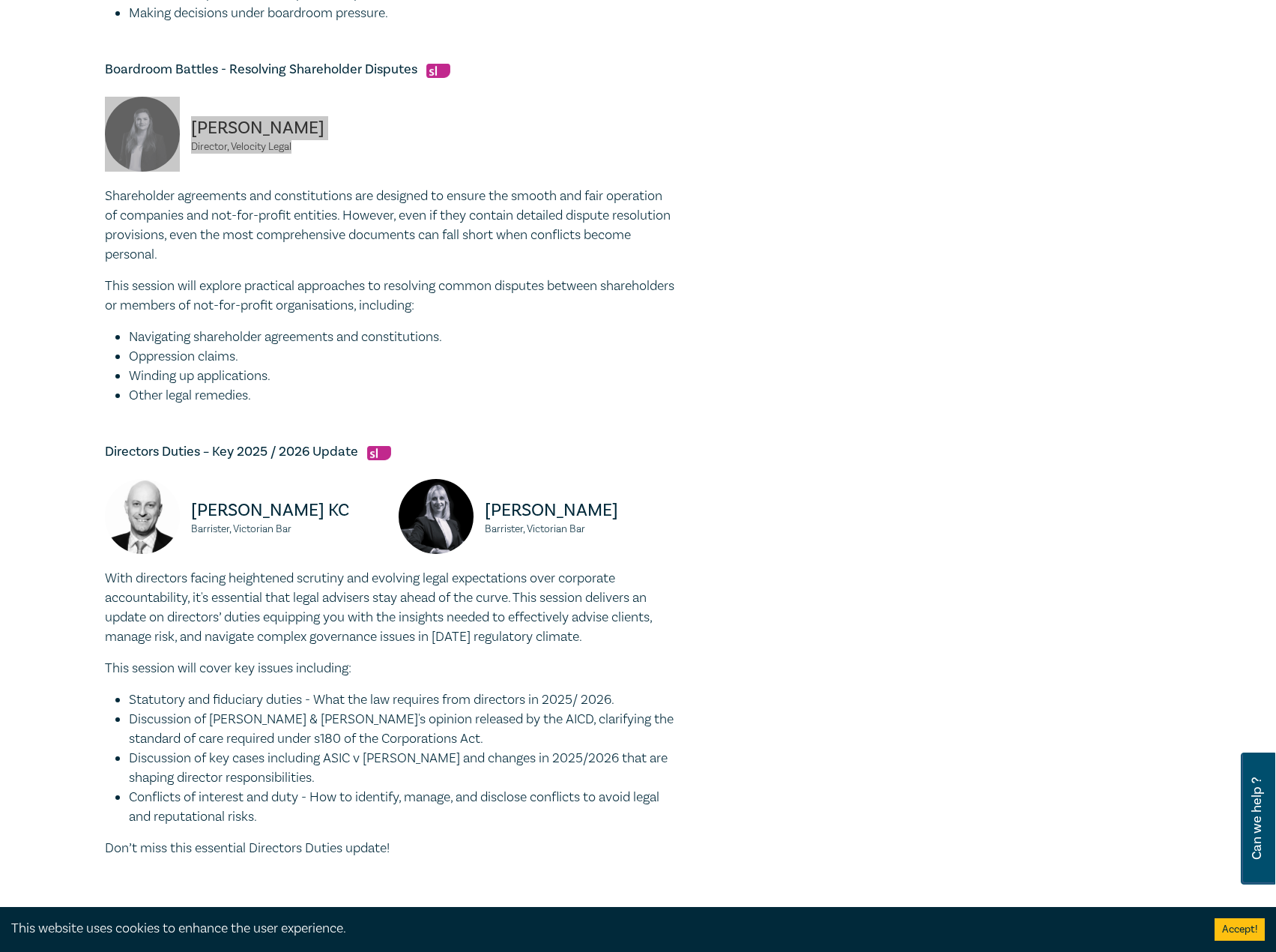
scroll to position [824, 0]
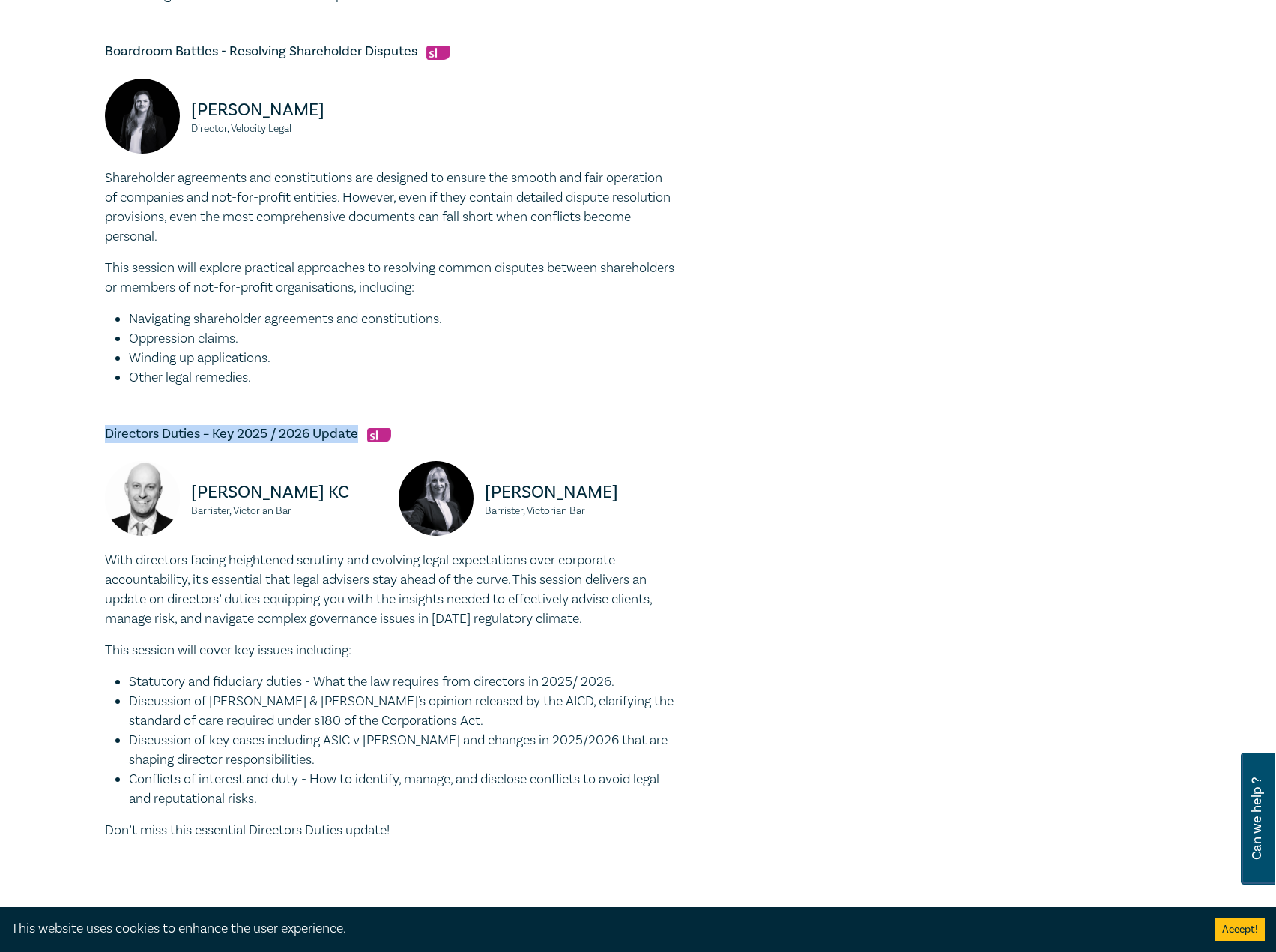
drag, startPoint x: 357, startPoint y: 436, endPoint x: 88, endPoint y: 424, distance: 269.3
click at [48, 424] on div "Directors Duties Intensive I25059 CPD Intensive (3 Point) CPD Points 3 Point s …" at bounding box center [638, 108] width 1276 height 1673
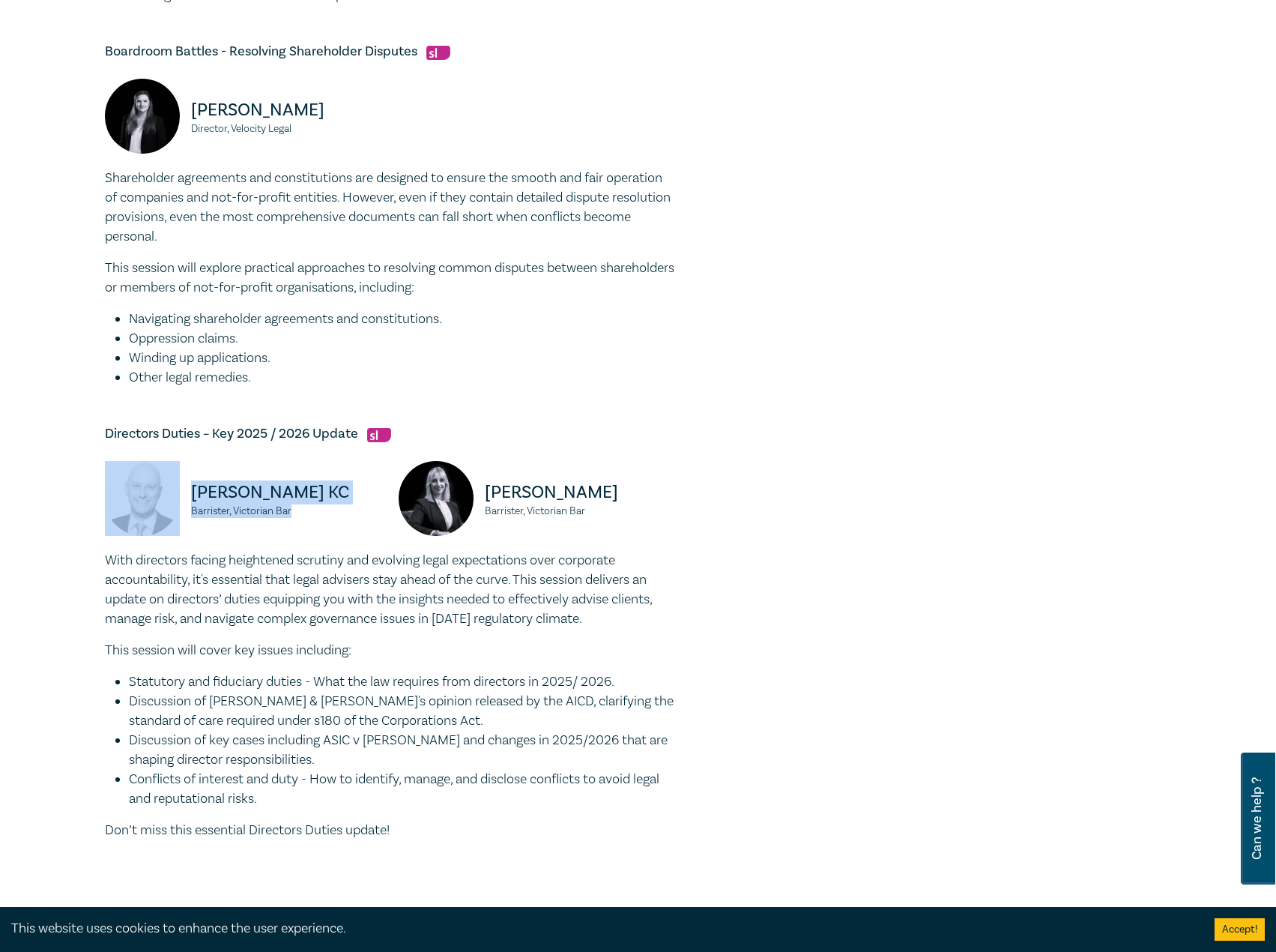
drag, startPoint x: 307, startPoint y: 508, endPoint x: 161, endPoint y: 495, distance: 146.6
click at [156, 495] on div "Dr. Oren Bigos KC Barrister, Victorian Bar" at bounding box center [243, 506] width 276 height 90
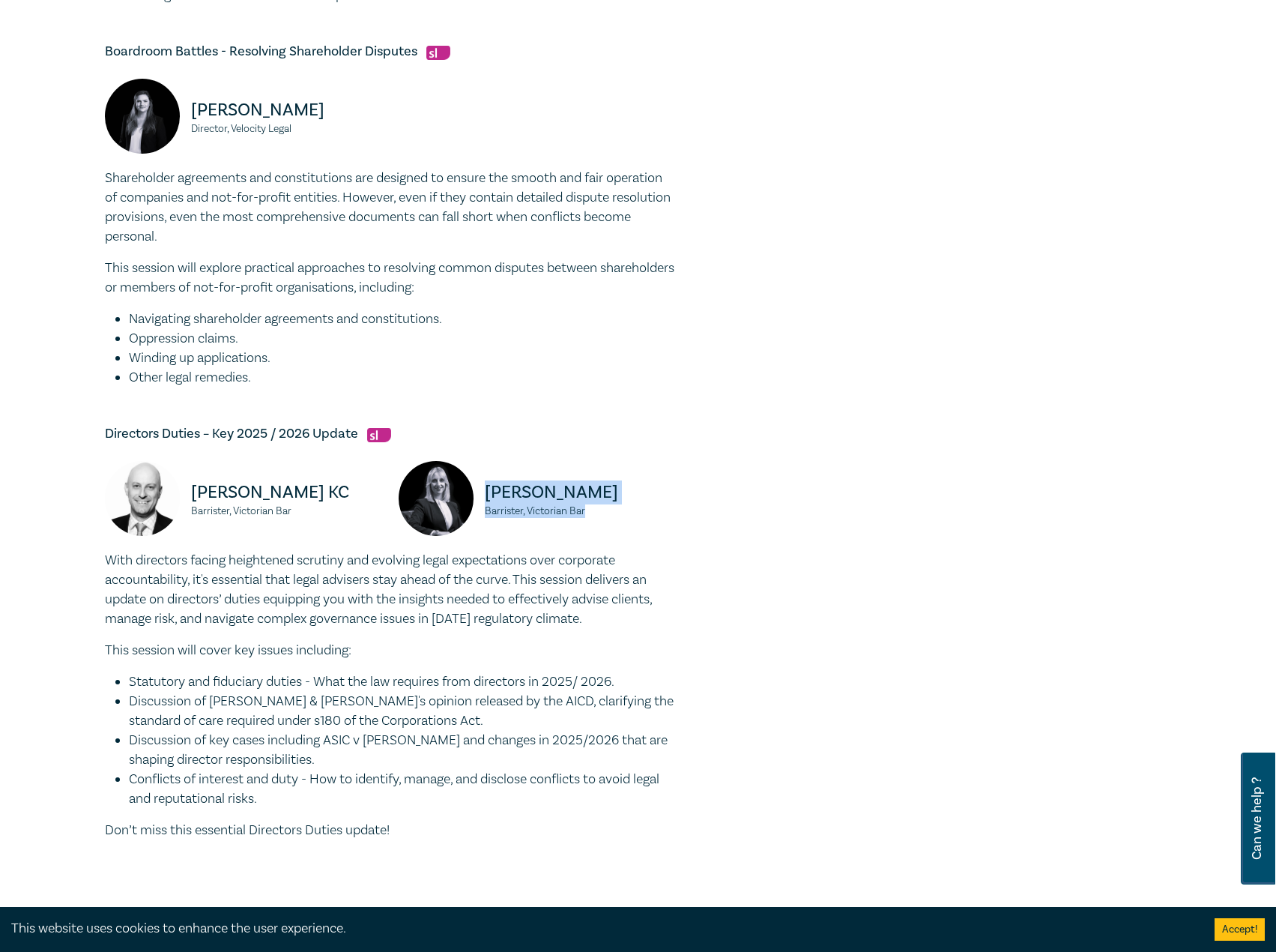
drag, startPoint x: 607, startPoint y: 510, endPoint x: 478, endPoint y: 492, distance: 130.2
click at [478, 492] on div "Panagiota Pisani Barrister, Victorian Bar" at bounding box center [536, 506] width 276 height 90
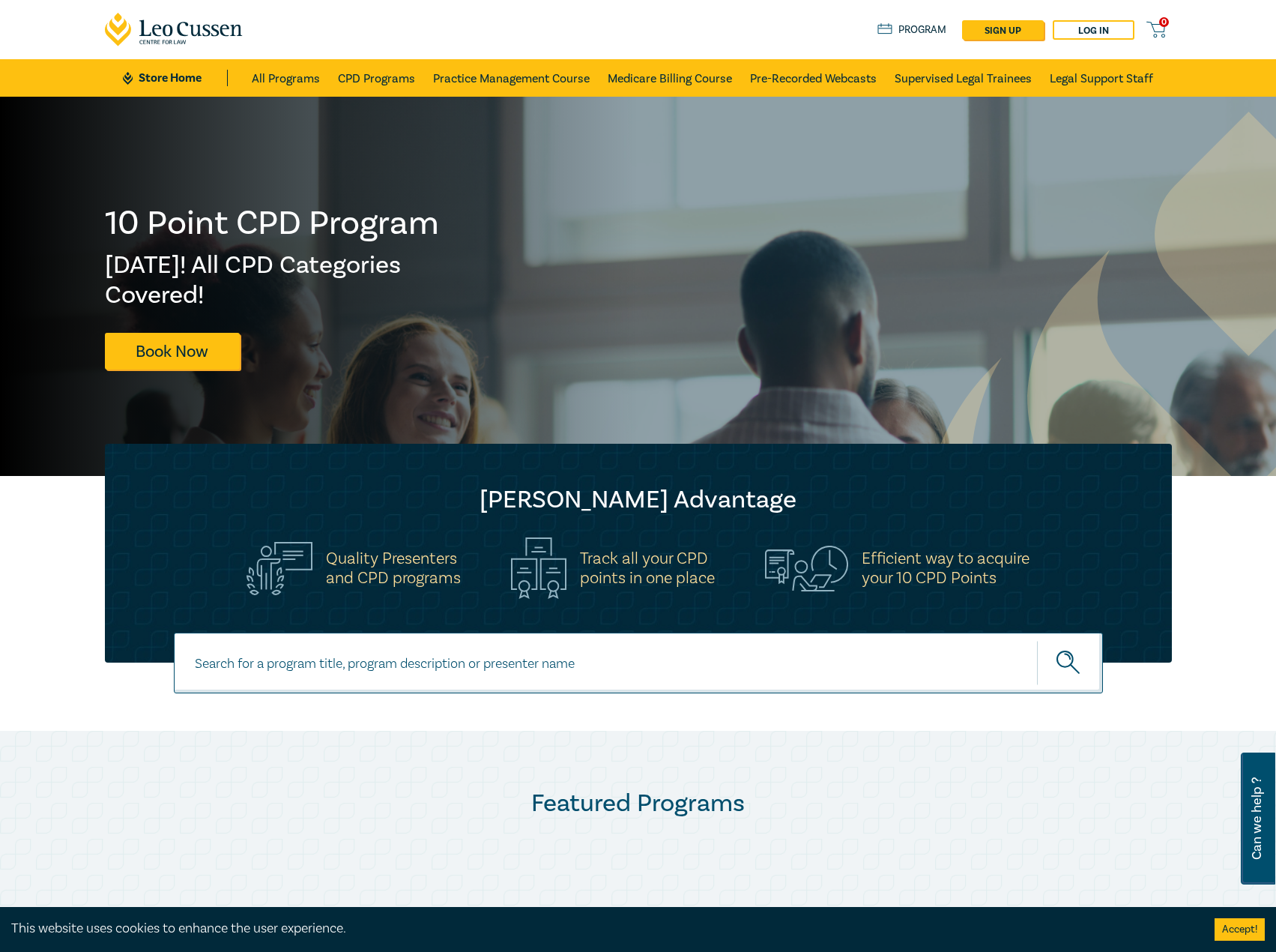
click at [434, 666] on input at bounding box center [638, 662] width 929 height 60
type input "i25065"
click at [1037, 640] on button "submit" at bounding box center [1070, 662] width 65 height 46
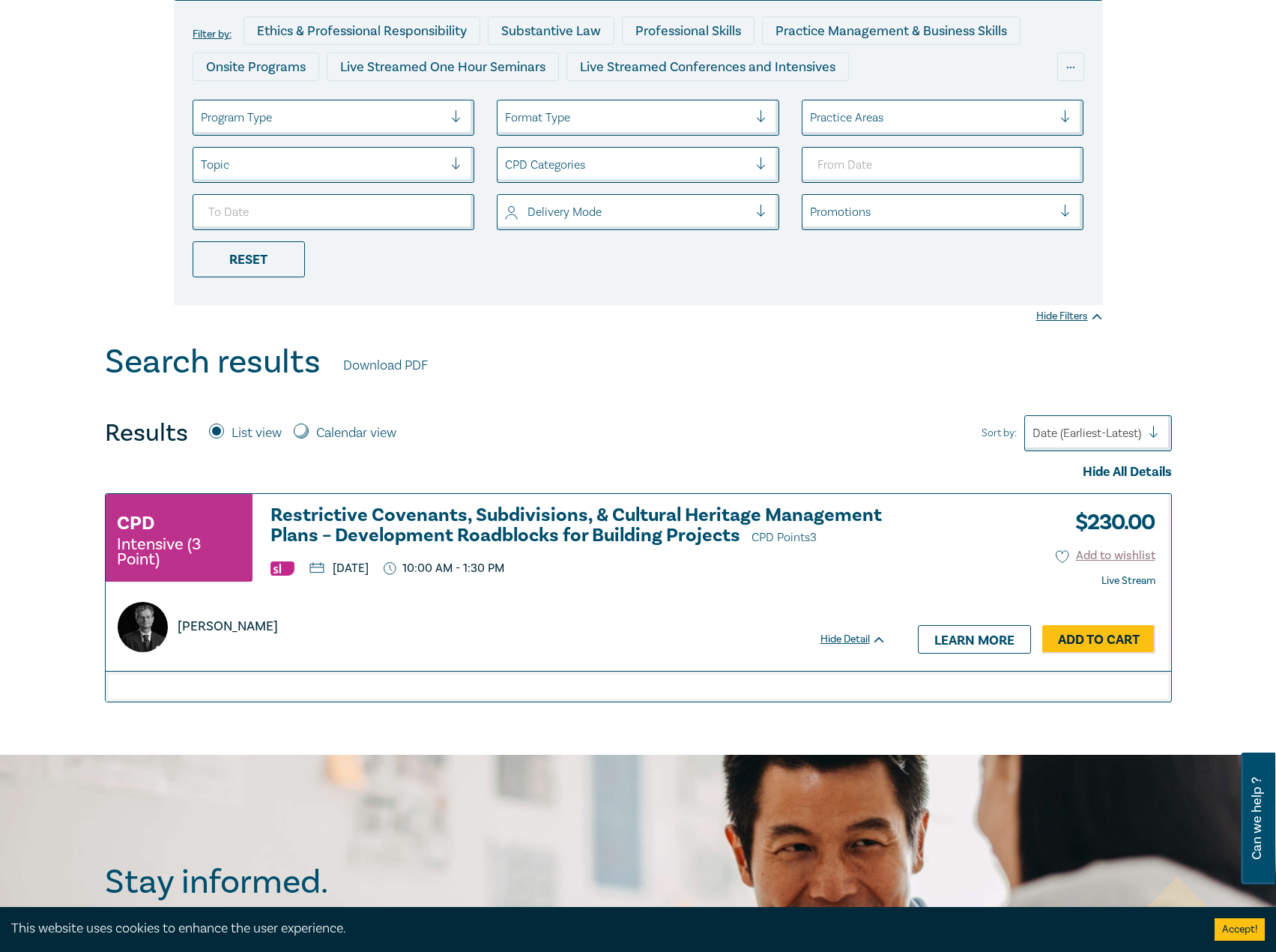
scroll to position [225, 0]
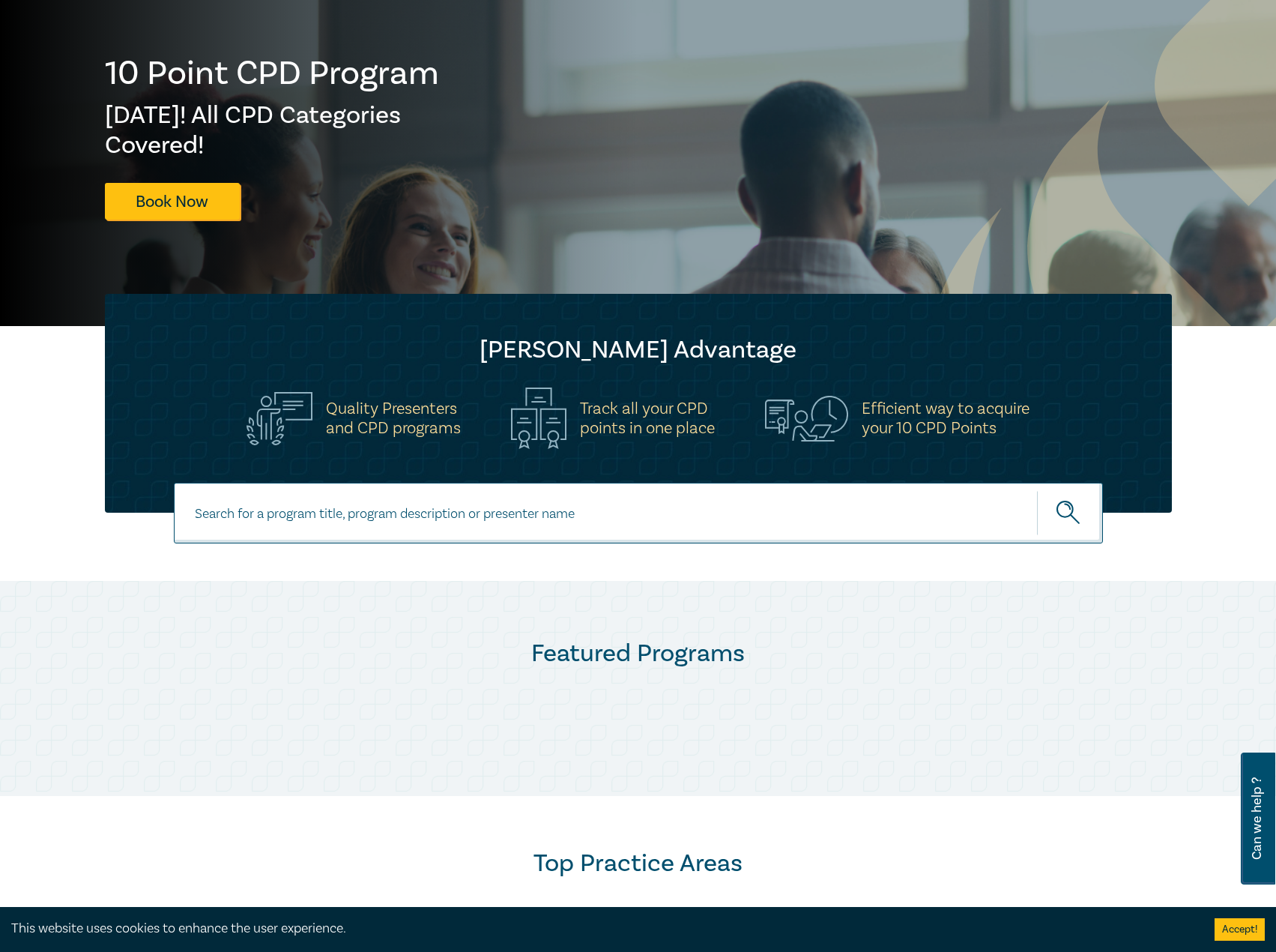
click at [517, 526] on input at bounding box center [638, 513] width 929 height 60
type input "i25065"
click at [1037, 490] on button "submit" at bounding box center [1070, 513] width 65 height 46
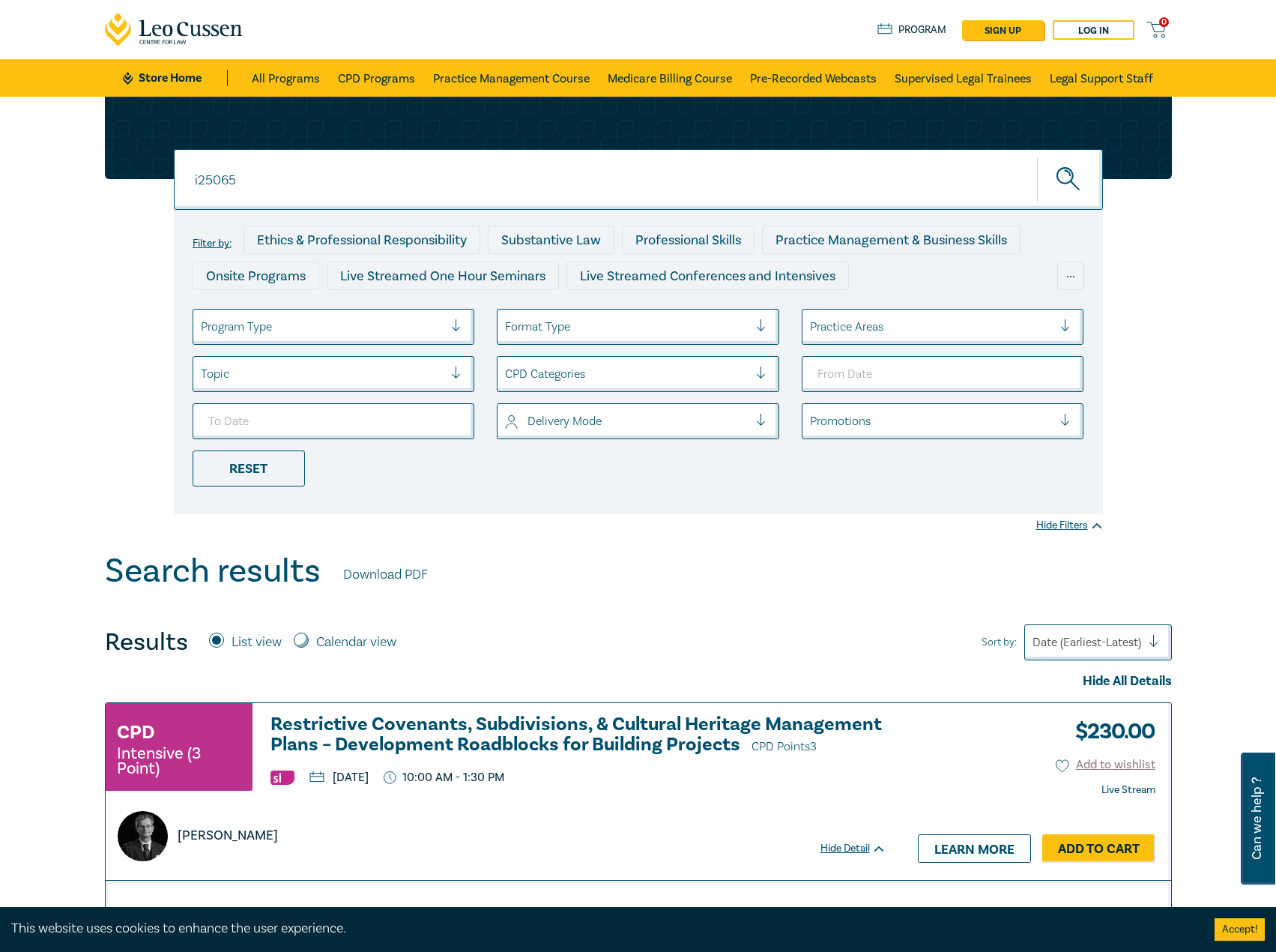
scroll to position [225, 0]
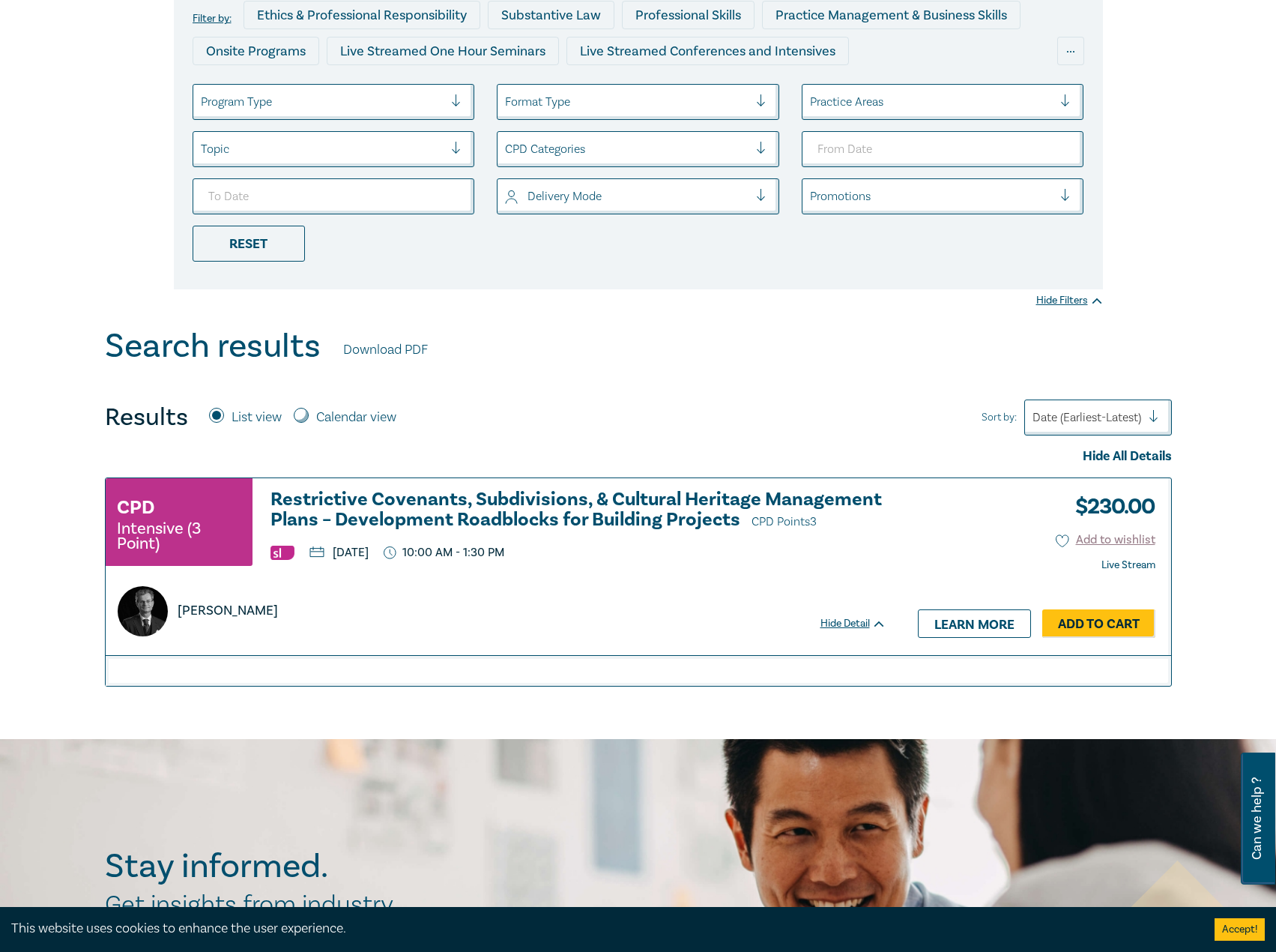
click at [600, 492] on h3 "Restrictive Covenants, Subdivisions, & Cultural Heritage Management Plans – Dev…" at bounding box center [578, 510] width 616 height 43
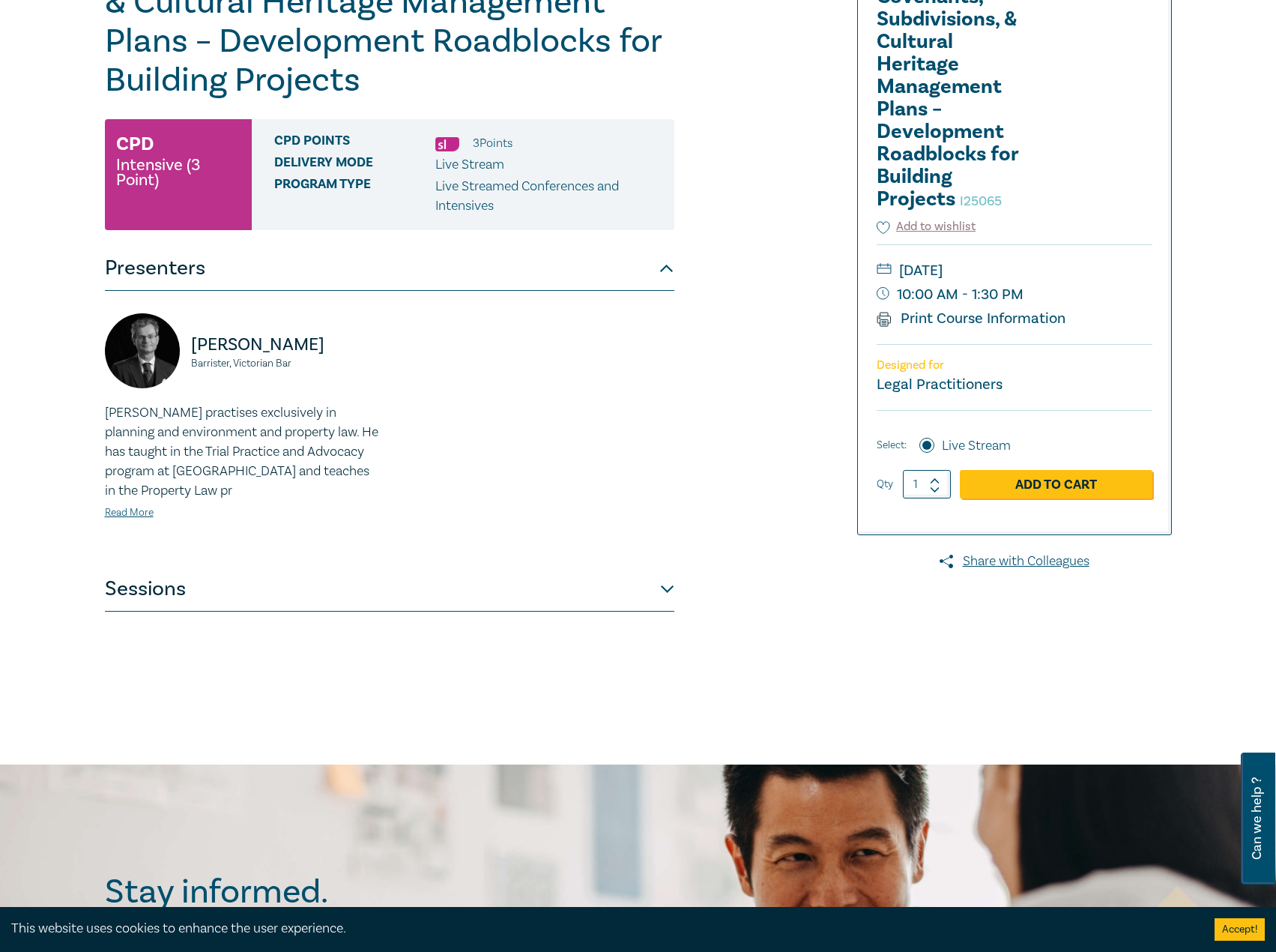
scroll to position [225, 0]
click at [406, 590] on button "Sessions" at bounding box center [390, 587] width 569 height 45
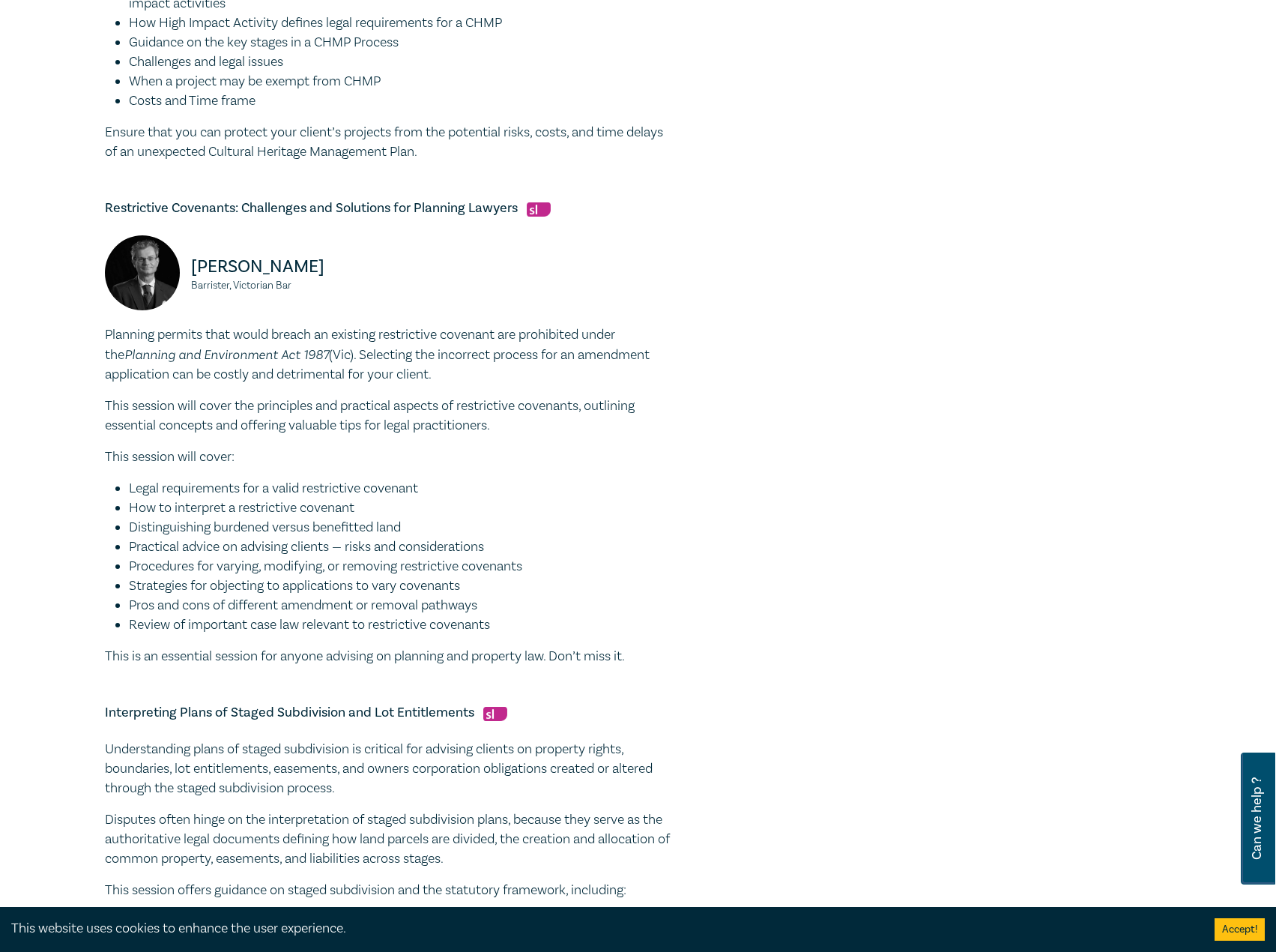
scroll to position [824, 0]
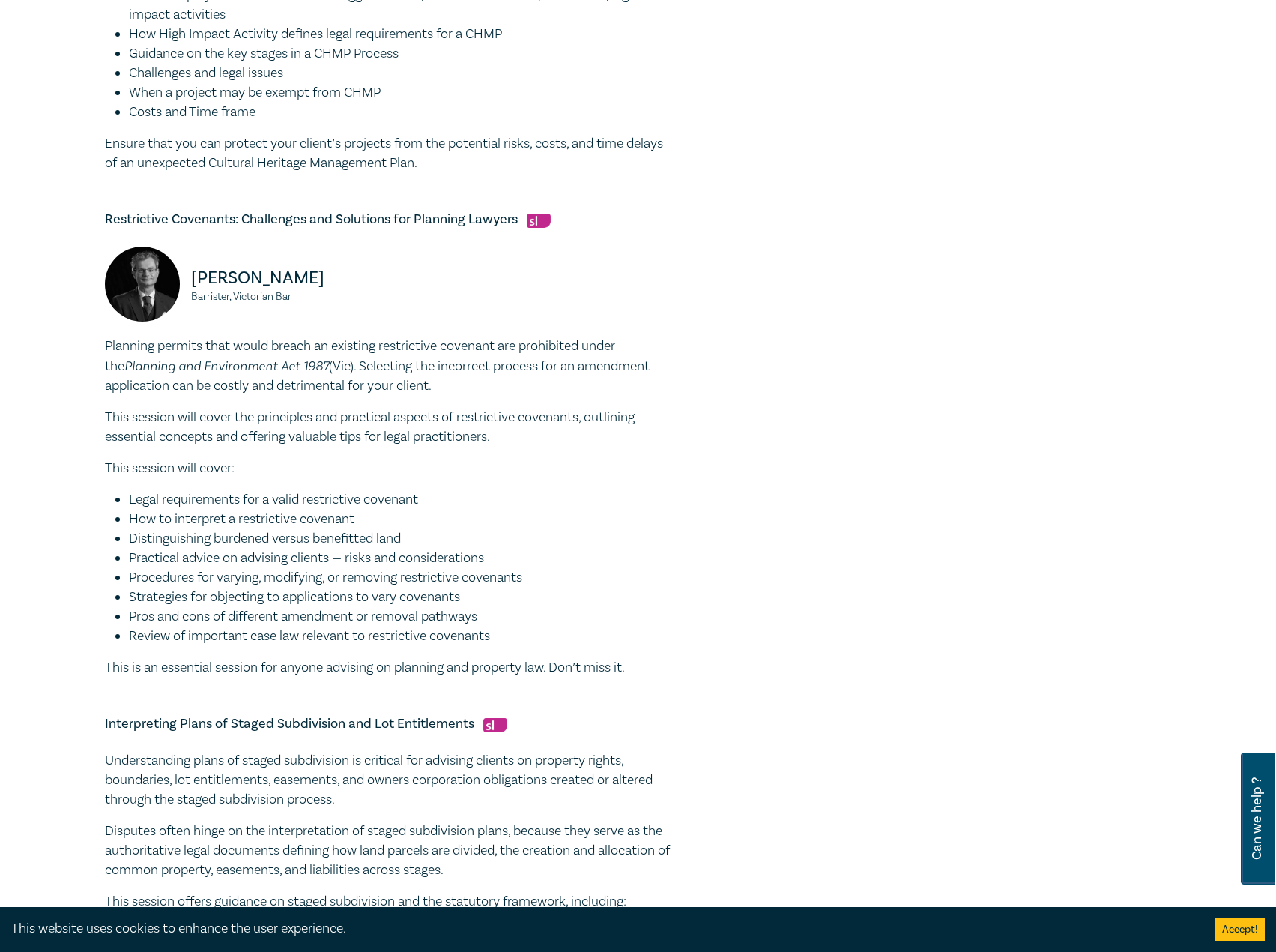
click at [521, 446] on div "Planning permits that would breach an existing restrictive covenant are prohibi…" at bounding box center [390, 507] width 569 height 341
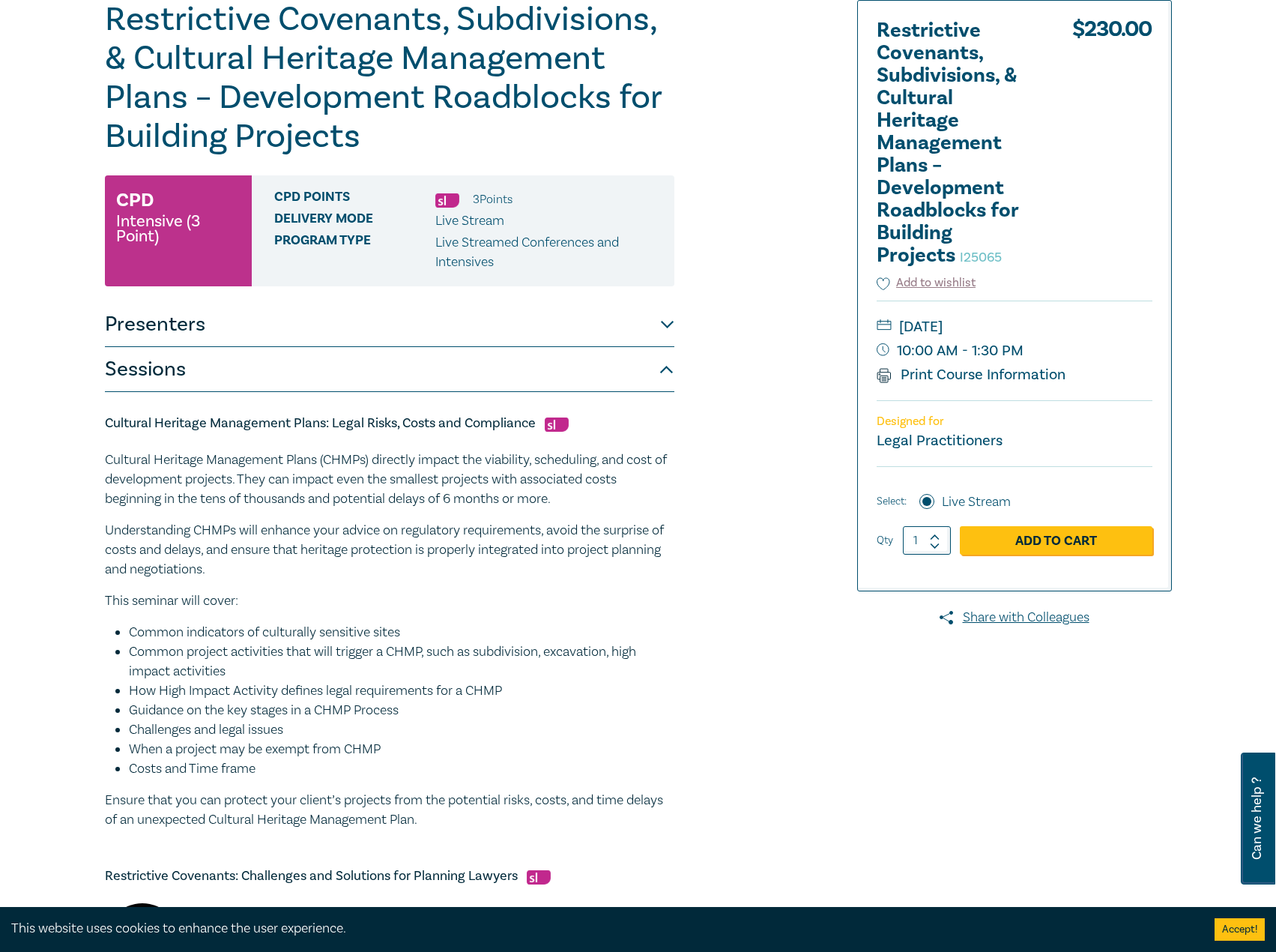
scroll to position [0, 0]
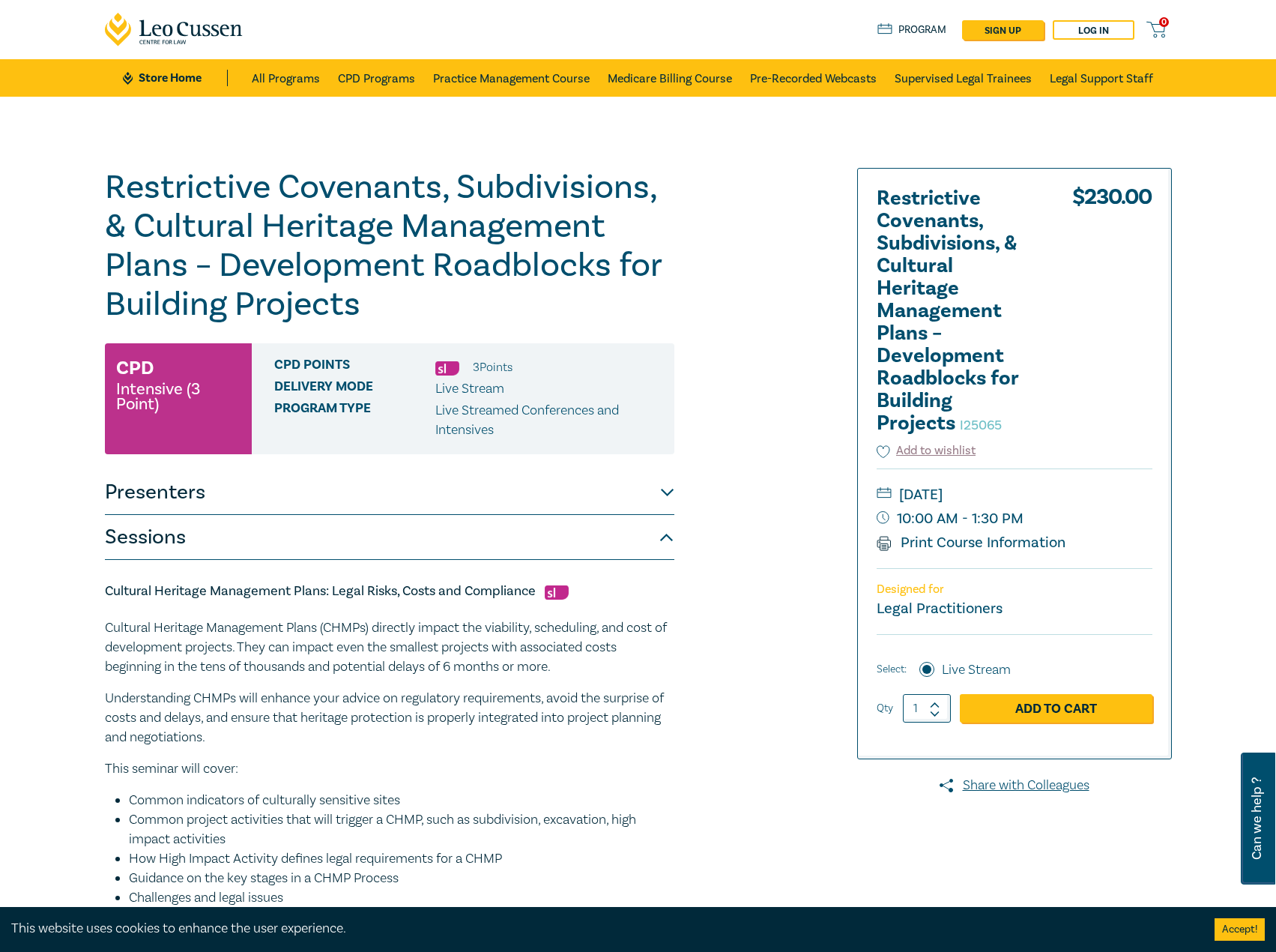
drag, startPoint x: 639, startPoint y: 252, endPoint x: 639, endPoint y: 241, distance: 11.0
click at [639, 252] on h1 "Restrictive Covenants, Subdivisions, & Cultural Heritage Management Plans – Dev…" at bounding box center [390, 245] width 569 height 156
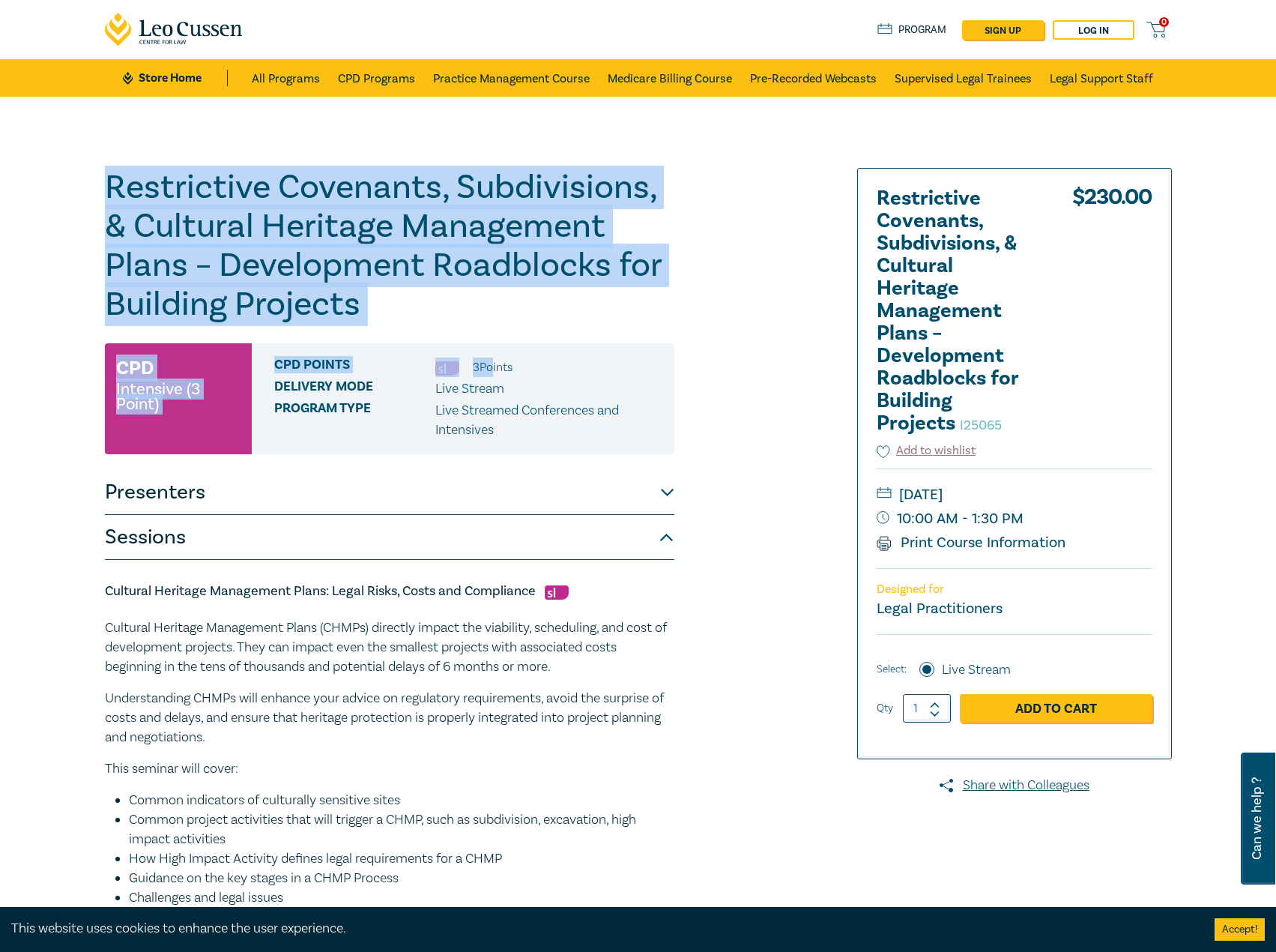
drag, startPoint x: 391, startPoint y: 320, endPoint x: 23, endPoint y: 193, distance: 389.3
drag, startPoint x: 270, startPoint y: 213, endPoint x: 228, endPoint y: 182, distance: 52.2
click at [221, 180] on h1 "Restrictive Covenants, Subdivisions, & Cultural Heritage Management Plans – Dev…" at bounding box center [390, 245] width 569 height 156
drag, startPoint x: 424, startPoint y: 329, endPoint x: 118, endPoint y: 182, distance: 339.5
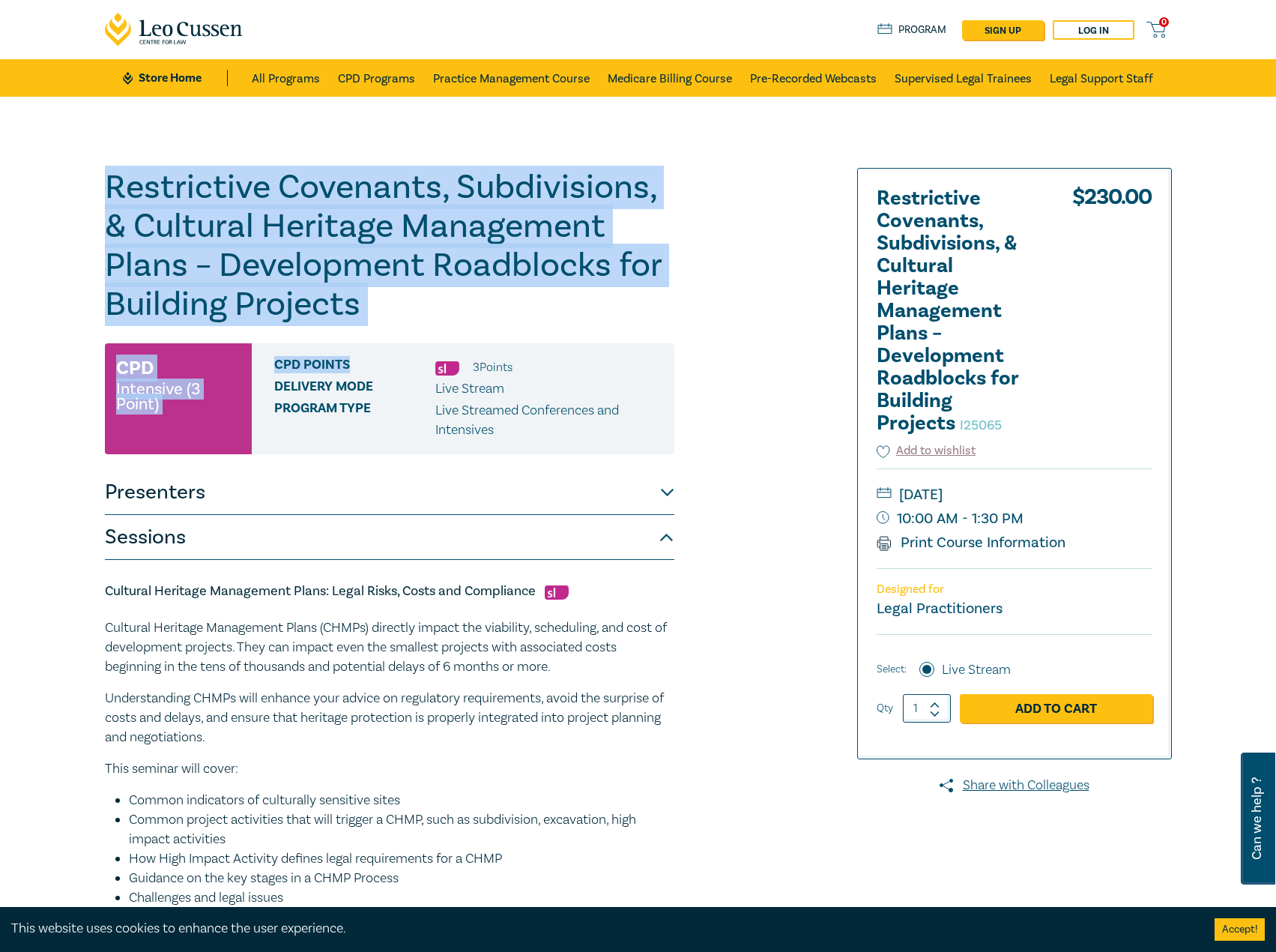
click at [255, 229] on h1 "Restrictive Covenants, Subdivisions, & Cultural Heritage Management Plans – Dev…" at bounding box center [390, 245] width 569 height 156
drag, startPoint x: 414, startPoint y: 304, endPoint x: 137, endPoint y: 182, distance: 302.7
click at [109, 177] on h1 "Restrictive Covenants, Subdivisions, & Cultural Heritage Management Plans – Dev…" at bounding box center [390, 245] width 569 height 156
copy h1 "Restrictive Covenants, Subdivisions, & Cultural Heritage Management Plans – Dev…"
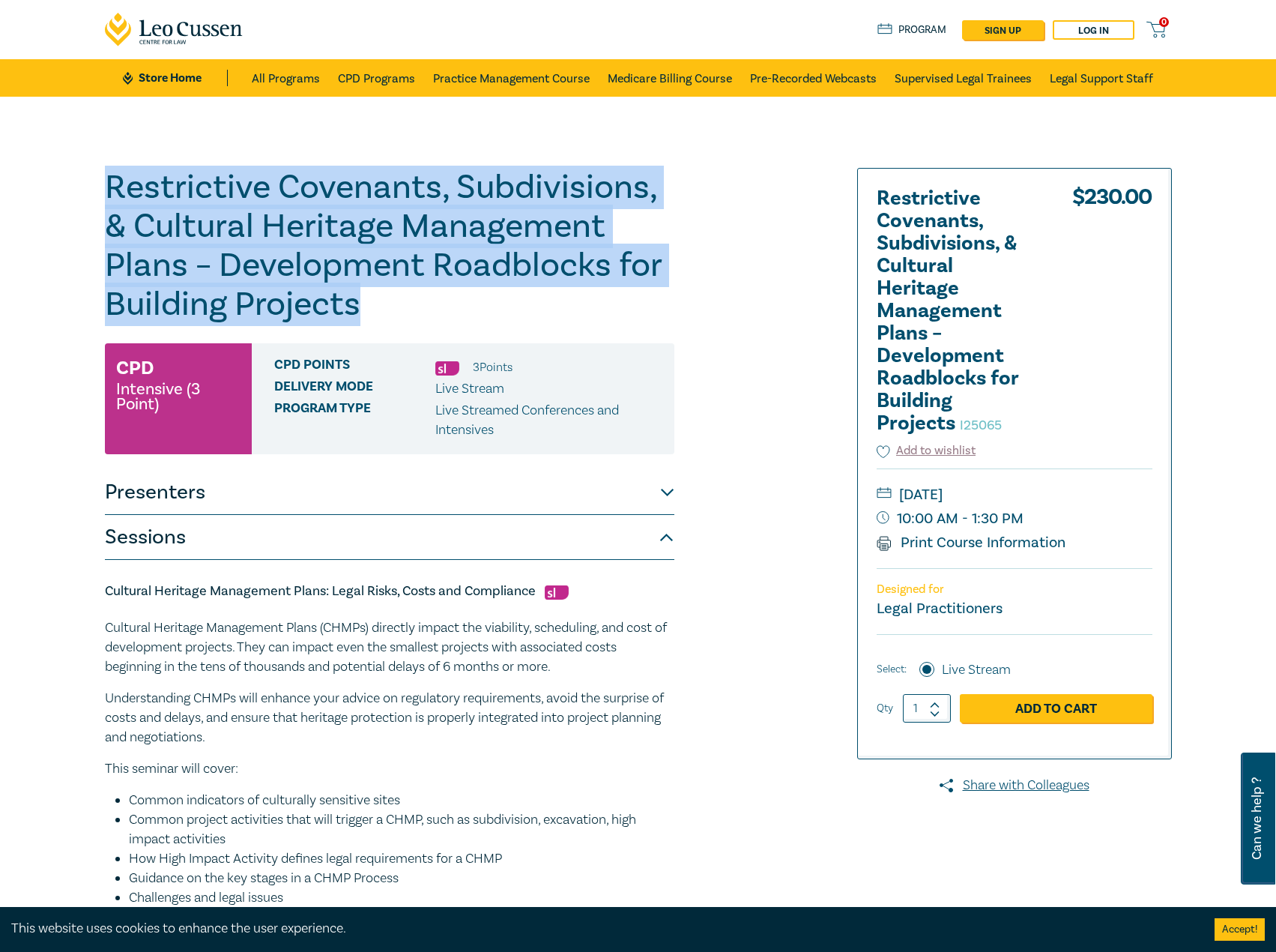
copy h1 "Restrictive Covenants, Subdivisions, & Cultural Heritage Management Plans – Dev…"
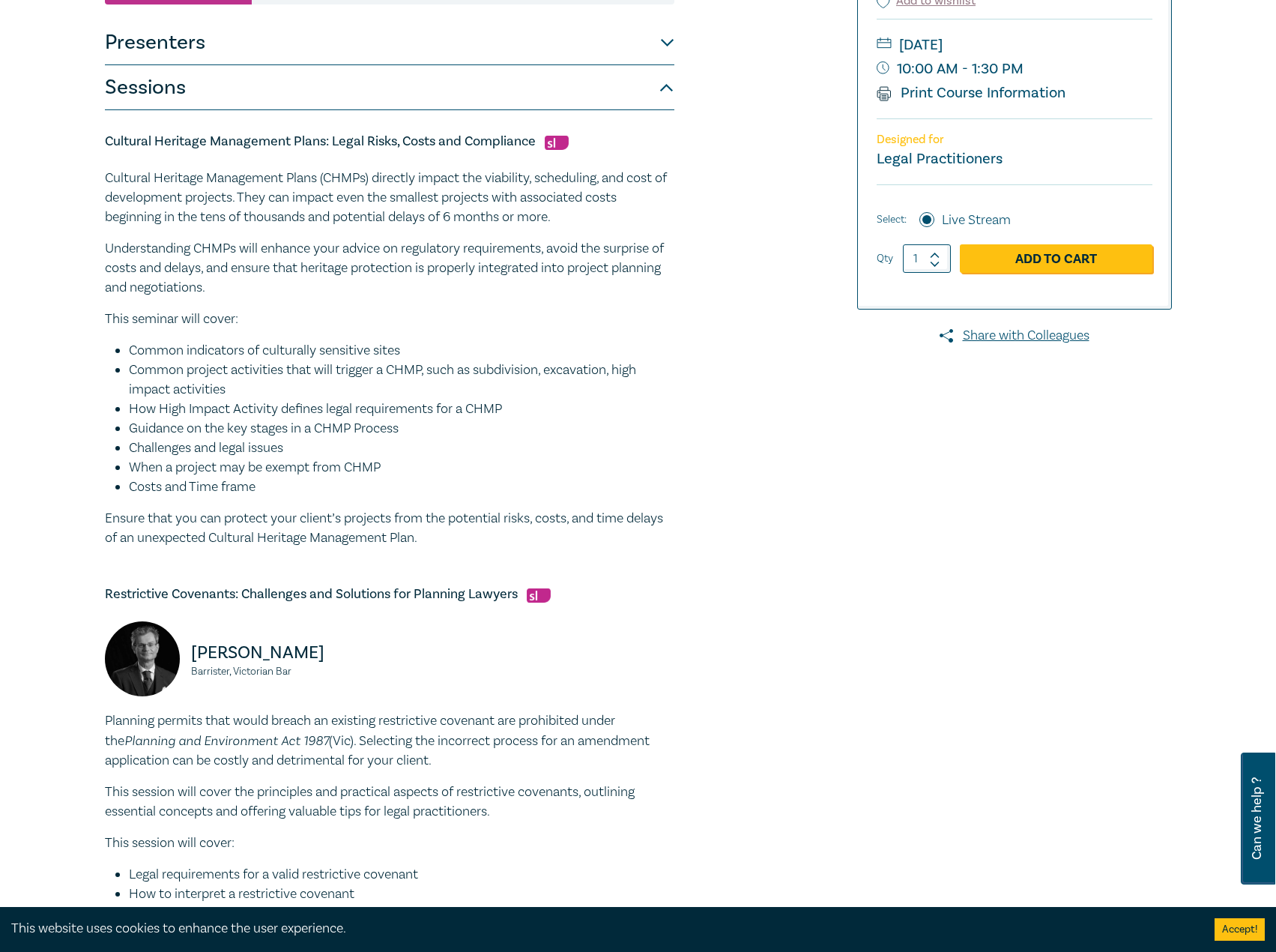
scroll to position [674, 0]
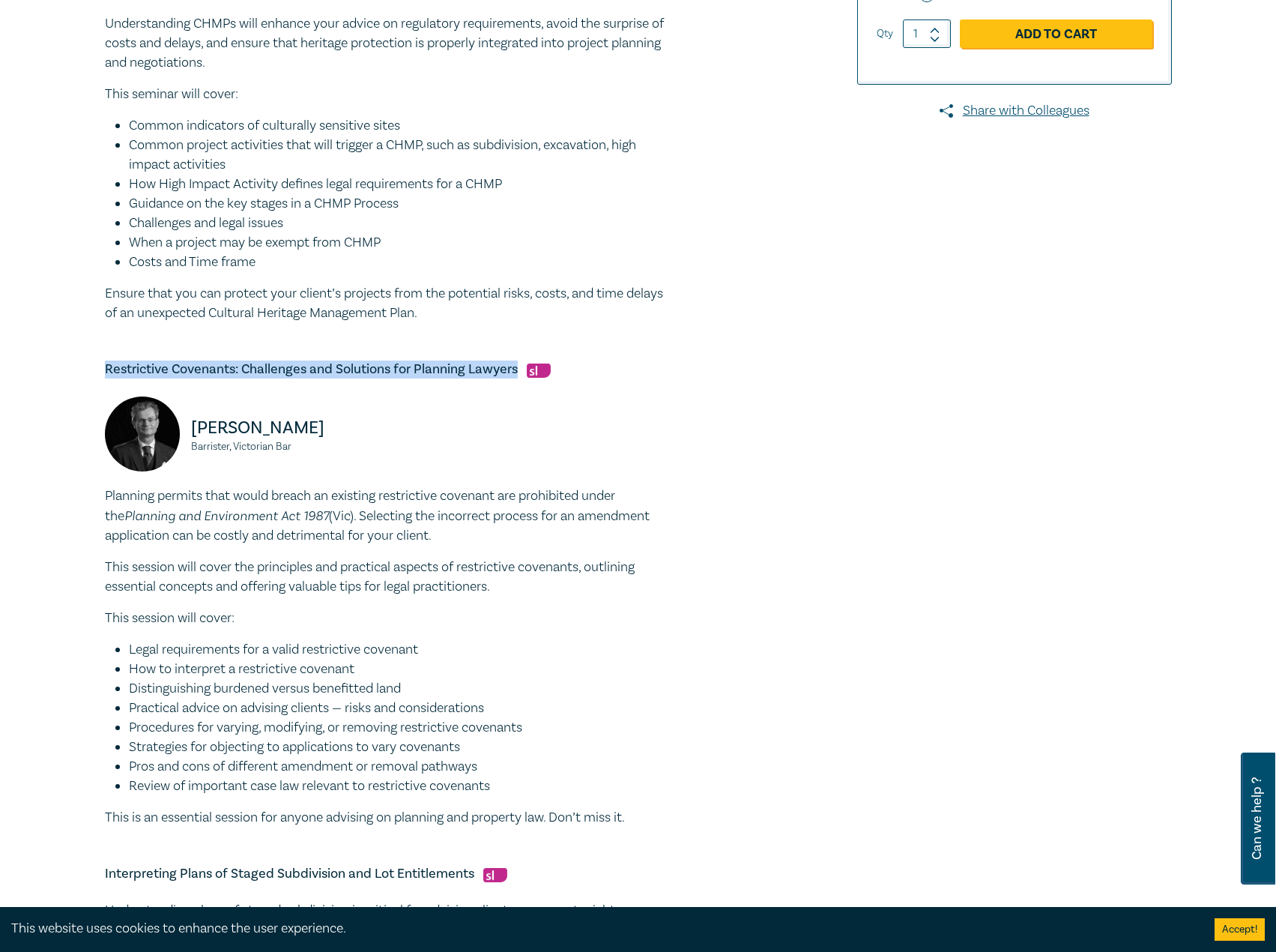
drag, startPoint x: 520, startPoint y: 371, endPoint x: 155, endPoint y: 370, distance: 365.0
click at [86, 370] on div "Restrictive Covenants, Subdivisions, & Cultural Heritage Management Plans – Dev…" at bounding box center [638, 394] width 1276 height 1945
copy h5 "Restrictive Covenants: Challenges and Solutions for Planning Lawyers"
drag, startPoint x: 296, startPoint y: 442, endPoint x: 190, endPoint y: 424, distance: 107.5
click at [190, 424] on div "Matthew Townsend Barrister, Victorian Bar" at bounding box center [243, 441] width 276 height 90
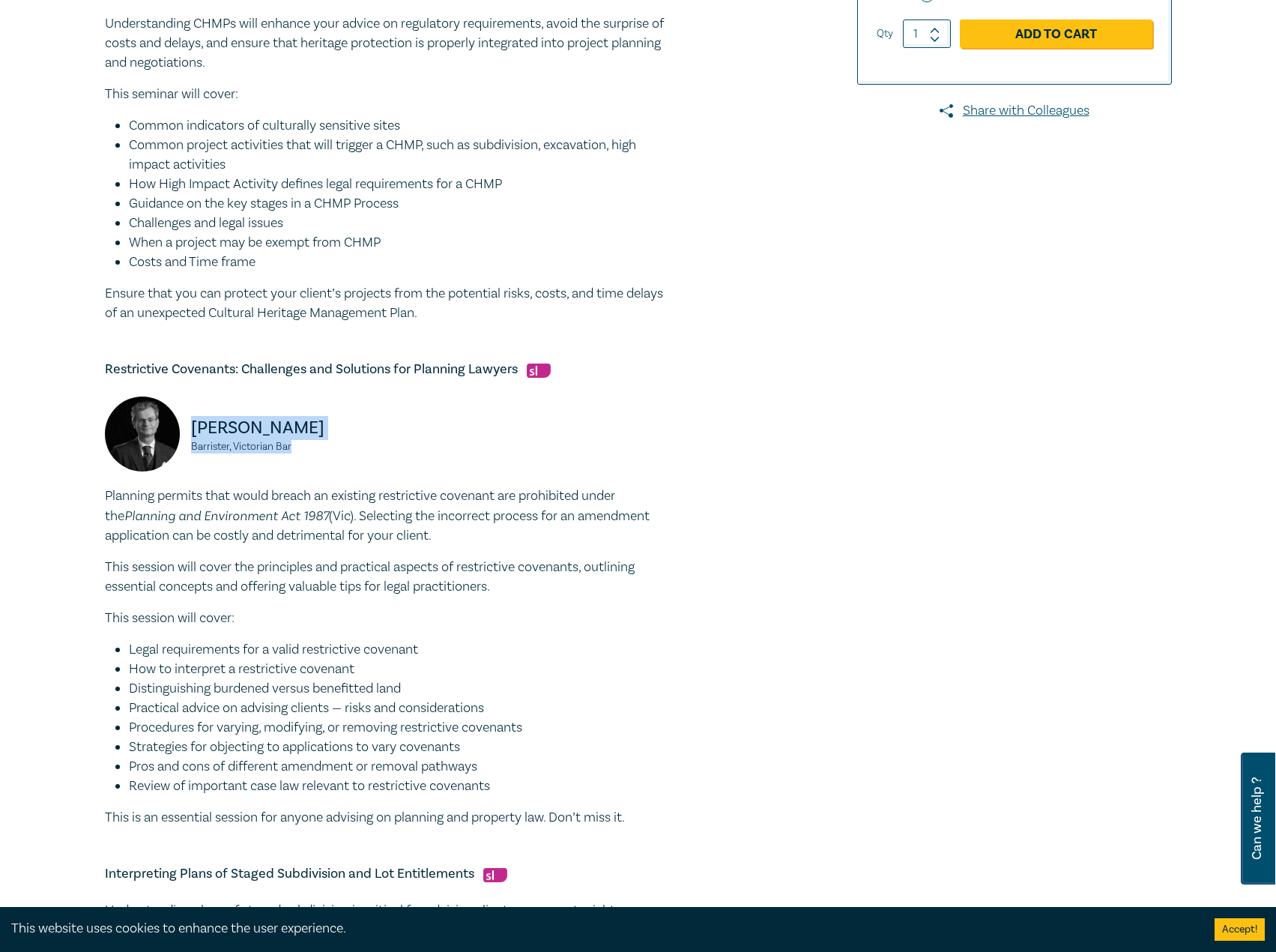
copy div "Matthew Townsend Barrister, Victorian Bar"
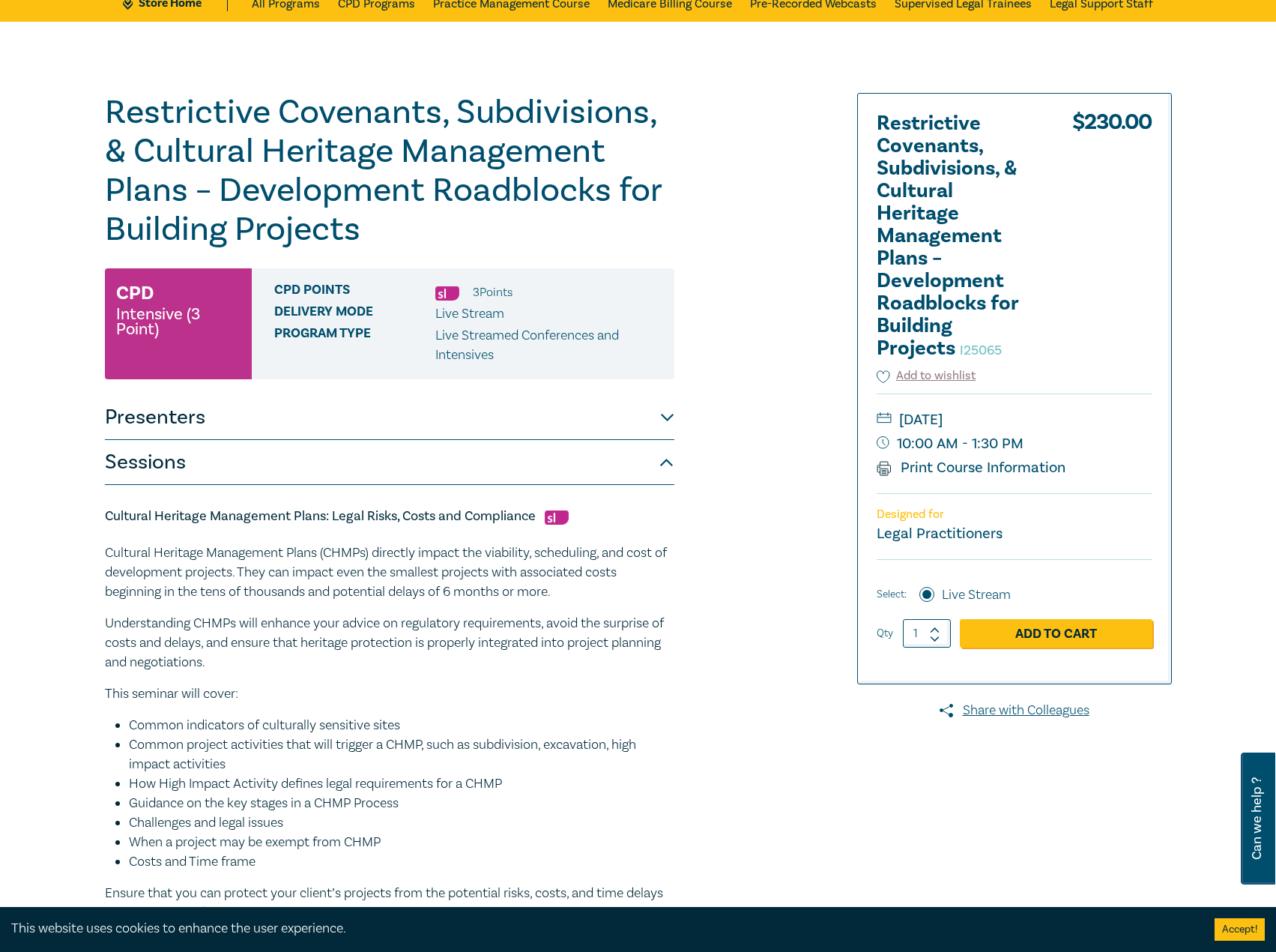
scroll to position [0, 0]
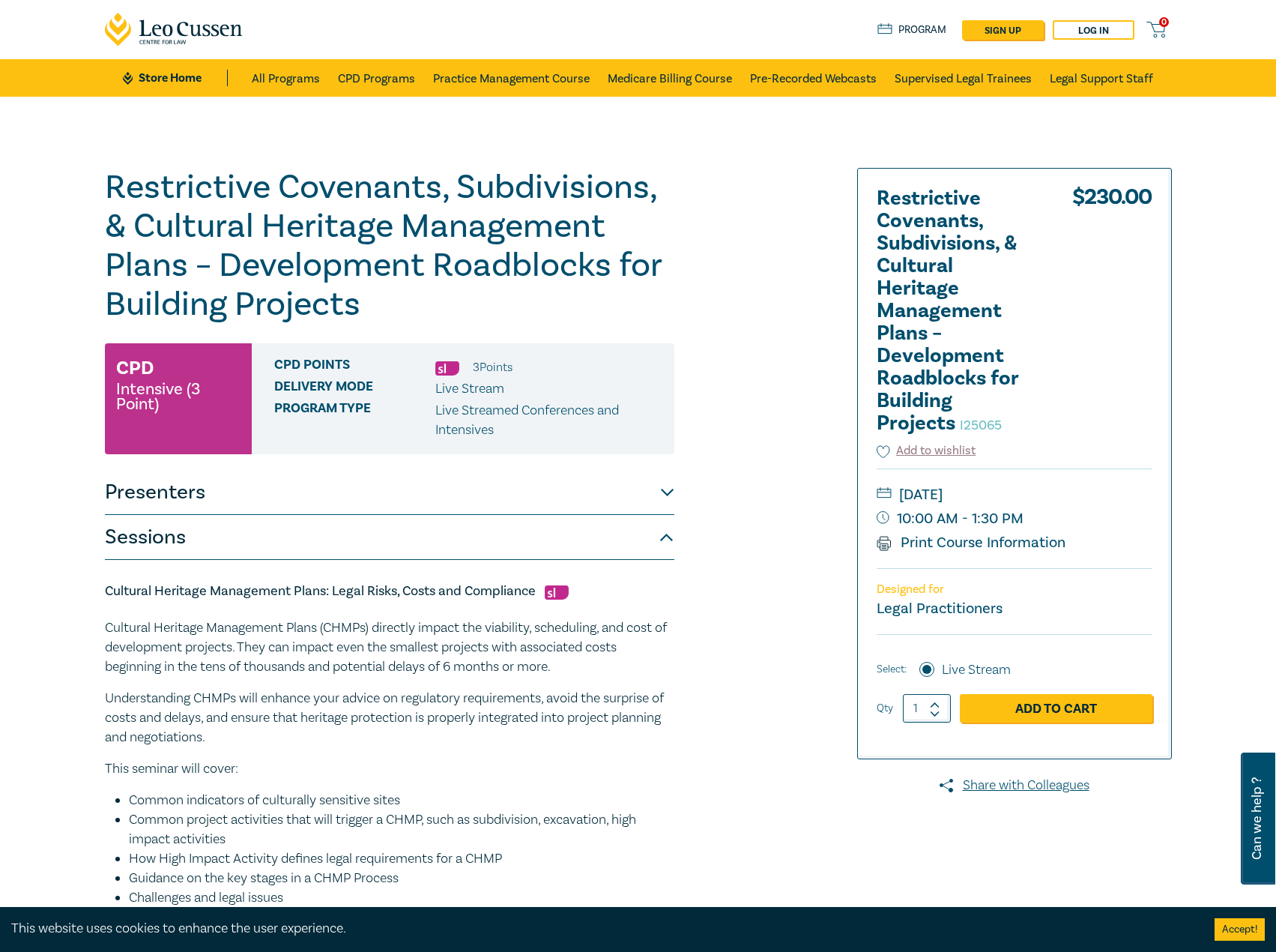
click at [185, 75] on link "Store Home" at bounding box center [174, 77] width 104 height 17
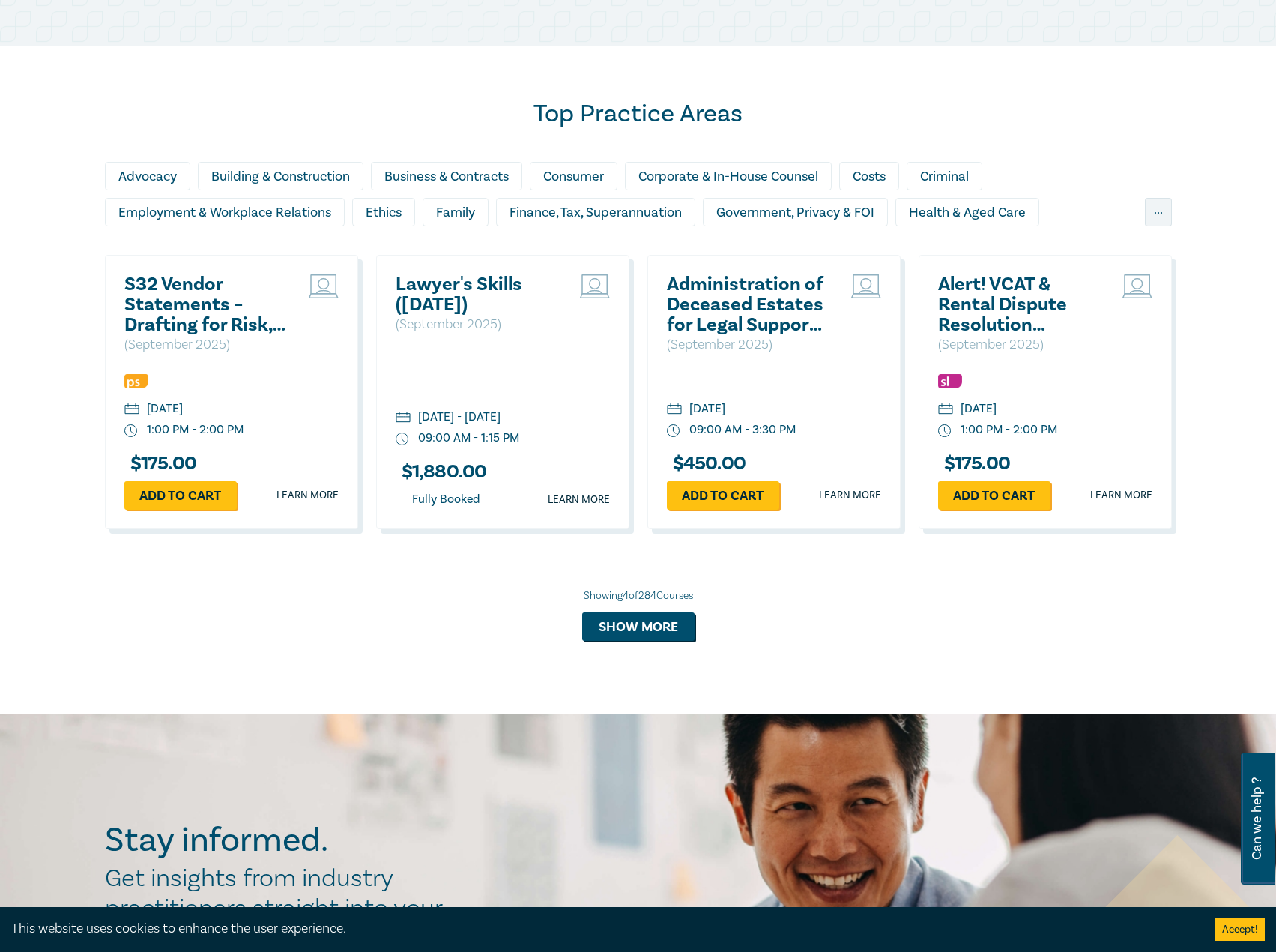
click at [149, 301] on h2 "S32 Vendor Statements – Drafting for Risk, Clarity & Compliance" at bounding box center [204, 304] width 161 height 60
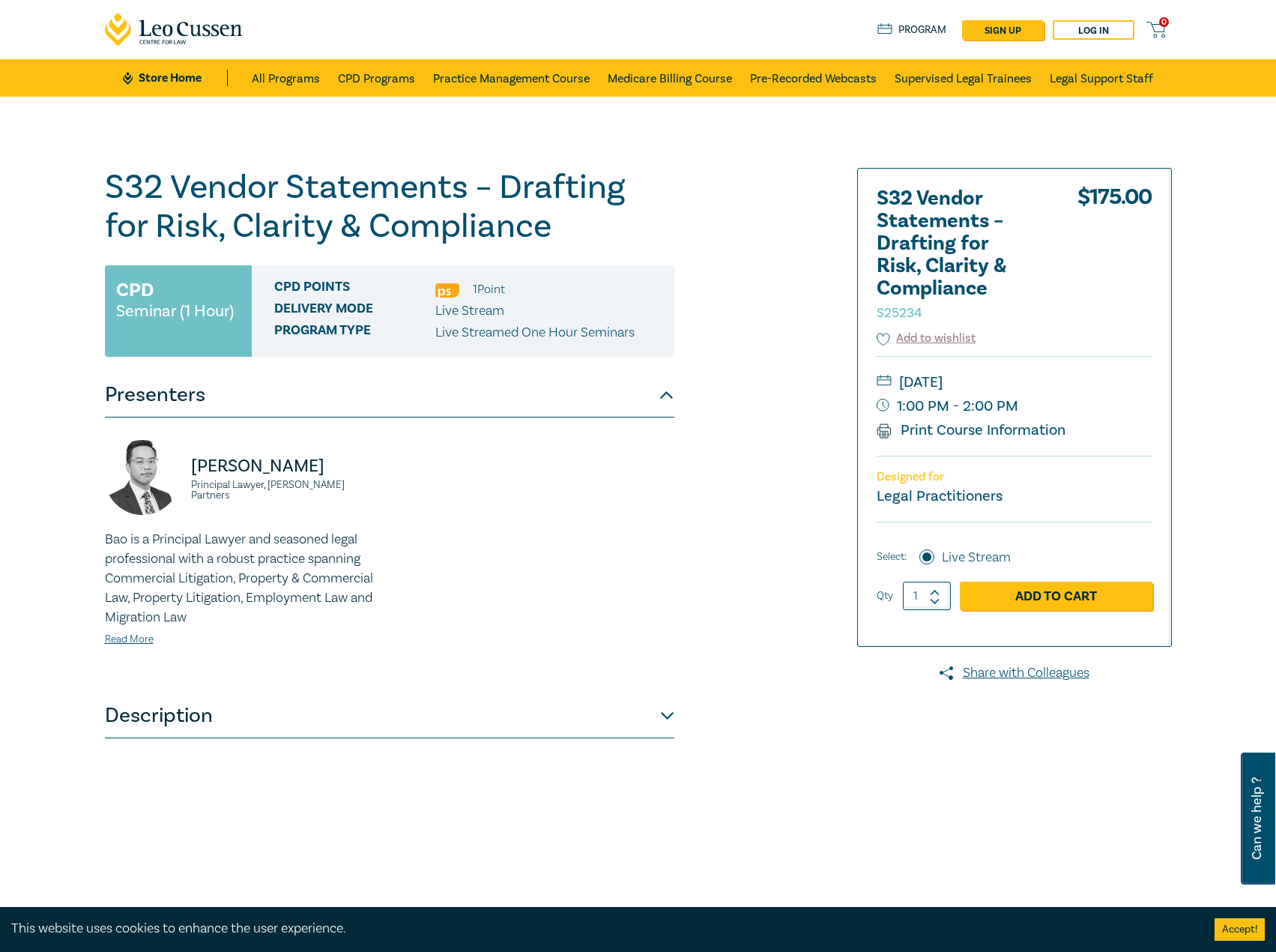
click at [581, 715] on button "Description" at bounding box center [390, 715] width 569 height 45
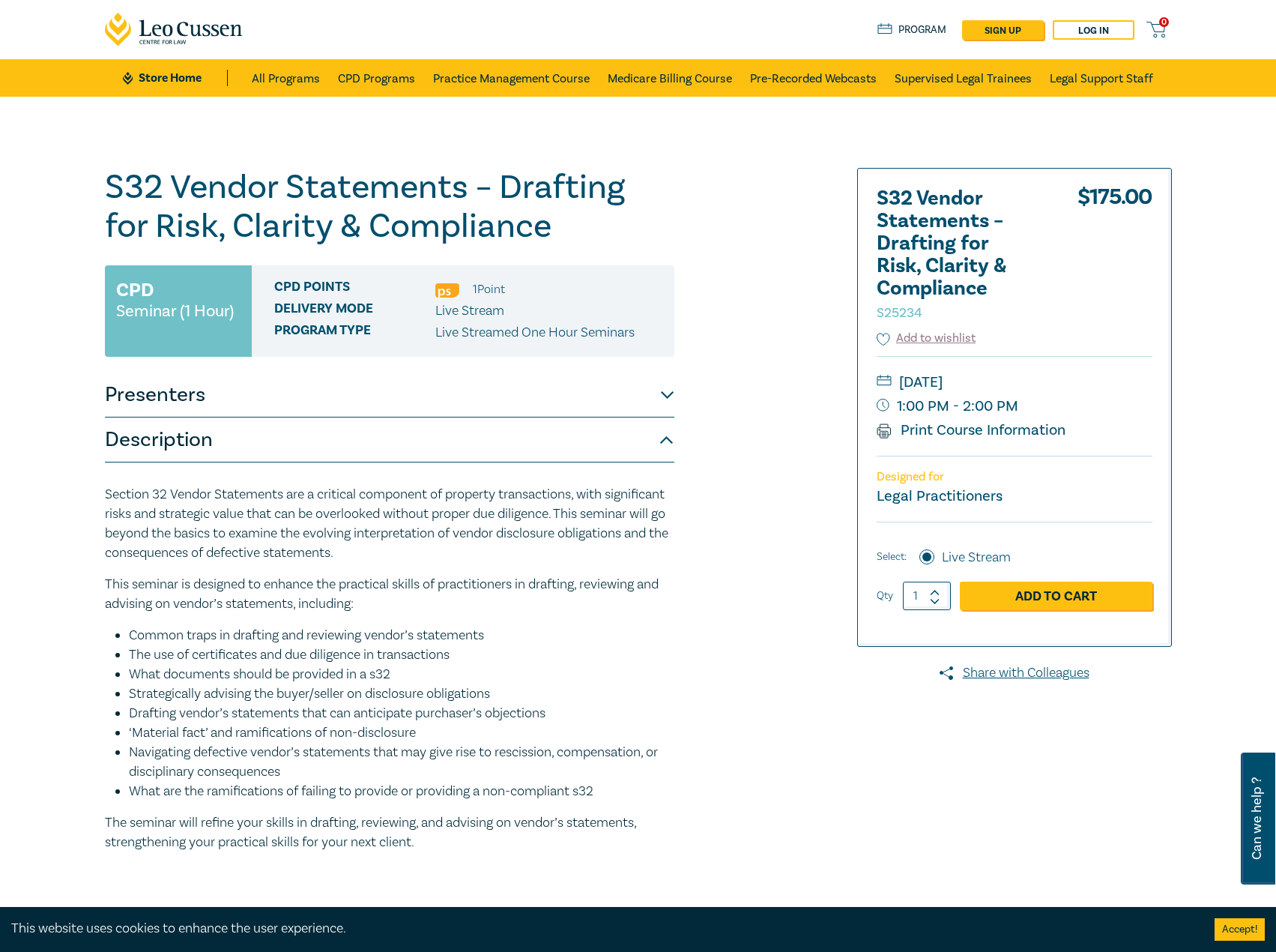
click at [394, 410] on button "Presenters" at bounding box center [390, 394] width 569 height 45
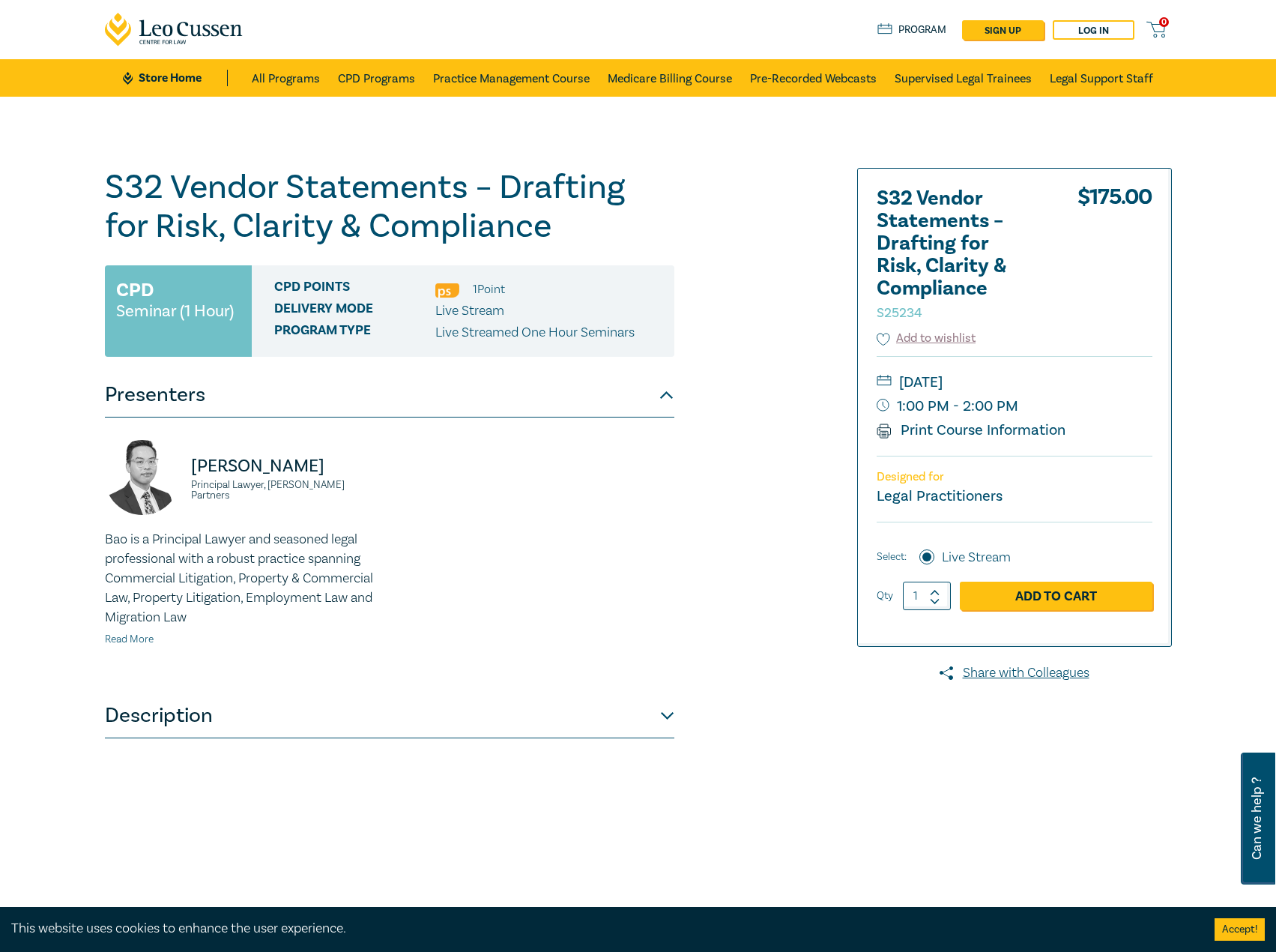
click at [121, 646] on link "Read More" at bounding box center [129, 640] width 49 height 14
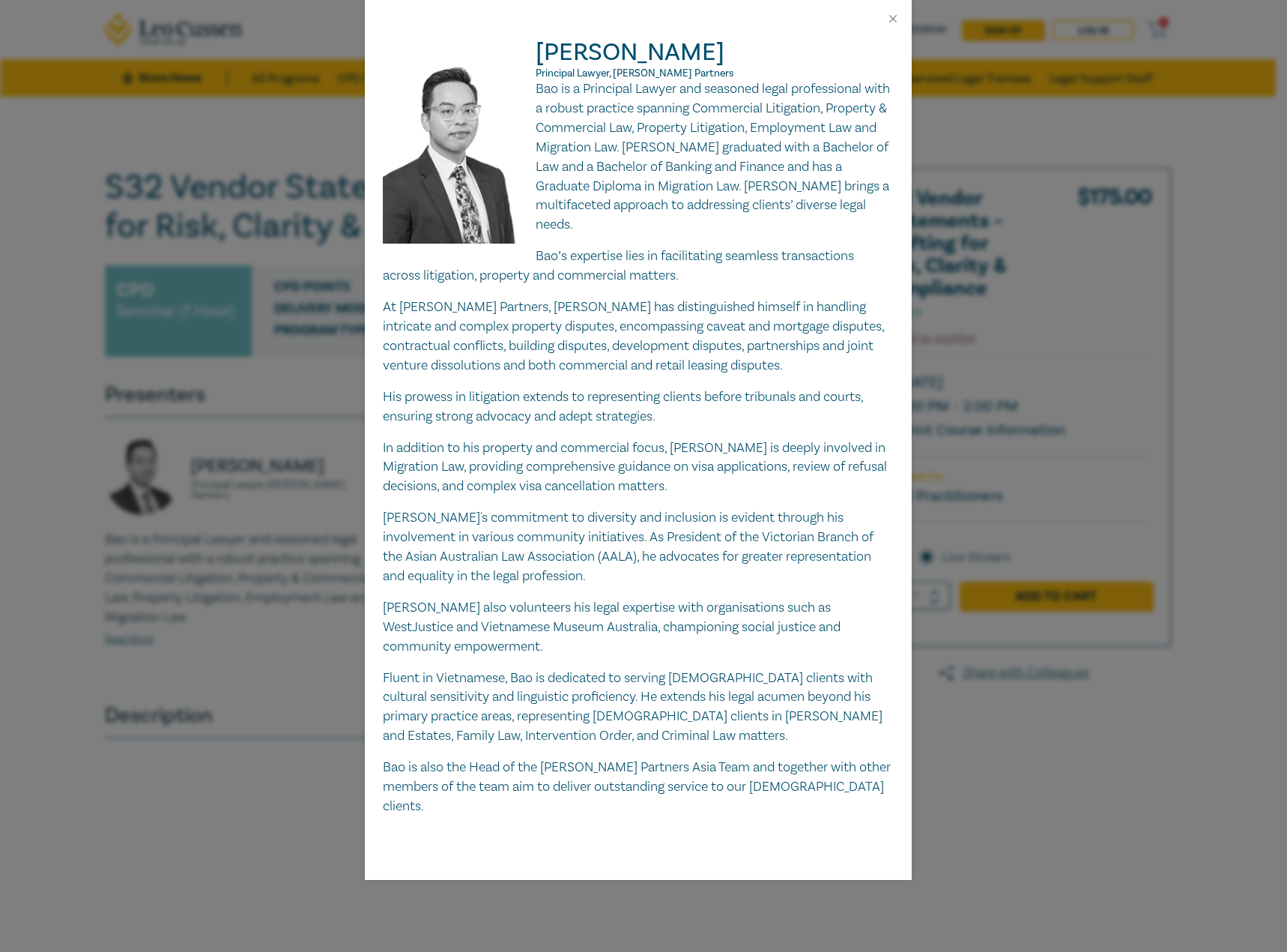
click at [251, 455] on div "Bao Ngo Principal Lawyer, Aitken Partners Bao is a Principal Lawyer and seasone…" at bounding box center [644, 476] width 1287 height 952
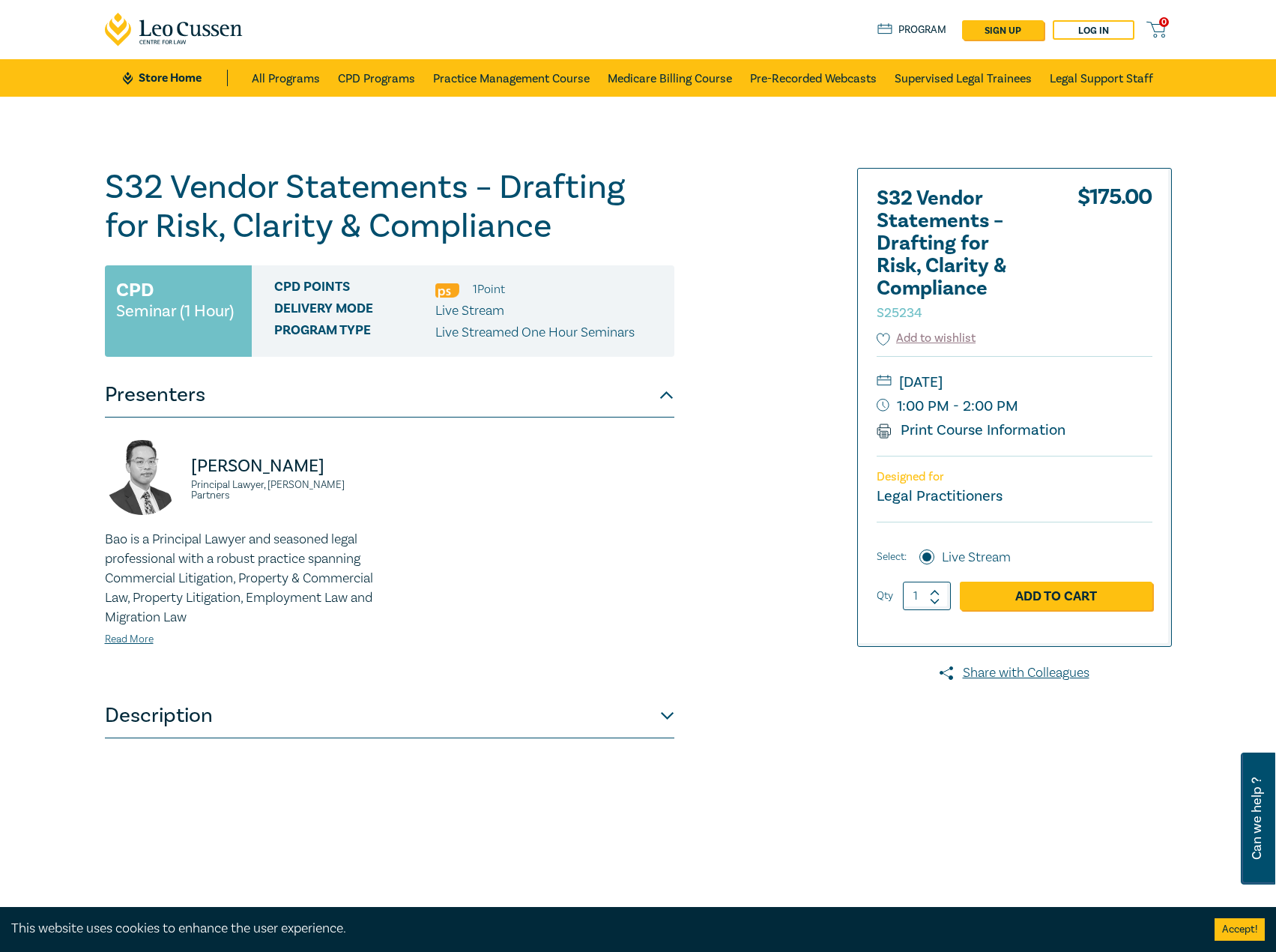
click at [236, 719] on button "Description" at bounding box center [390, 715] width 569 height 45
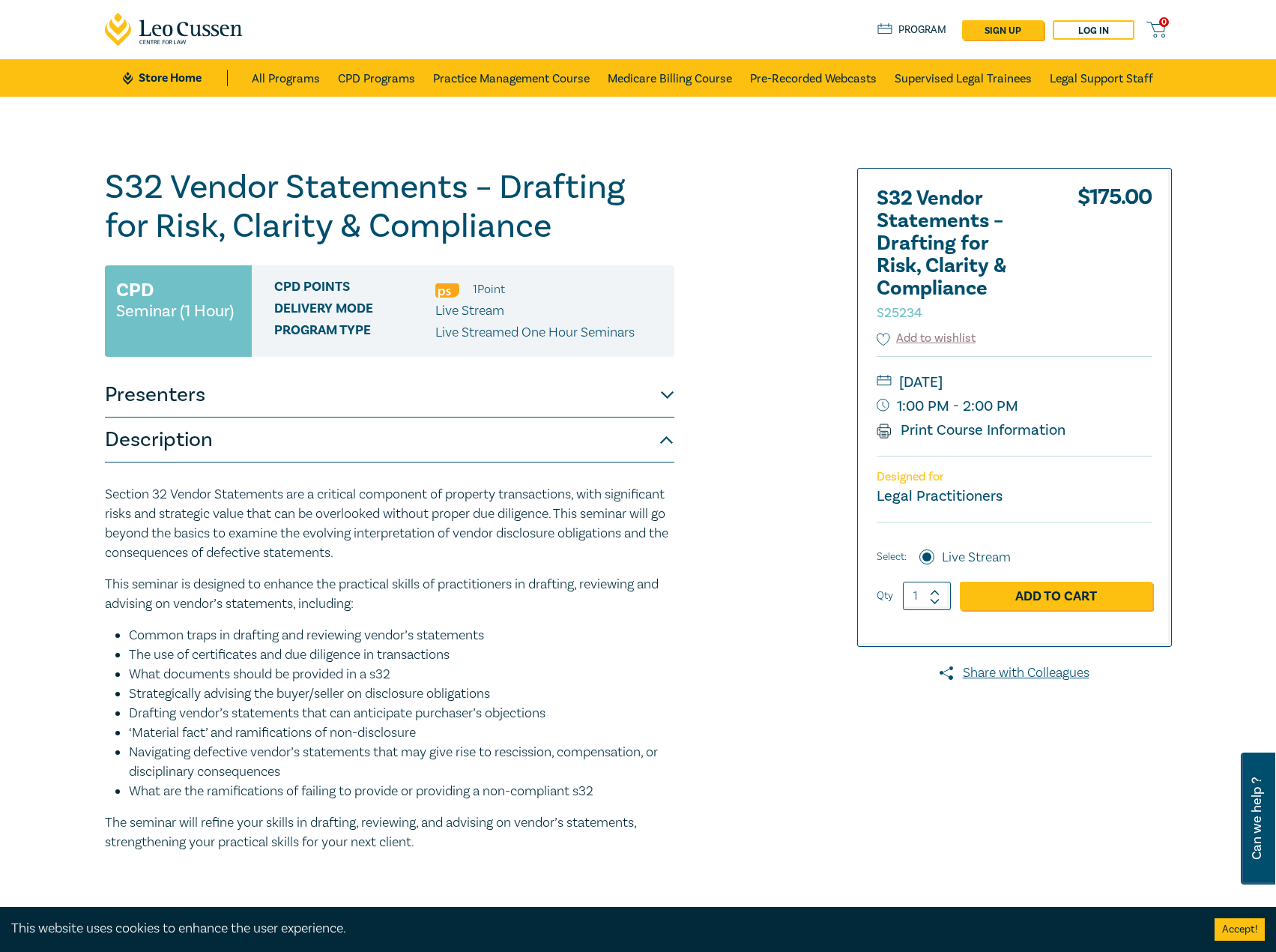
click at [310, 393] on button "Presenters" at bounding box center [390, 394] width 569 height 45
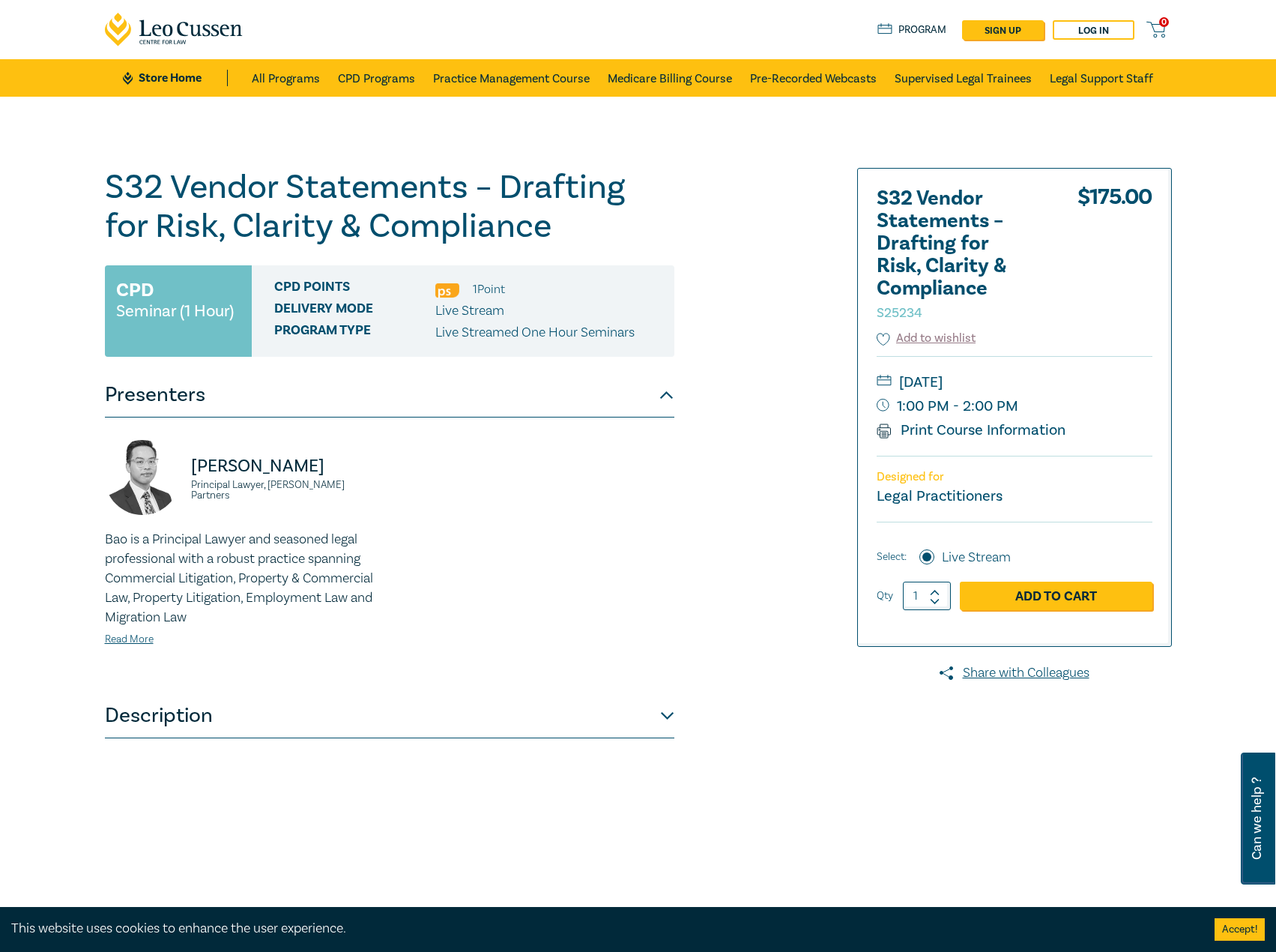
click at [397, 718] on button "Description" at bounding box center [390, 715] width 569 height 45
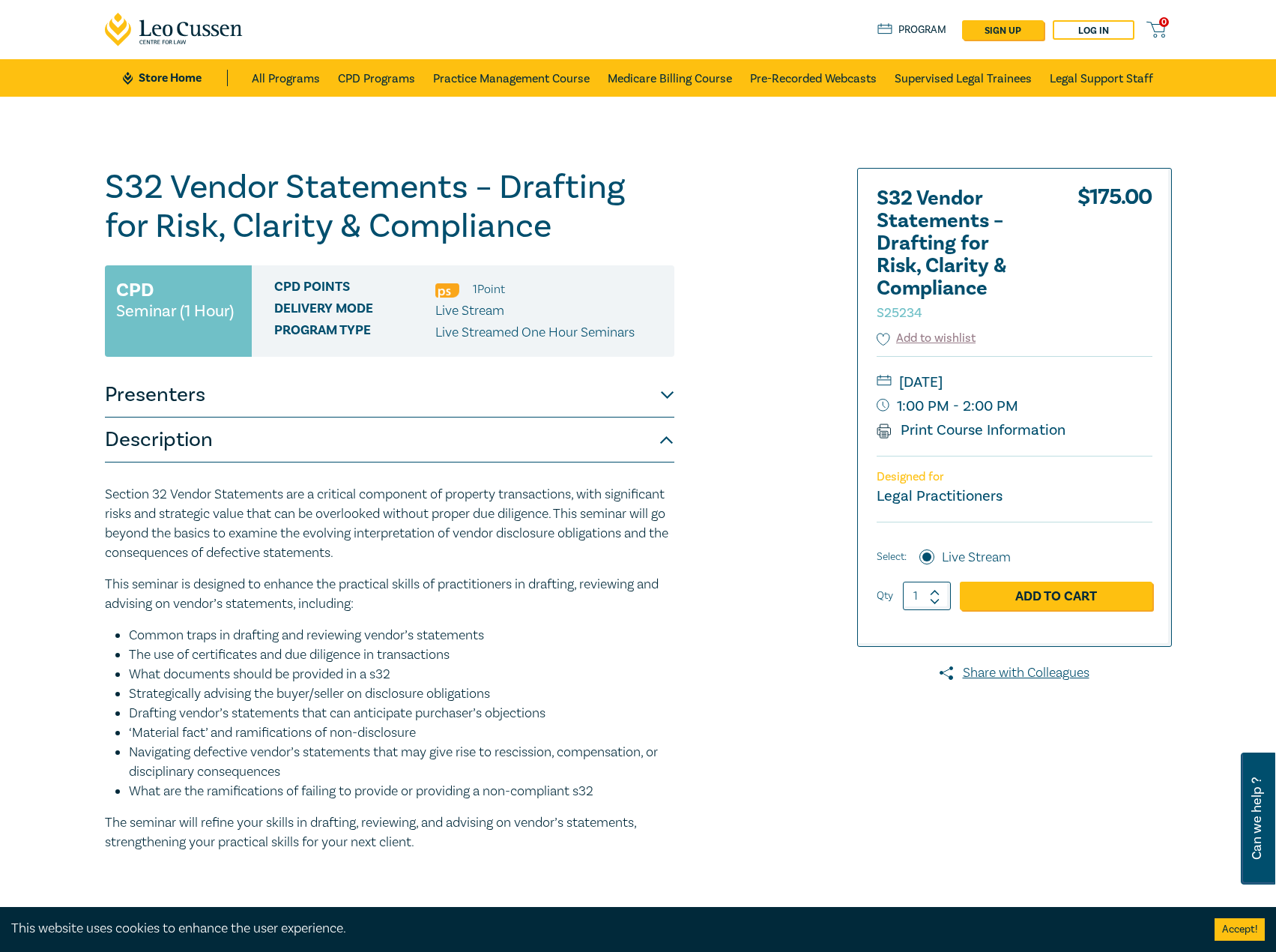
click at [378, 433] on button "Description" at bounding box center [390, 439] width 569 height 45
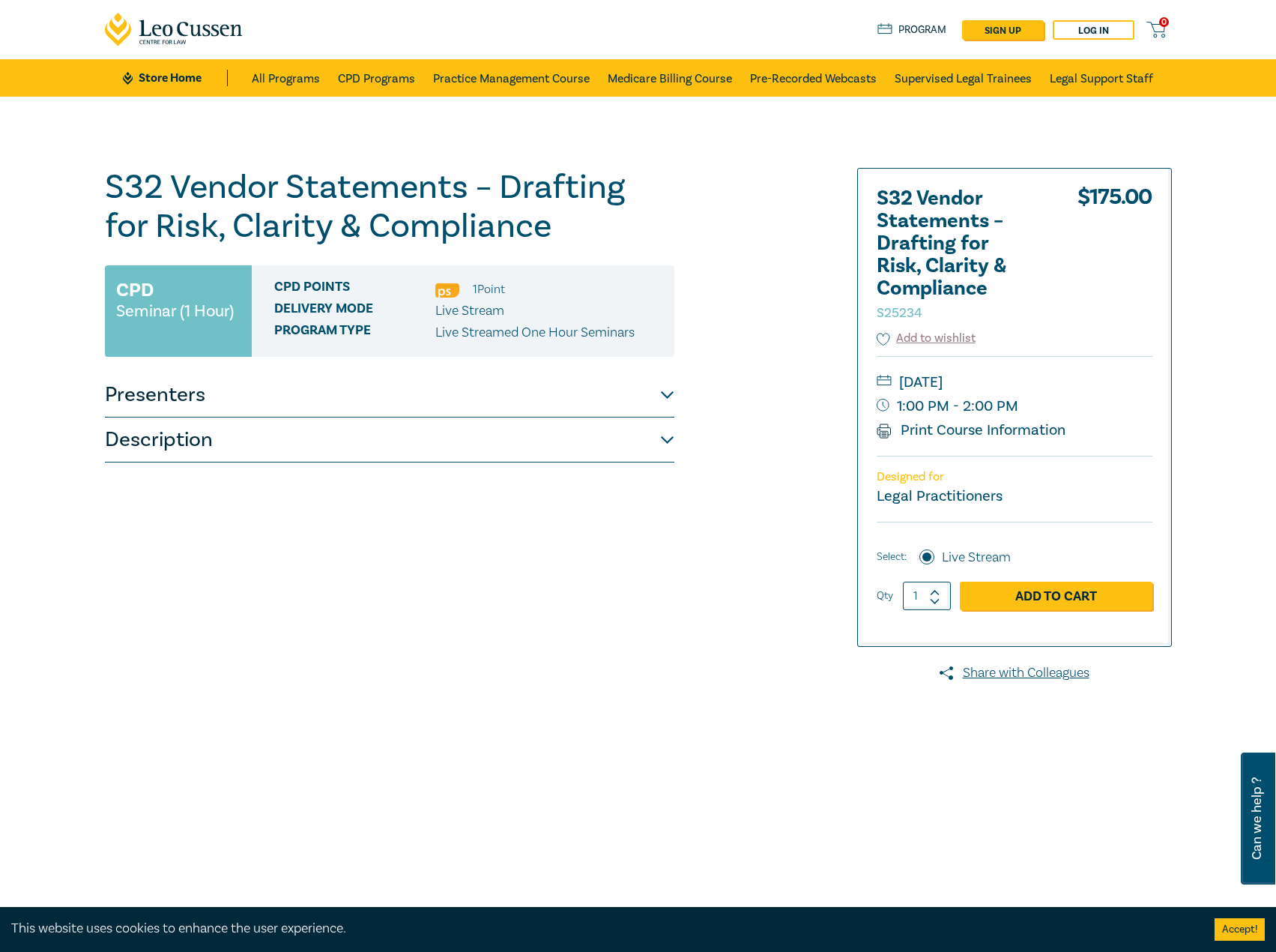
click at [405, 399] on button "Presenters" at bounding box center [390, 394] width 569 height 45
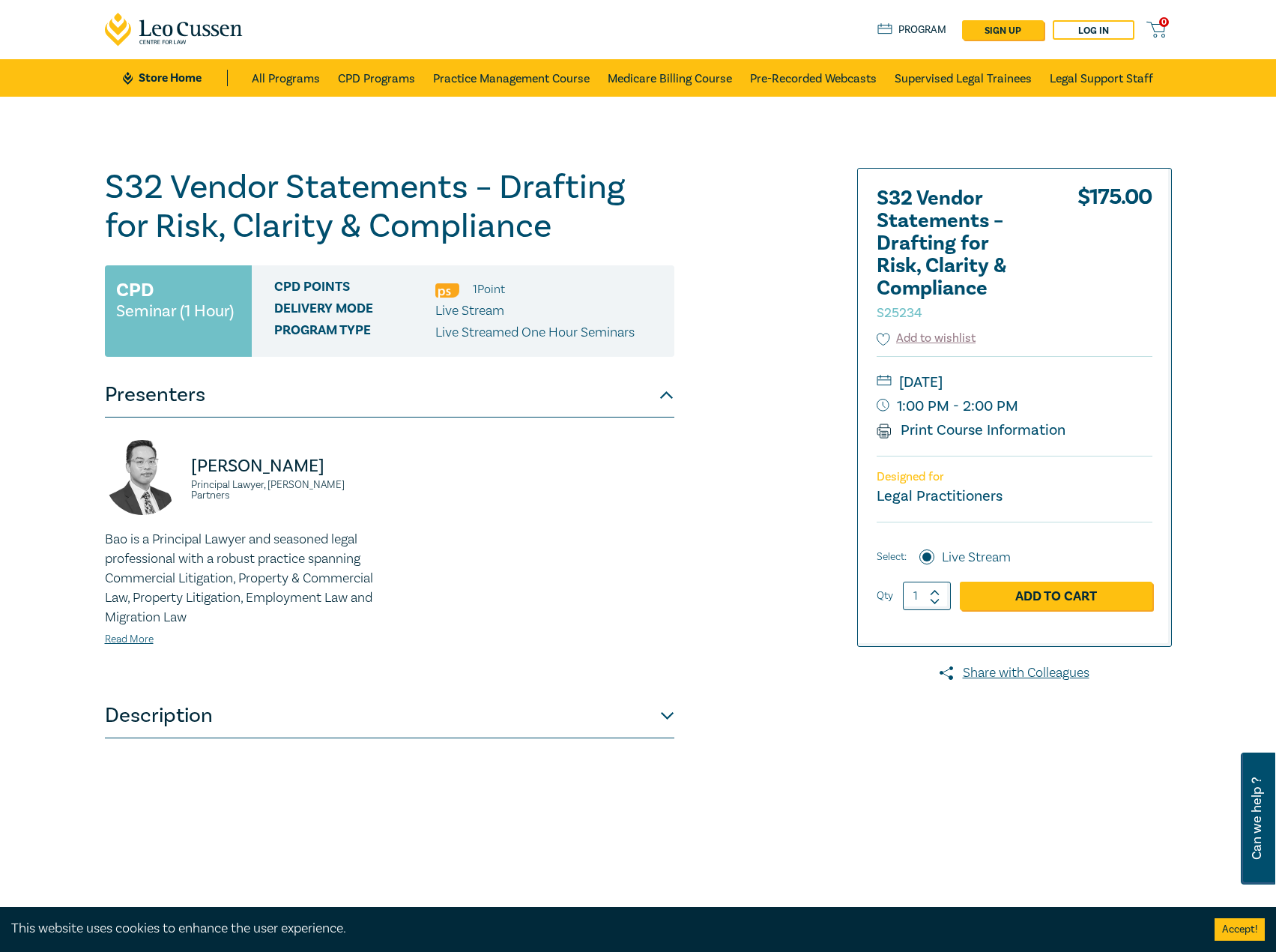
click at [405, 399] on button "Presenters" at bounding box center [390, 394] width 569 height 45
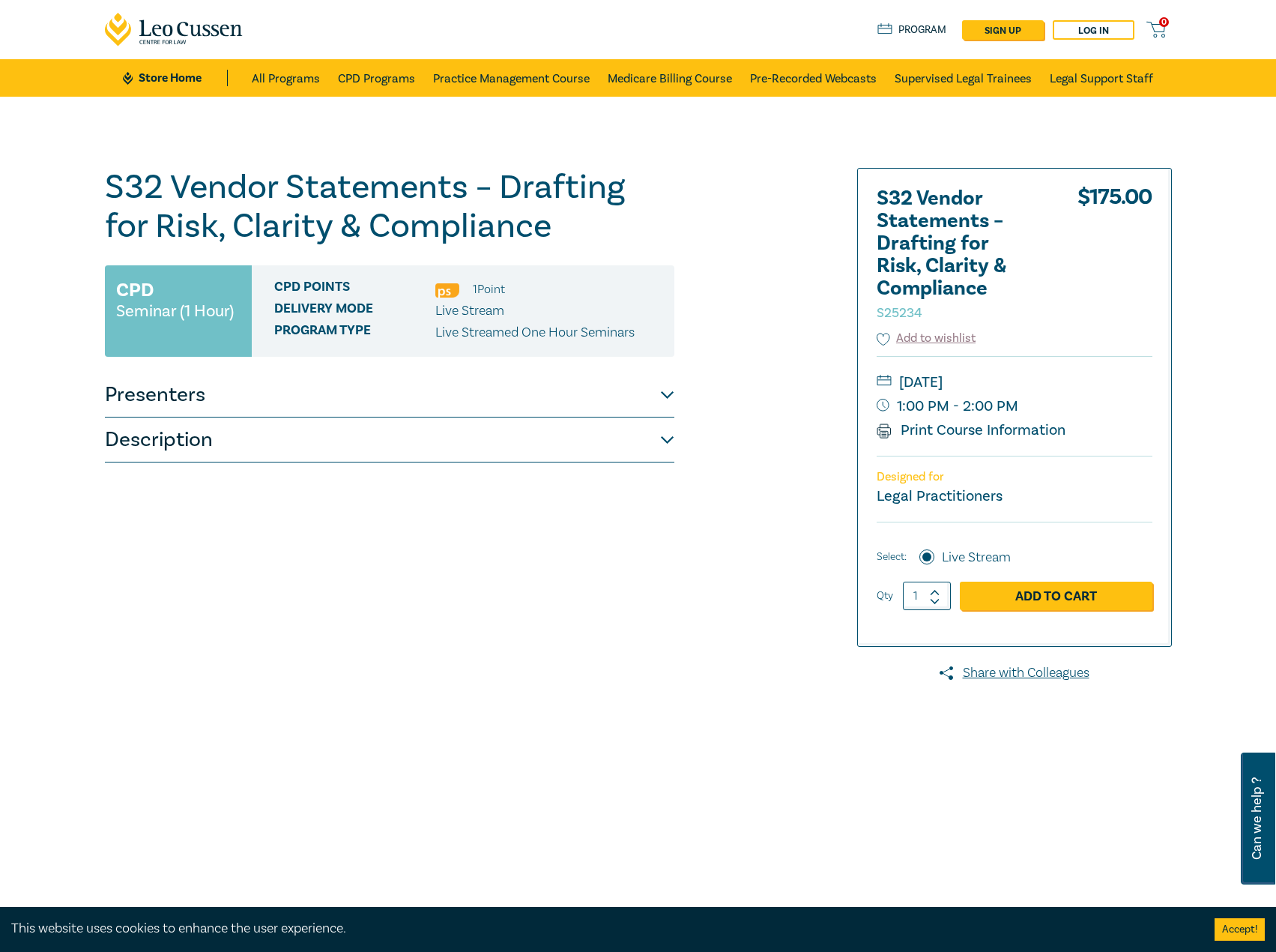
click at [245, 407] on button "Presenters" at bounding box center [390, 394] width 569 height 45
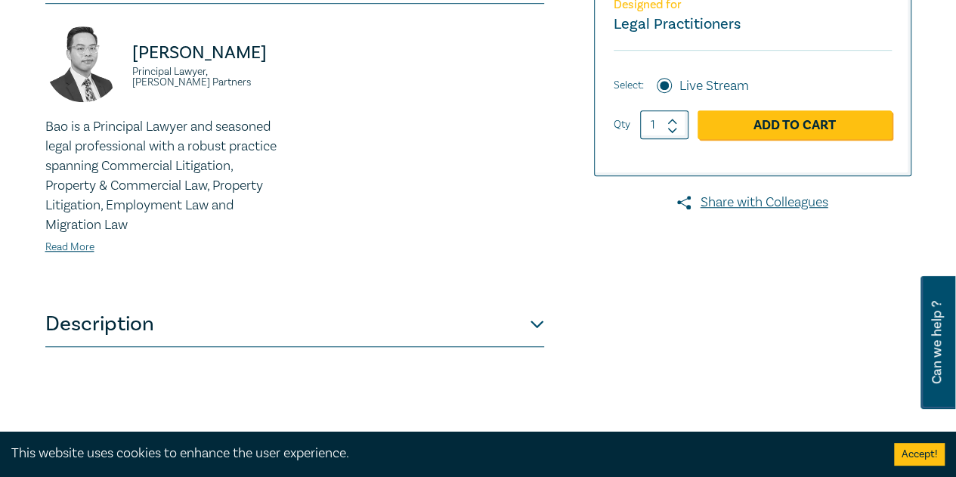
scroll to position [378, 0]
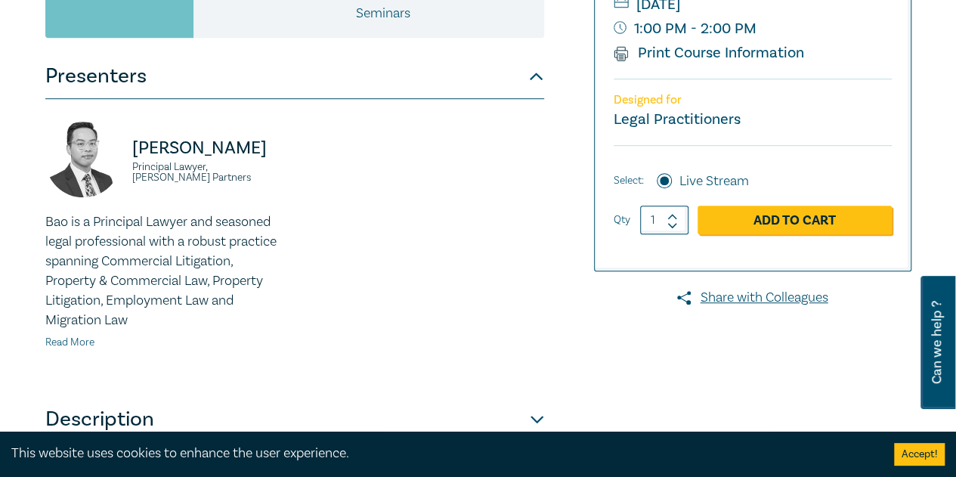
click at [69, 339] on link "Read More" at bounding box center [69, 342] width 49 height 14
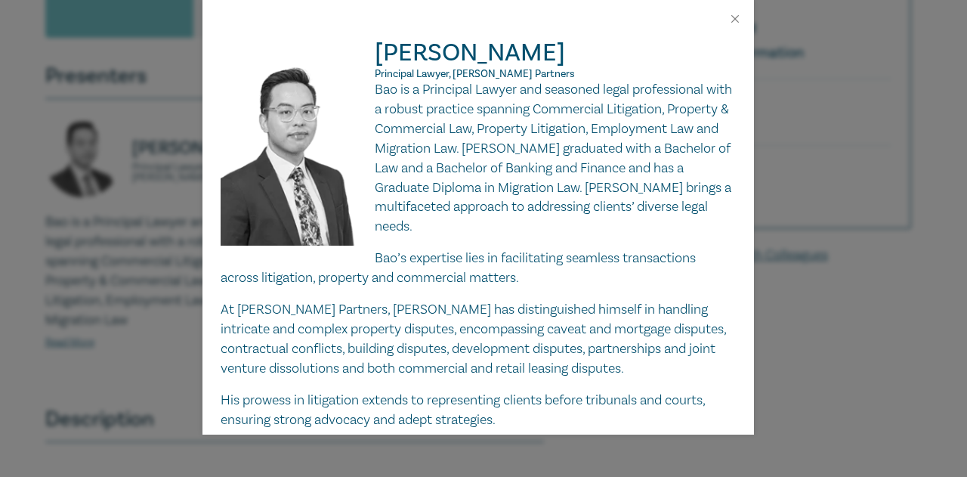
click at [812, 179] on div "Bao Ngo Principal Lawyer, Aitken Partners Bao is a Principal Lawyer and seasone…" at bounding box center [483, 238] width 967 height 477
